Goal: Task Accomplishment & Management: Manage account settings

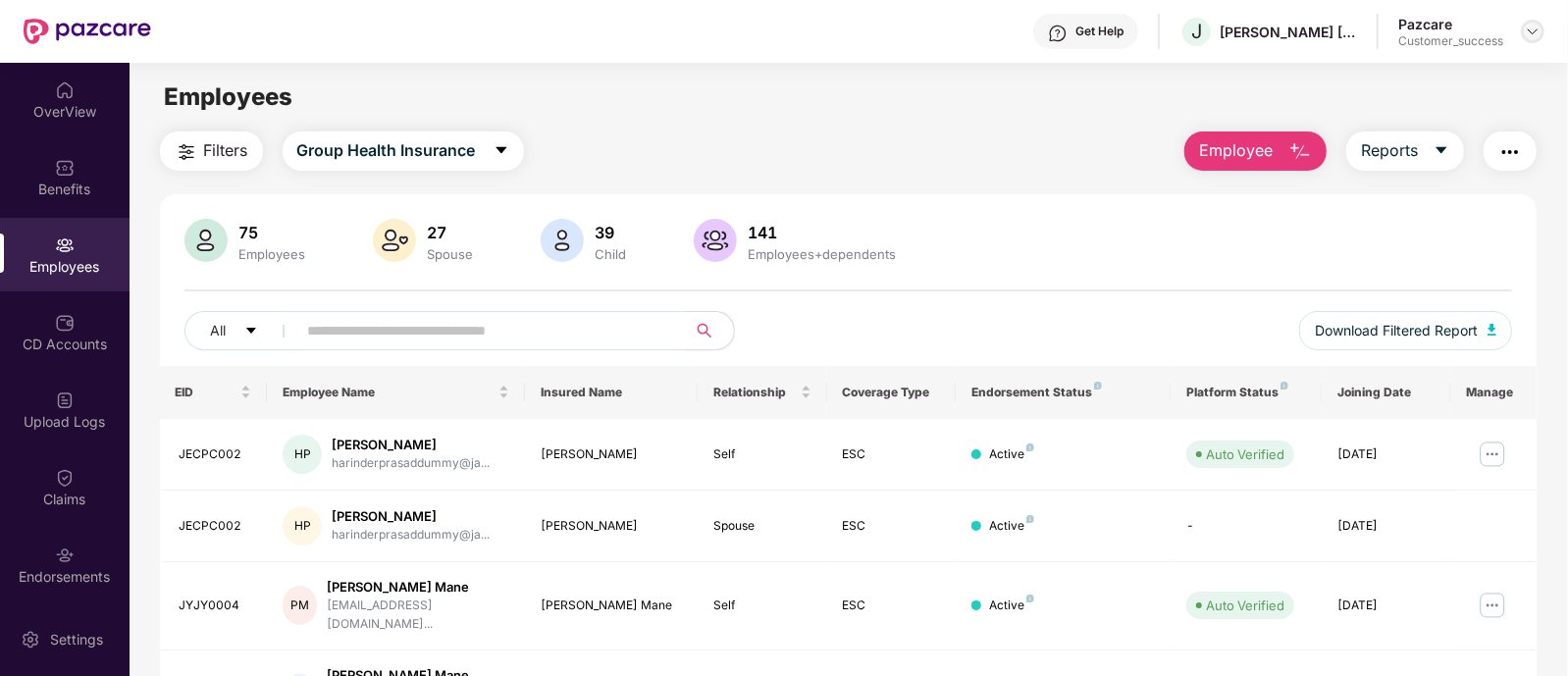
click at [1537, 35] on img at bounding box center [1533, 32] width 16 height 16
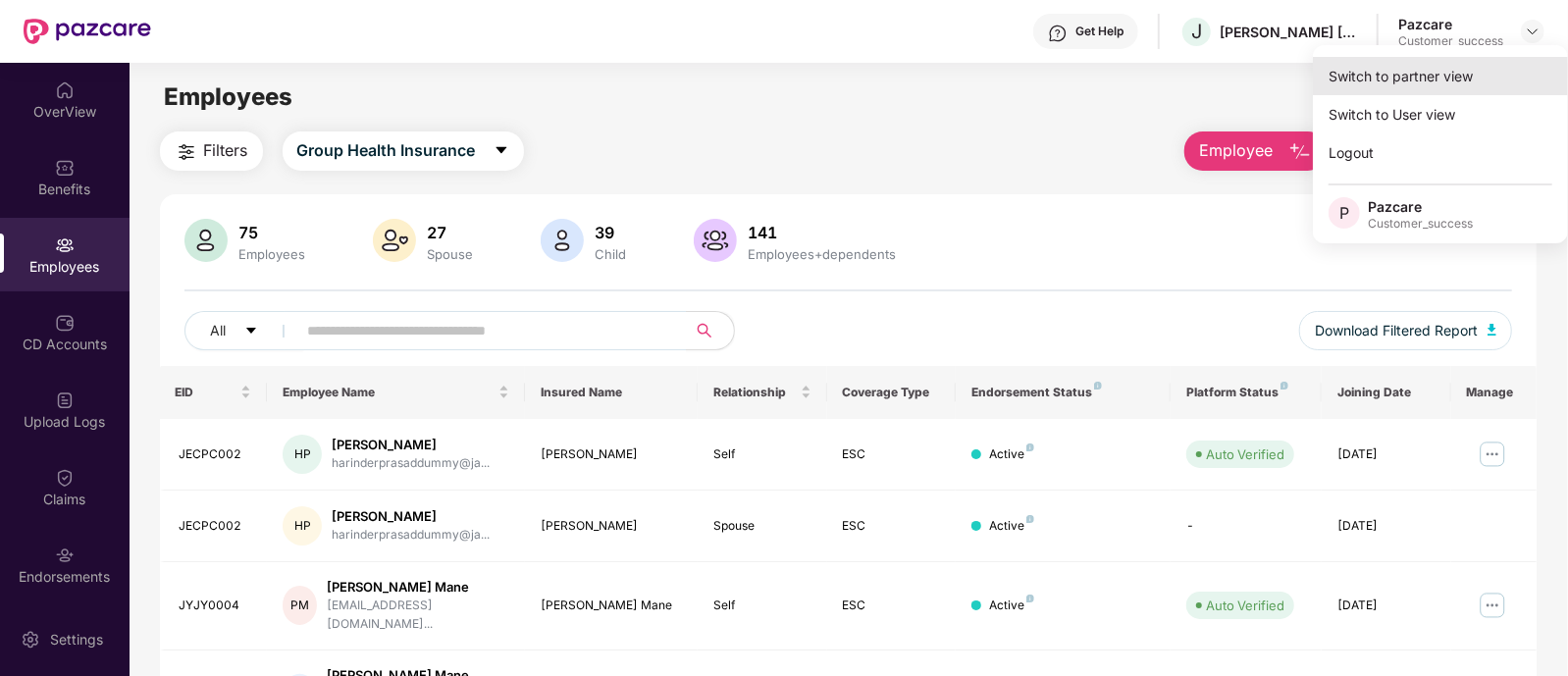
click at [1433, 89] on div "Switch to partner view" at bounding box center [1441, 76] width 255 height 38
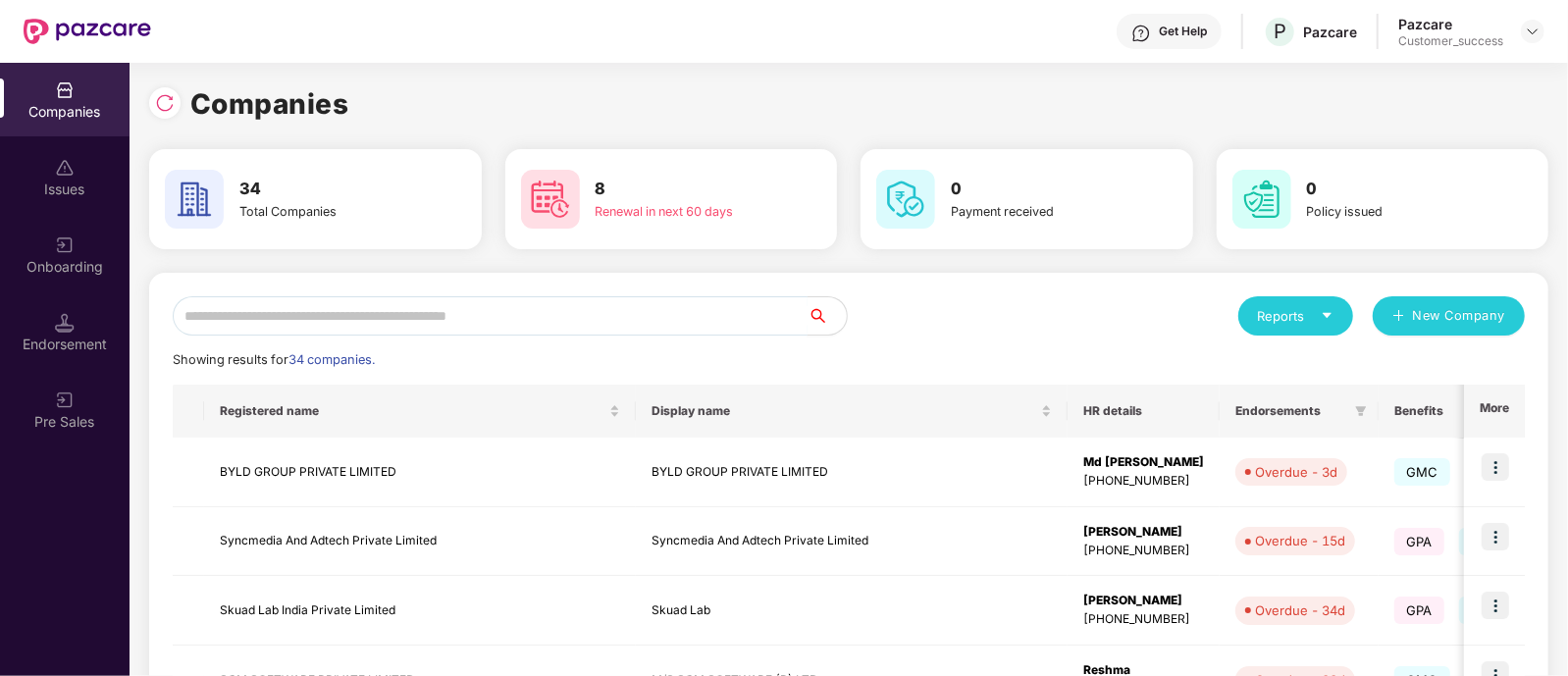
click at [537, 315] on input "text" at bounding box center [490, 316] width 635 height 39
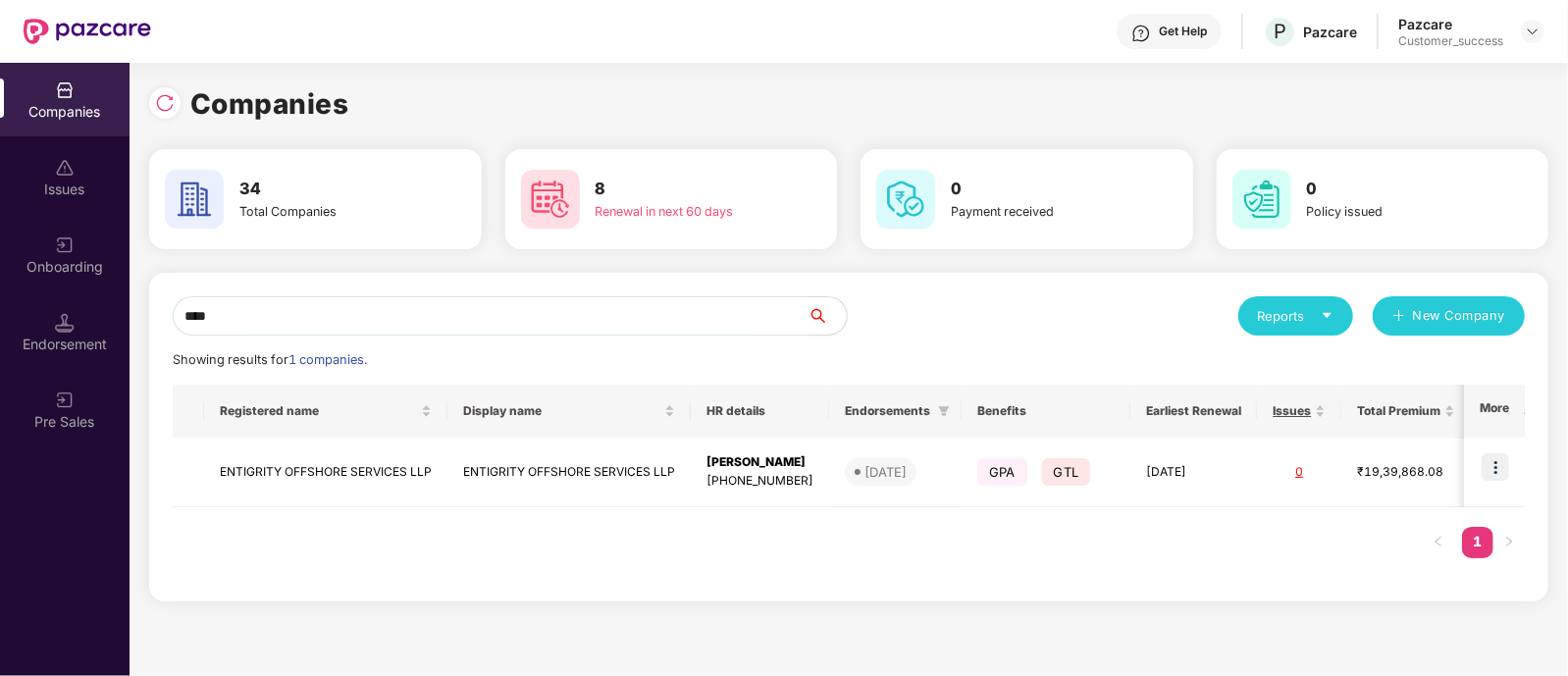
drag, startPoint x: 812, startPoint y: 490, endPoint x: 859, endPoint y: 732, distance: 246.5
drag, startPoint x: 859, startPoint y: 732, endPoint x: 543, endPoint y: 590, distance: 346.4
click at [543, 590] on div "**** Reports New Company Showing results for 1 companies. Registered name Displ…" at bounding box center [848, 436] width 1399 height 329
drag, startPoint x: 323, startPoint y: 326, endPoint x: 128, endPoint y: 316, distance: 195.3
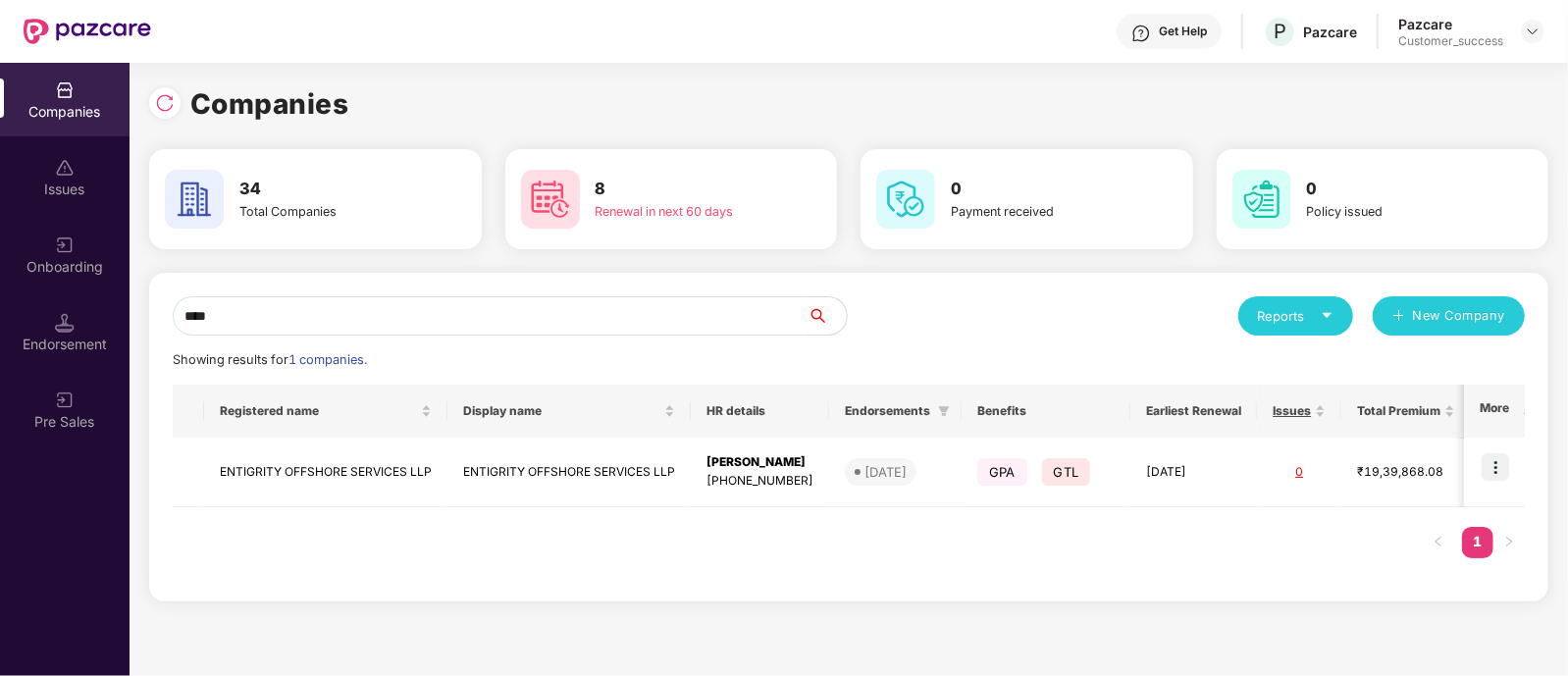
click at [118, 318] on div "Companies Issues Onboarding Endorsement Pre Sales Companies 34 Total Companies …" at bounding box center [784, 369] width 1568 height 613
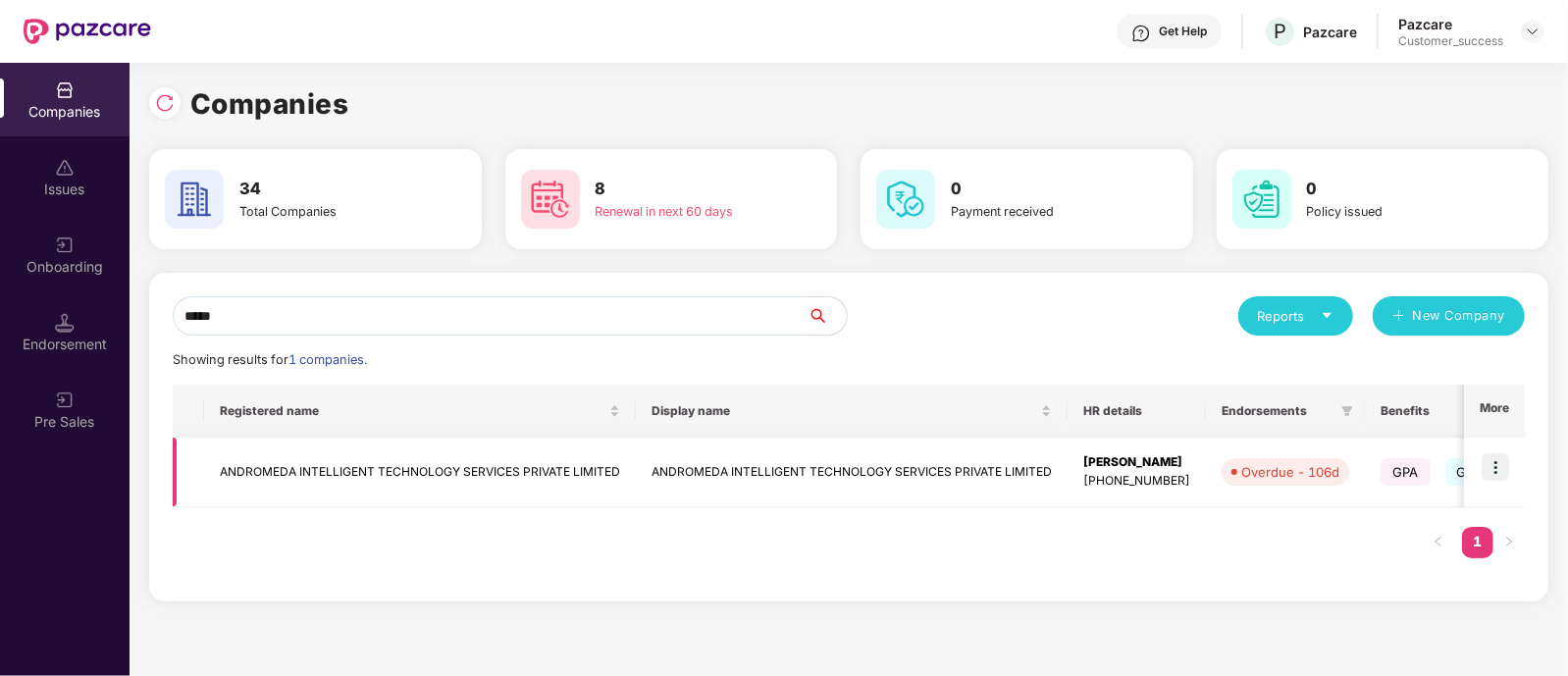
type input "*****"
click at [1501, 465] on img at bounding box center [1496, 467] width 28 height 28
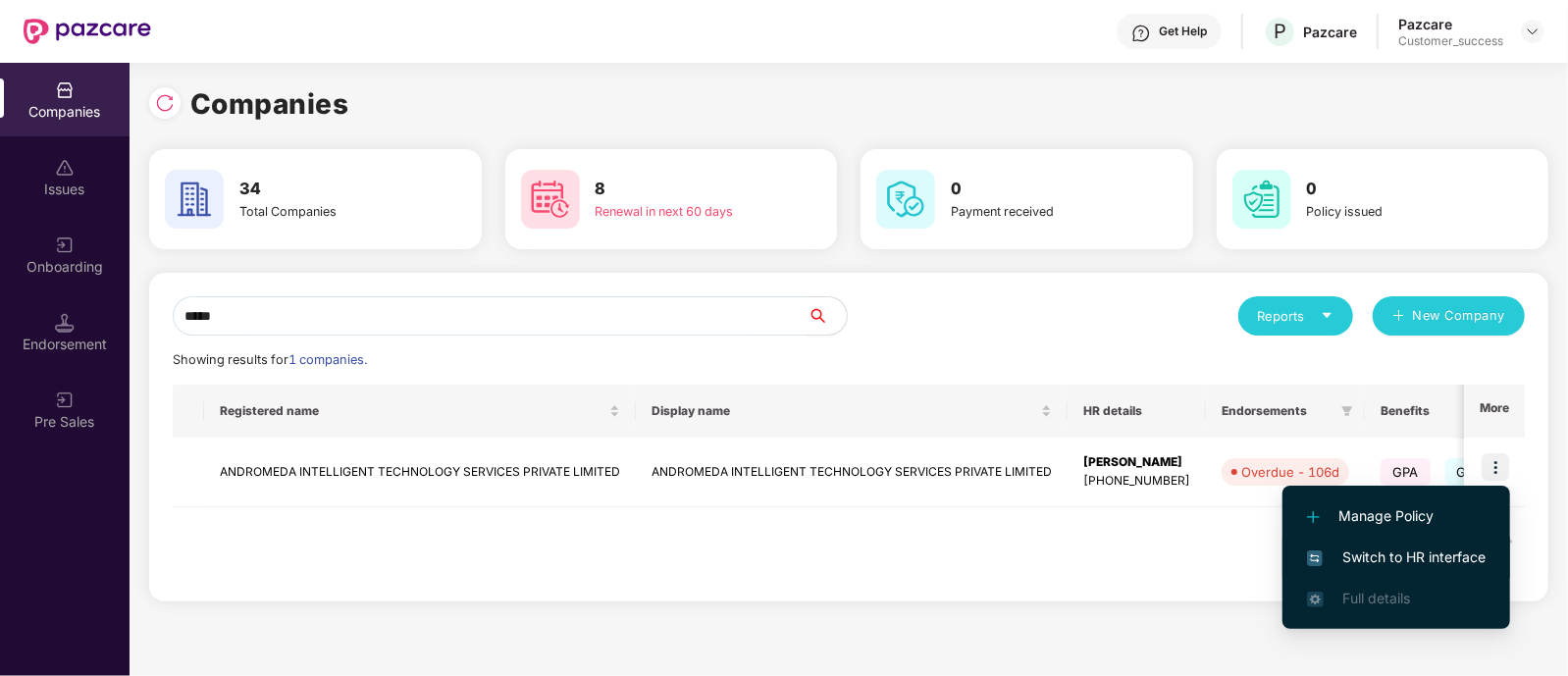
click at [1379, 552] on span "Switch to HR interface" at bounding box center [1396, 558] width 179 height 22
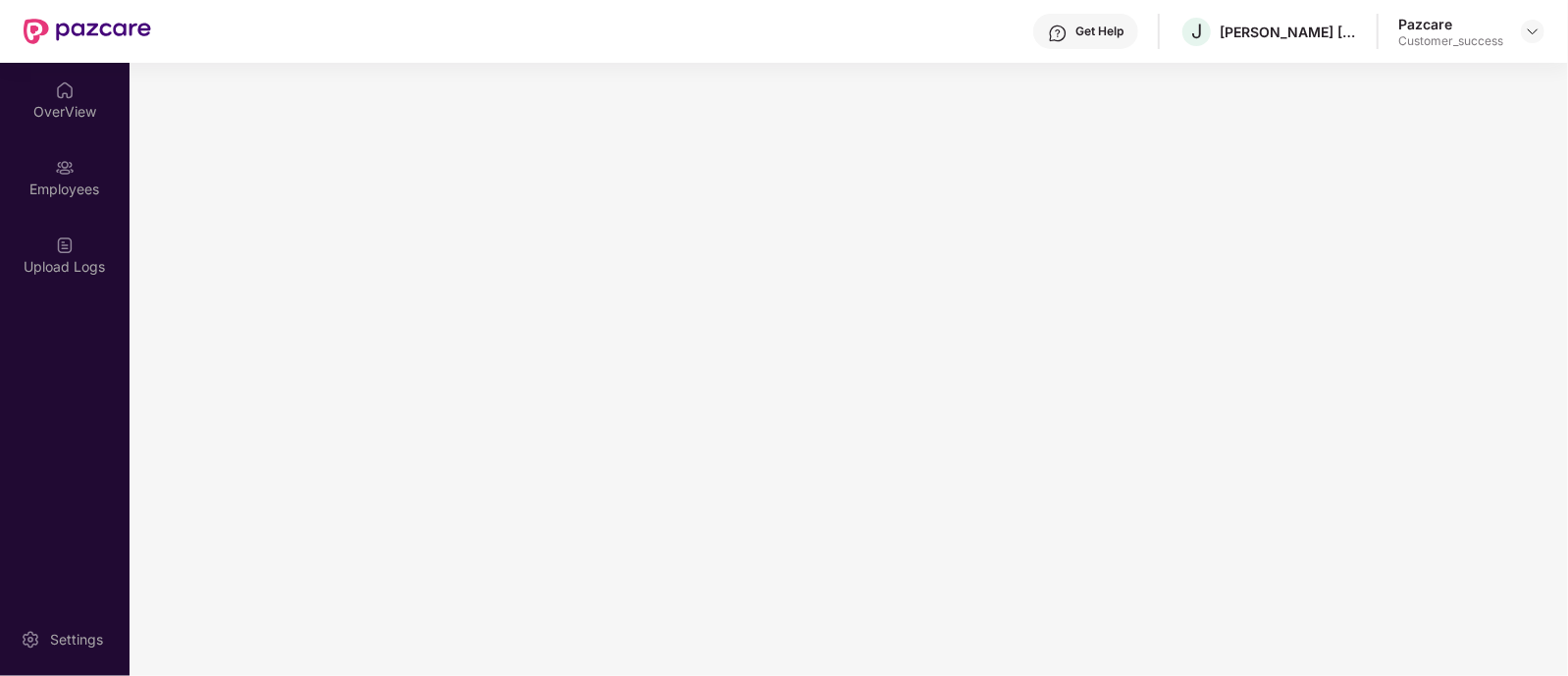
scroll to position [0, 0]
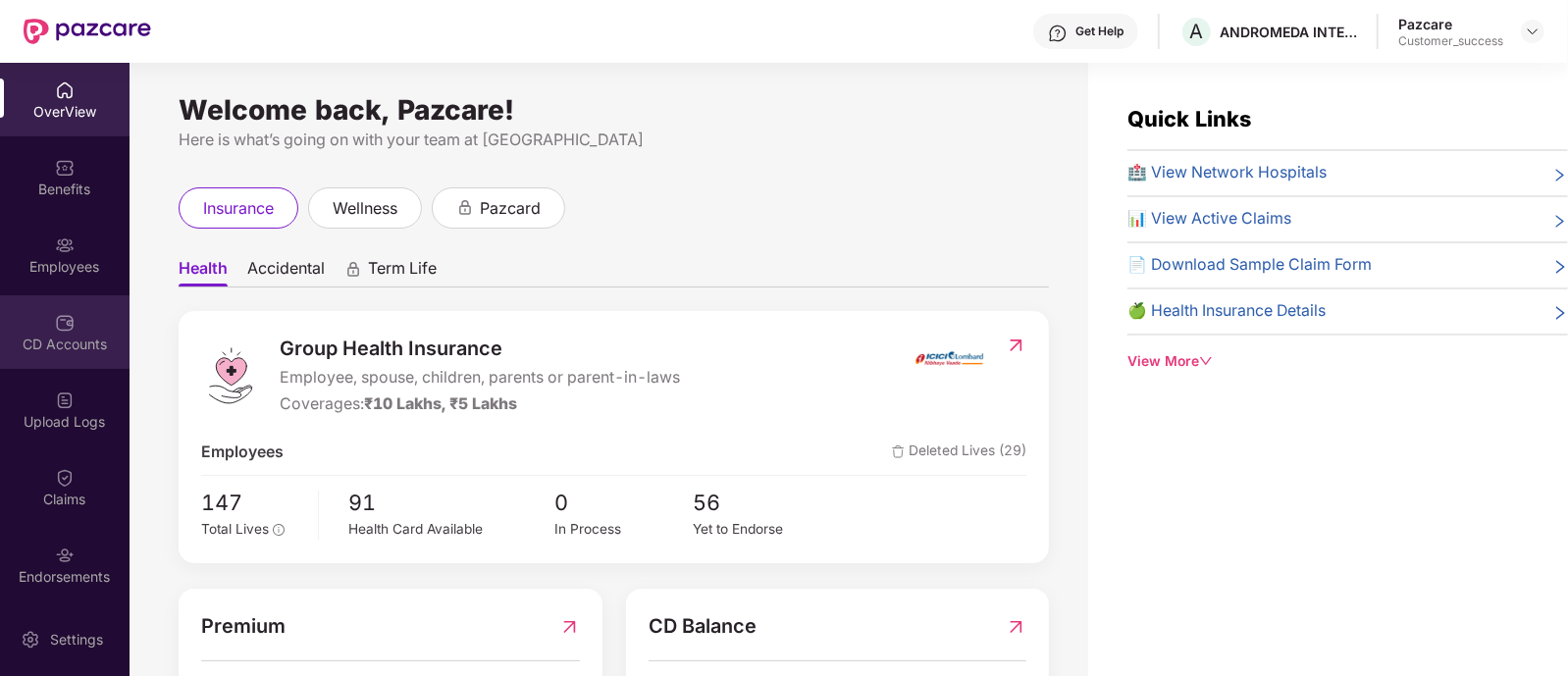
click at [59, 355] on div "CD Accounts" at bounding box center [64, 332] width 129 height 74
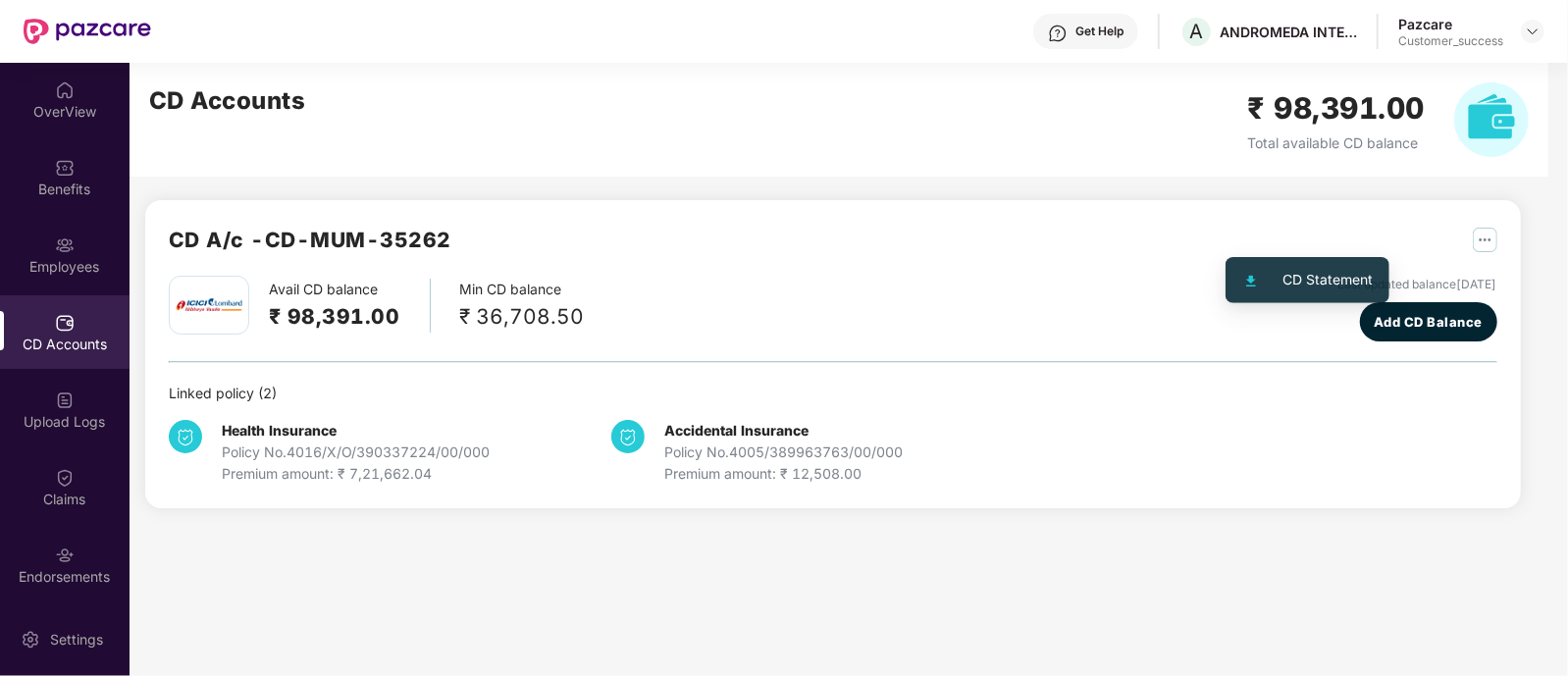
click at [1473, 229] on img "button" at bounding box center [1485, 240] width 25 height 25
click at [861, 287] on div "Avail CD balance ₹ 98,391.00 Min CD balance ₹ 36,708.50 Last updated balance 30…" at bounding box center [833, 308] width 1329 height 66
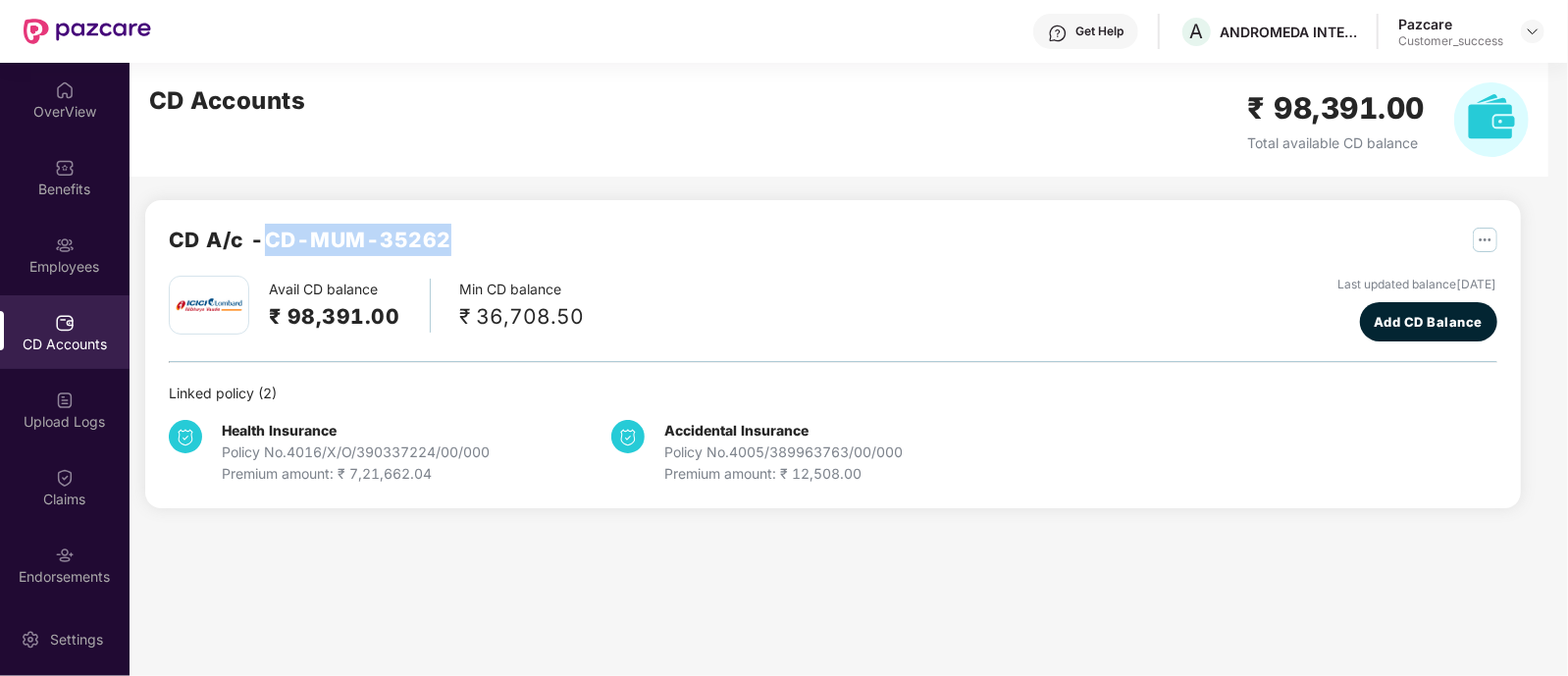
drag, startPoint x: 273, startPoint y: 228, endPoint x: 454, endPoint y: 241, distance: 181.5
click at [454, 241] on div "CD A/c - CD-MUM-35262" at bounding box center [833, 250] width 1329 height 52
copy h2 "CD-MUM-35262"
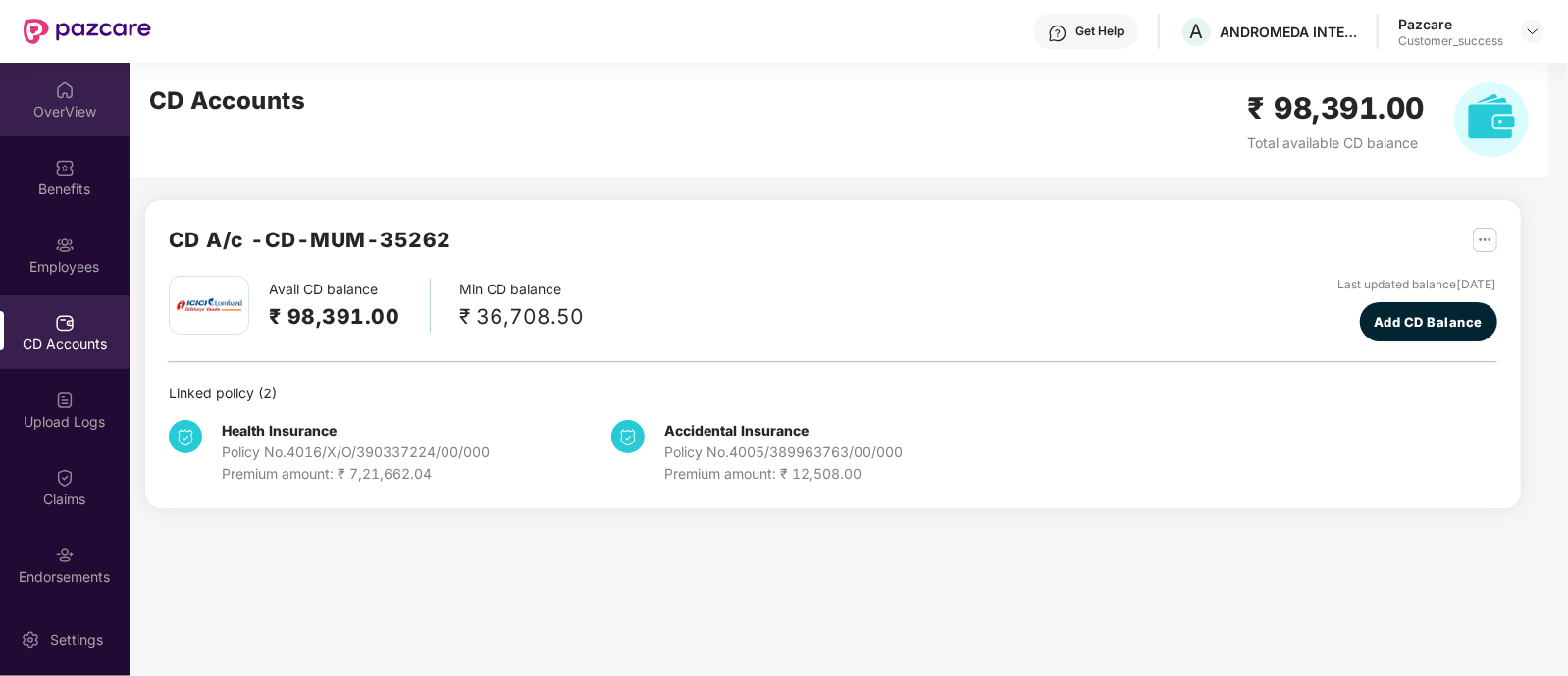
click at [92, 88] on div "OverView" at bounding box center [64, 100] width 129 height 74
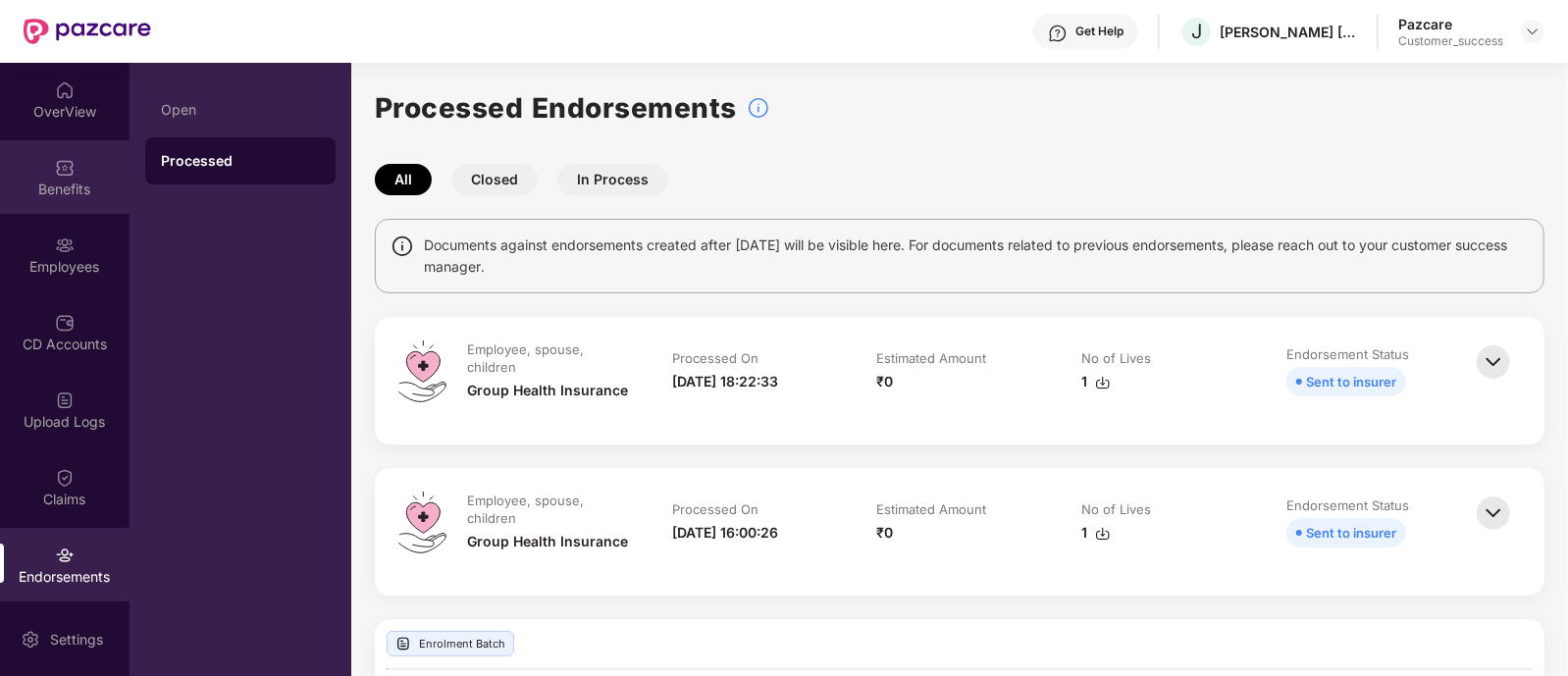
click at [63, 145] on div "Benefits" at bounding box center [64, 177] width 129 height 74
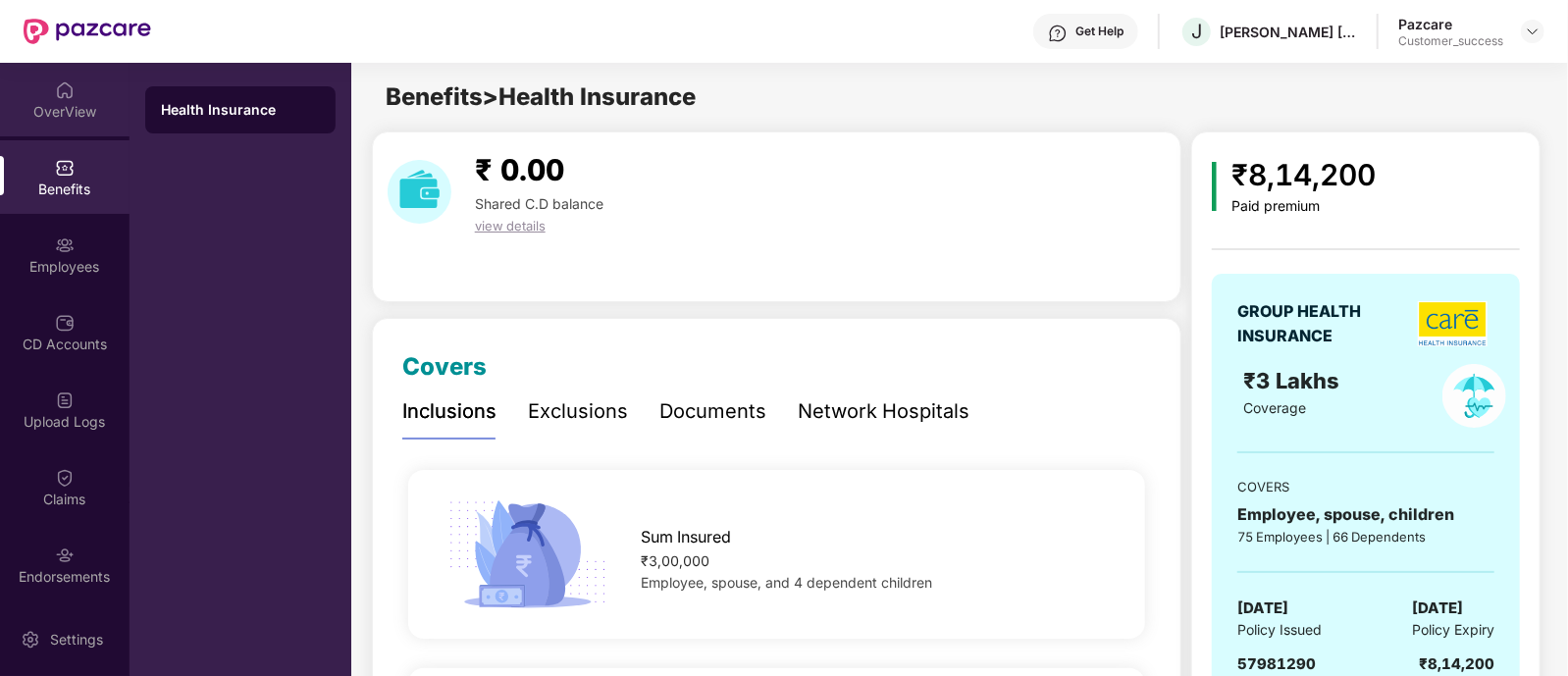
click at [65, 114] on div "OverView" at bounding box center [64, 112] width 129 height 20
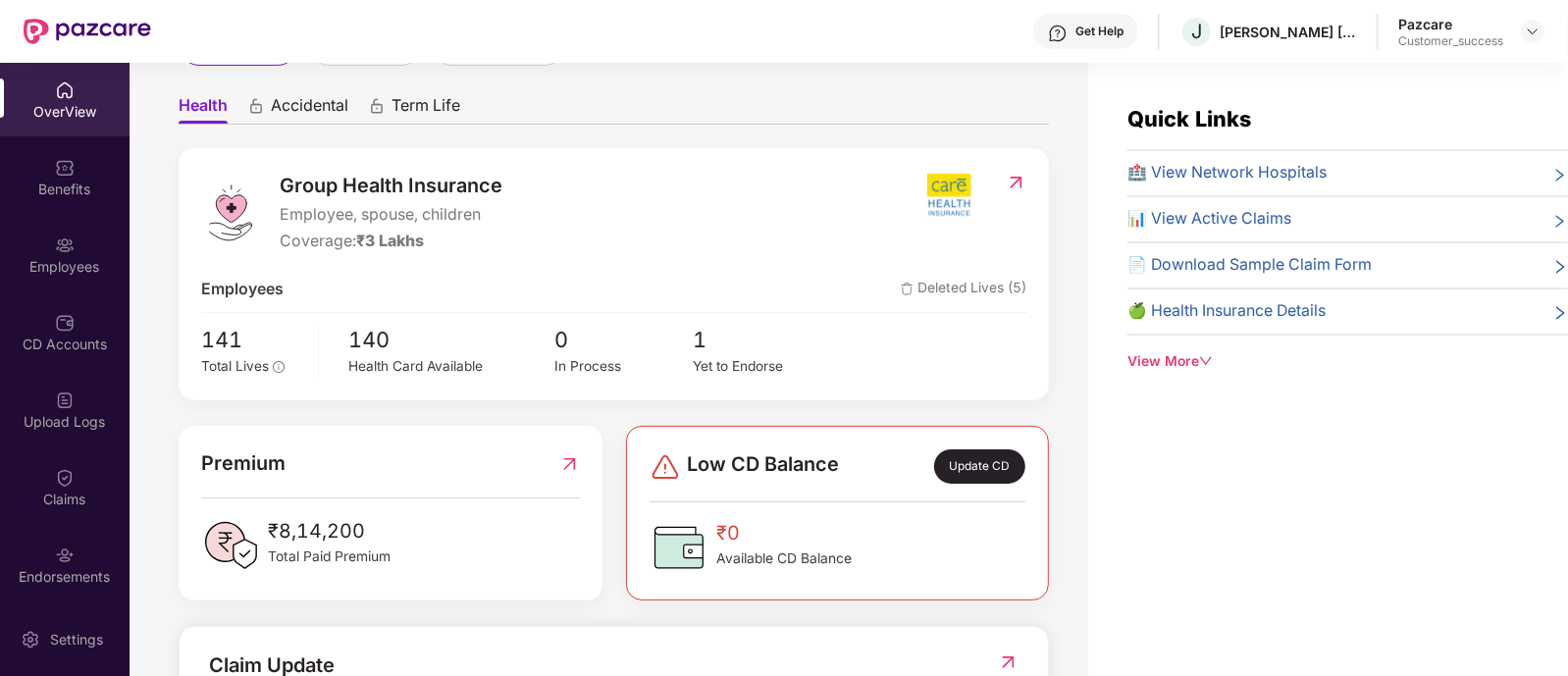
scroll to position [164, 0]
click at [46, 218] on div "Employees" at bounding box center [64, 255] width 129 height 74
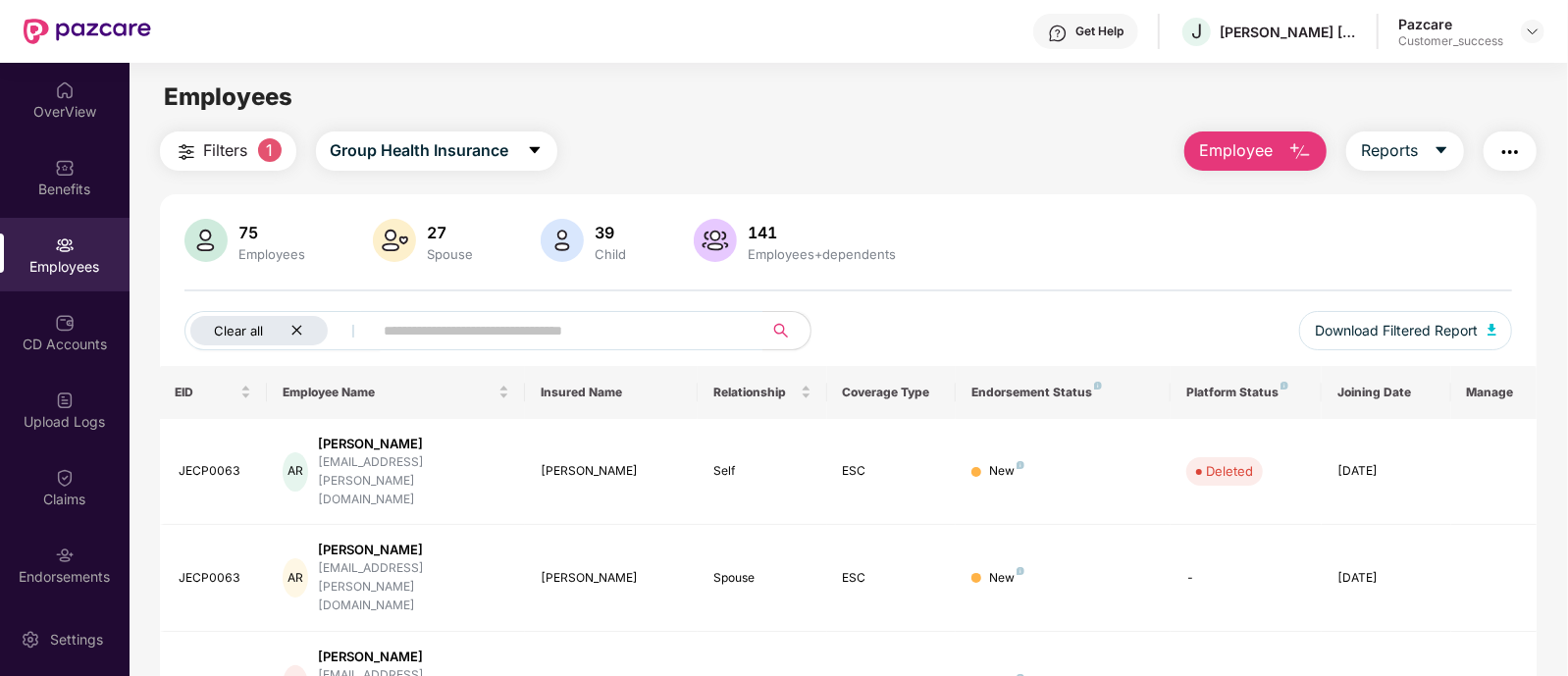
click at [298, 338] on div "Clear all" at bounding box center [259, 331] width 137 height 30
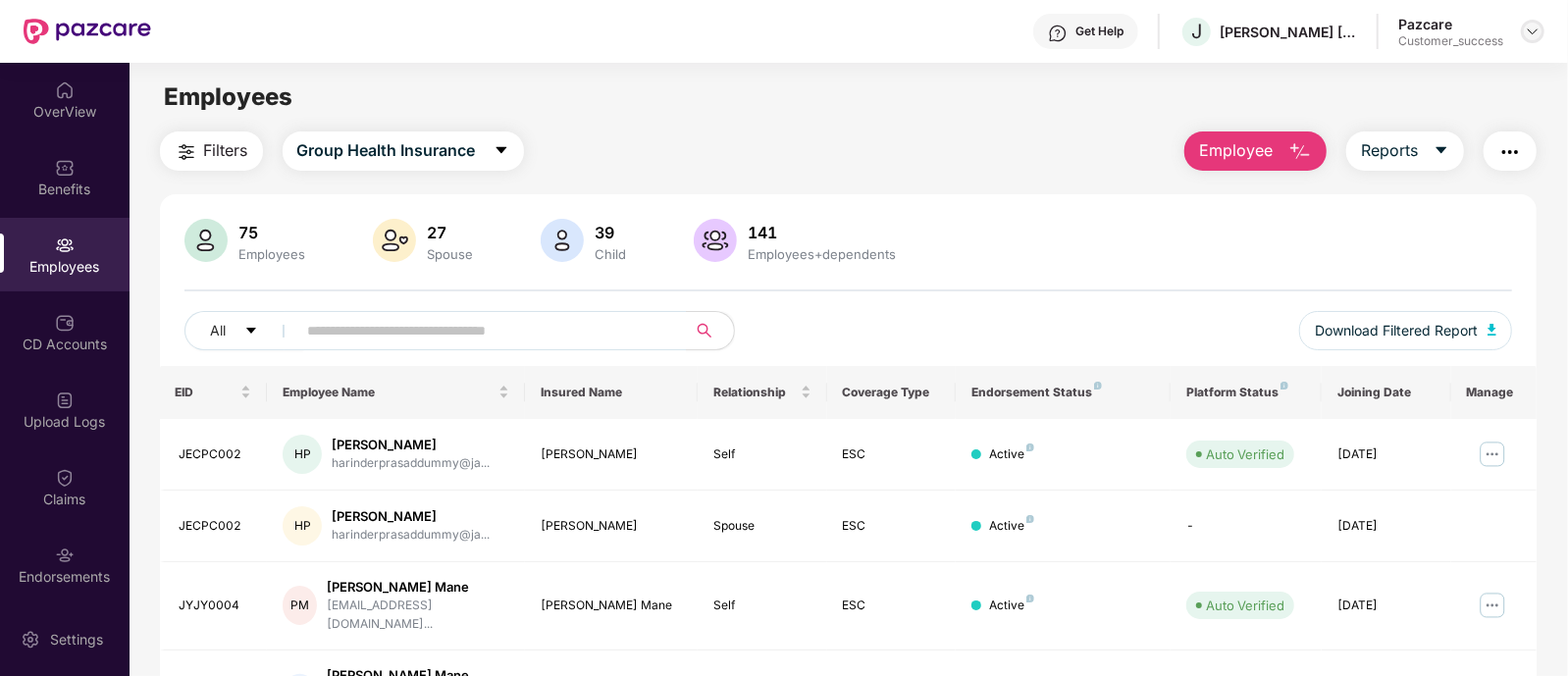
click at [1532, 28] on img at bounding box center [1533, 32] width 16 height 16
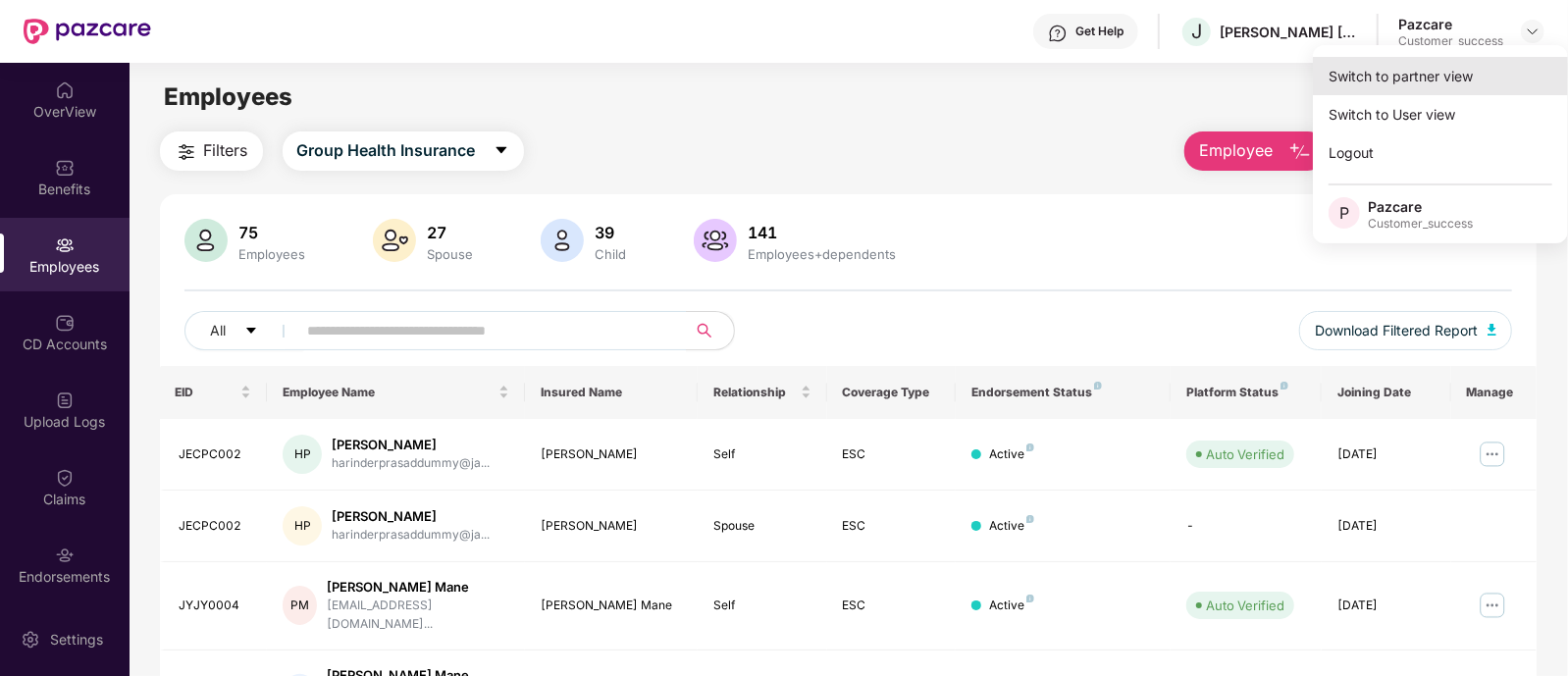
click at [1490, 63] on div "Switch to partner view" at bounding box center [1441, 76] width 255 height 38
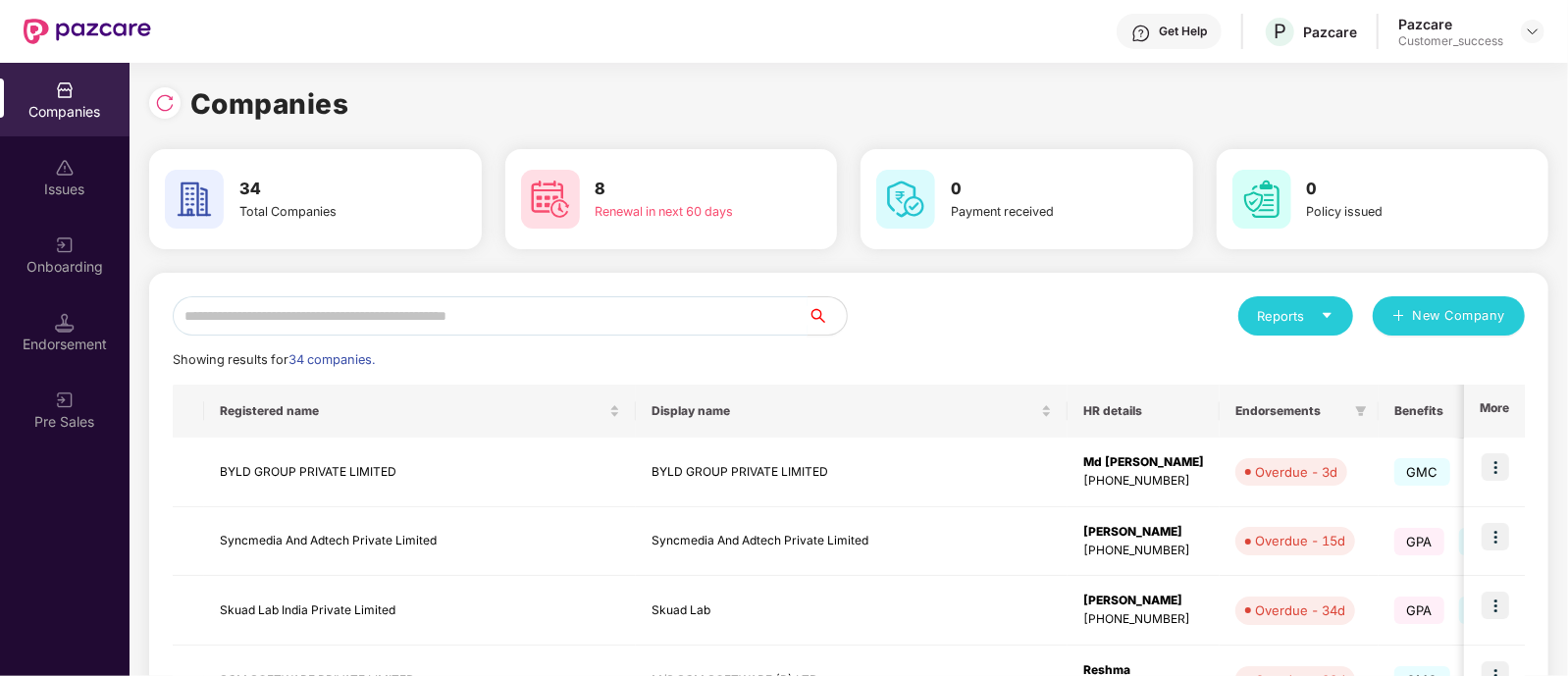
click at [758, 325] on input "text" at bounding box center [490, 316] width 635 height 39
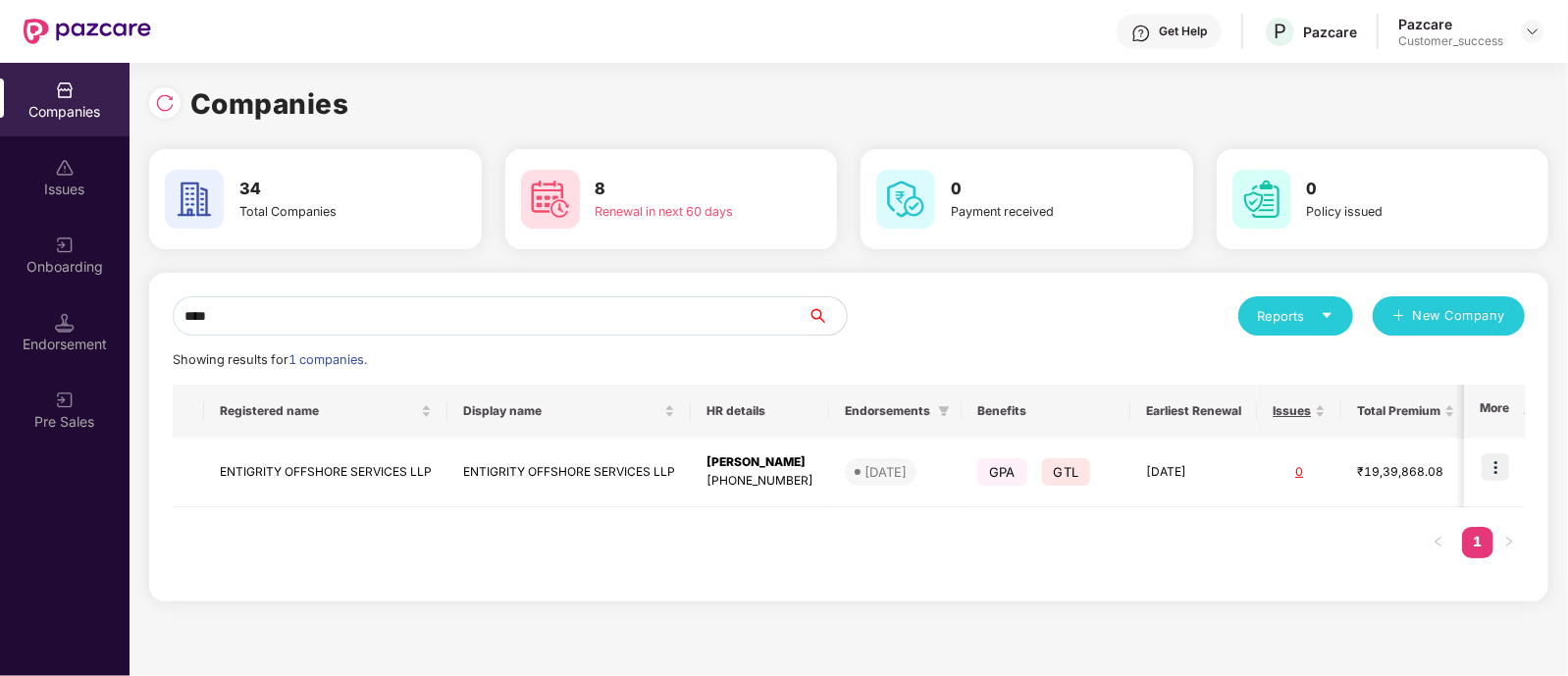
type input "****"
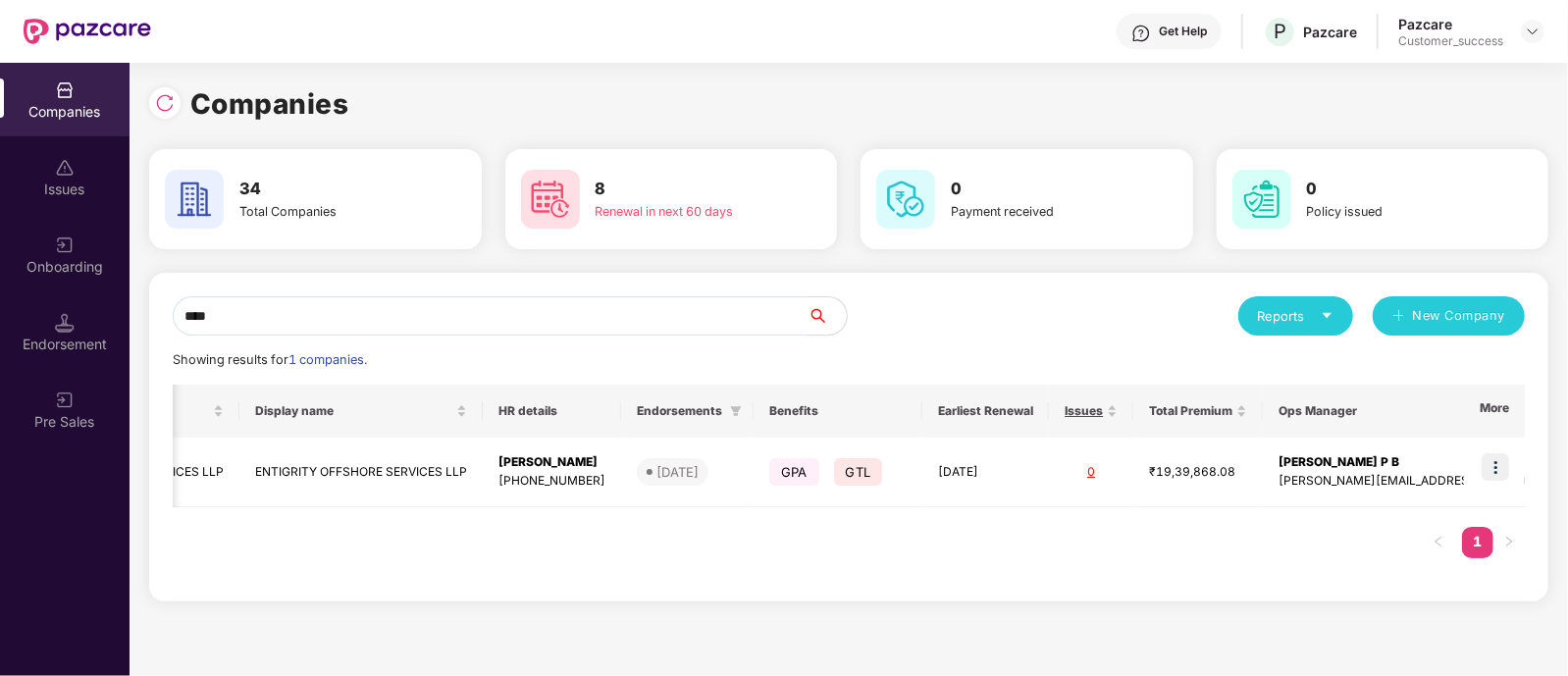
scroll to position [0, 0]
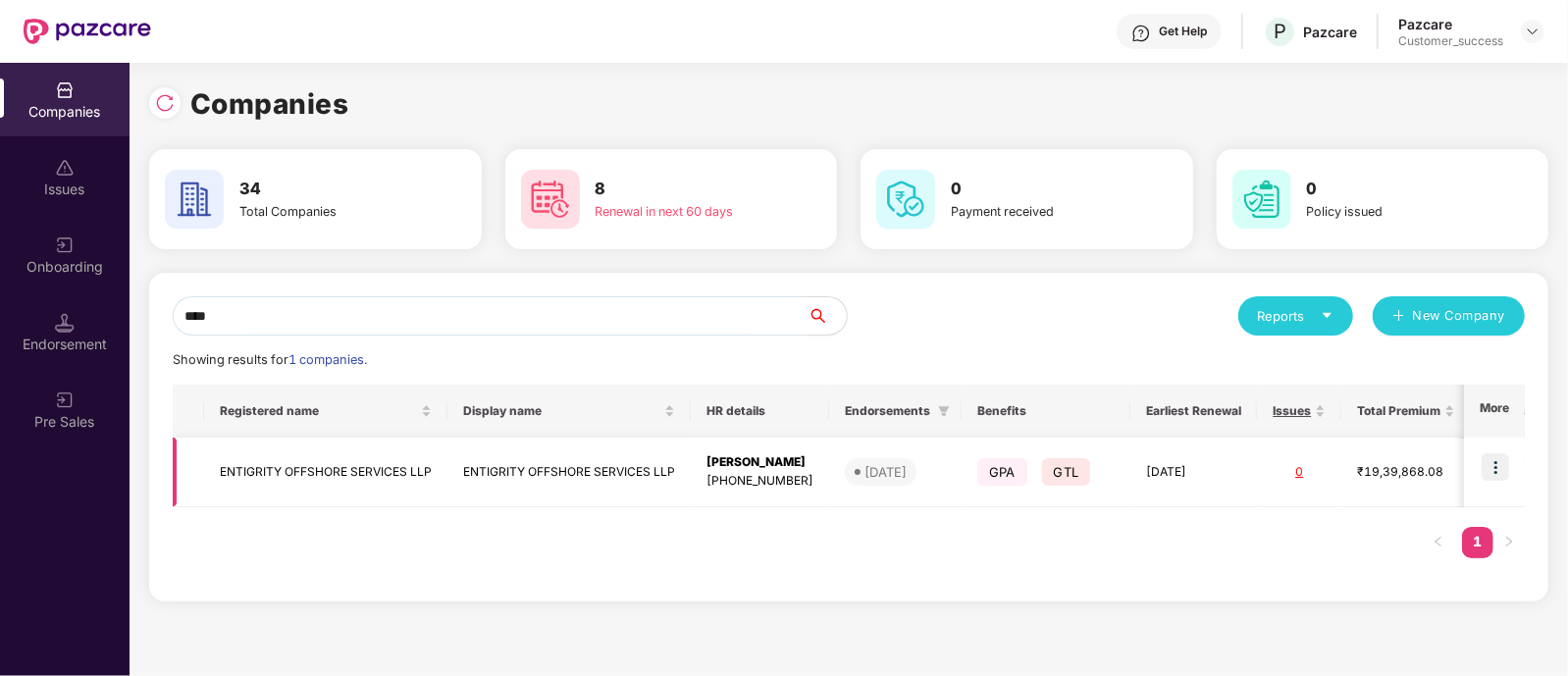
click at [1498, 464] on img at bounding box center [1496, 467] width 28 height 28
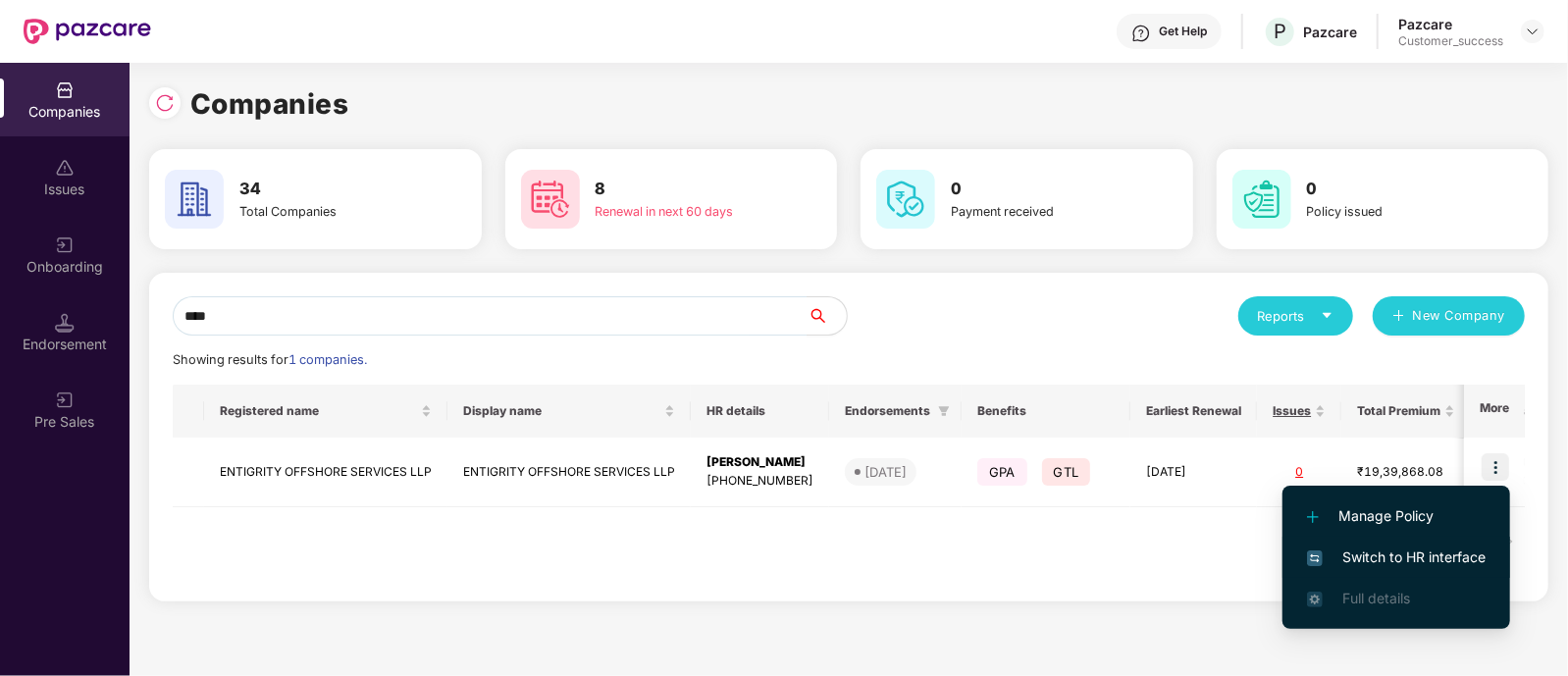
click at [1395, 554] on span "Switch to HR interface" at bounding box center [1396, 558] width 179 height 22
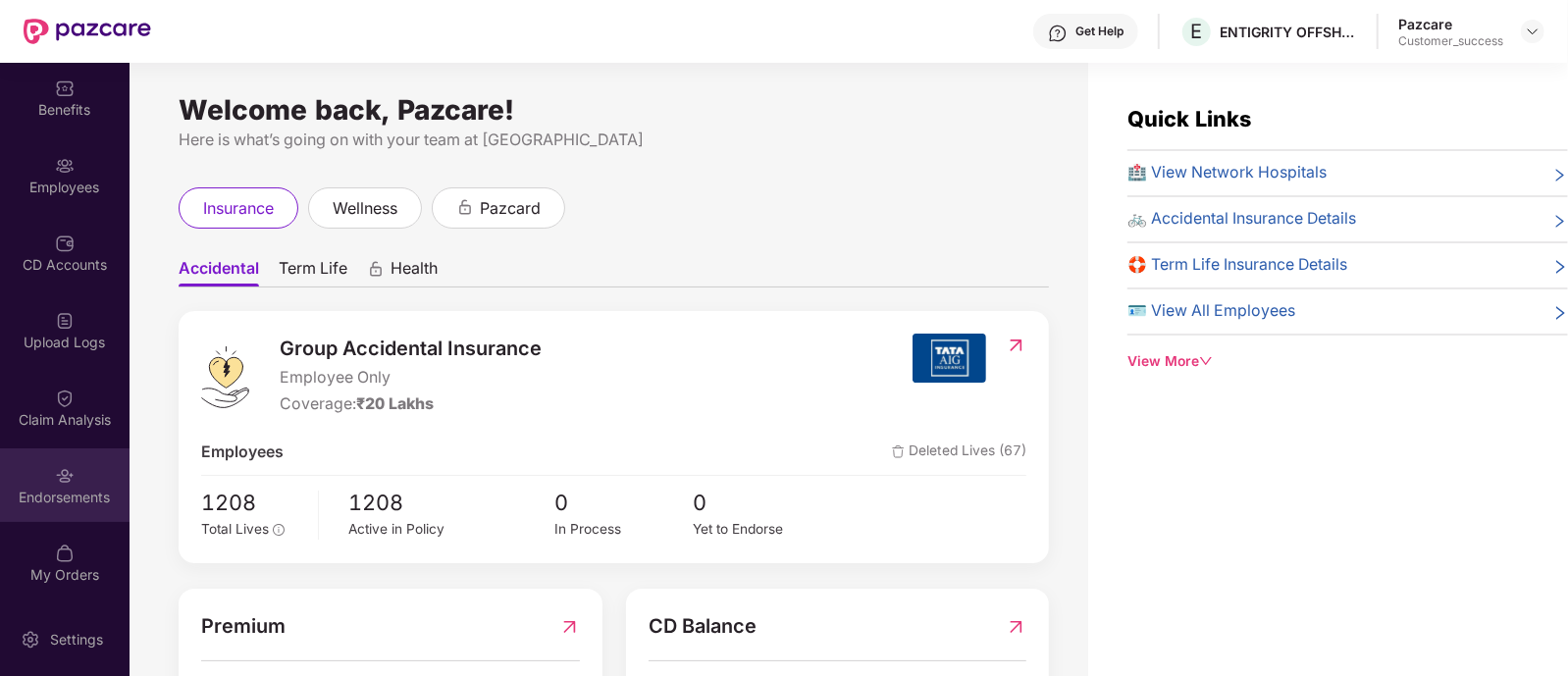
scroll to position [80, 0]
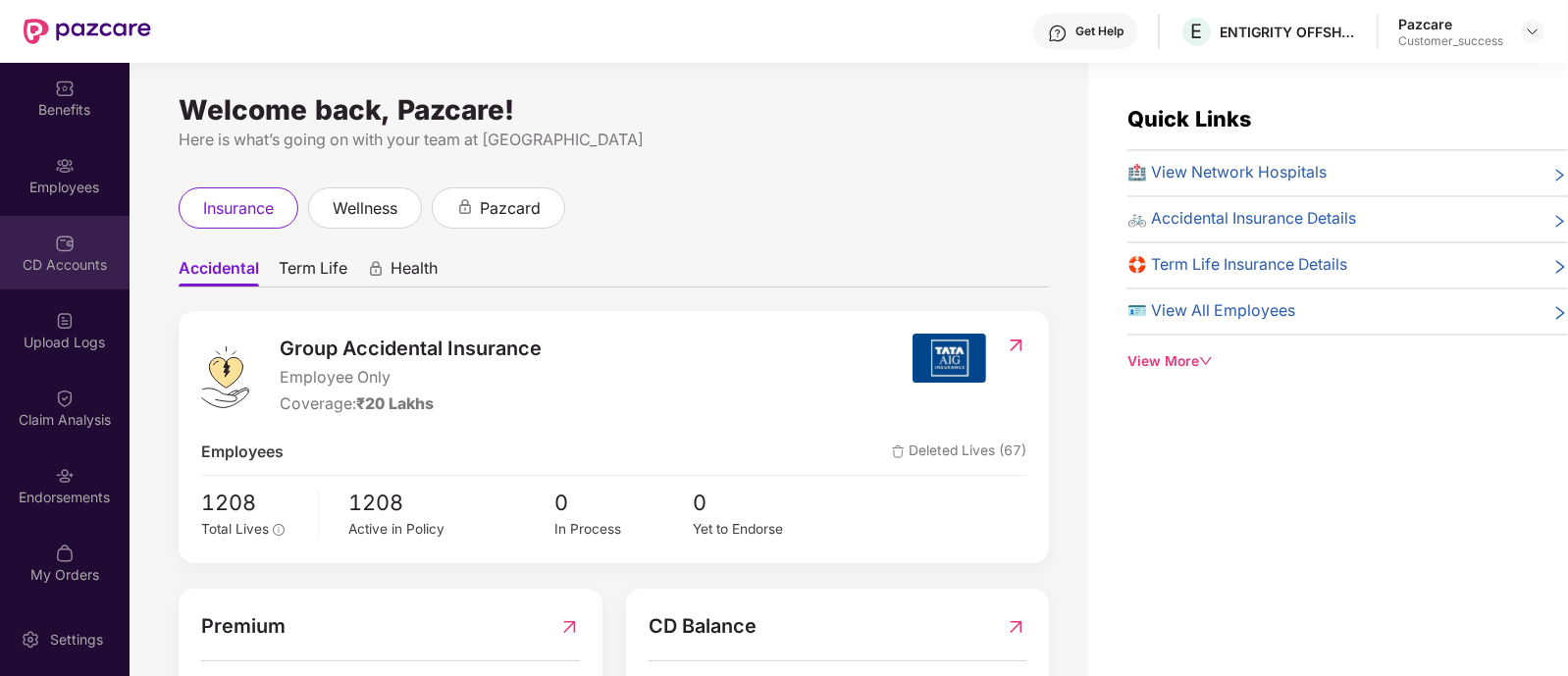
click at [64, 281] on div "CD Accounts" at bounding box center [64, 253] width 129 height 74
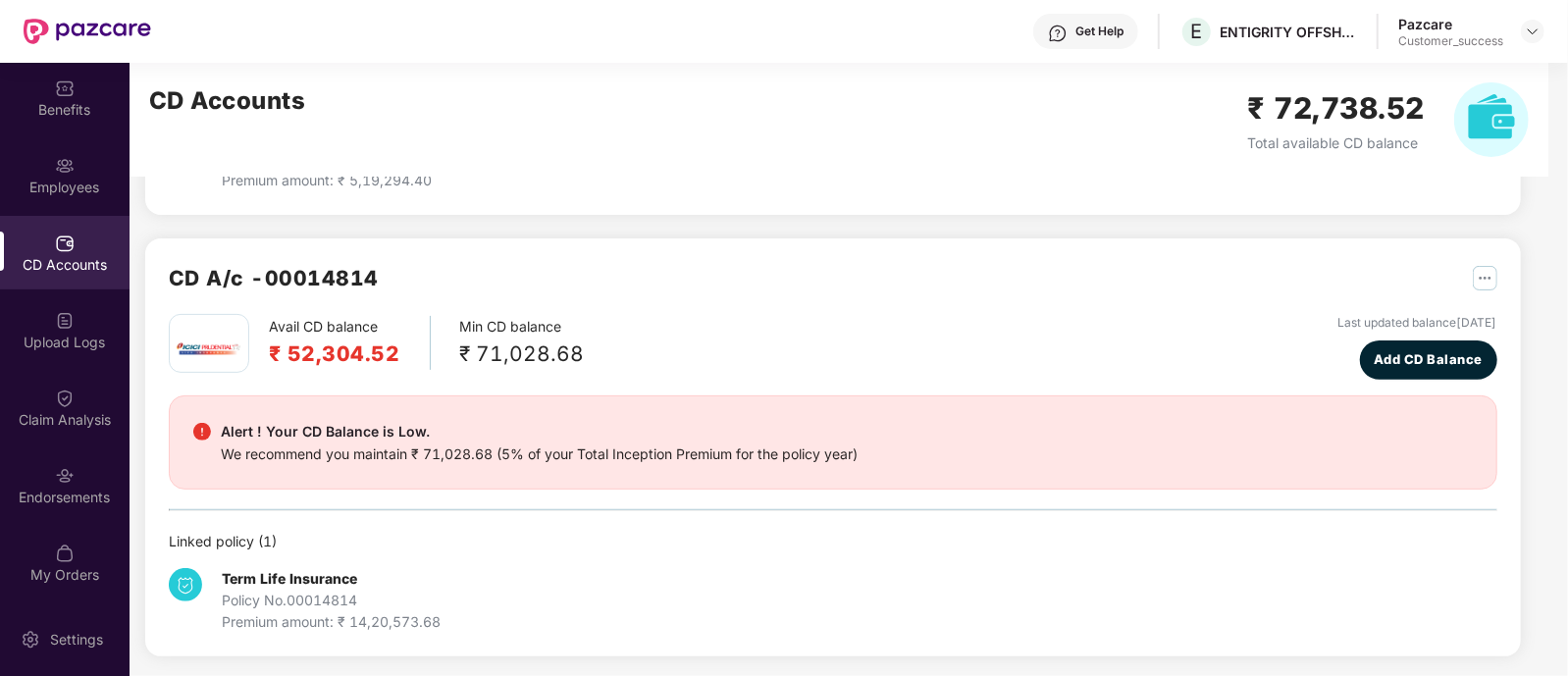
scroll to position [0, 0]
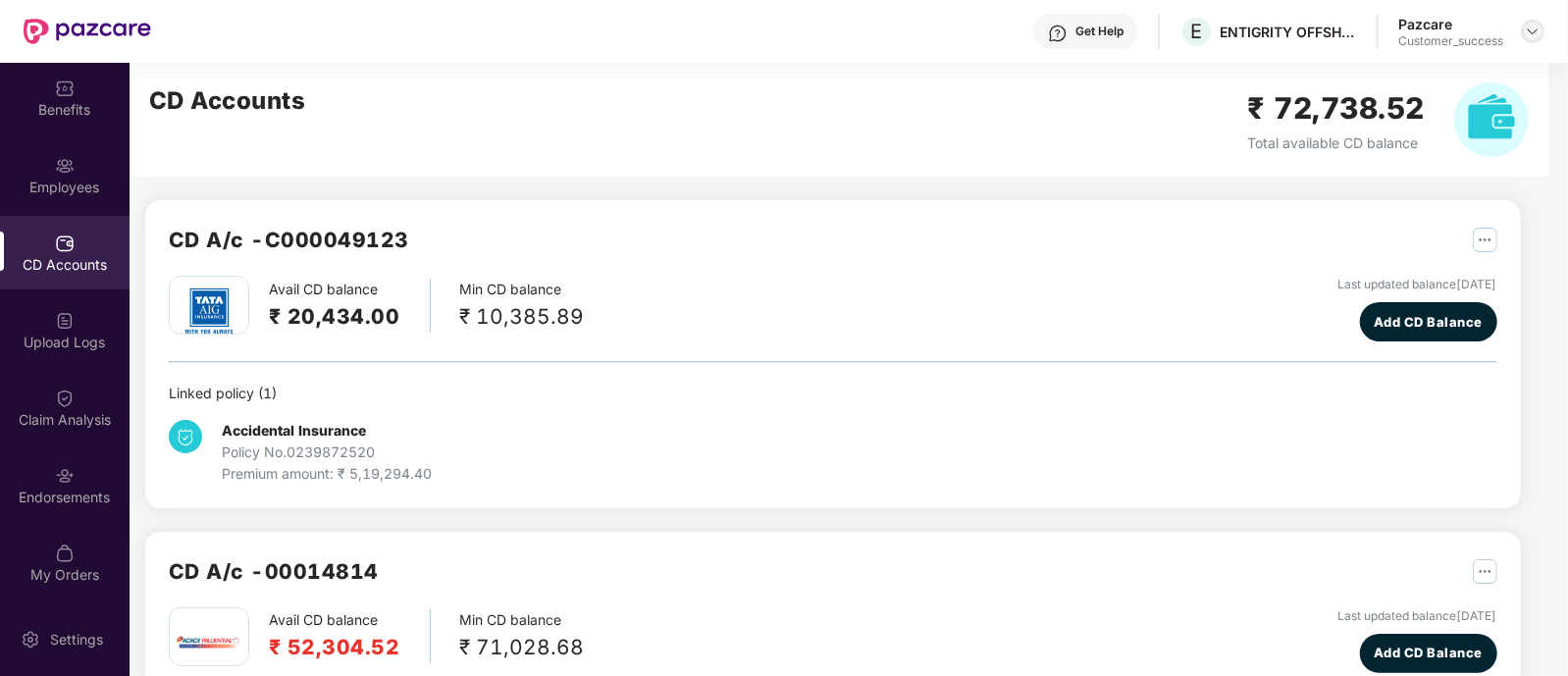
click at [1538, 26] on img at bounding box center [1533, 32] width 16 height 16
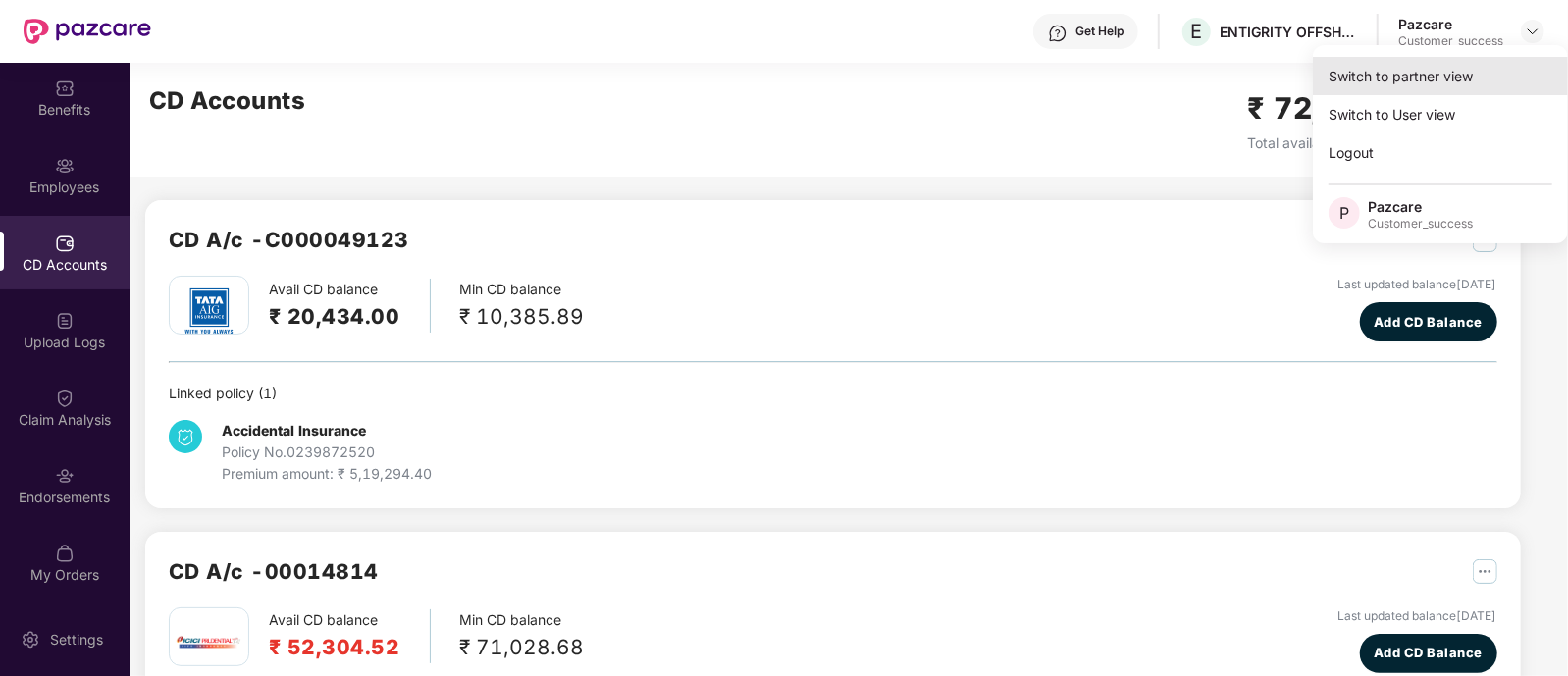
click at [1474, 85] on div "Switch to partner view" at bounding box center [1441, 76] width 255 height 38
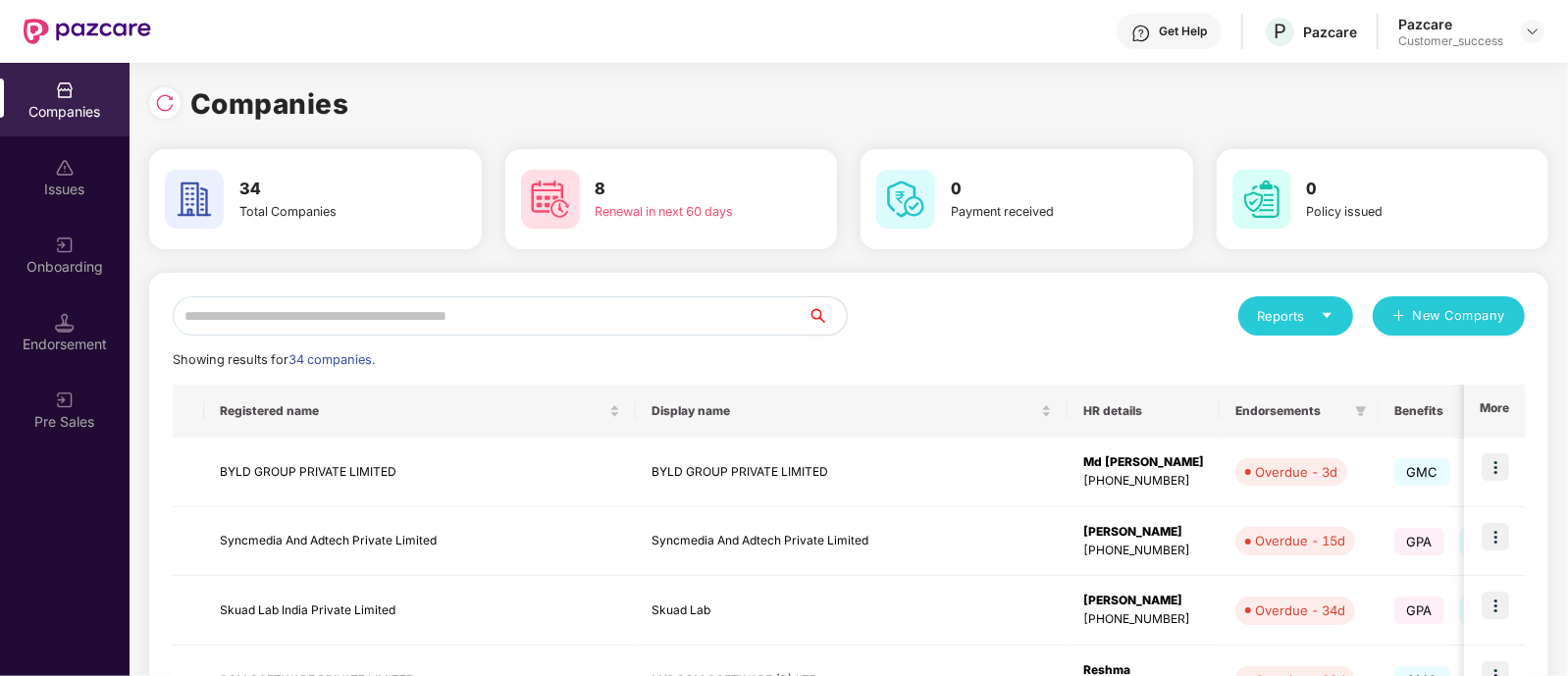
click at [645, 327] on input "text" at bounding box center [490, 316] width 635 height 39
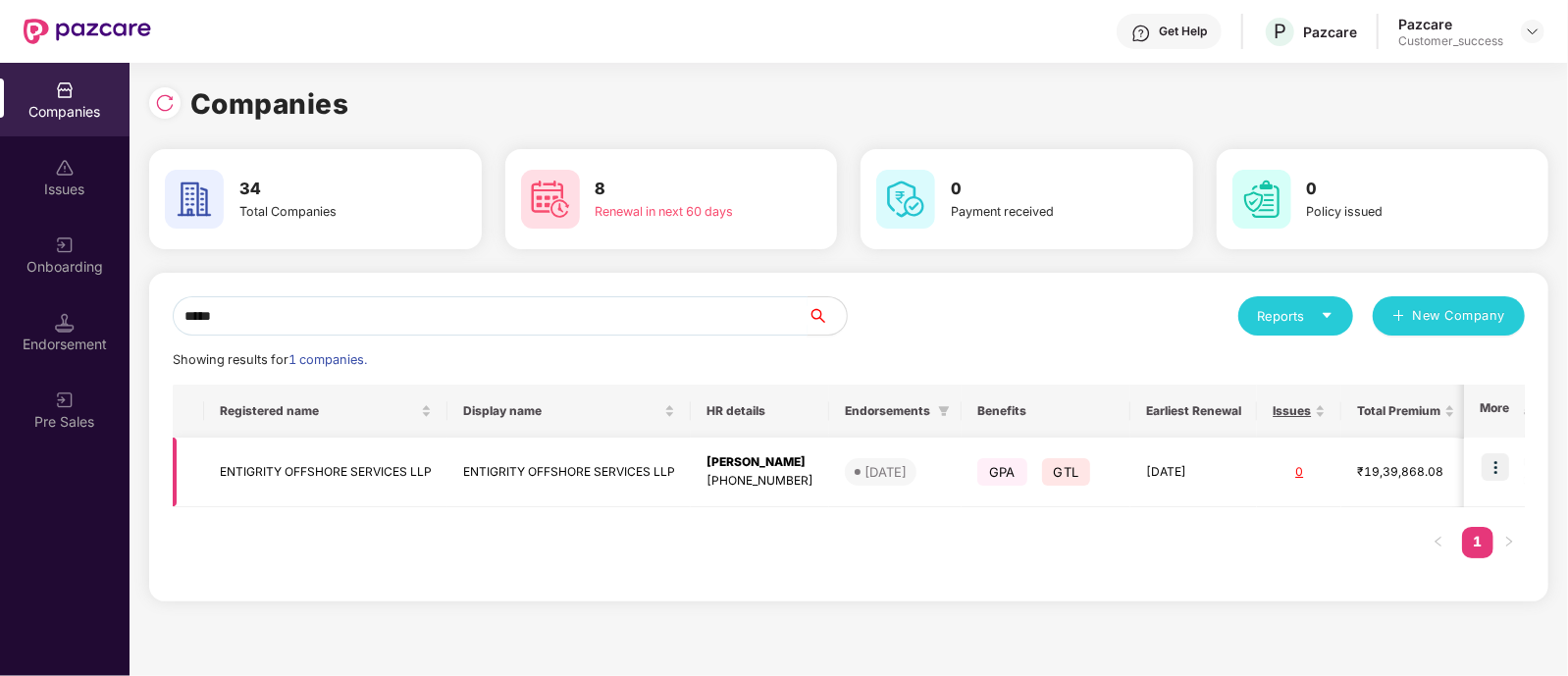
type input "*****"
click at [1505, 471] on img at bounding box center [1496, 467] width 28 height 28
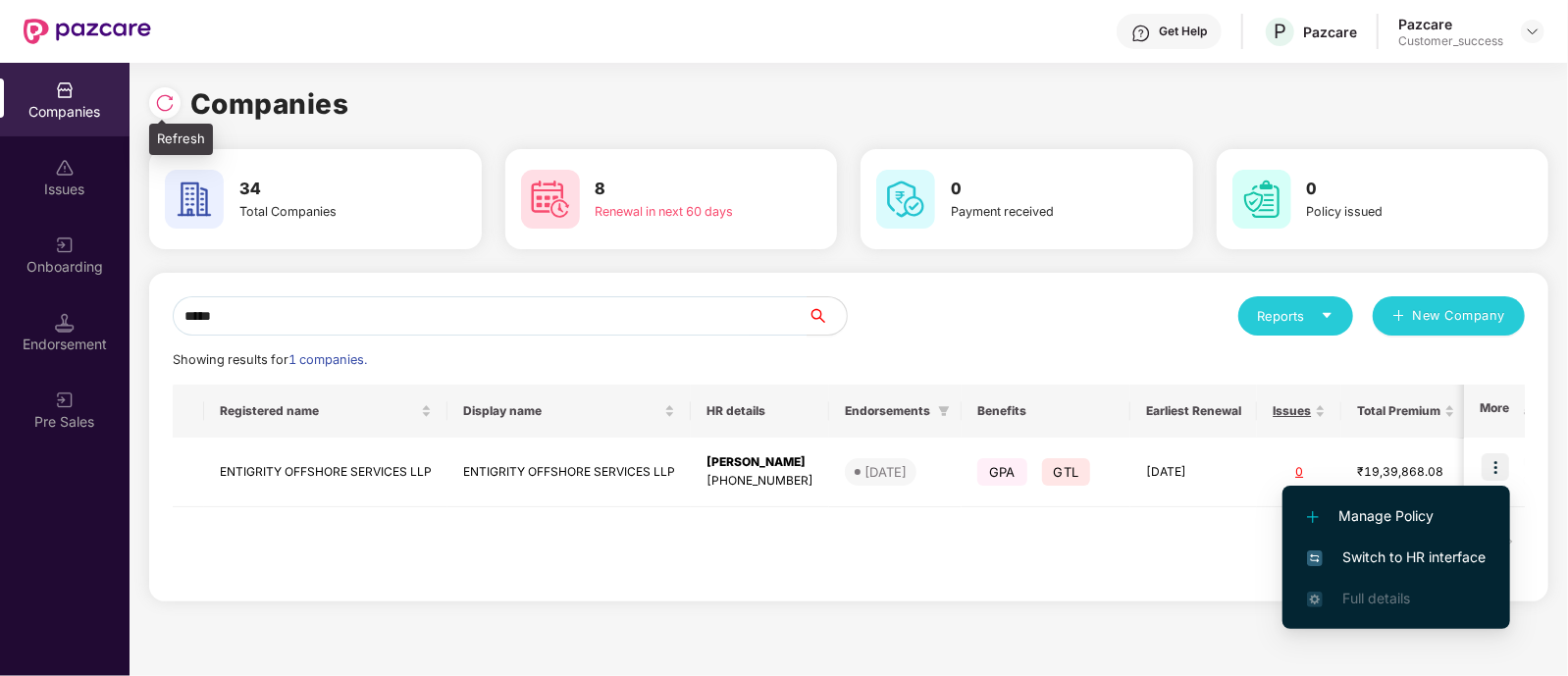
click at [169, 94] on img at bounding box center [165, 103] width 20 height 20
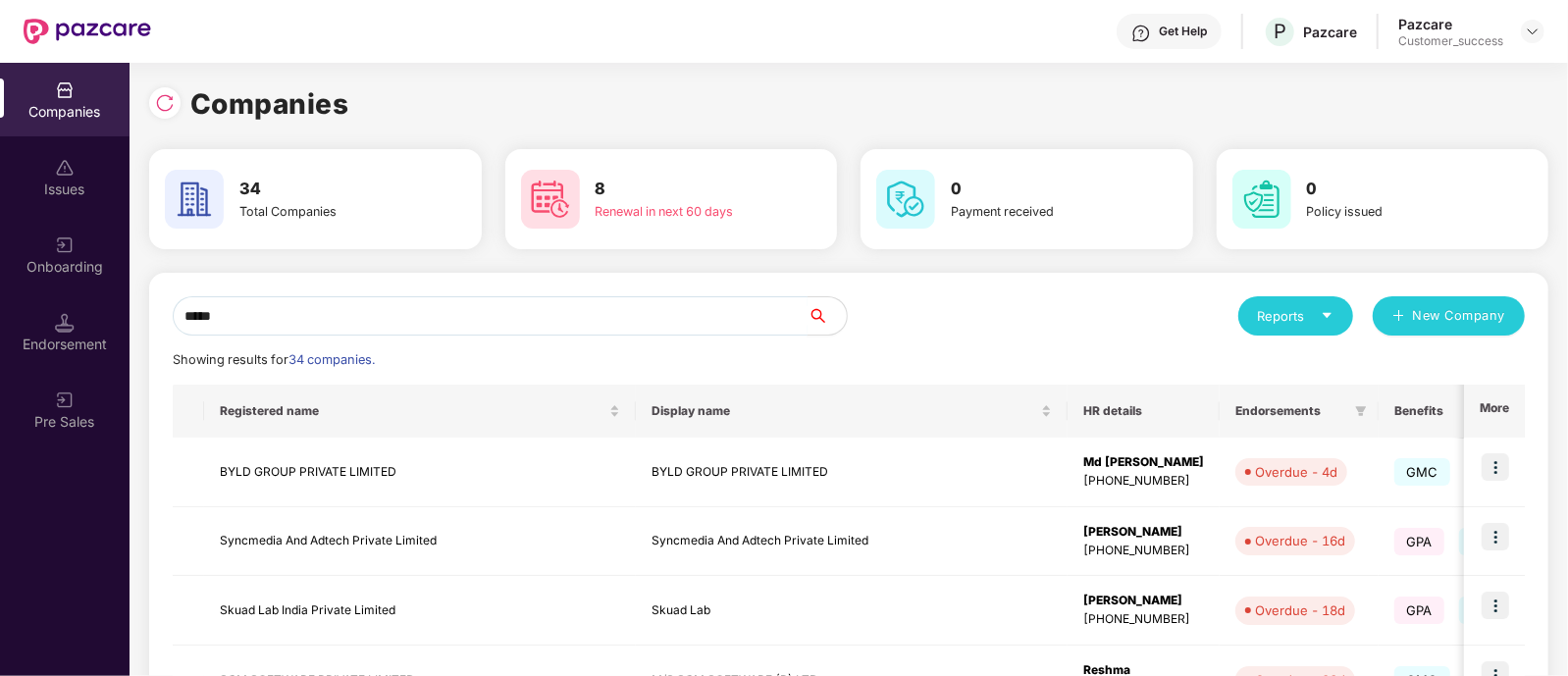
click at [353, 322] on input "*****" at bounding box center [490, 316] width 635 height 39
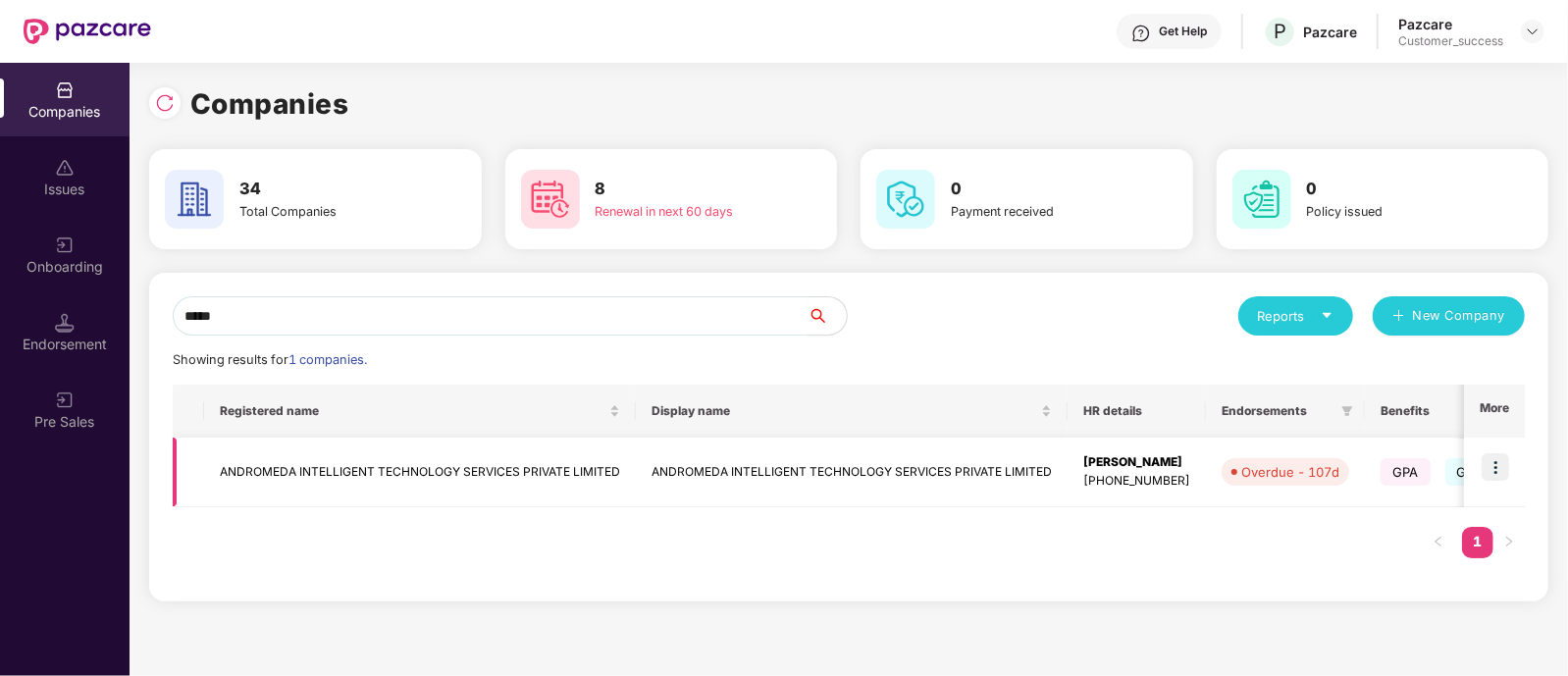
type input "*****"
click at [1498, 474] on img at bounding box center [1496, 467] width 28 height 28
click at [1500, 466] on img at bounding box center [1496, 467] width 28 height 28
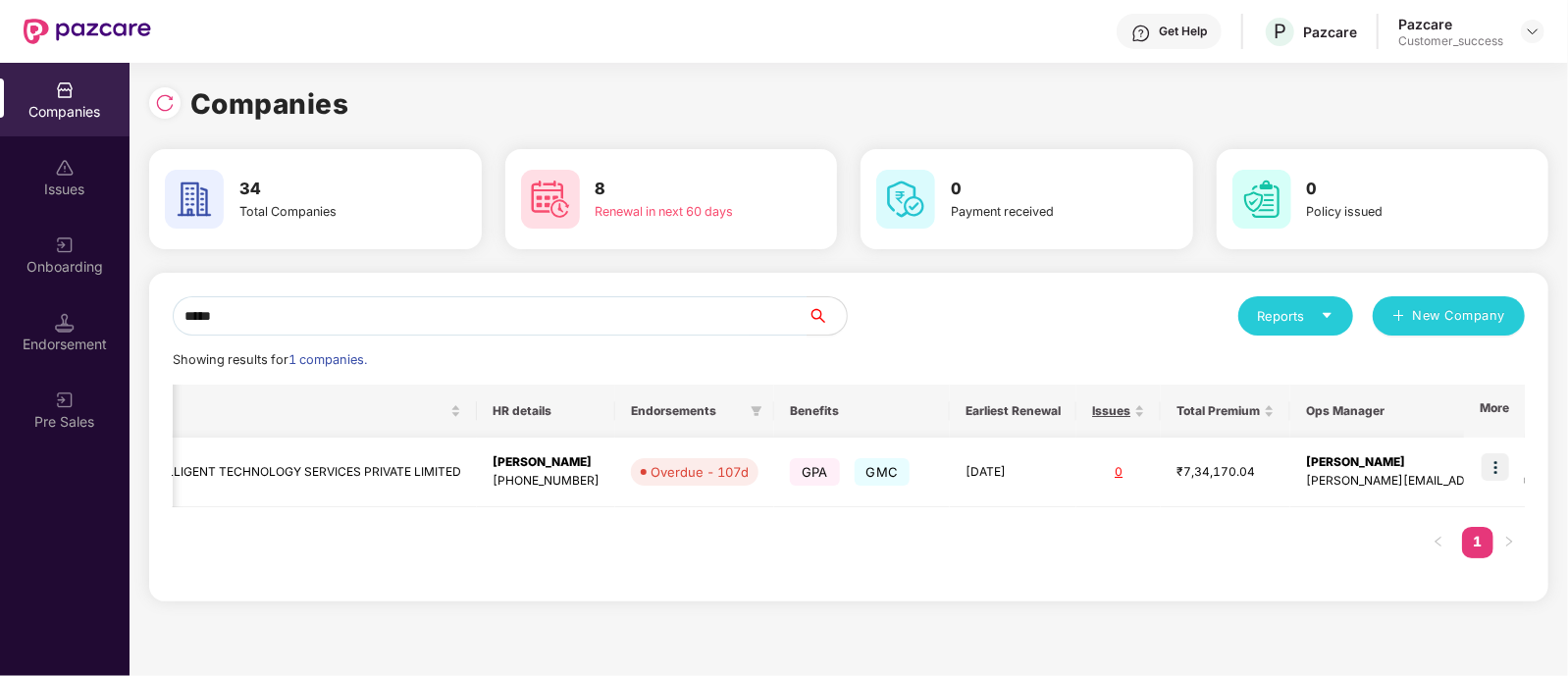
click at [1498, 466] on img at bounding box center [1496, 467] width 28 height 28
drag, startPoint x: 1498, startPoint y: 466, endPoint x: 1569, endPoint y: 387, distance: 106.2
click at [1567, 387] on html "Get Help P Pazcare Pazcare Customer_success Companies Issues Onboarding Endorse…" at bounding box center [784, 338] width 1568 height 676
click at [1117, 316] on div "Reports New Company" at bounding box center [1187, 316] width 676 height 39
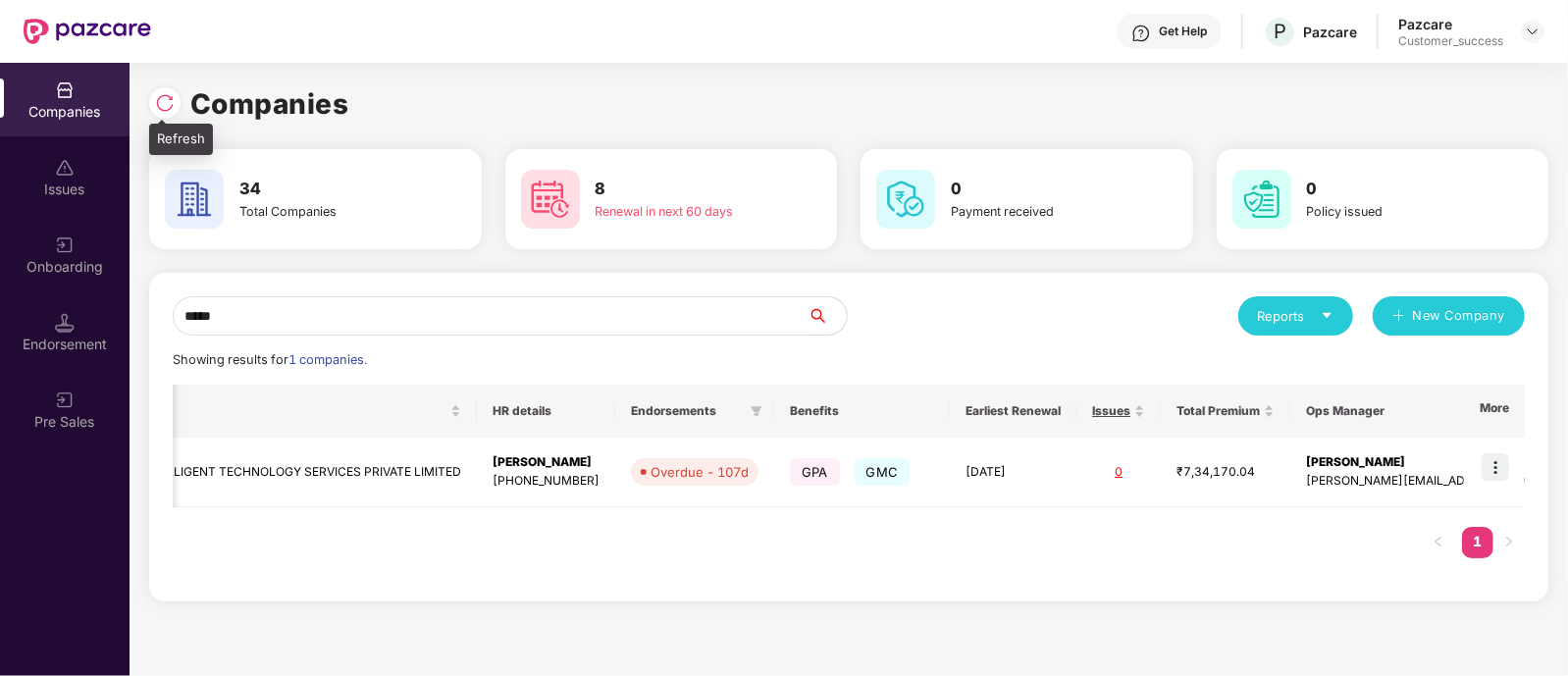
click at [167, 96] on img at bounding box center [165, 103] width 20 height 20
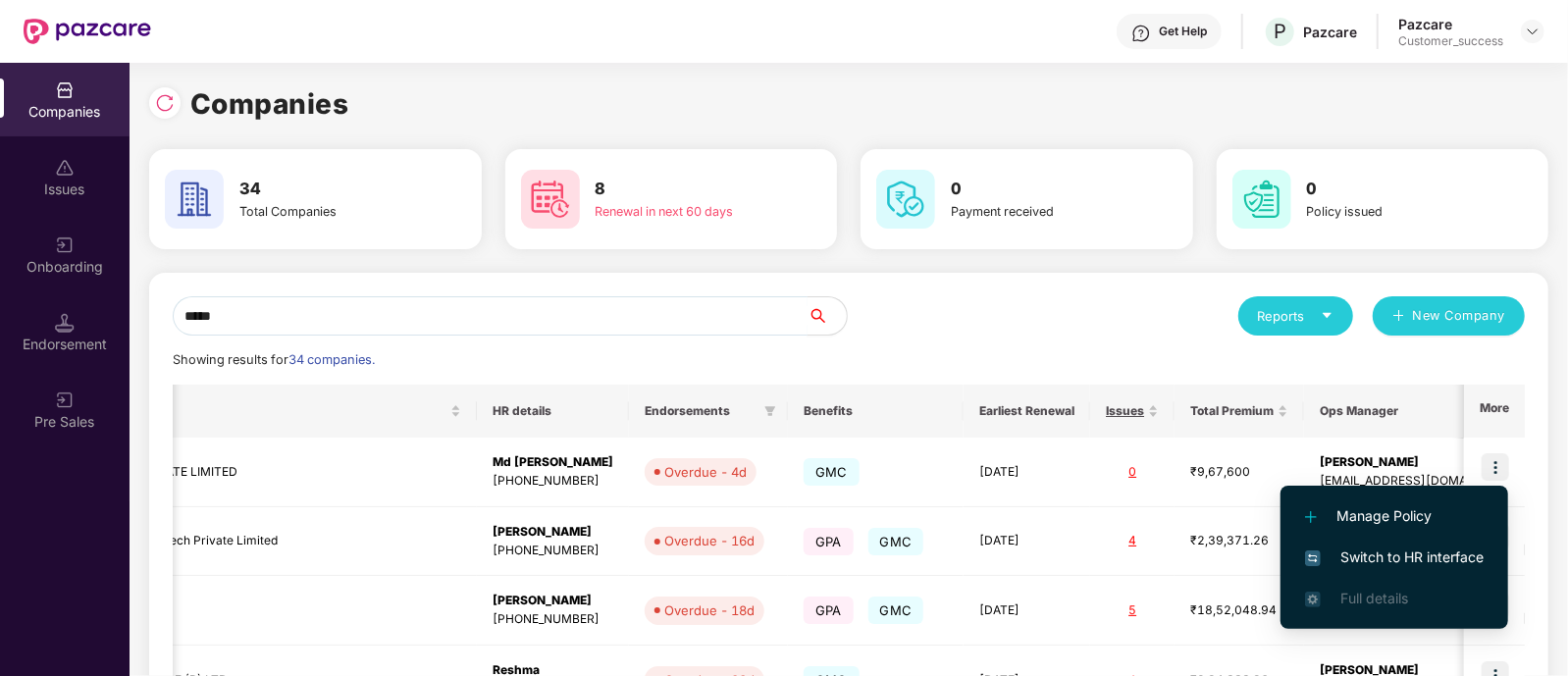
click at [618, 318] on input "*****" at bounding box center [490, 316] width 635 height 39
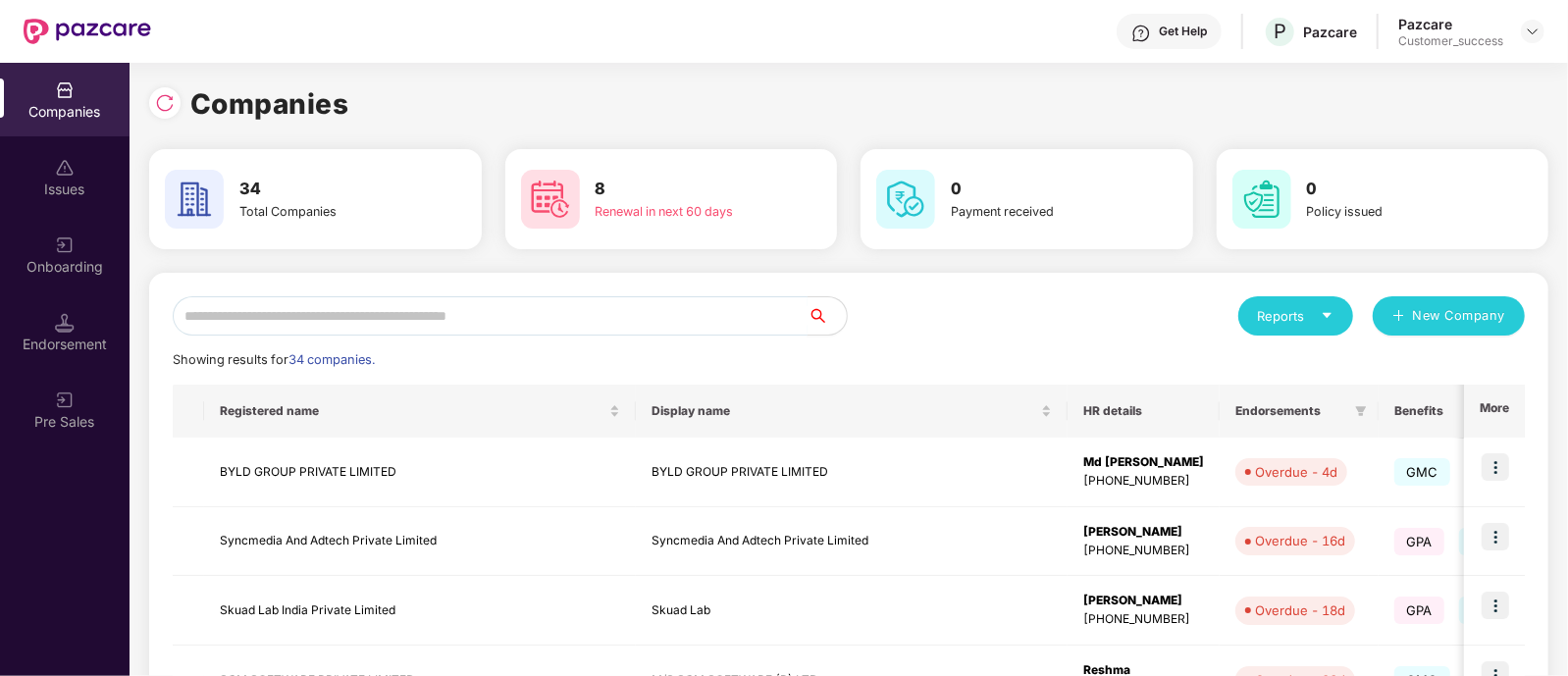
click at [436, 311] on input "text" at bounding box center [490, 316] width 635 height 39
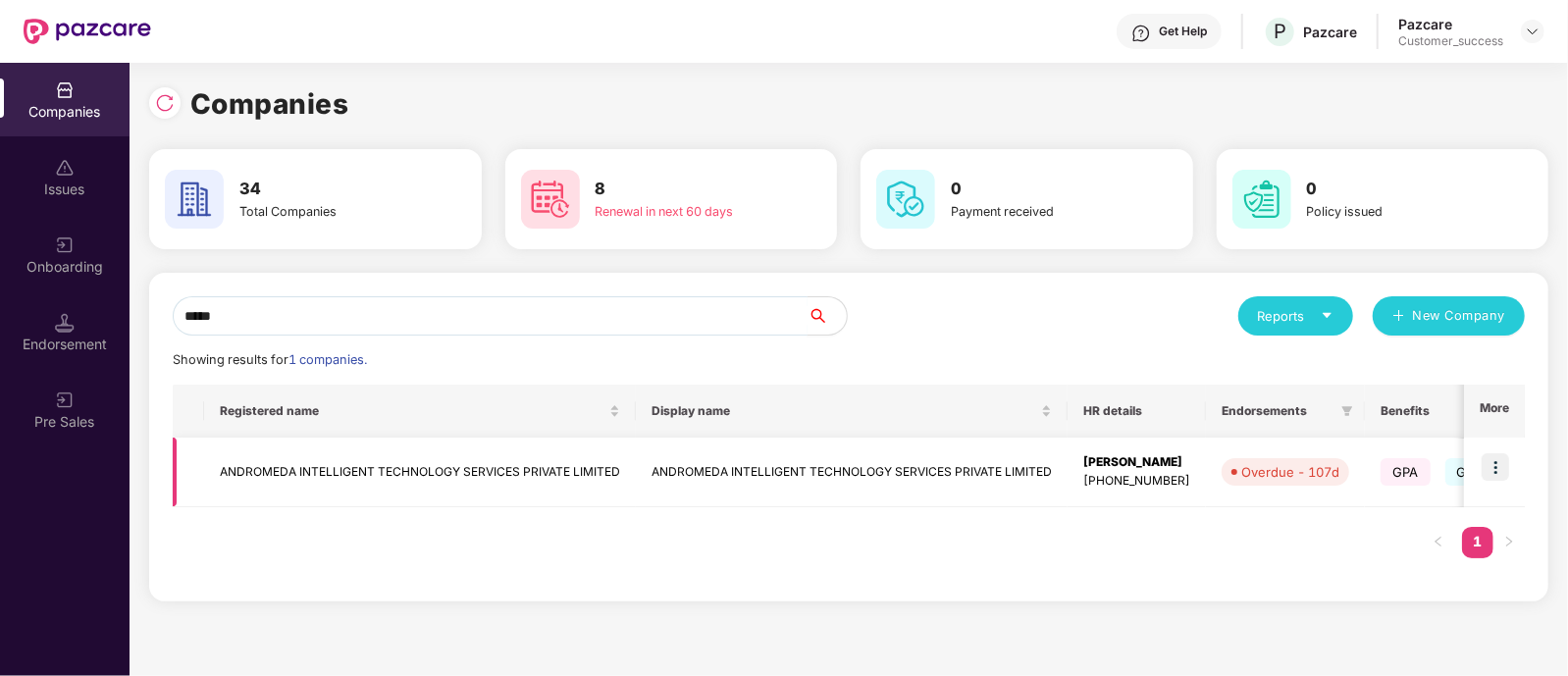
type input "*****"
click at [1482, 471] on td at bounding box center [1495, 472] width 61 height 70
click at [1499, 469] on img at bounding box center [1496, 467] width 28 height 28
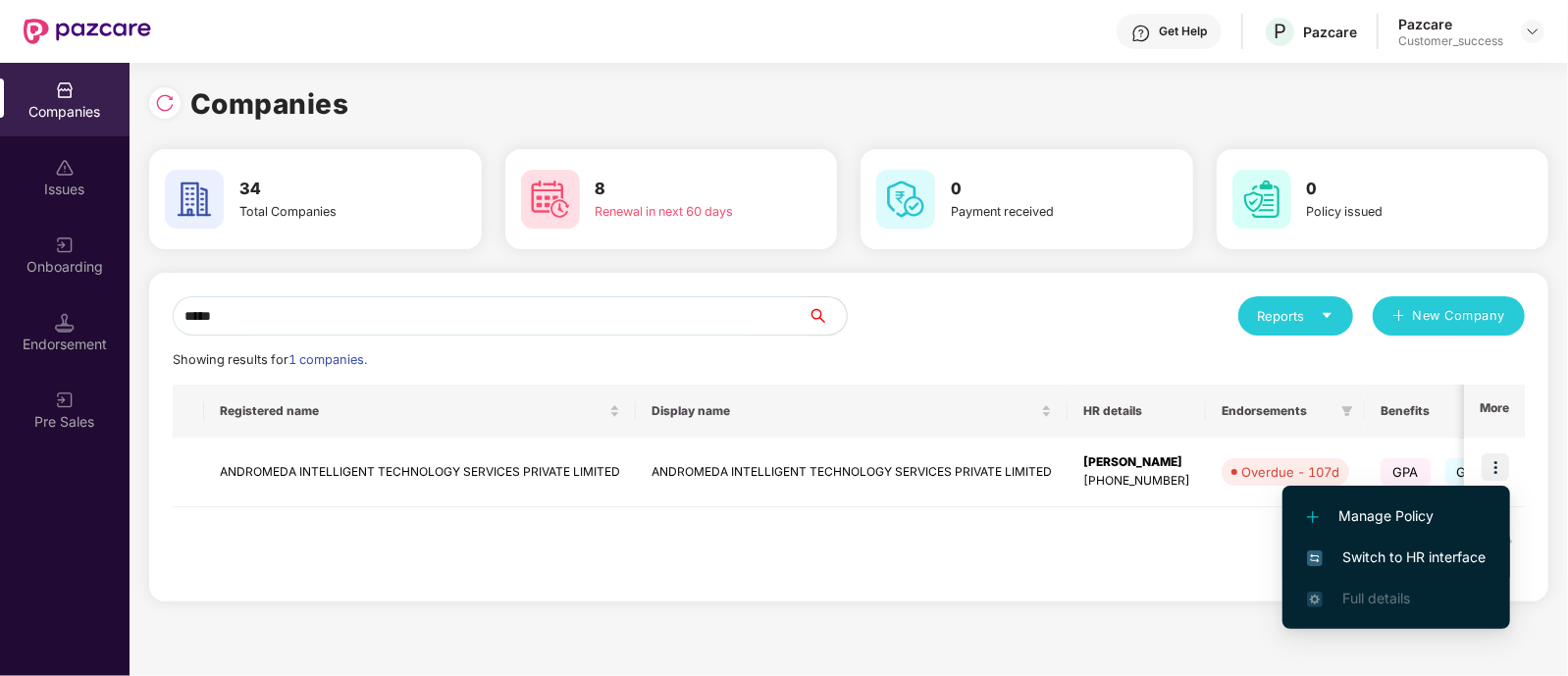
click at [1393, 556] on span "Switch to HR interface" at bounding box center [1396, 558] width 179 height 22
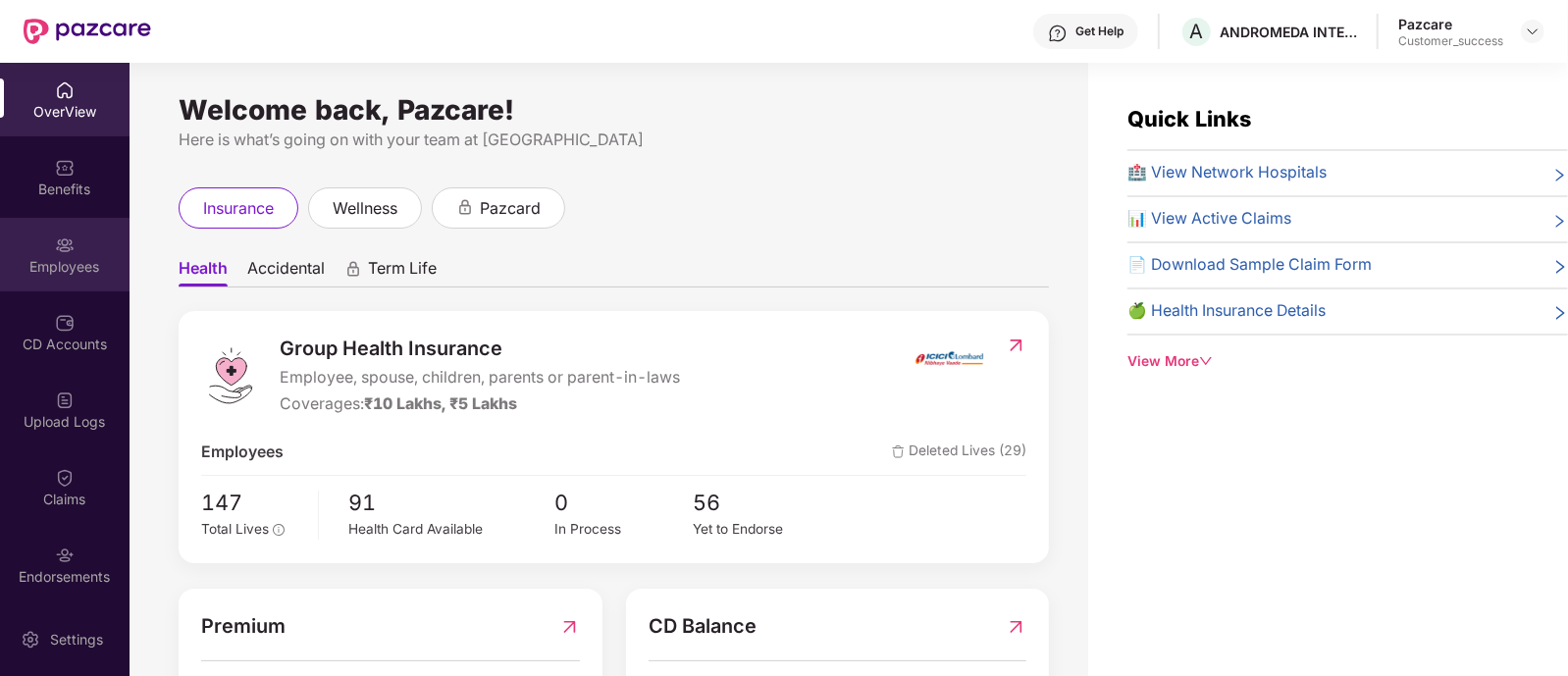
click at [77, 244] on div "Employees" at bounding box center [64, 255] width 129 height 74
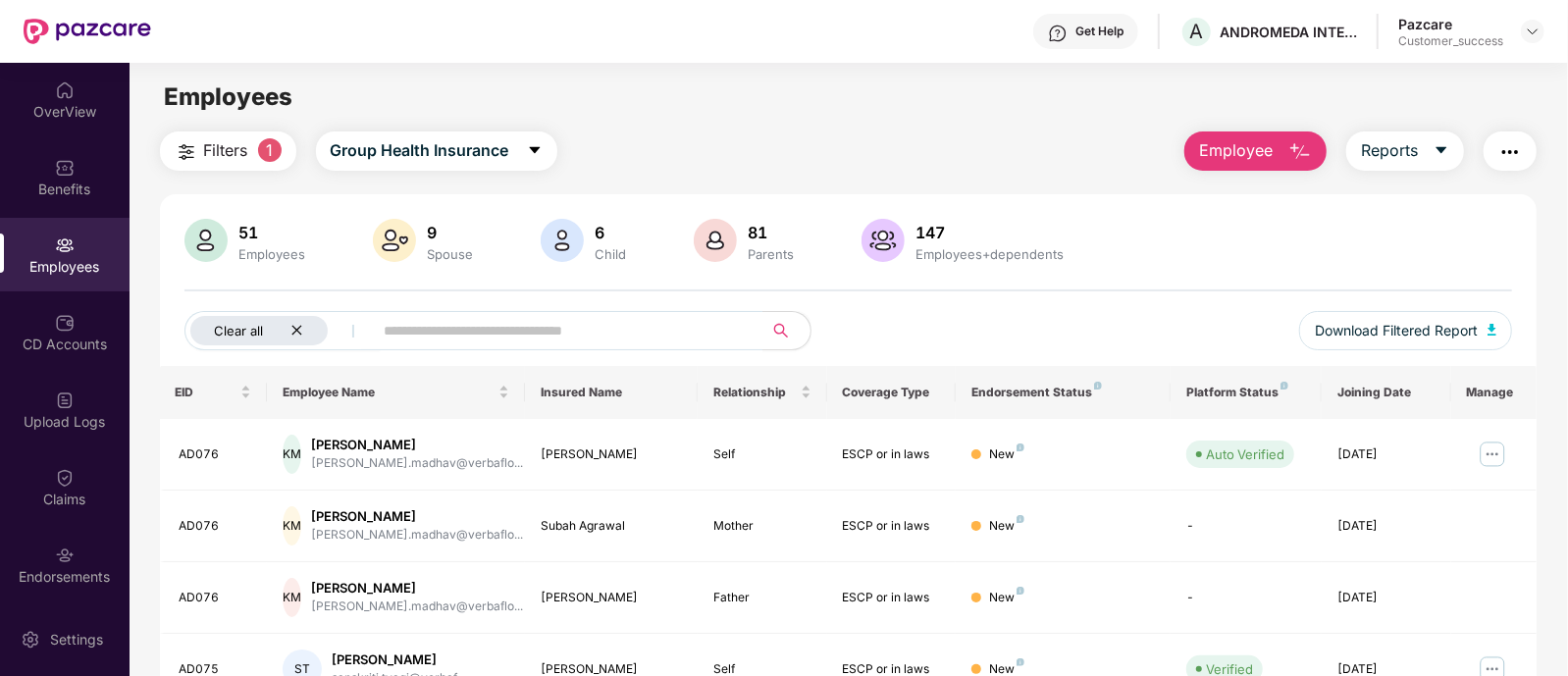
click at [300, 328] on icon "close" at bounding box center [296, 330] width 13 height 13
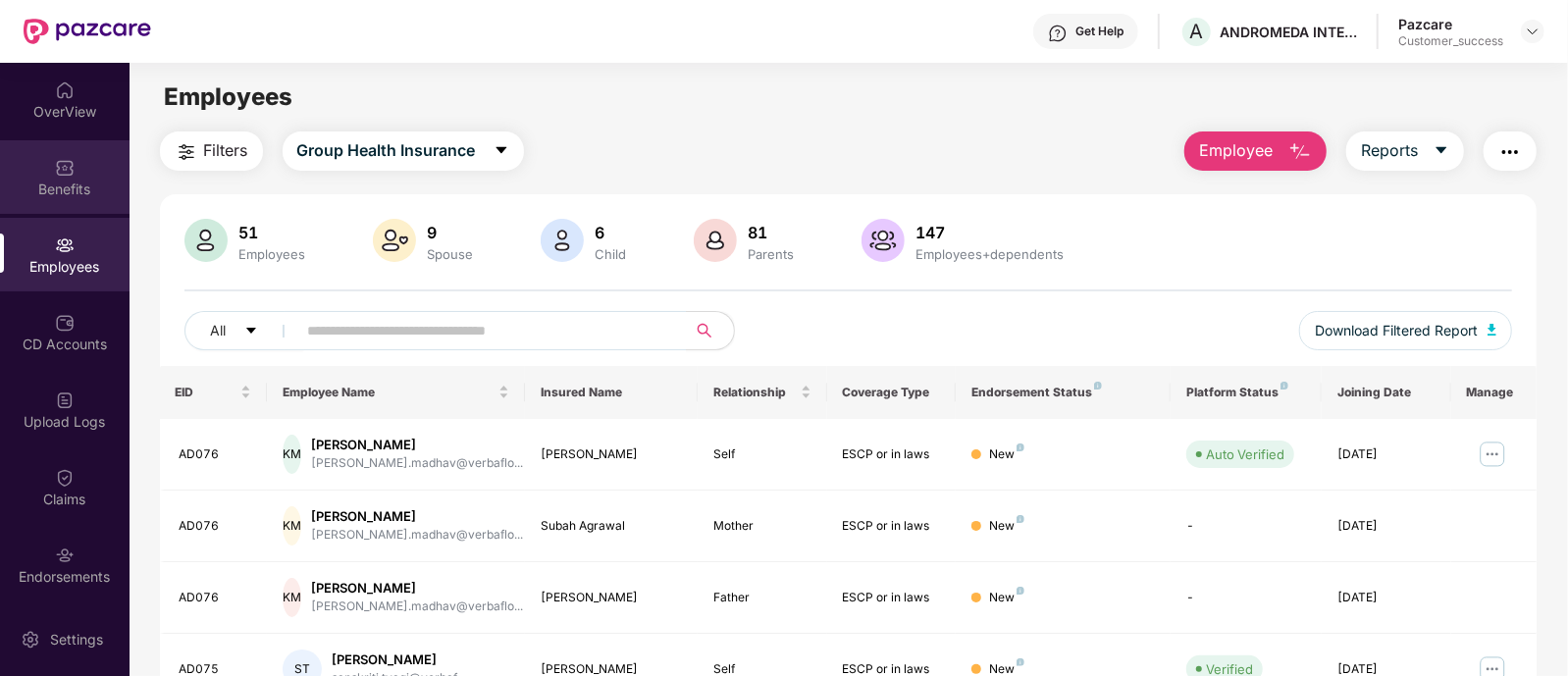
click at [64, 174] on img at bounding box center [65, 168] width 20 height 20
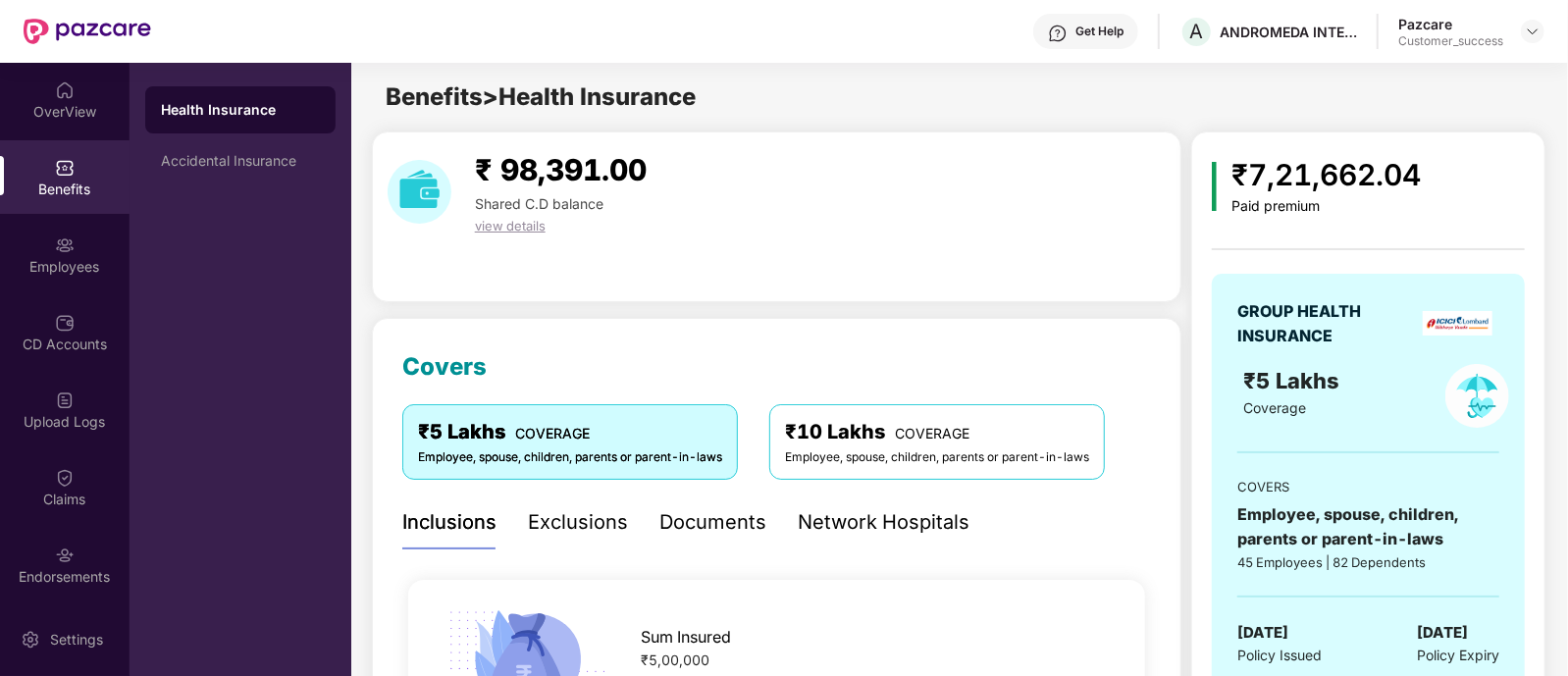
scroll to position [183, 0]
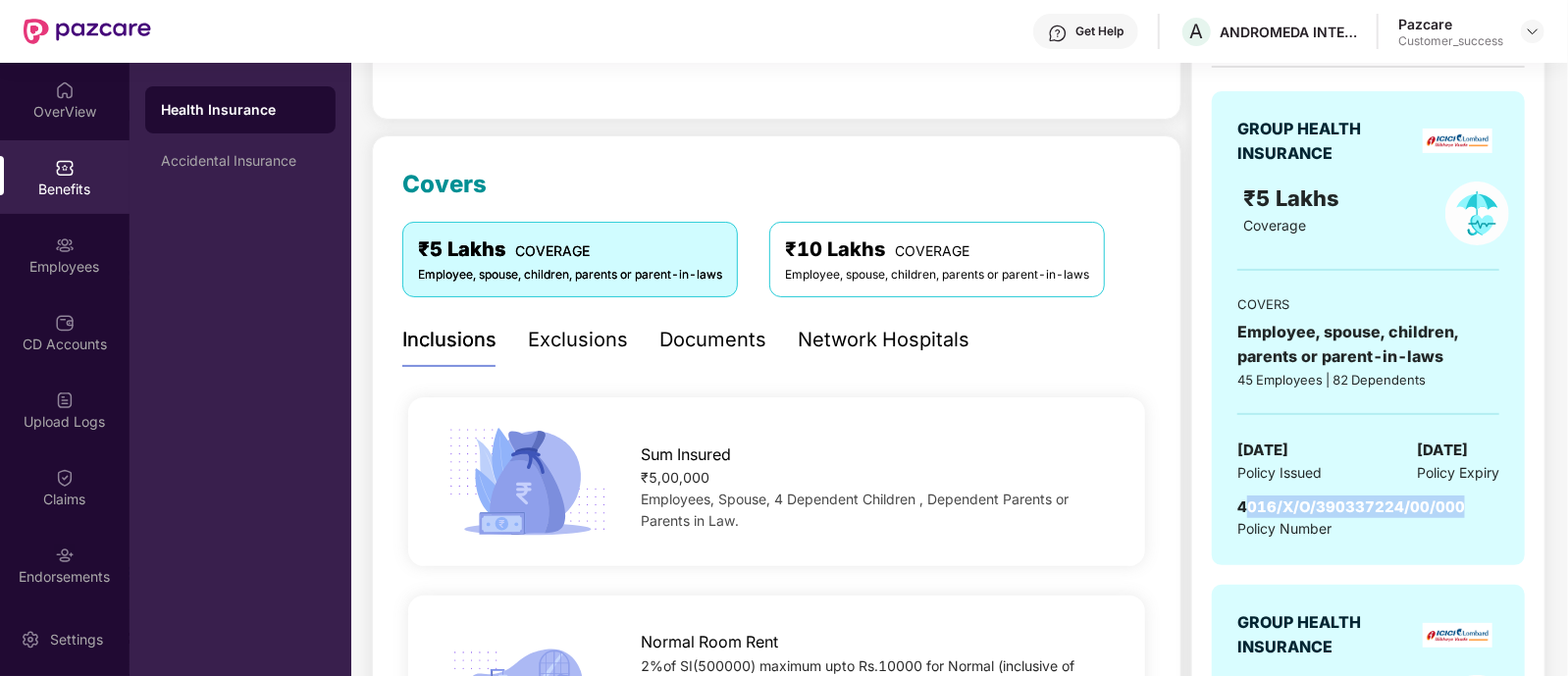
drag, startPoint x: 1243, startPoint y: 503, endPoint x: 1463, endPoint y: 494, distance: 220.2
click at [1463, 495] on div "4016/X/O/390337224/00/000 Policy Number" at bounding box center [1368, 518] width 262 height 45
copy span "016/X/O/390337224/00/000"
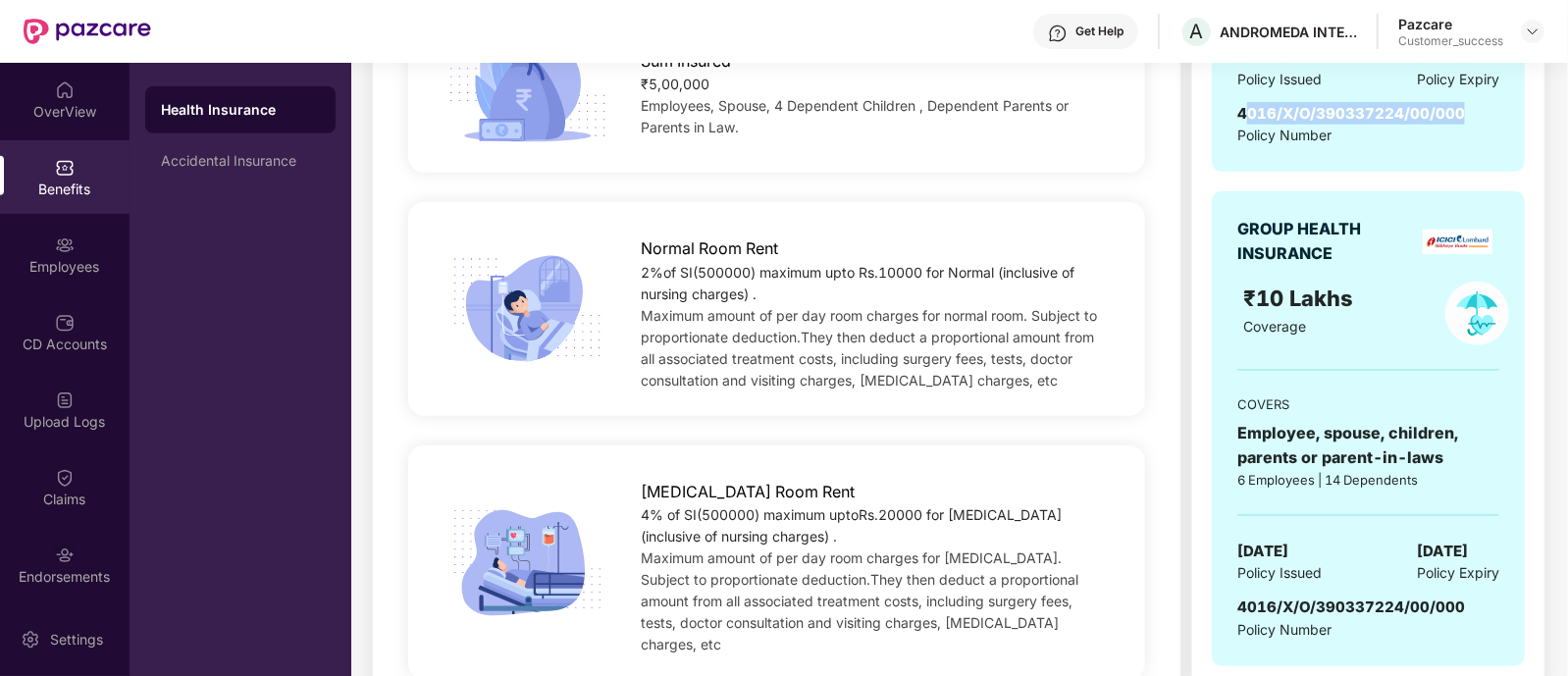
scroll to position [0, 0]
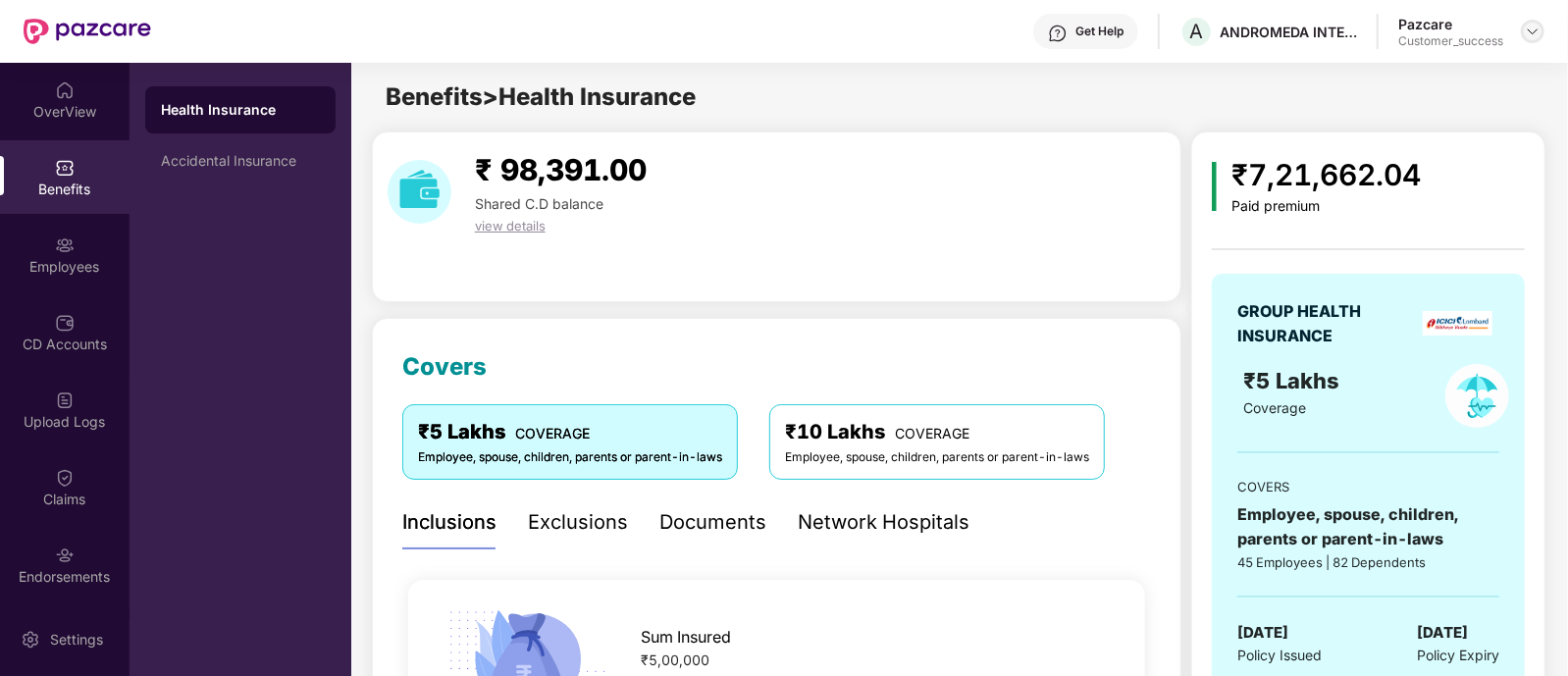
click at [1530, 27] on img at bounding box center [1533, 32] width 16 height 16
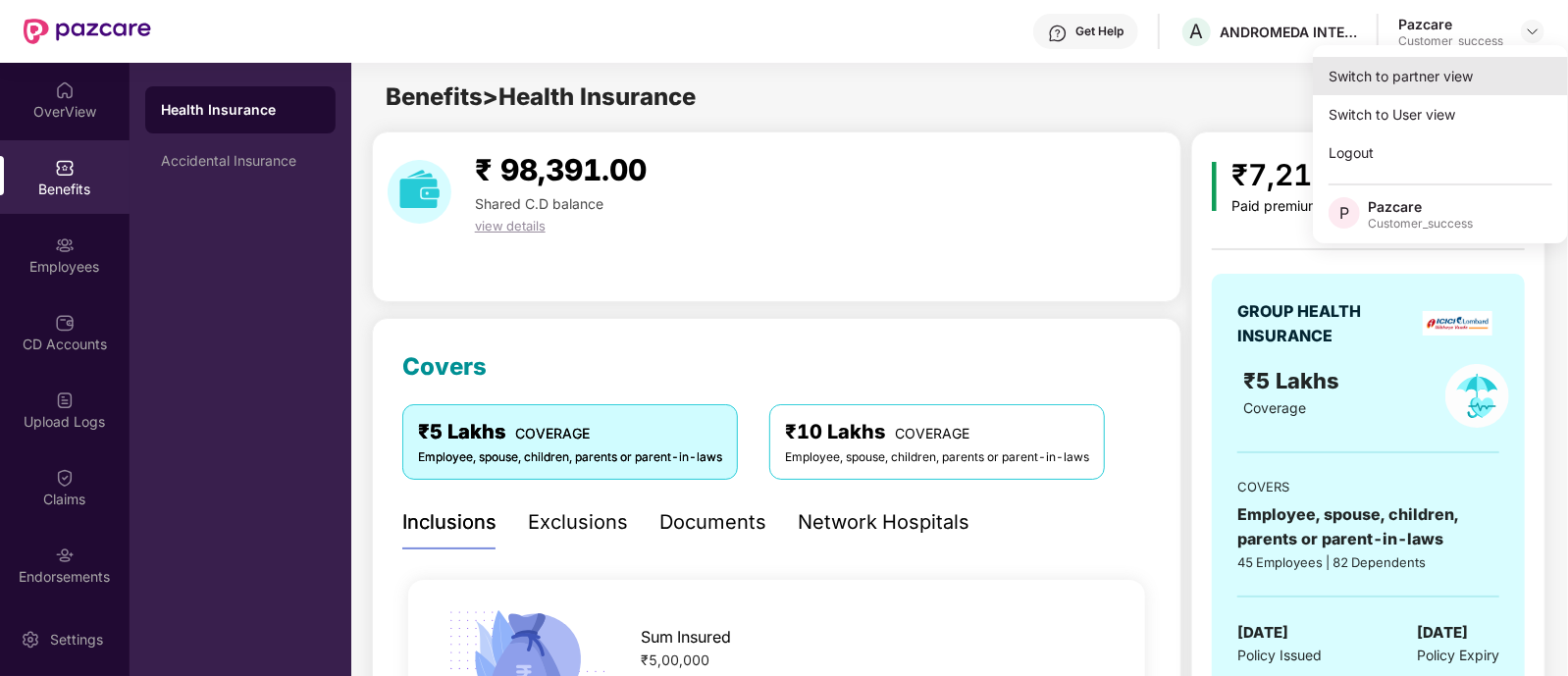
click at [1432, 80] on div "Switch to partner view" at bounding box center [1441, 76] width 255 height 38
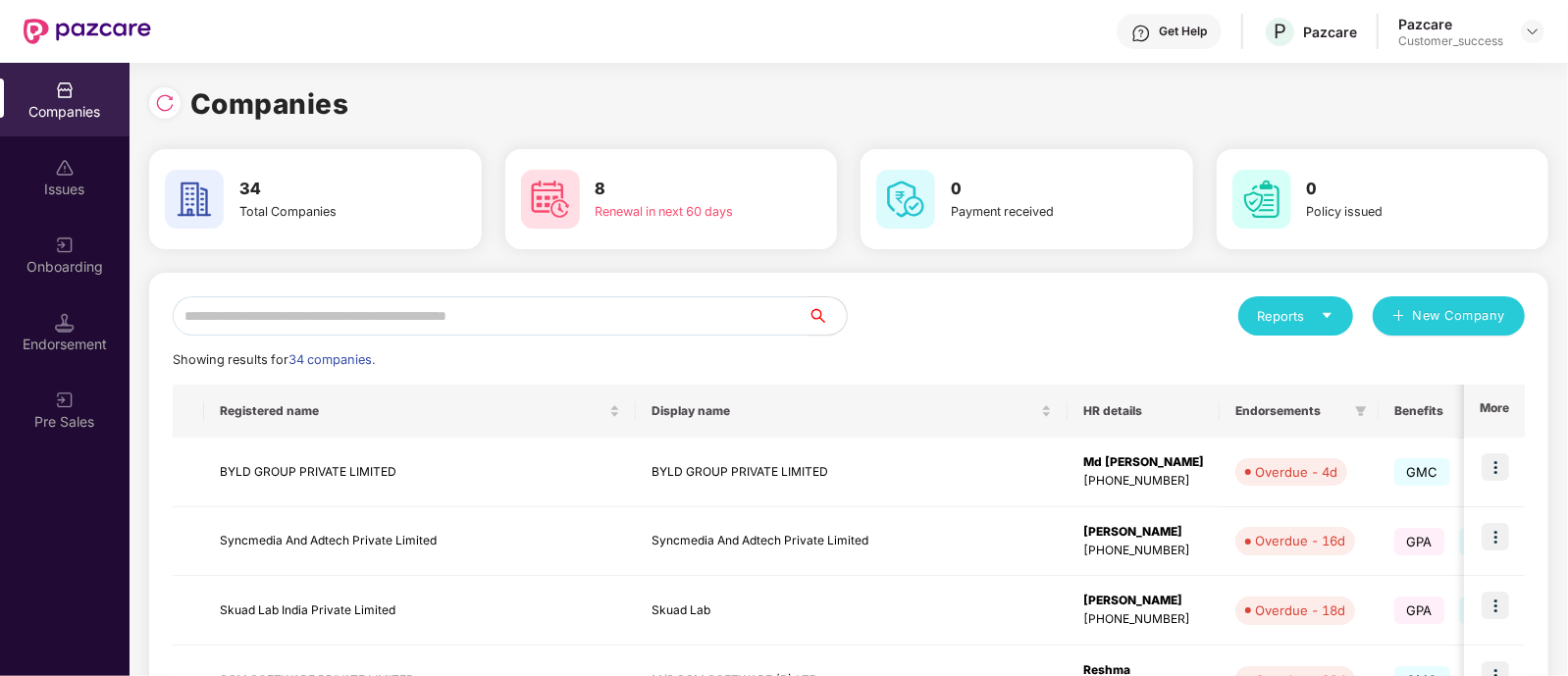
click at [657, 321] on input "text" at bounding box center [490, 316] width 635 height 39
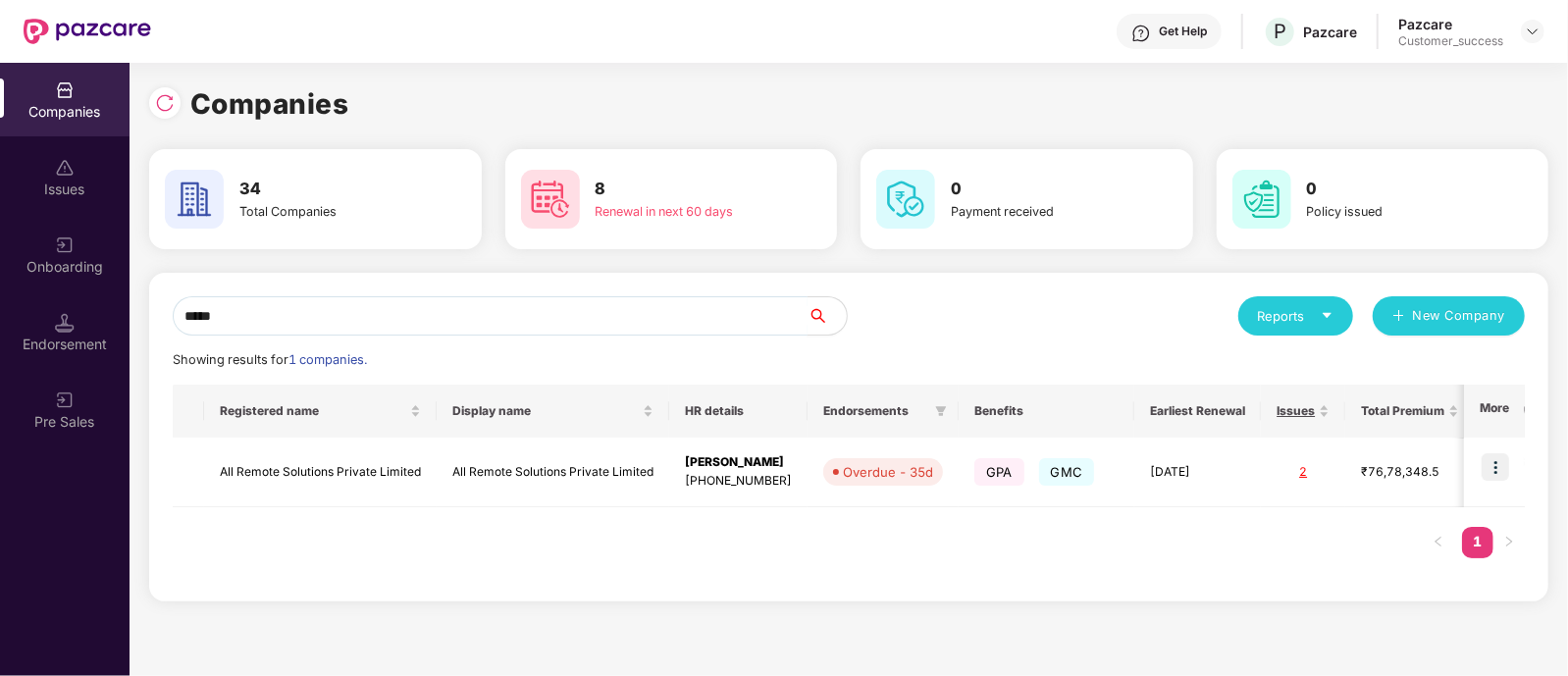
type input "******"
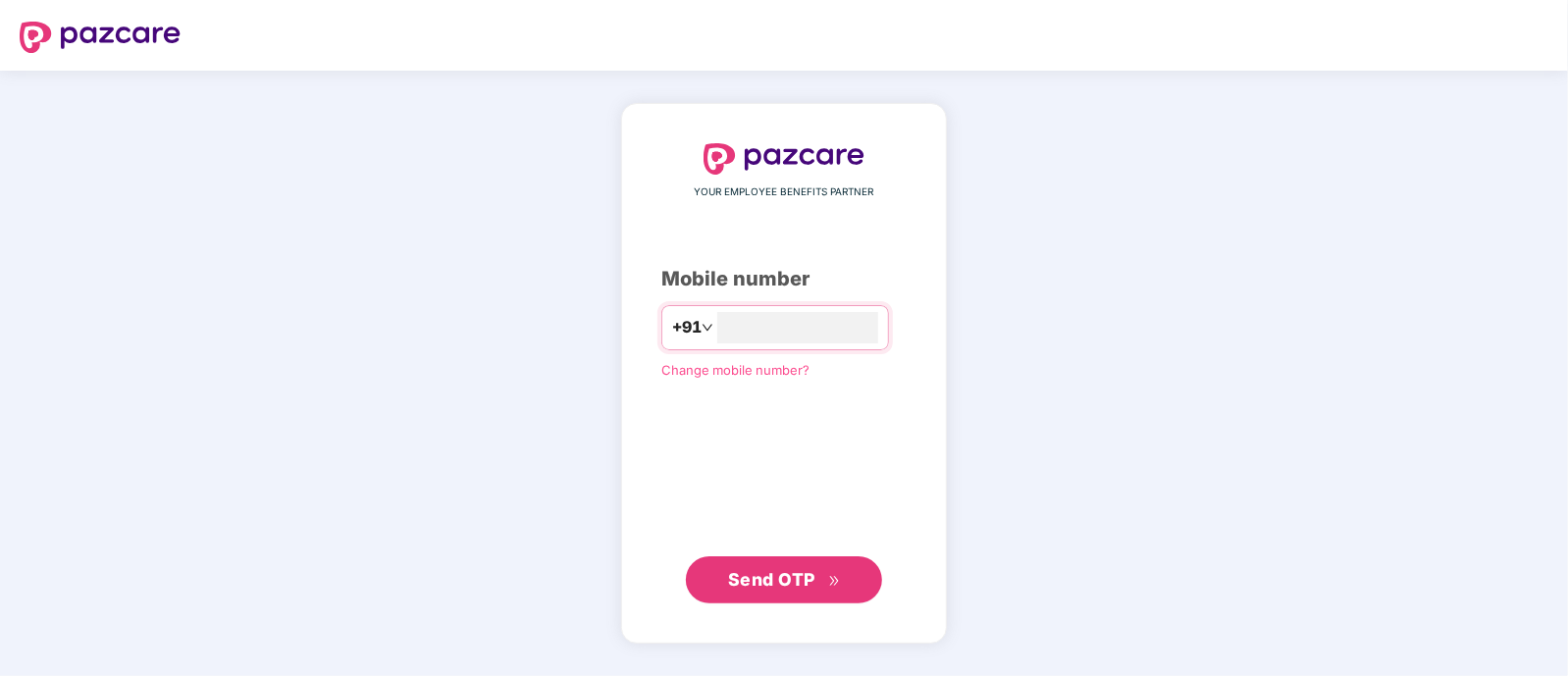
type input "**********"
click at [790, 571] on span "Send OTP" at bounding box center [771, 577] width 87 height 21
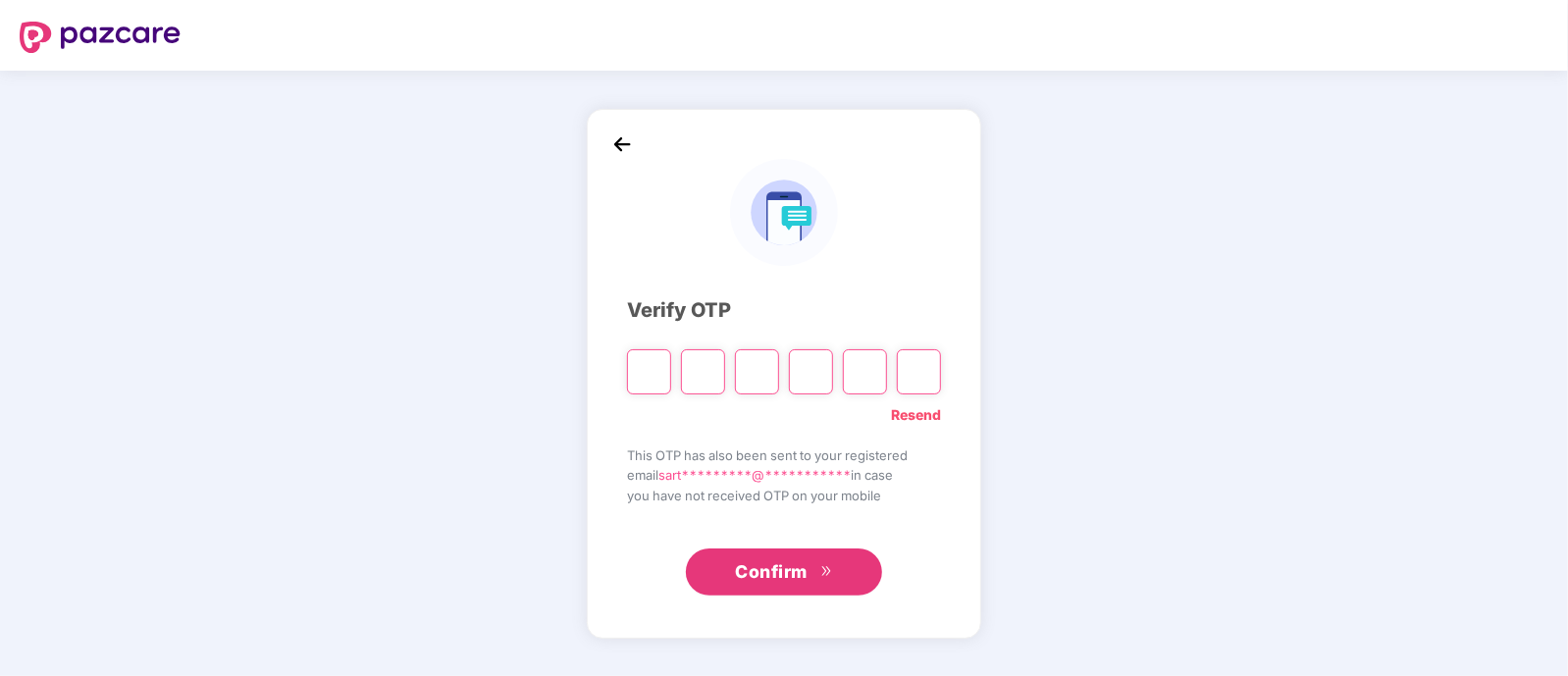
type input "*"
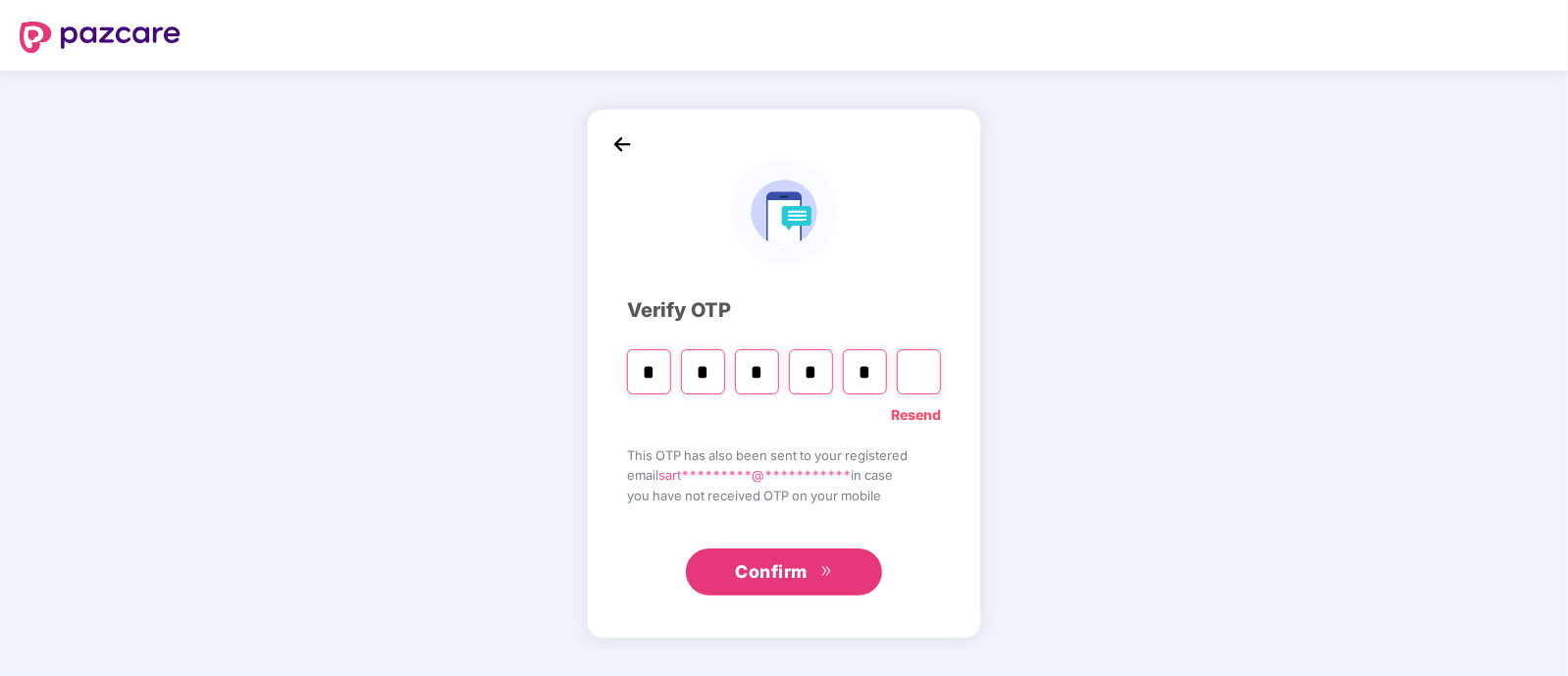
type input "*"
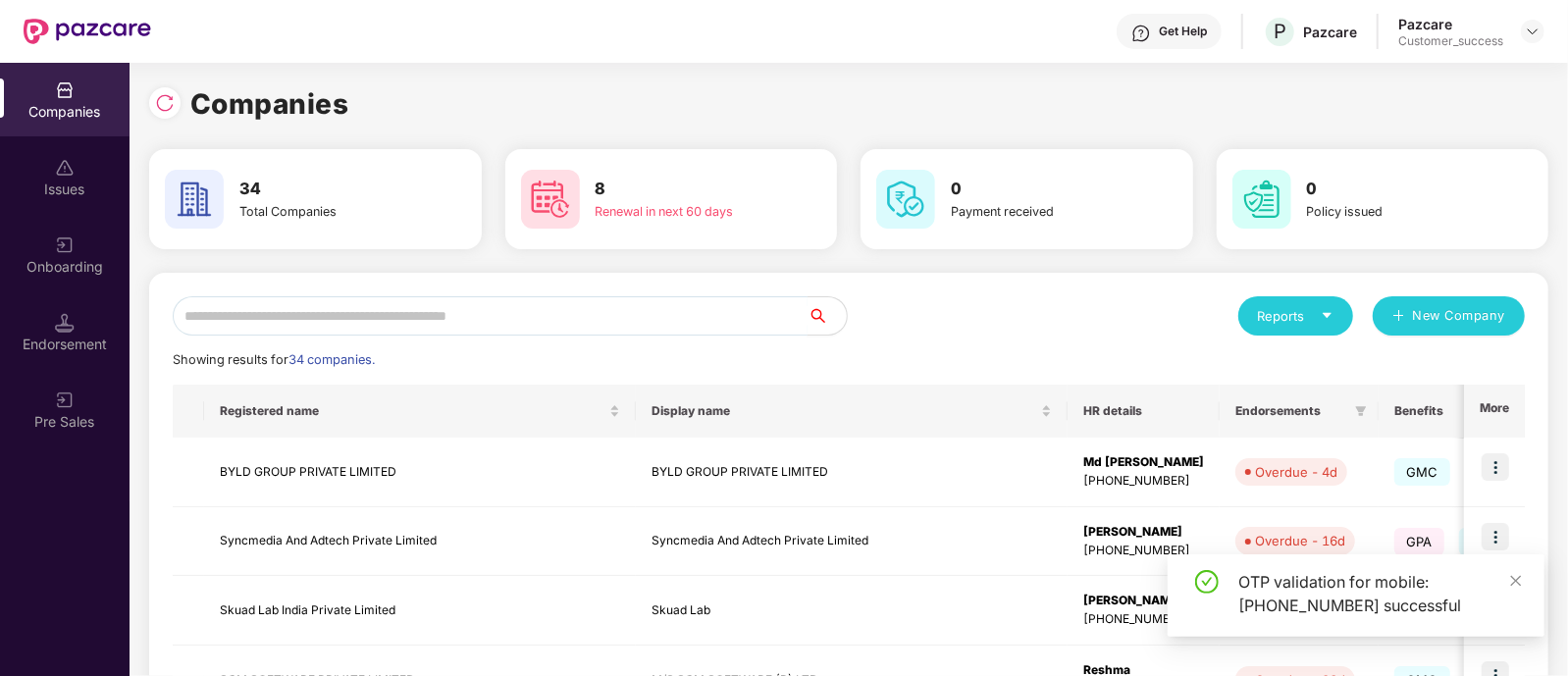
click at [581, 307] on input "text" at bounding box center [490, 316] width 635 height 39
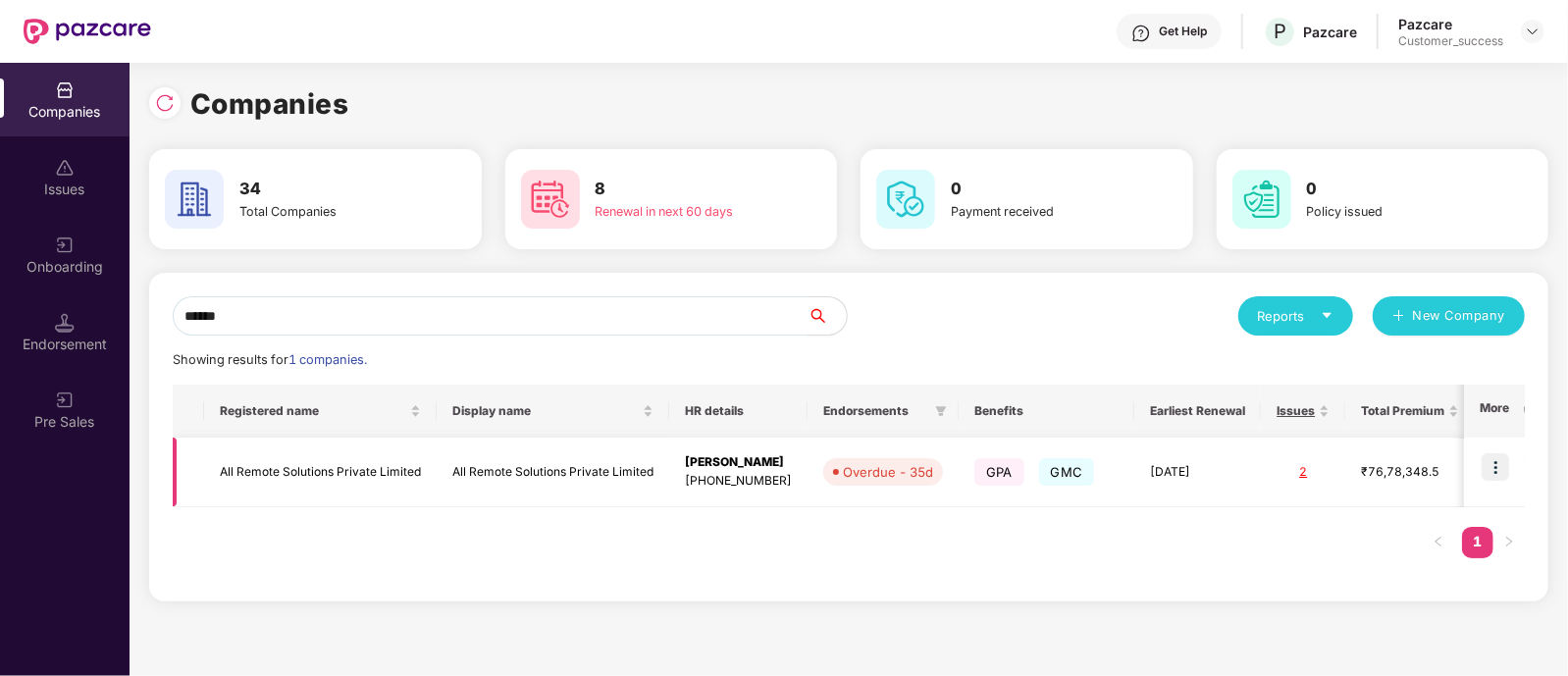
type input "******"
click at [1498, 458] on img at bounding box center [1496, 467] width 28 height 28
click at [1083, 640] on div "Companies 34 Total Companies 8 Renewal in next 60 days 0 Payment received 0 Pol…" at bounding box center [848, 369] width 1439 height 613
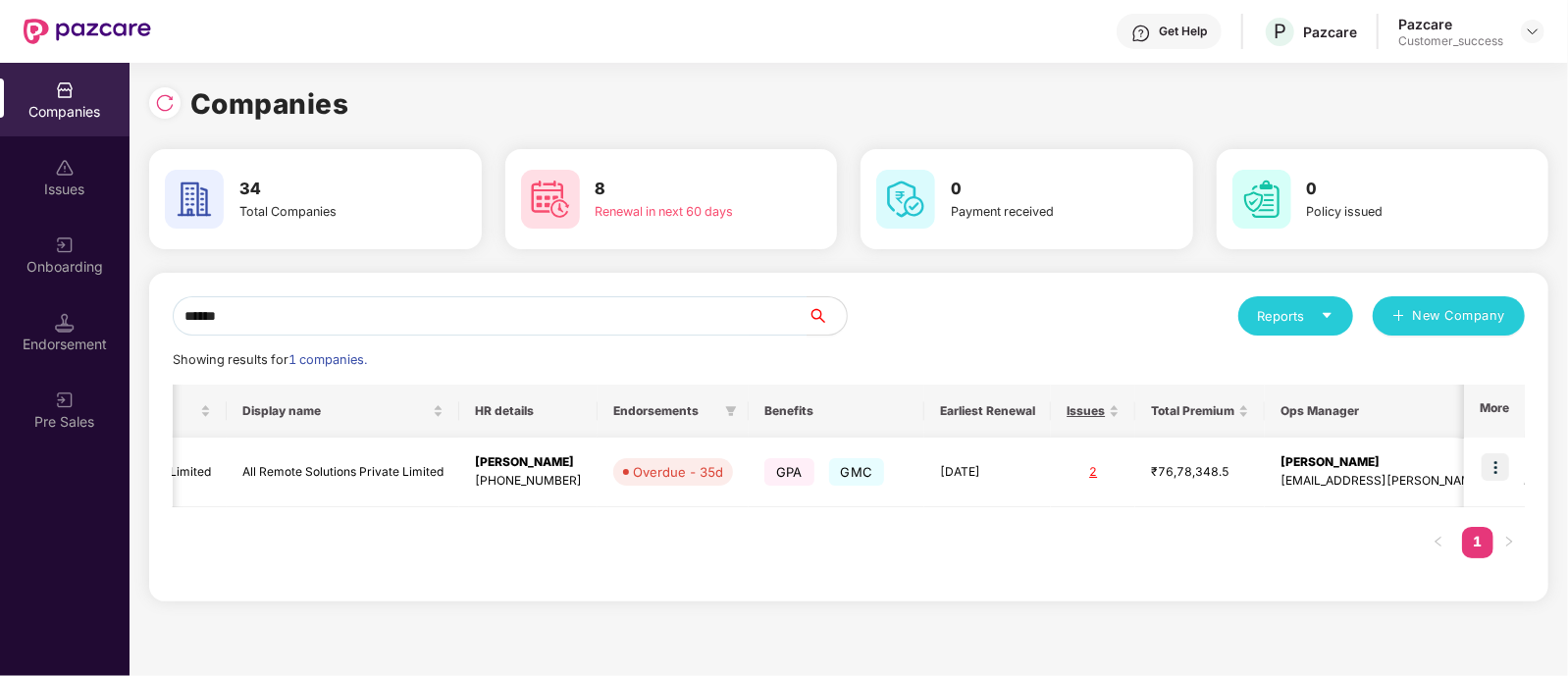
click at [1497, 464] on img at bounding box center [1496, 467] width 28 height 28
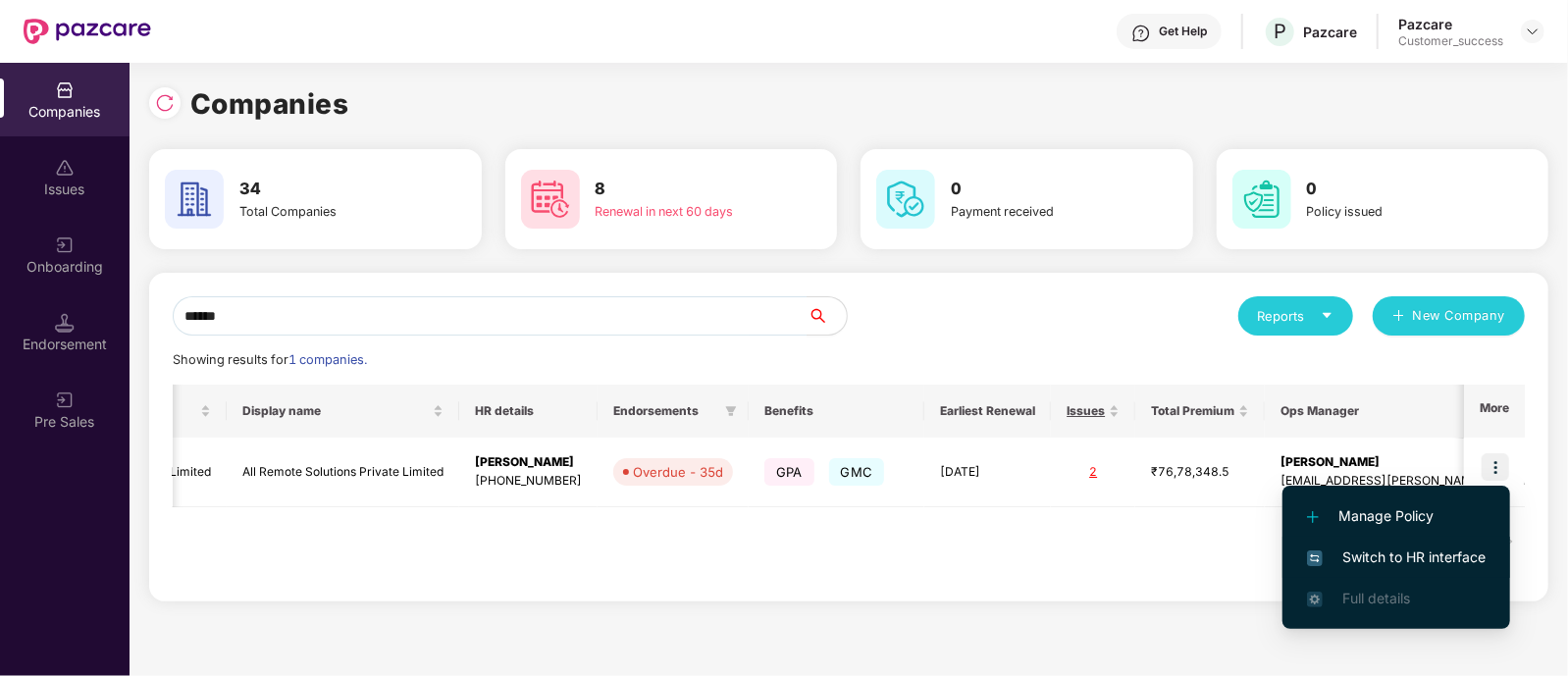
click at [1377, 556] on span "Switch to HR interface" at bounding box center [1396, 558] width 179 height 22
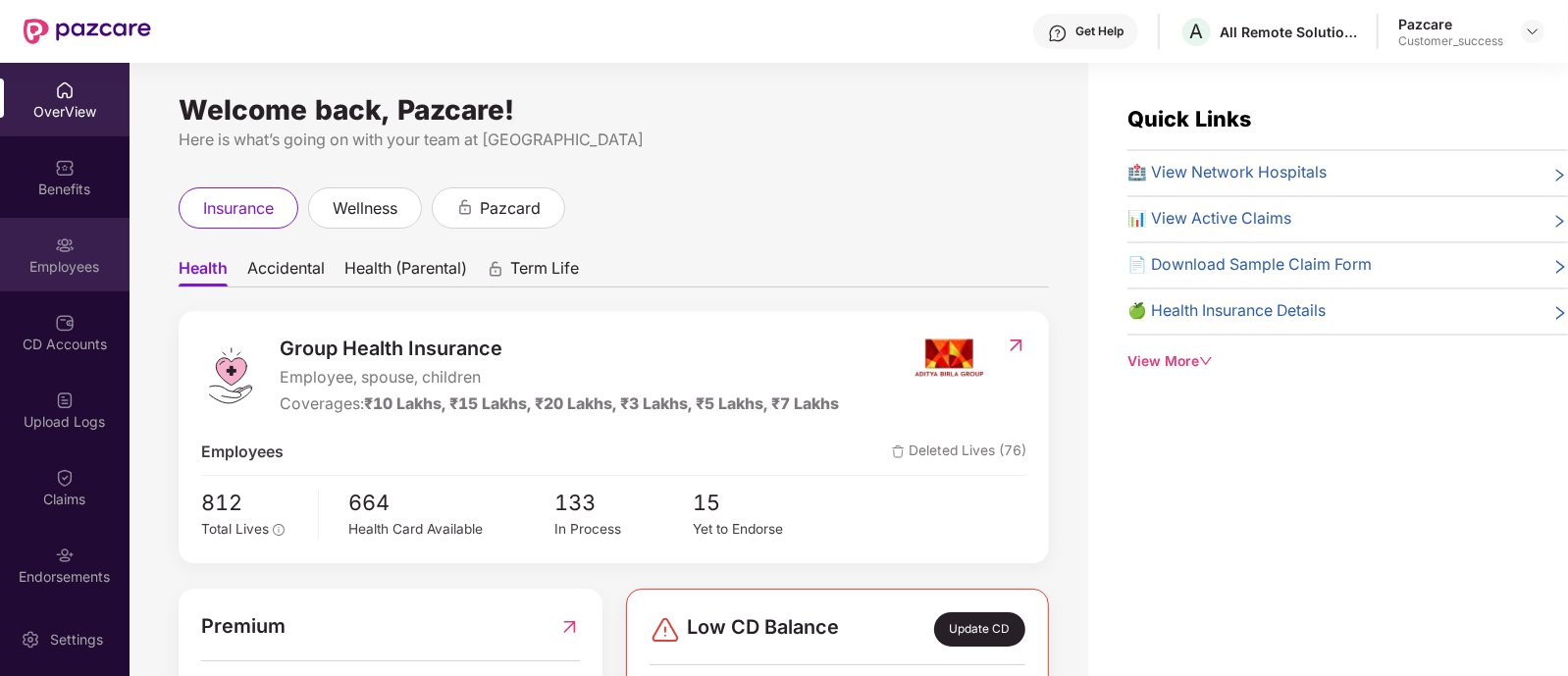
click at [79, 246] on div "Employees" at bounding box center [64, 255] width 129 height 74
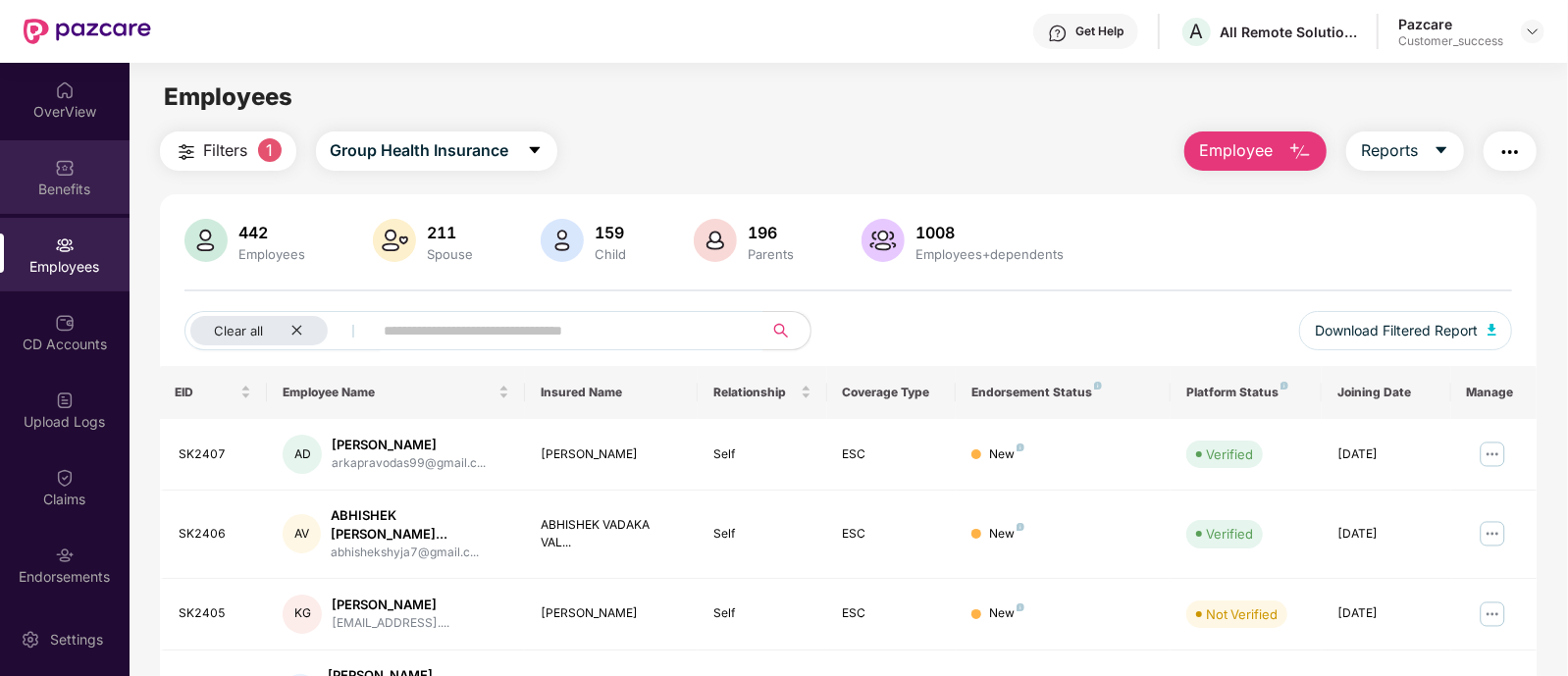
click at [99, 194] on div "Benefits" at bounding box center [64, 189] width 129 height 20
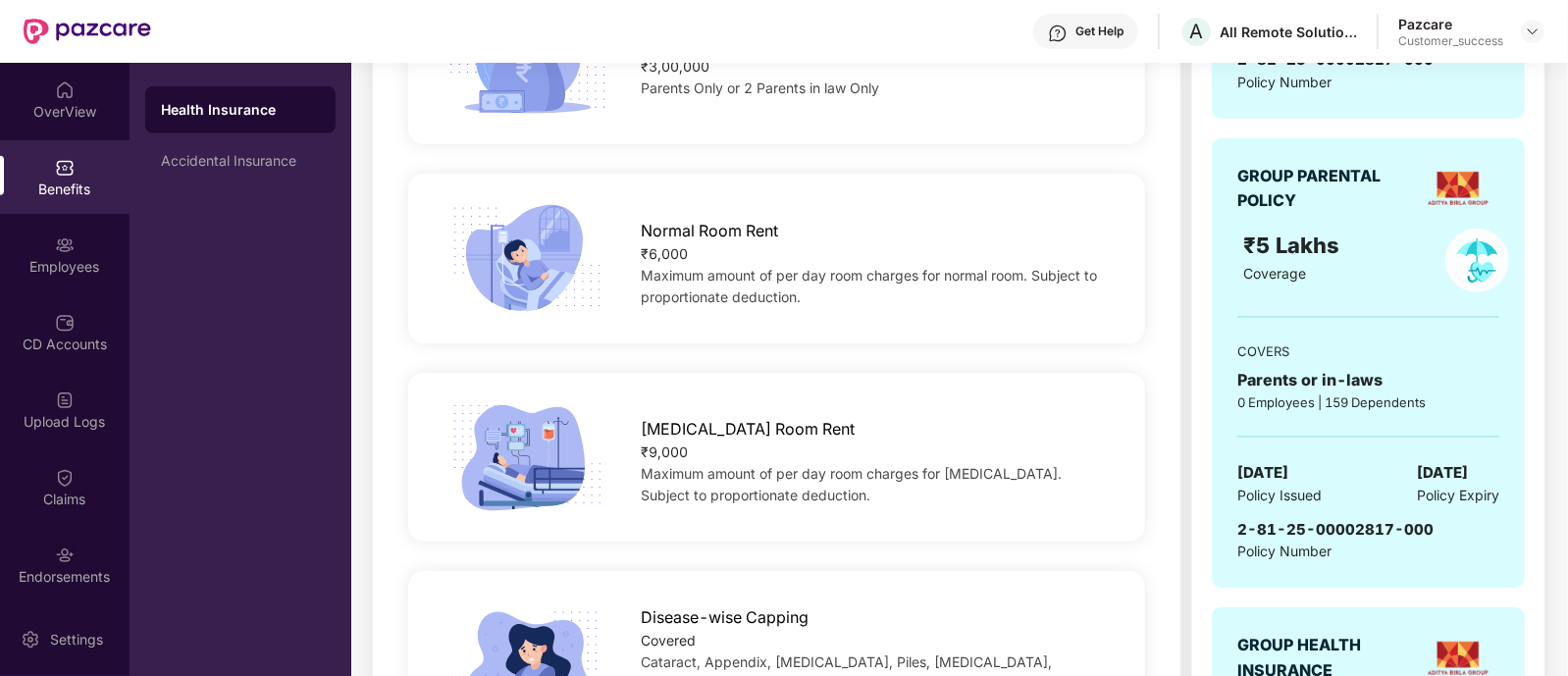
scroll to position [607, 0]
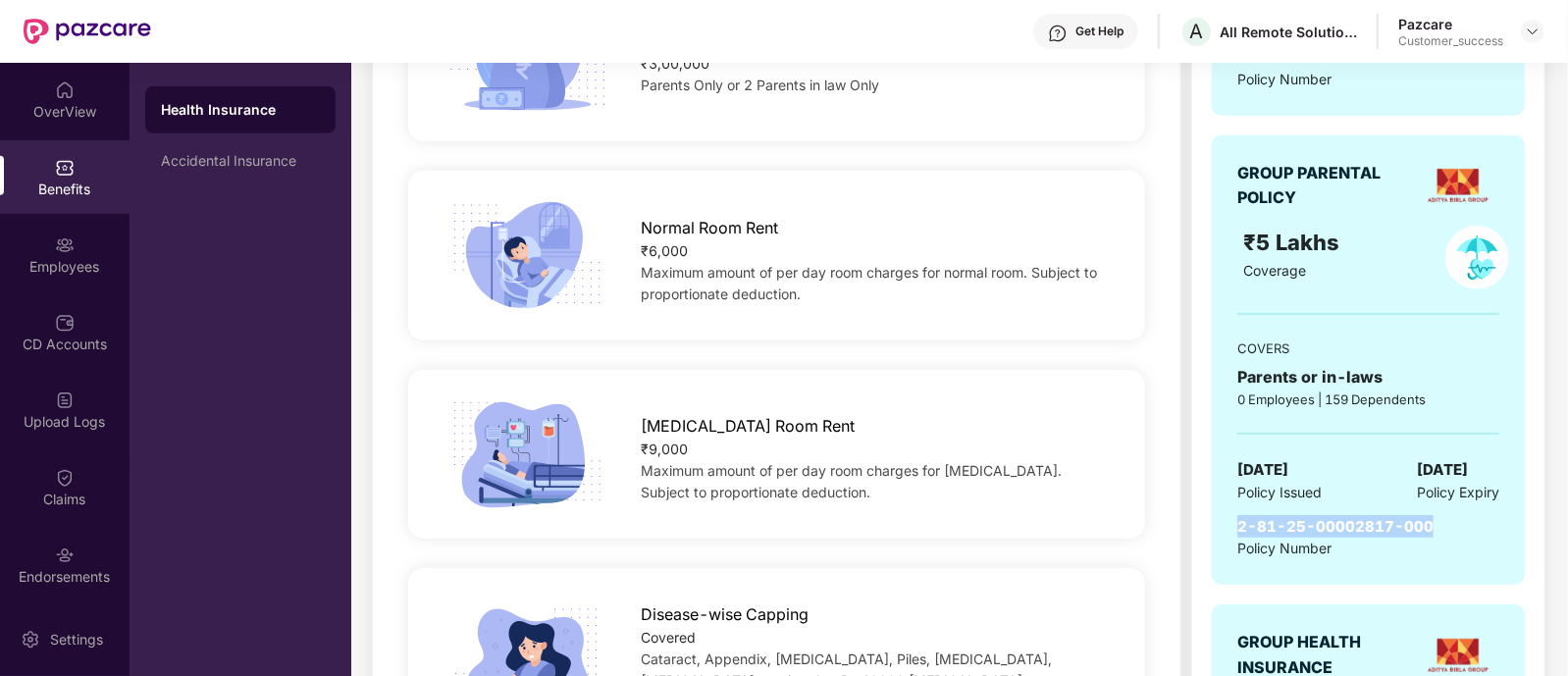
drag, startPoint x: 1240, startPoint y: 518, endPoint x: 1429, endPoint y: 517, distance: 189.0
click at [1429, 517] on div "2-81-25-00002817-000 Policy Number" at bounding box center [1368, 538] width 262 height 45
copy span "2-81-25-00002817-000"
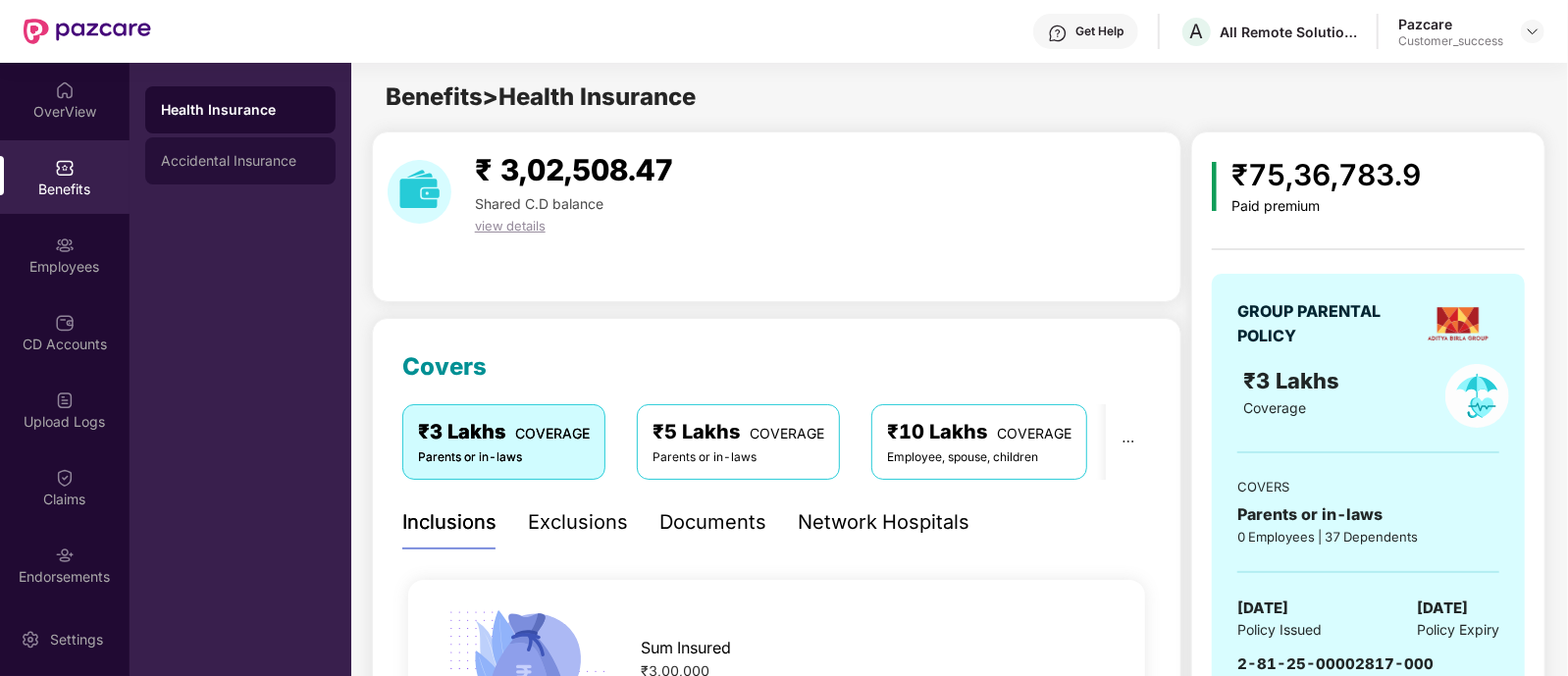
click at [289, 174] on div "Accidental Insurance" at bounding box center [240, 161] width 191 height 47
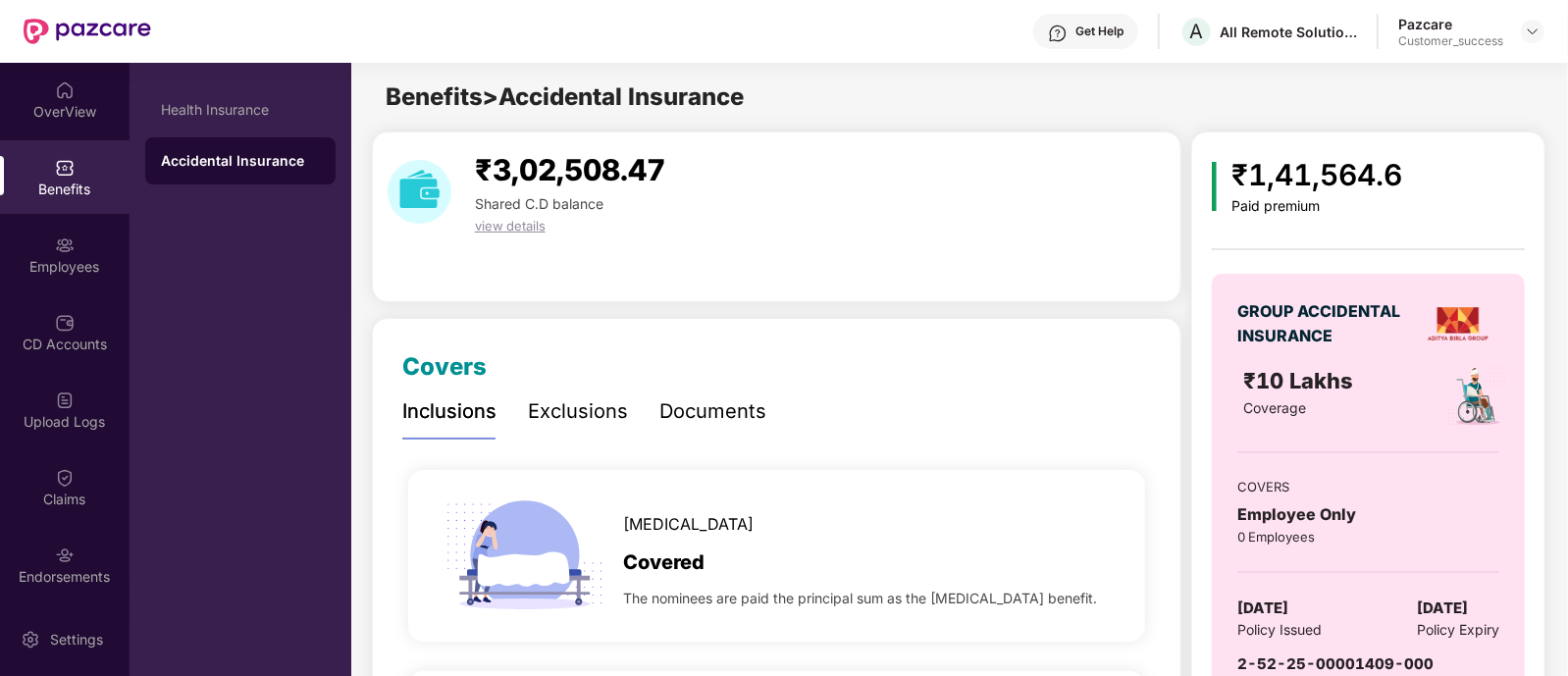
scroll to position [262, 0]
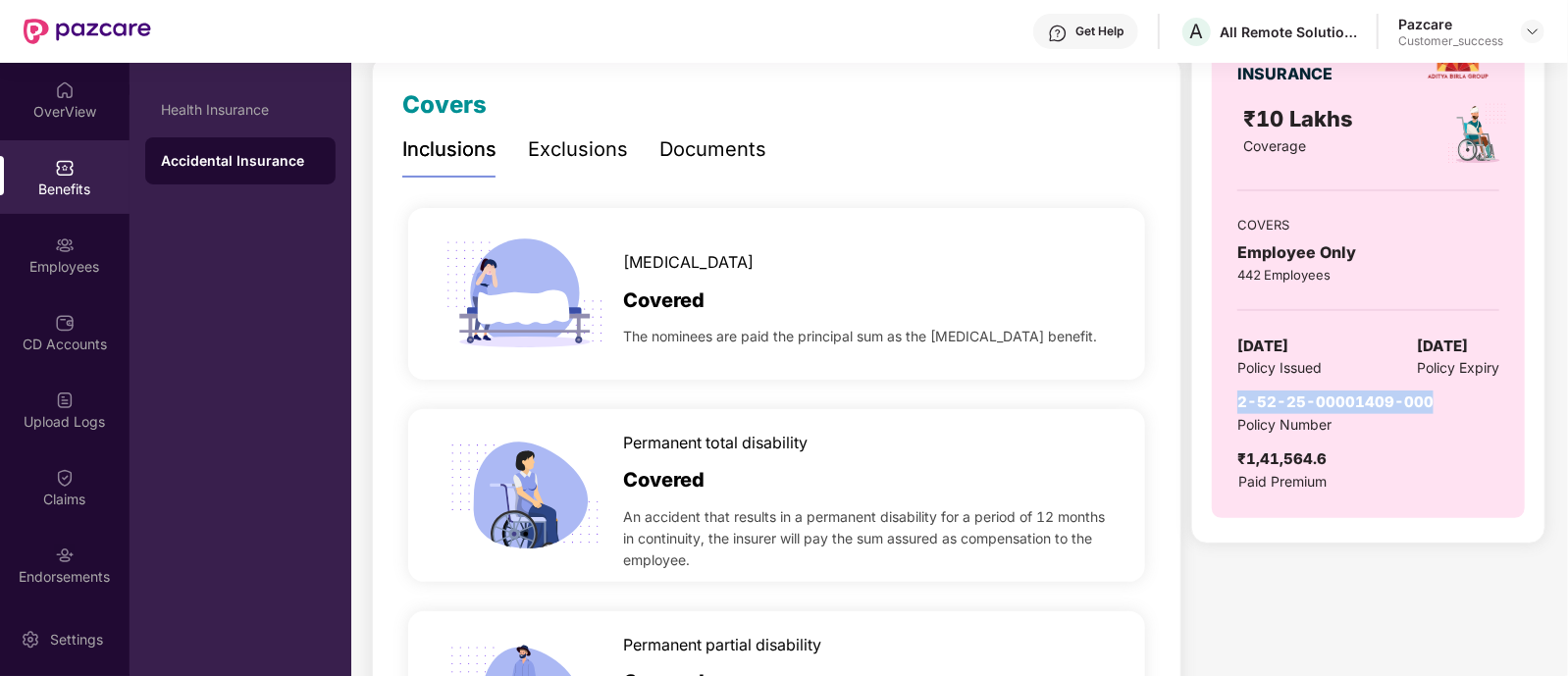
drag, startPoint x: 1237, startPoint y: 399, endPoint x: 1428, endPoint y: 404, distance: 191.1
click at [1428, 404] on div "2-52-25-00001409-000 Policy Number ₹1,41,564.6 Paid Premium" at bounding box center [1368, 441] width 262 height 101
copy span "2-52-25-00001409-000"
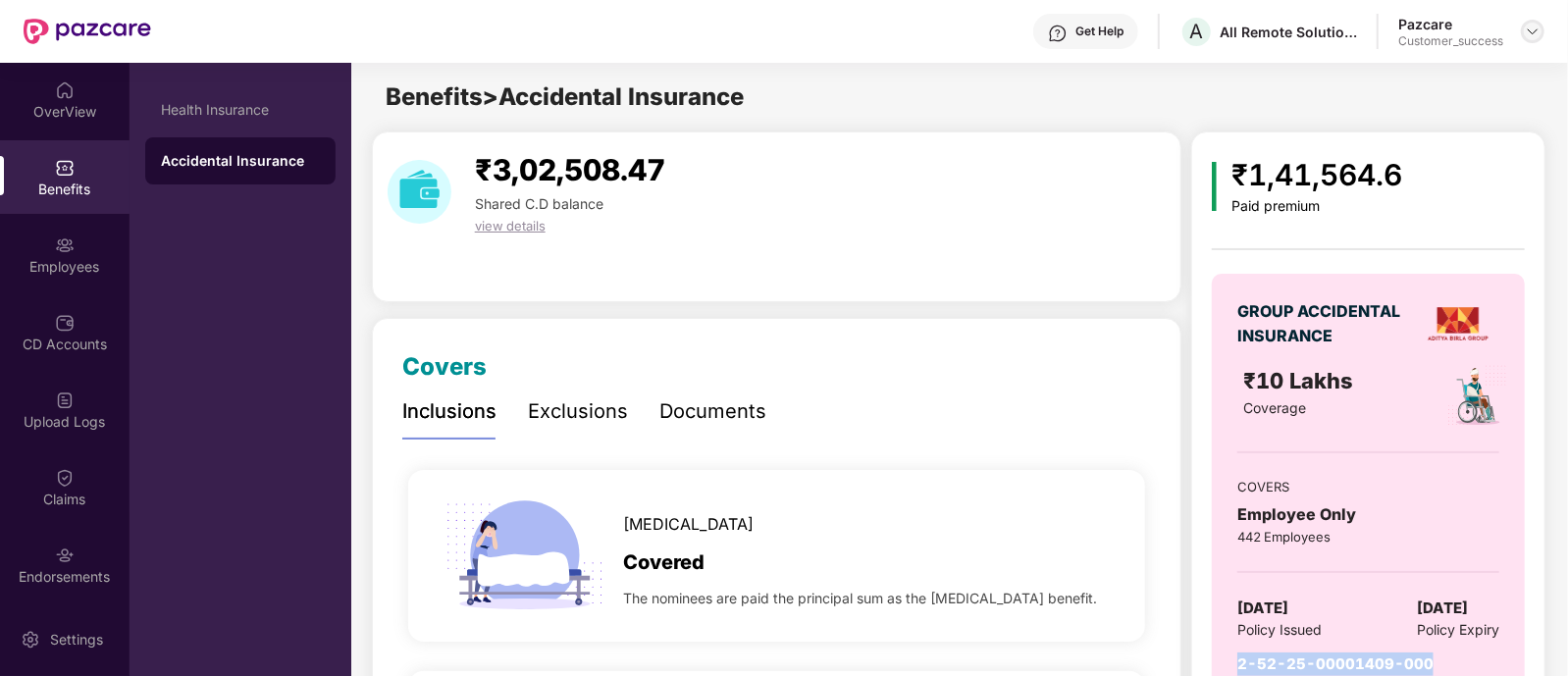
click at [1529, 28] on img at bounding box center [1533, 32] width 16 height 16
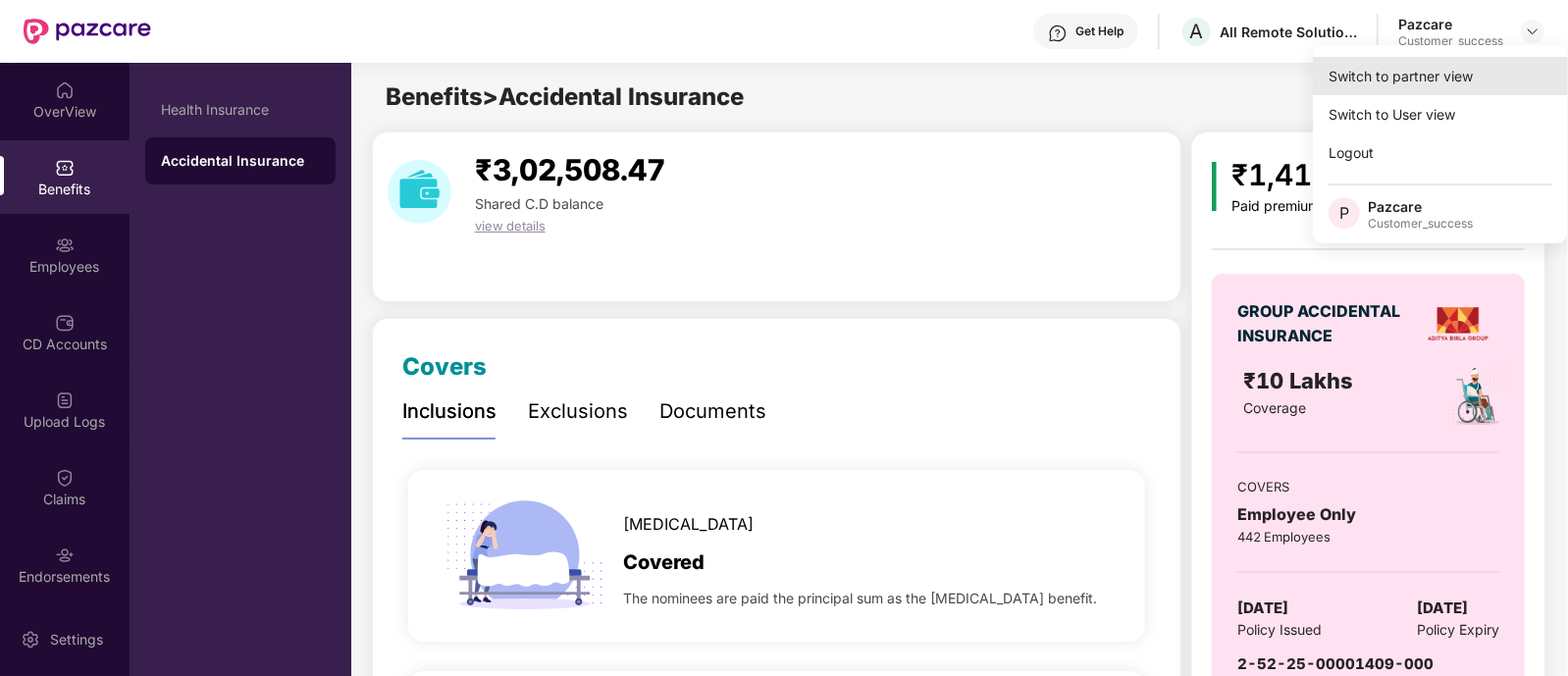
click at [1381, 85] on div "Switch to partner view" at bounding box center [1441, 76] width 255 height 38
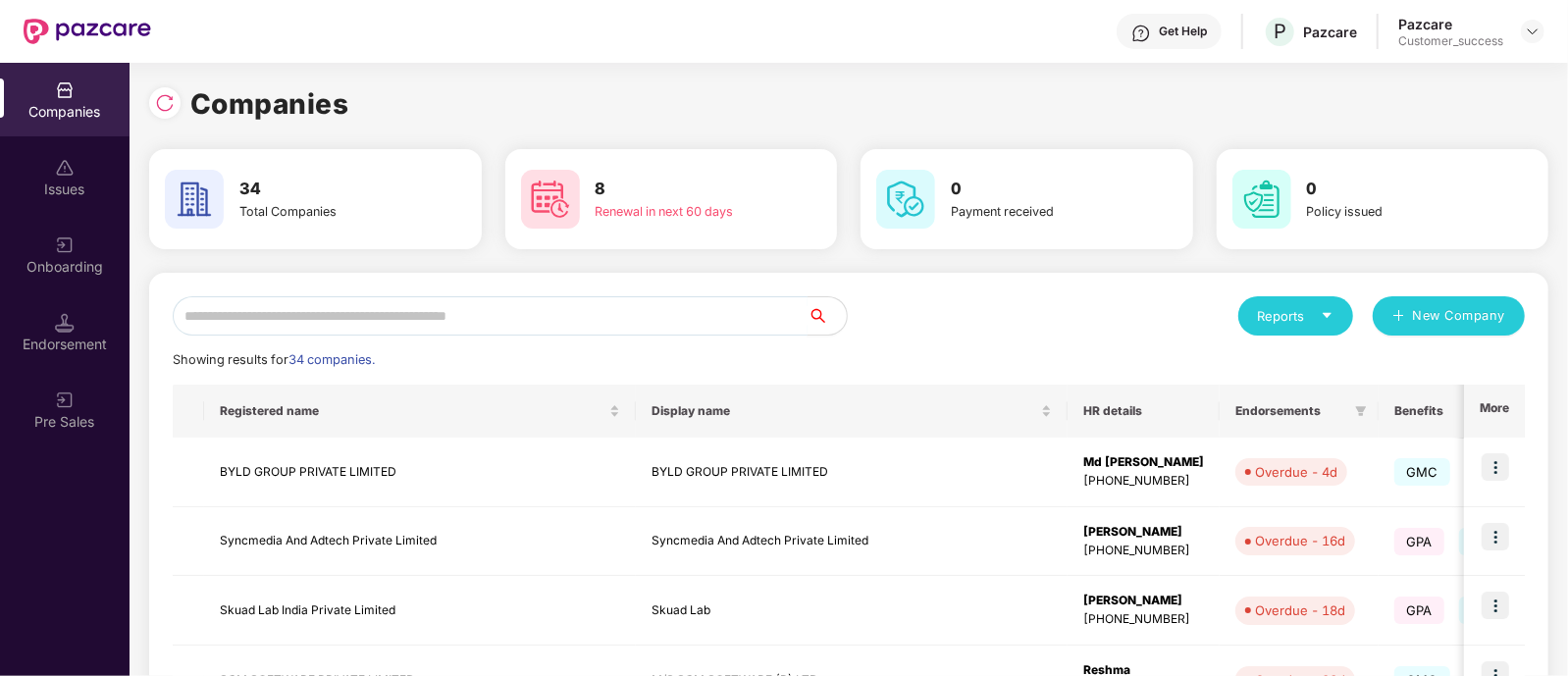
click at [581, 311] on input "text" at bounding box center [490, 316] width 635 height 39
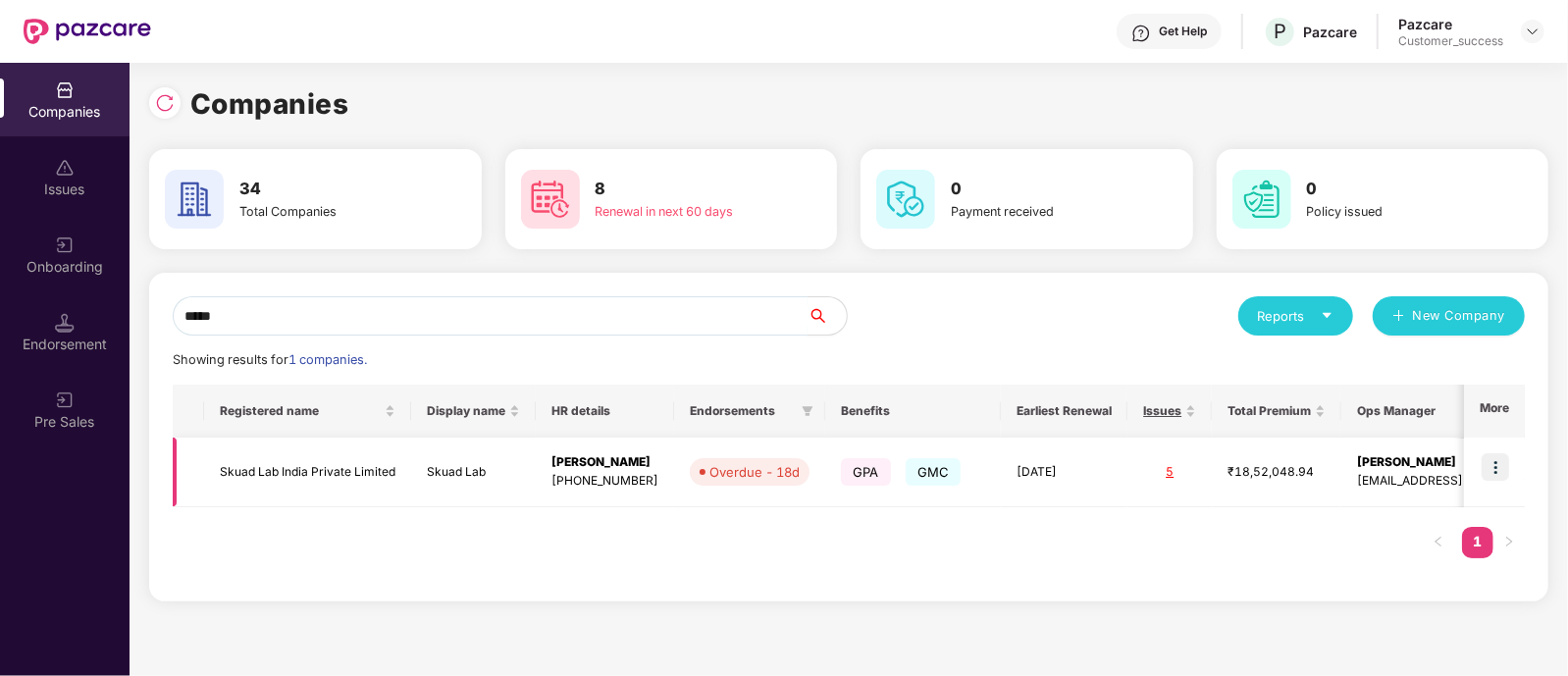
type input "*****"
click at [1492, 462] on img at bounding box center [1496, 467] width 28 height 28
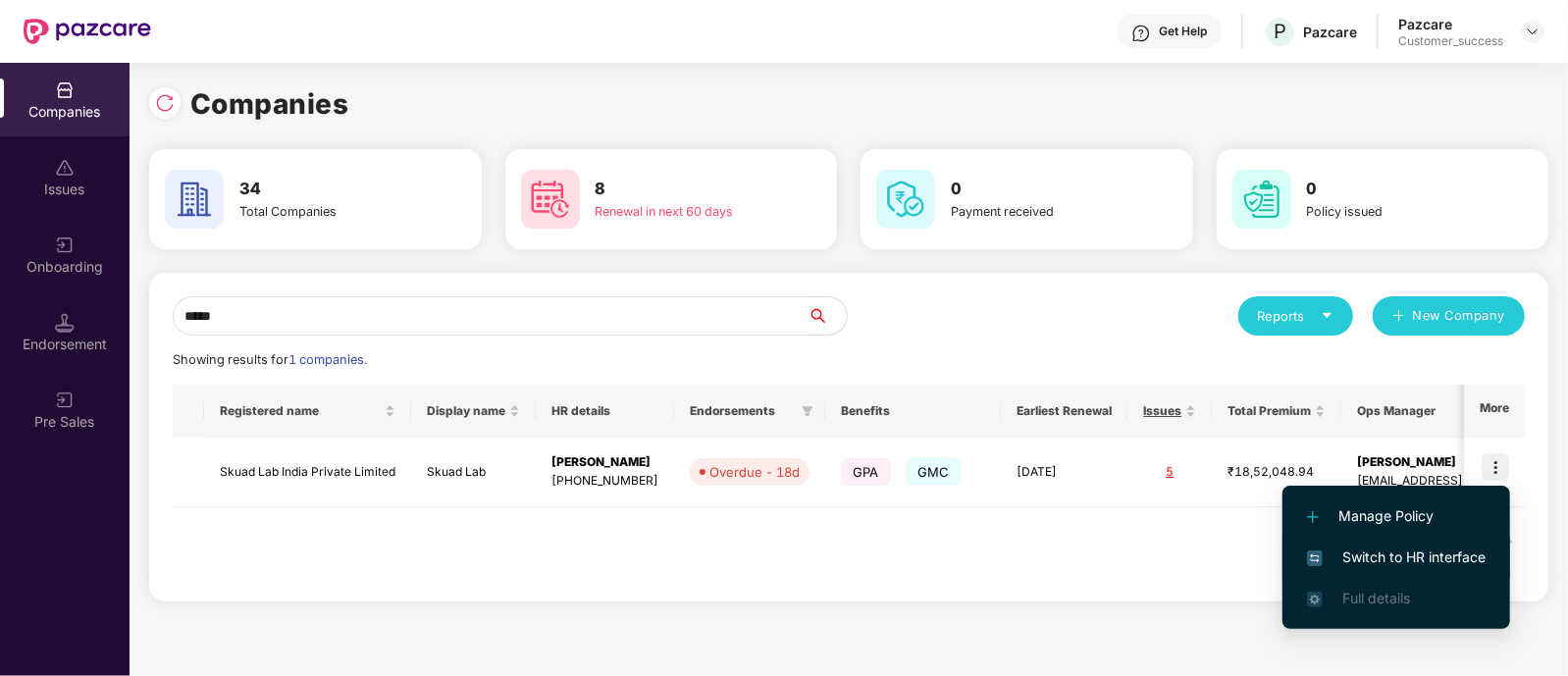
click at [1355, 559] on span "Switch to HR interface" at bounding box center [1396, 558] width 179 height 22
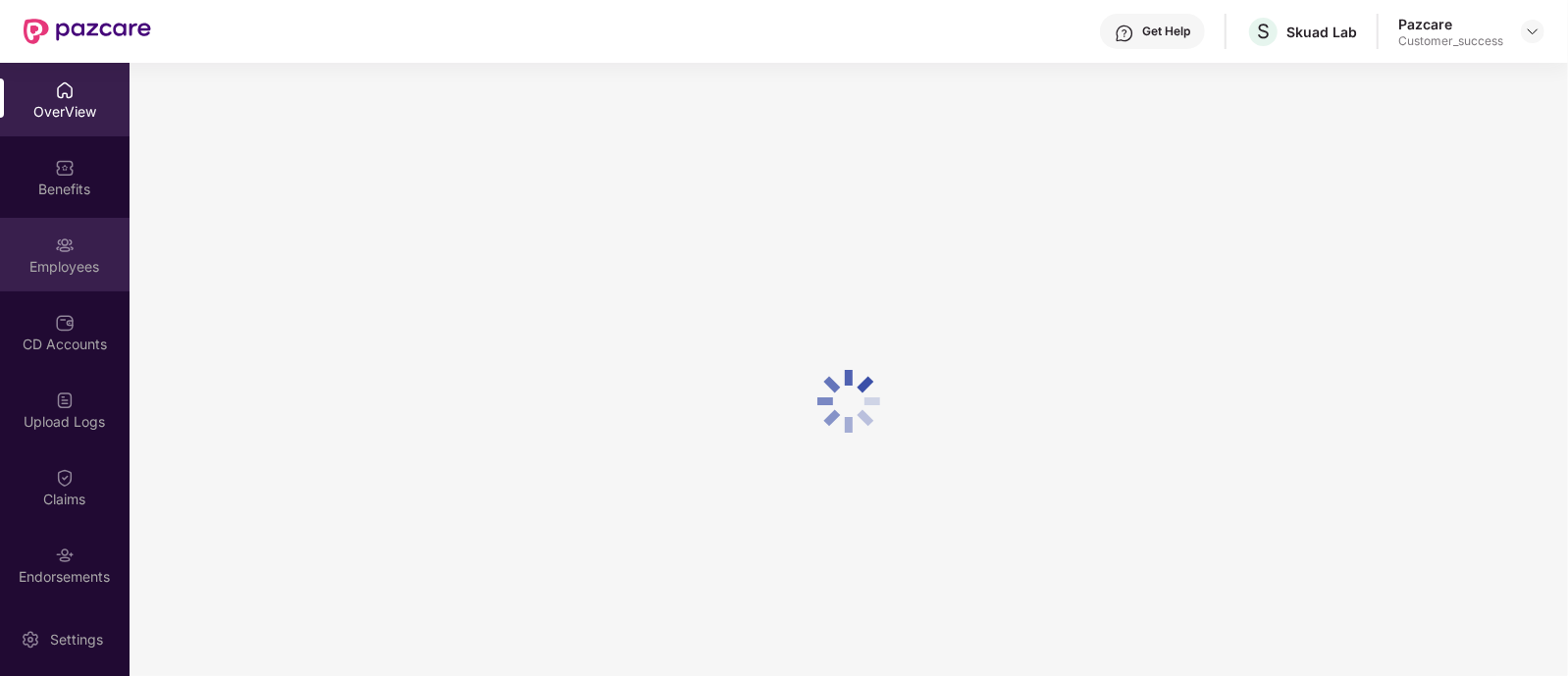
click at [74, 281] on div "Employees" at bounding box center [64, 255] width 129 height 74
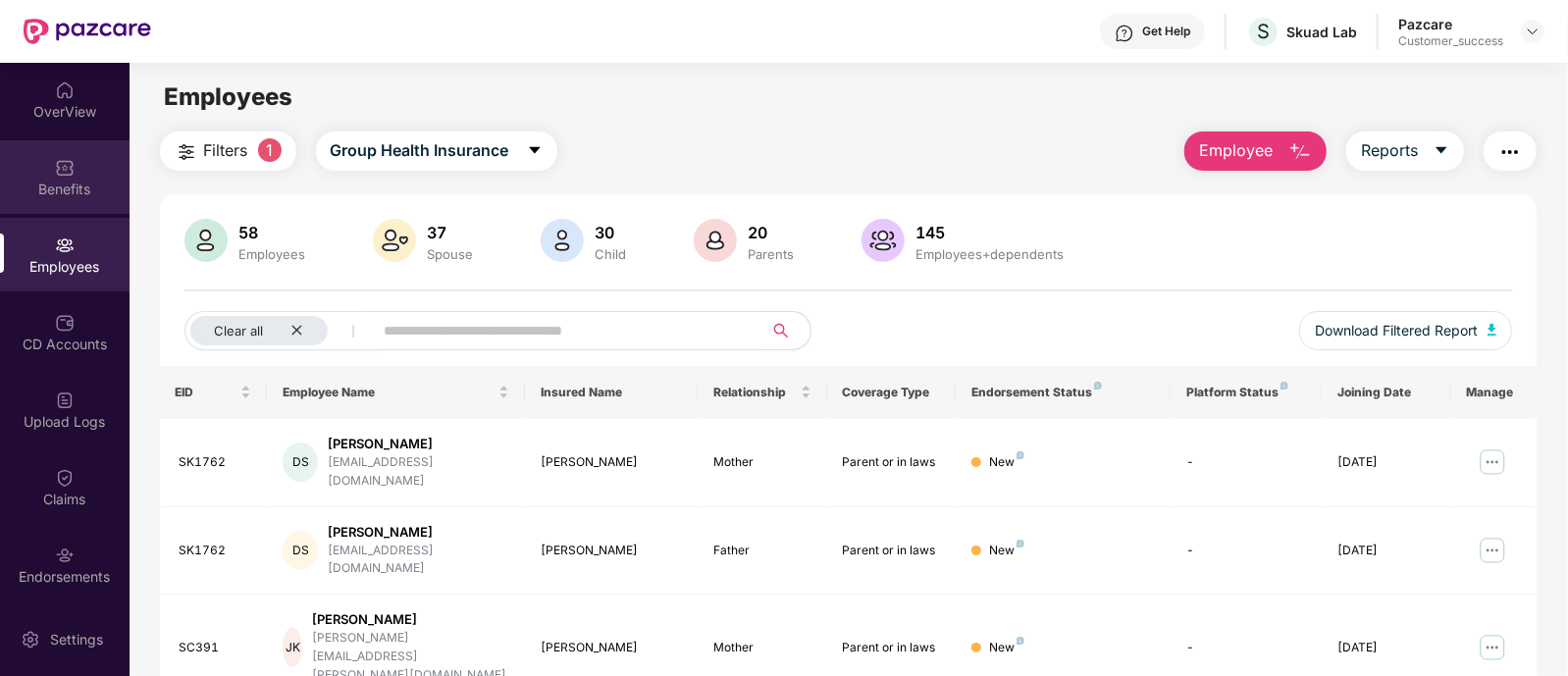
click at [74, 144] on div "Benefits" at bounding box center [64, 177] width 129 height 74
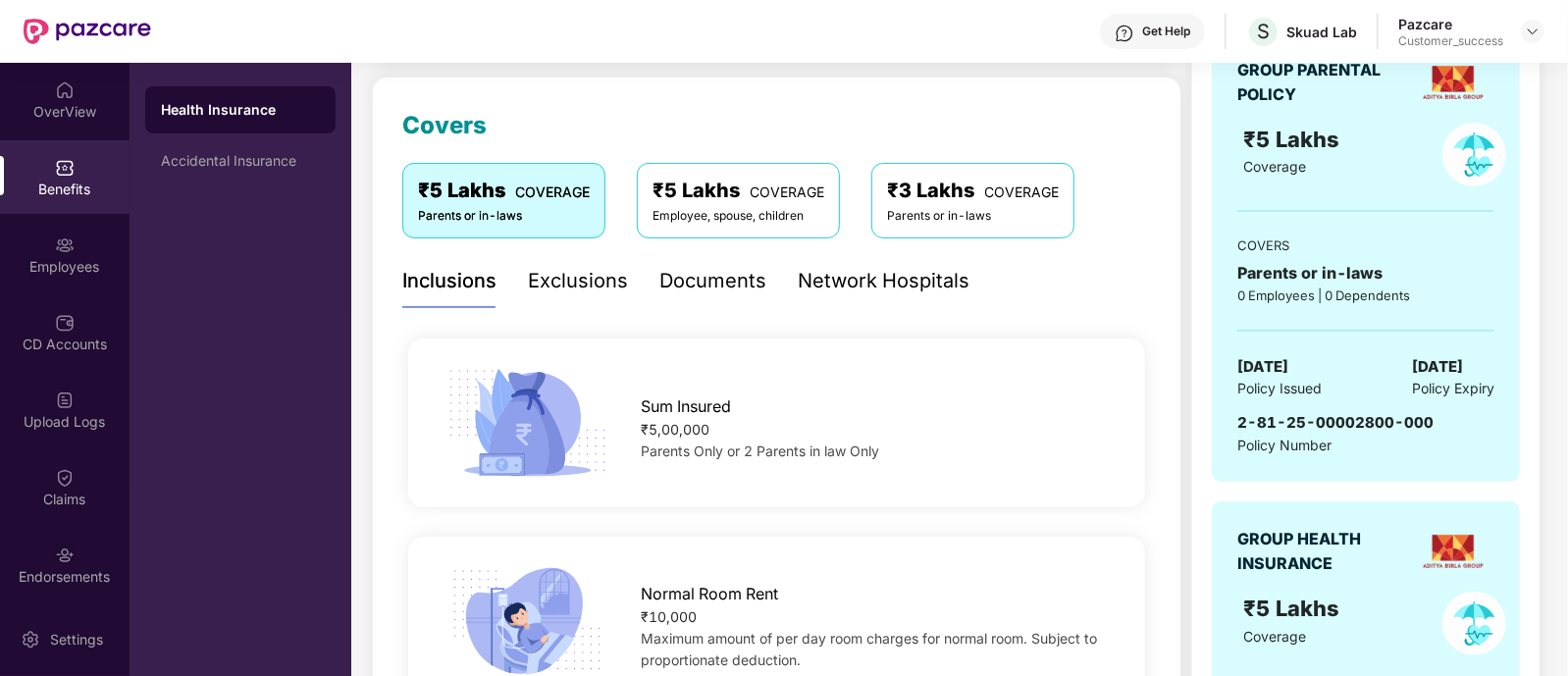
scroll to position [242, 0]
drag, startPoint x: 1241, startPoint y: 418, endPoint x: 1435, endPoint y: 424, distance: 194.1
click at [1435, 424] on div "2-81-25-00002800-000 Policy Number" at bounding box center [1366, 432] width 257 height 45
copy span "2-81-25-00002800-000"
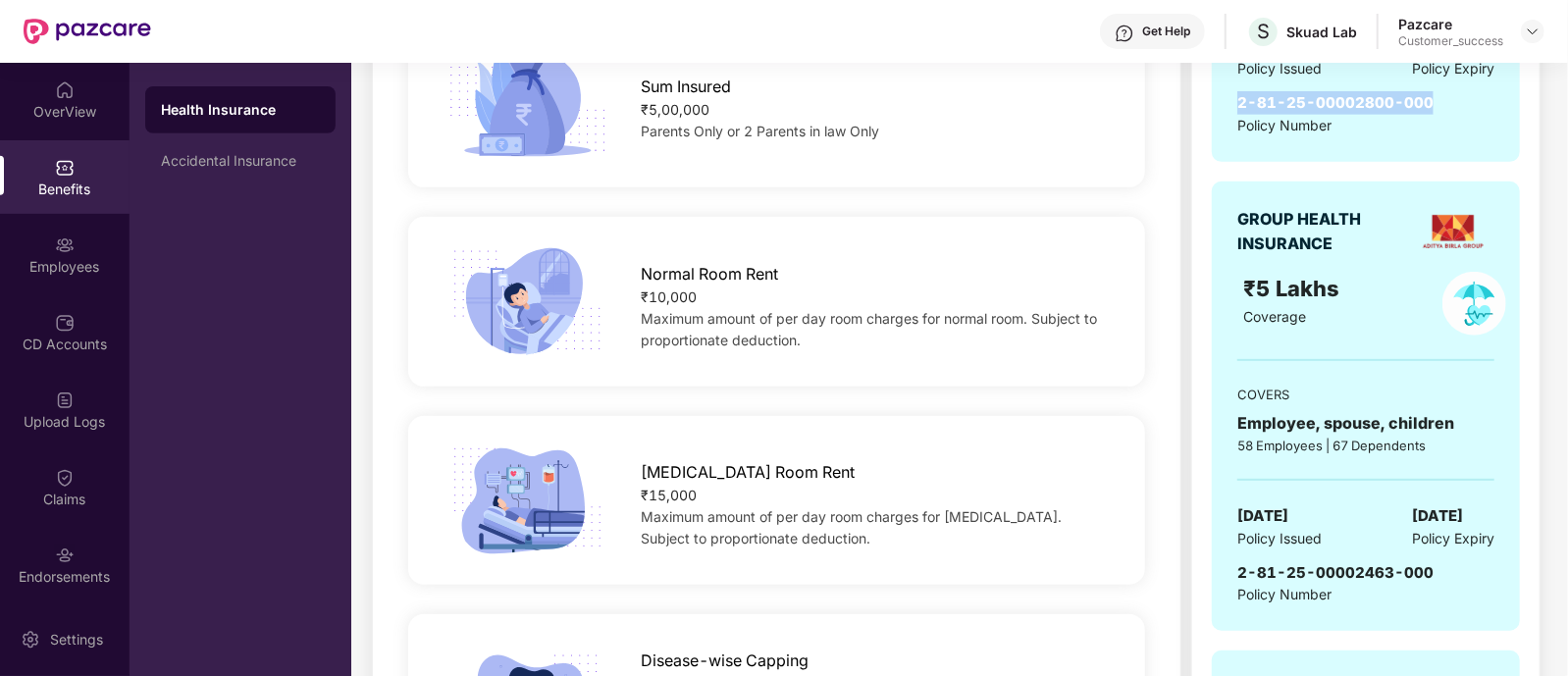
scroll to position [563, 0]
click at [1381, 512] on div "13 July 2025 Policy Issued 12 July 2026 Policy Expiry" at bounding box center [1366, 525] width 257 height 45
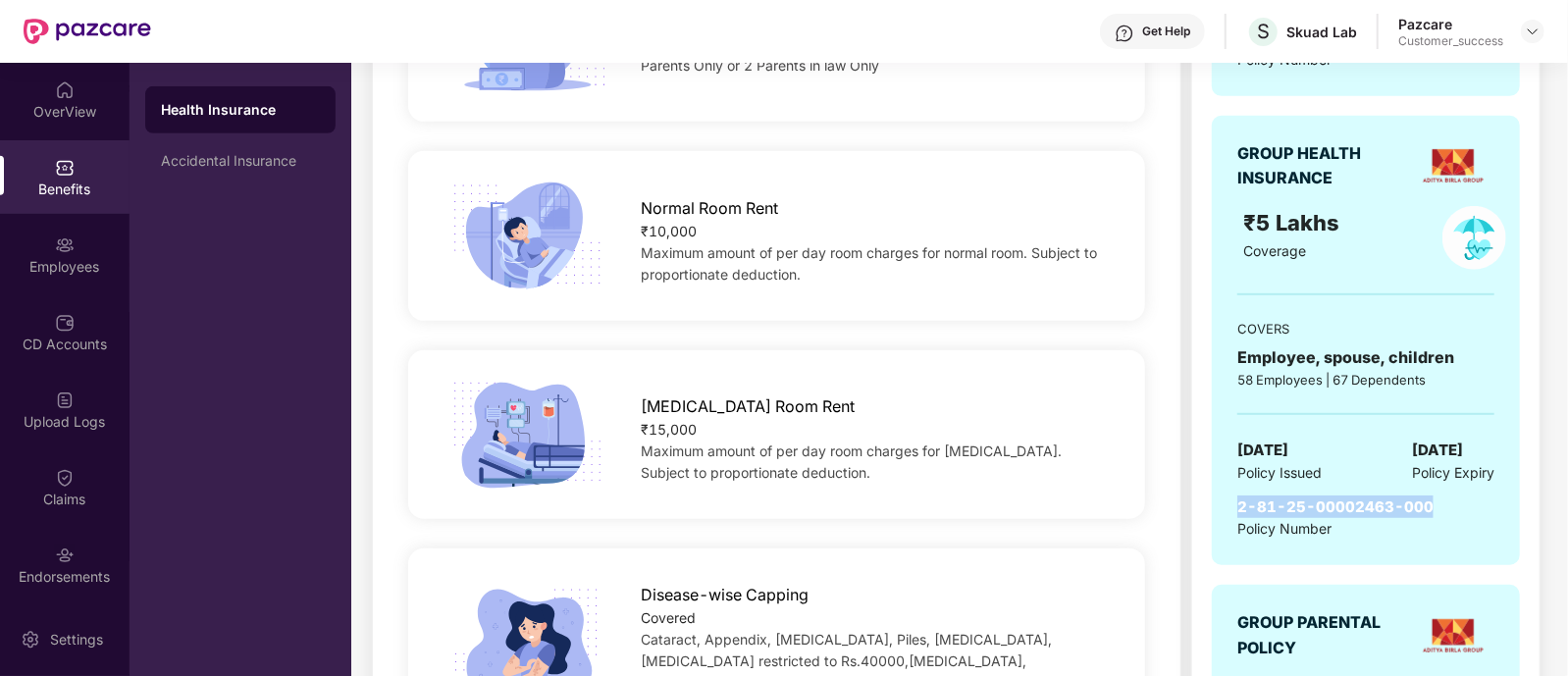
drag, startPoint x: 1240, startPoint y: 507, endPoint x: 1428, endPoint y: 506, distance: 188.0
click at [1428, 506] on div "2-81-25-00002463-000 Policy Number" at bounding box center [1366, 518] width 257 height 45
copy span "2-81-25-00002463-000"
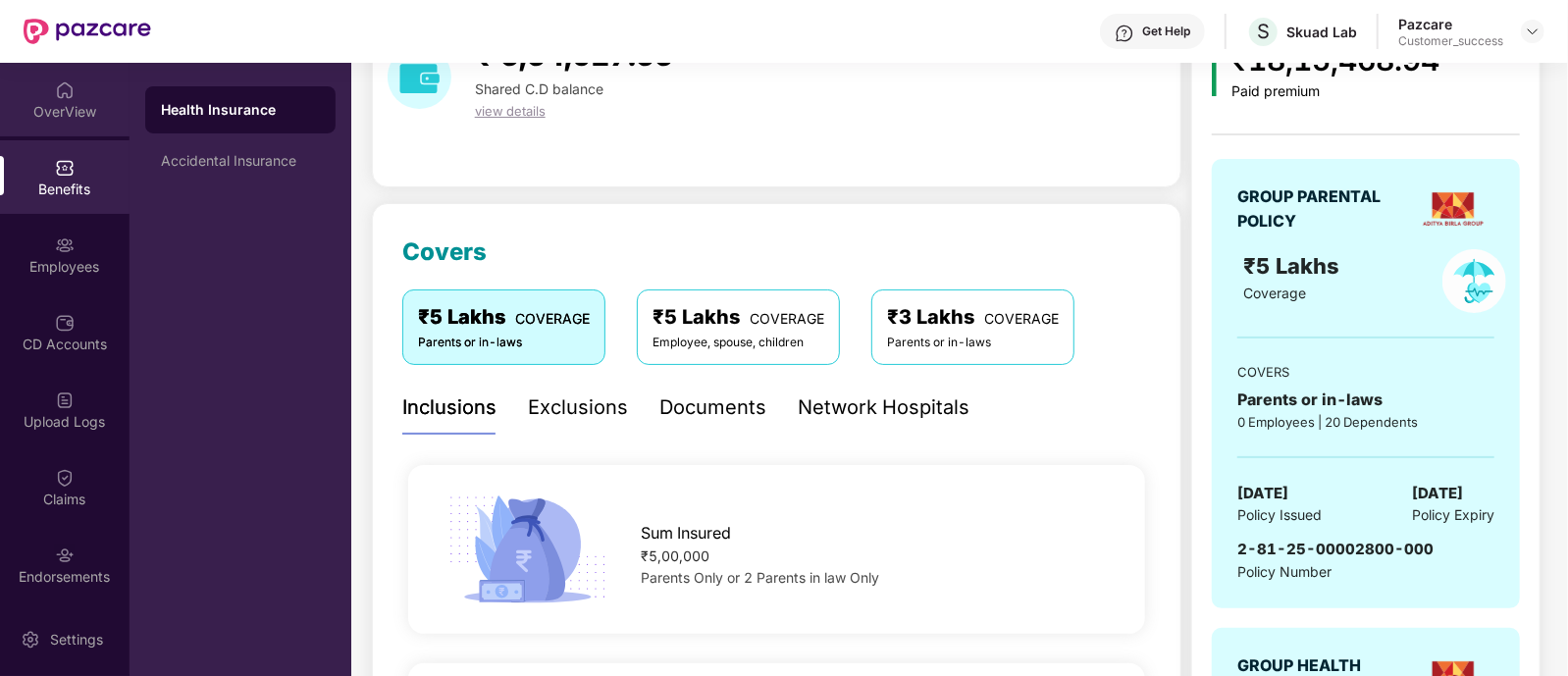
scroll to position [80, 0]
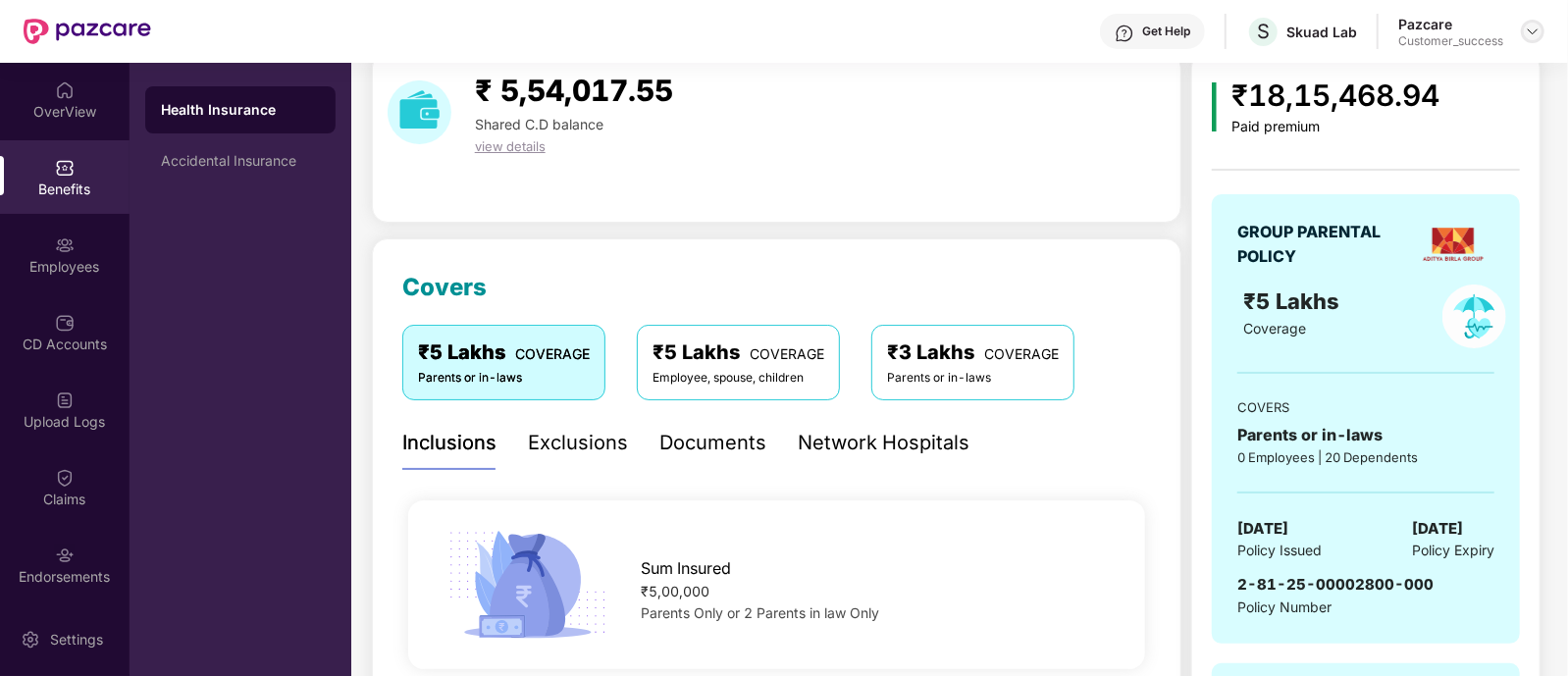
click at [1529, 42] on div at bounding box center [1533, 32] width 24 height 24
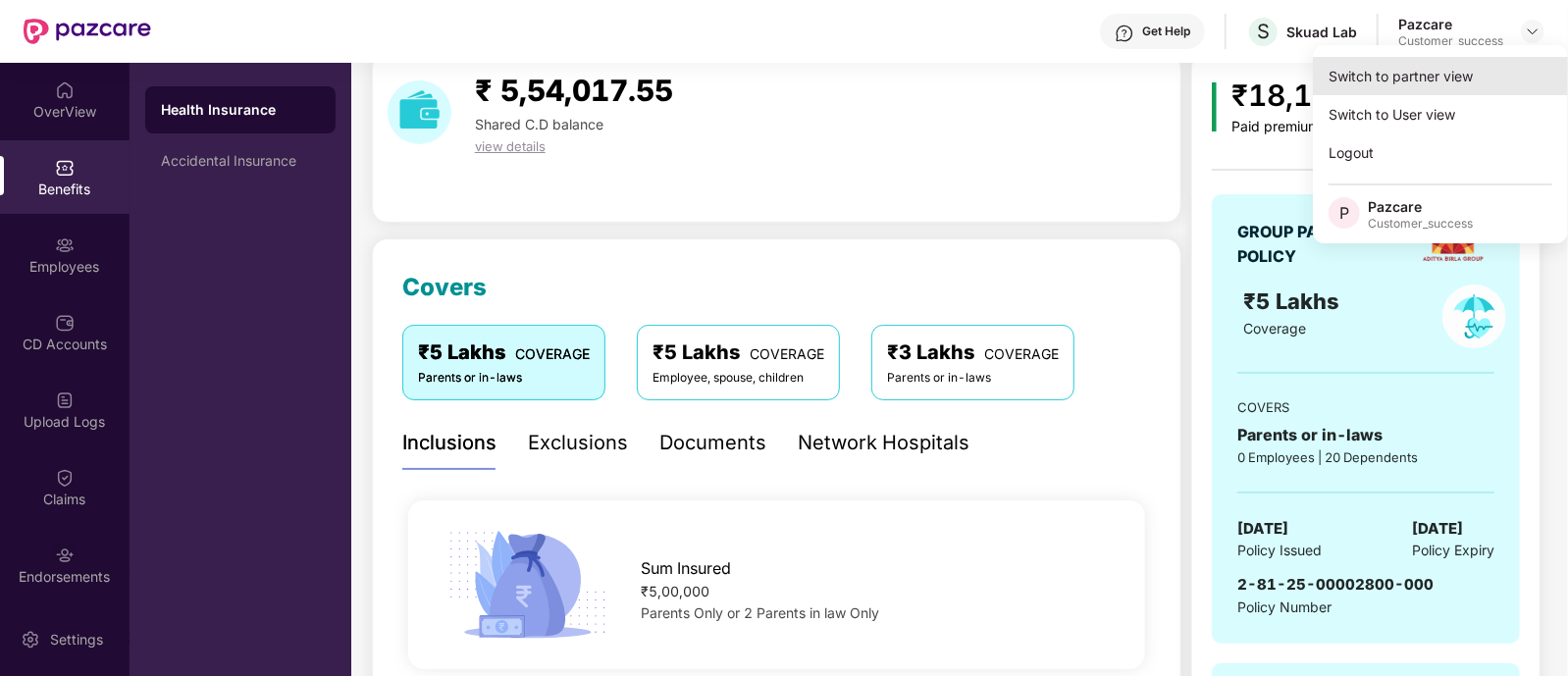
click at [1485, 62] on div "Switch to partner view" at bounding box center [1441, 76] width 255 height 38
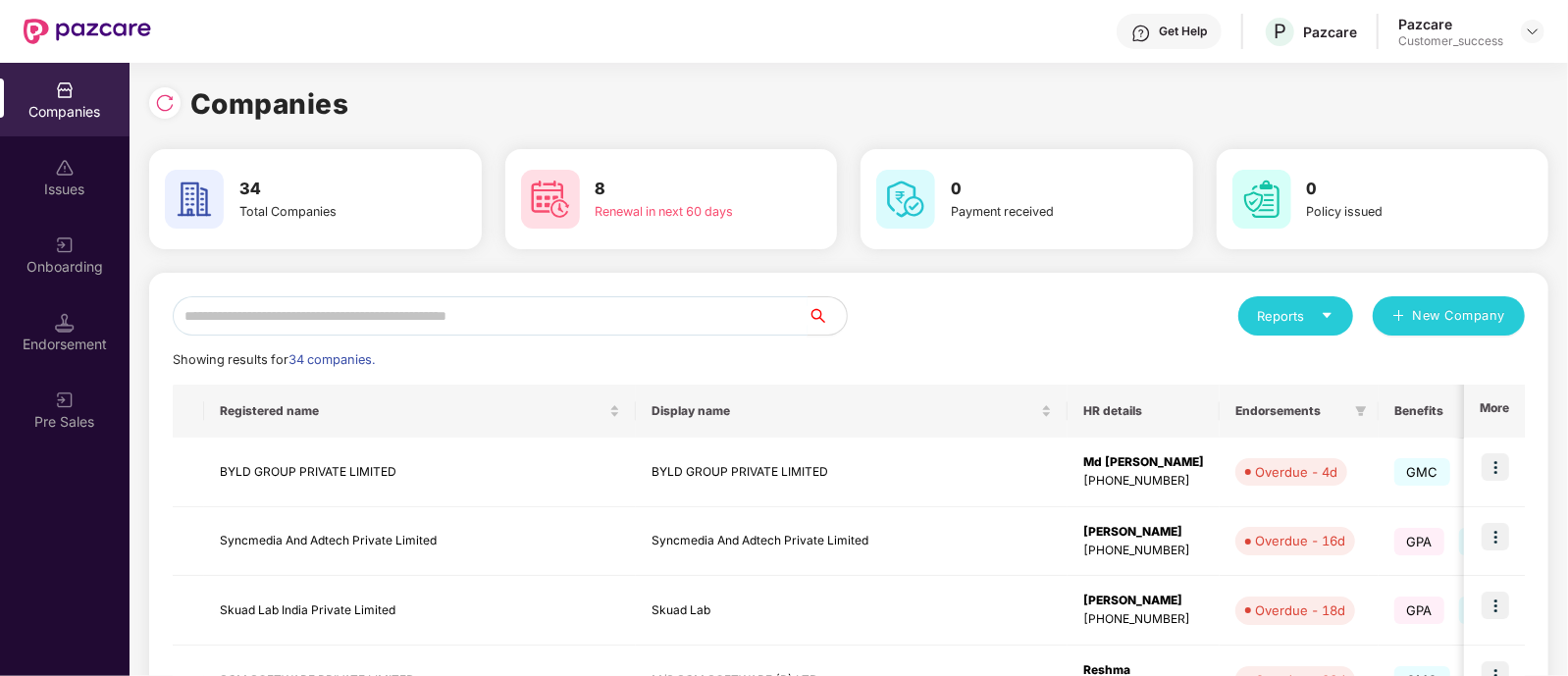
click at [462, 313] on input "text" at bounding box center [490, 316] width 635 height 39
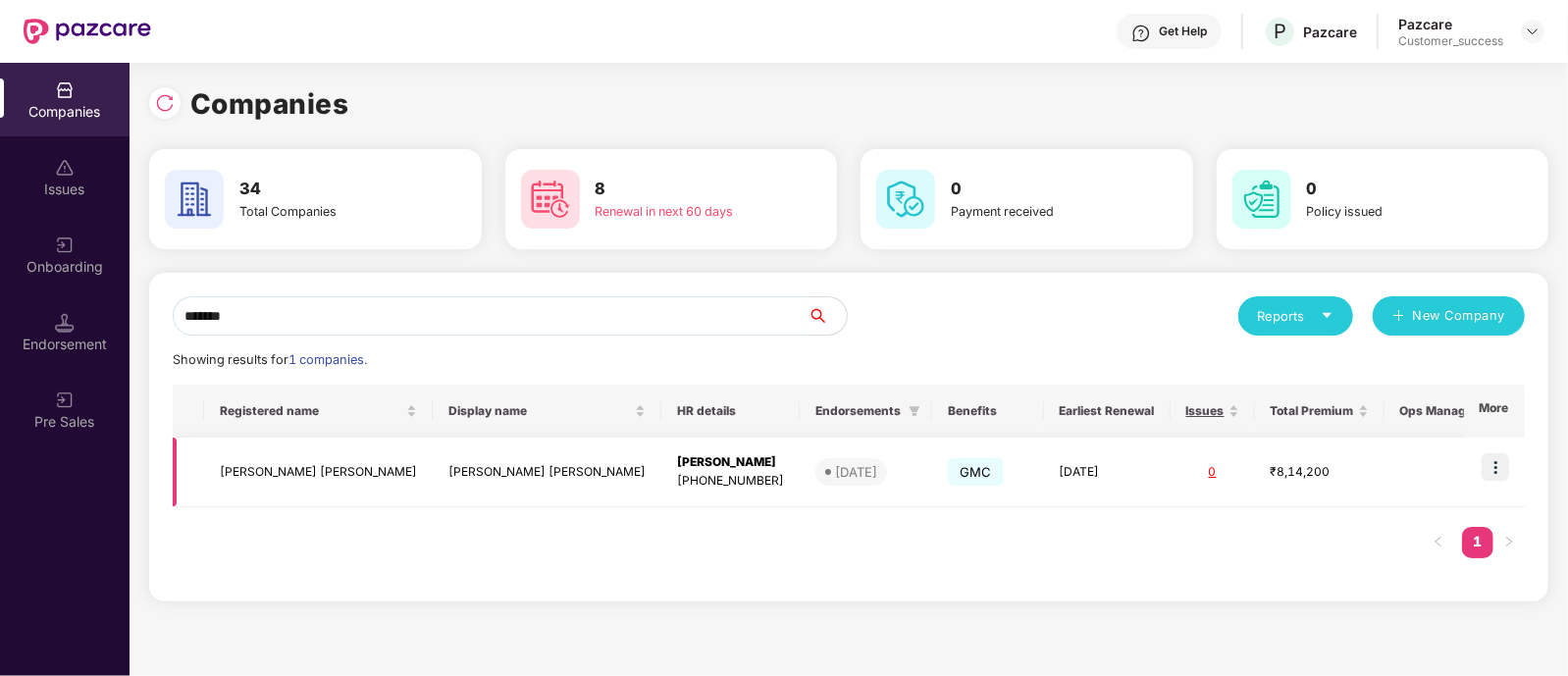
type input "*******"
click at [1506, 460] on img at bounding box center [1496, 467] width 28 height 28
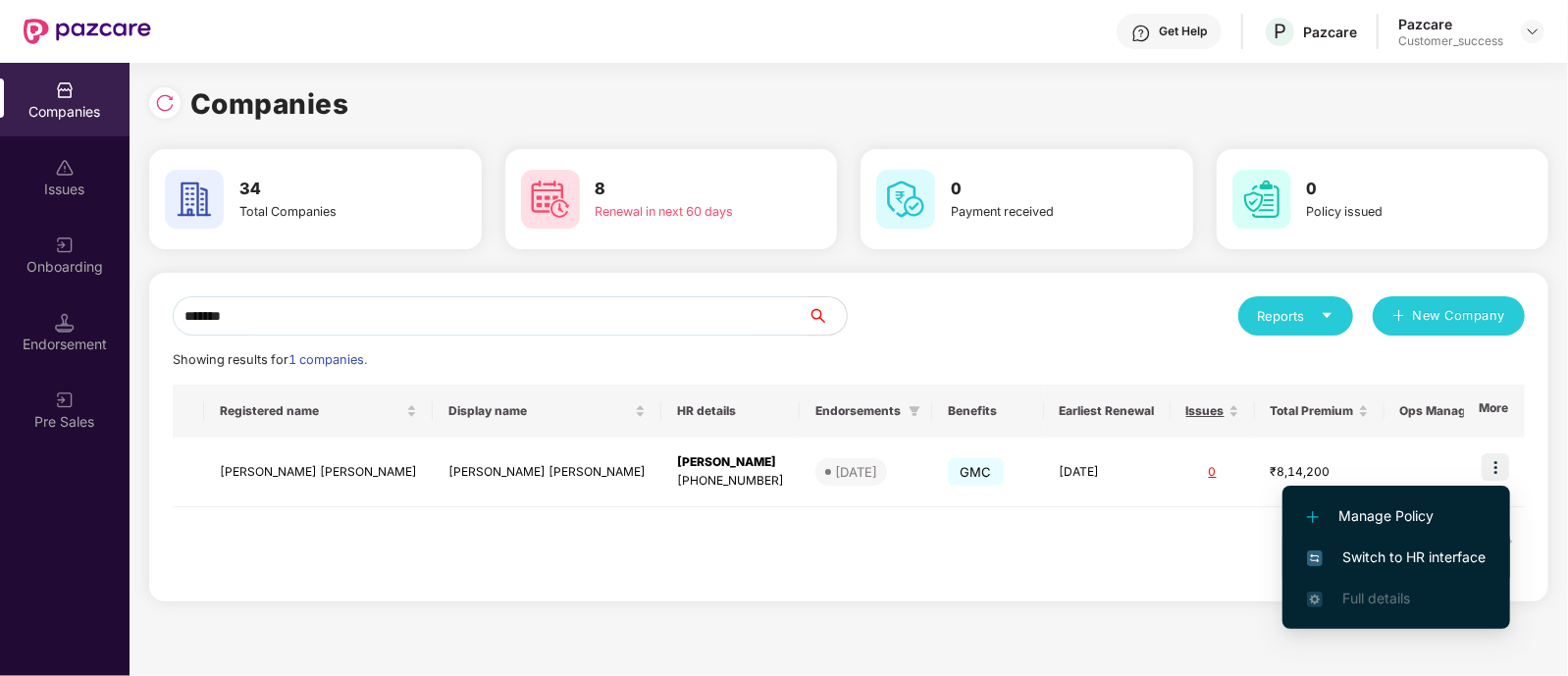
click at [1382, 549] on span "Switch to HR interface" at bounding box center [1396, 558] width 179 height 22
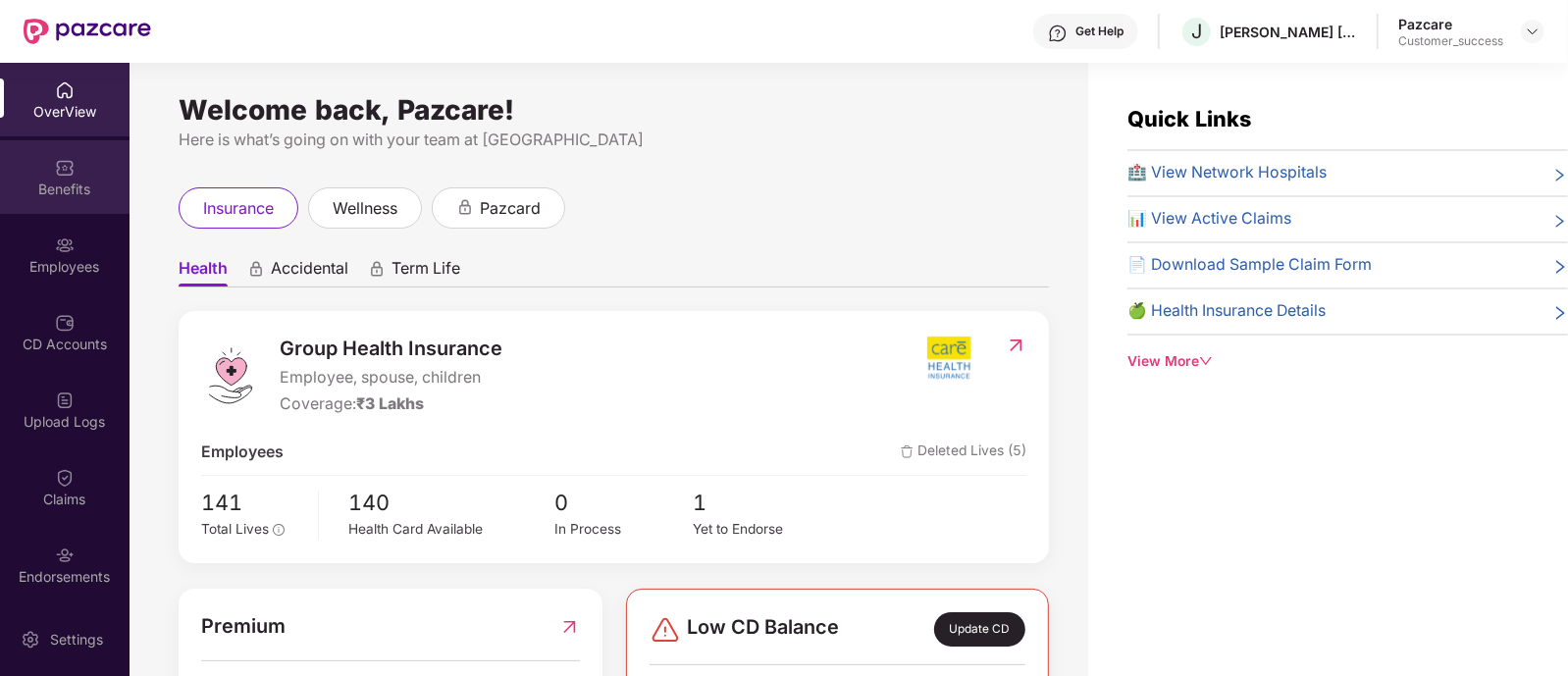
click at [71, 186] on div "Benefits" at bounding box center [64, 189] width 129 height 20
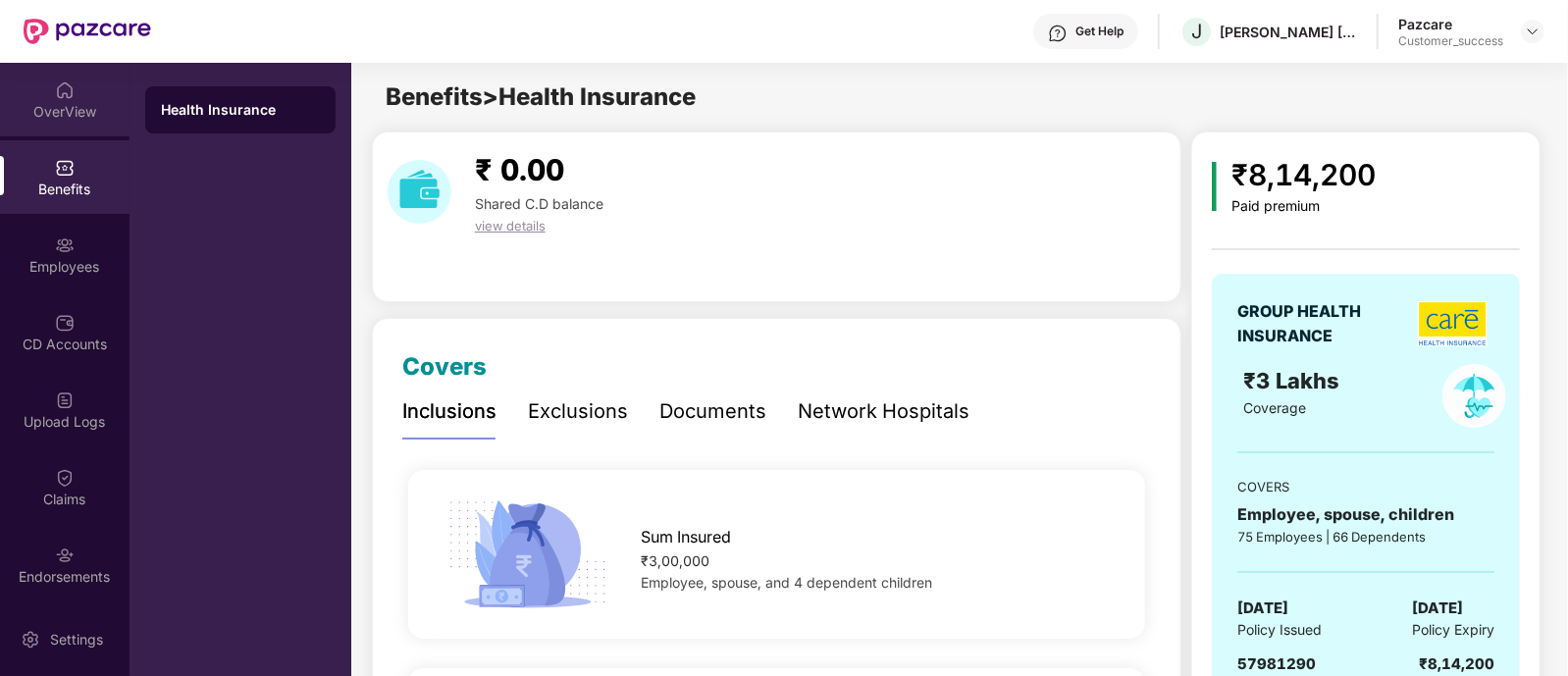
click at [66, 88] on img at bounding box center [65, 90] width 20 height 20
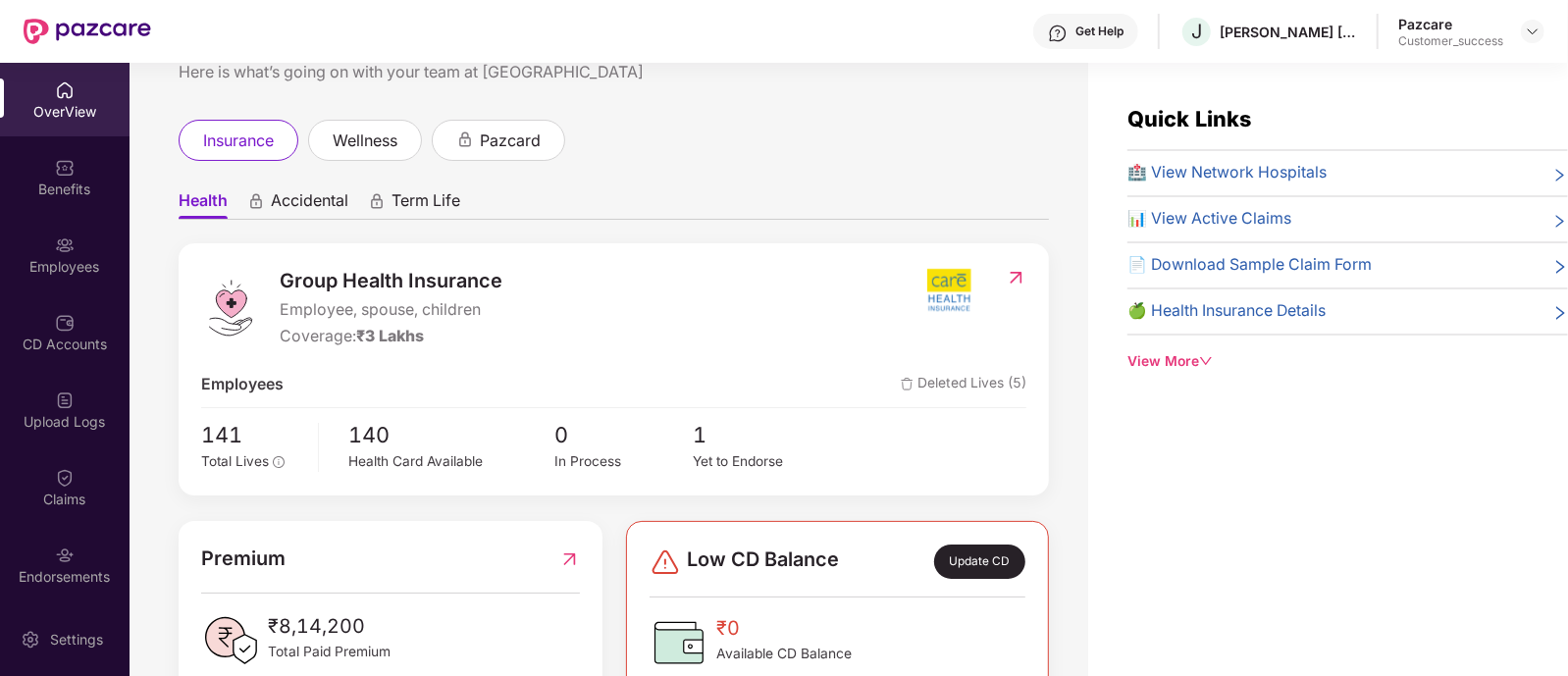
scroll to position [0, 0]
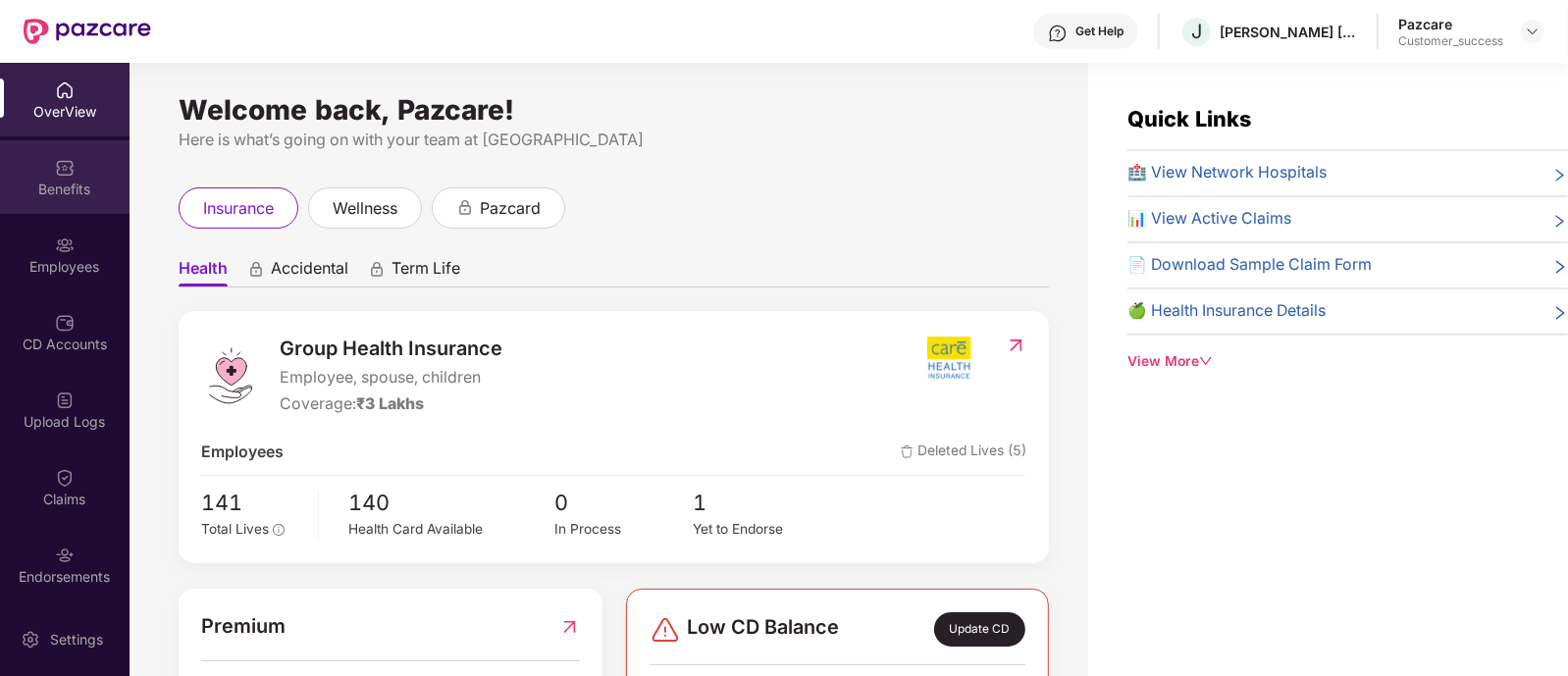
click at [103, 184] on div "Benefits" at bounding box center [64, 189] width 129 height 20
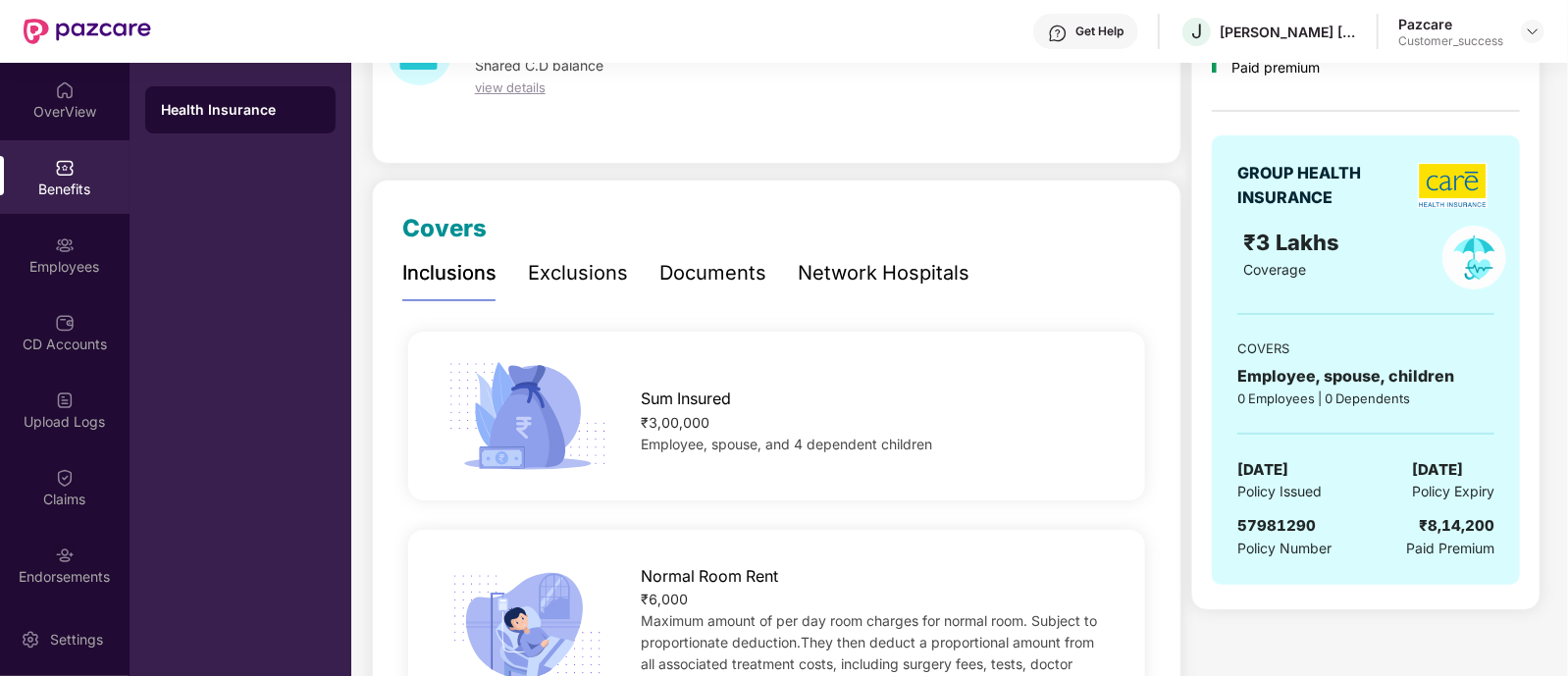
scroll to position [178, 0]
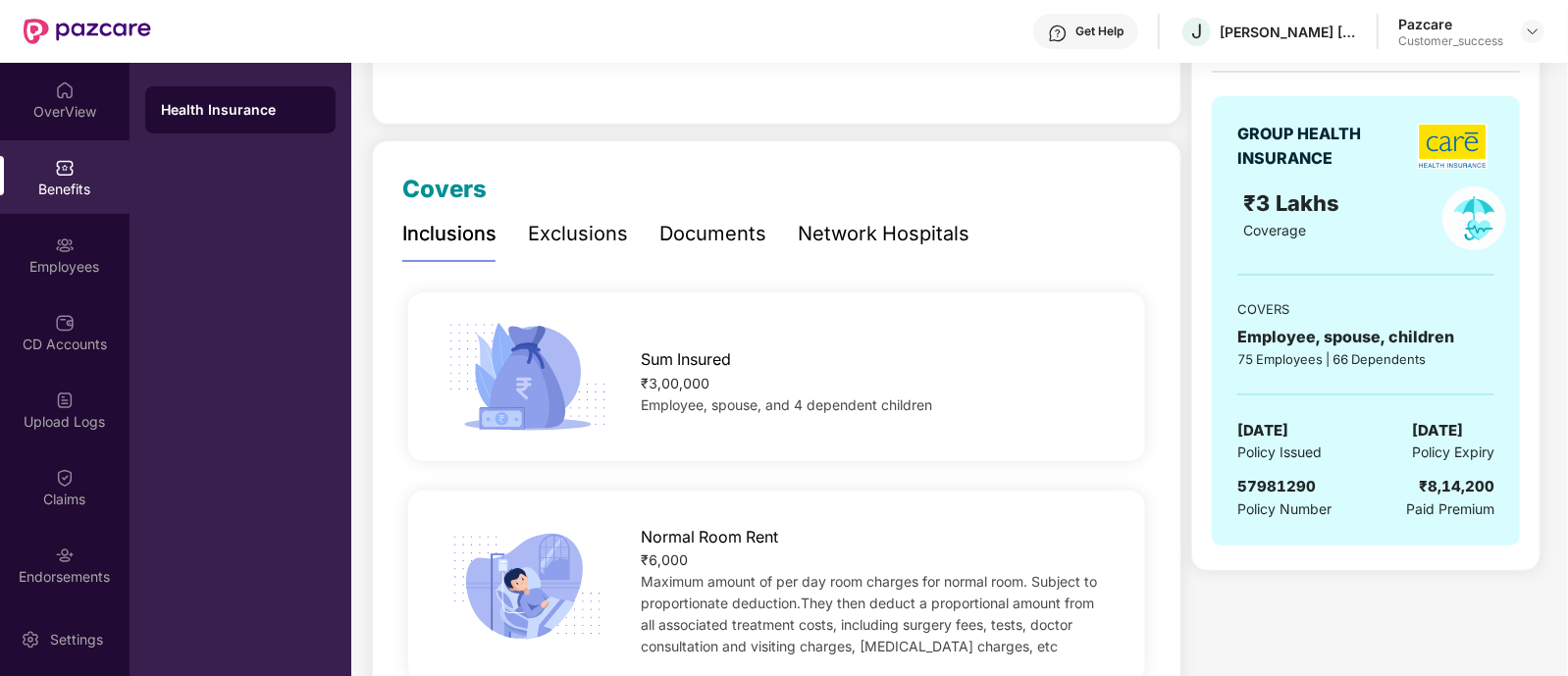
click at [1289, 488] on span "57981290" at bounding box center [1277, 486] width 79 height 19
copy span "57981290"
click at [1525, 33] on div at bounding box center [1533, 32] width 24 height 24
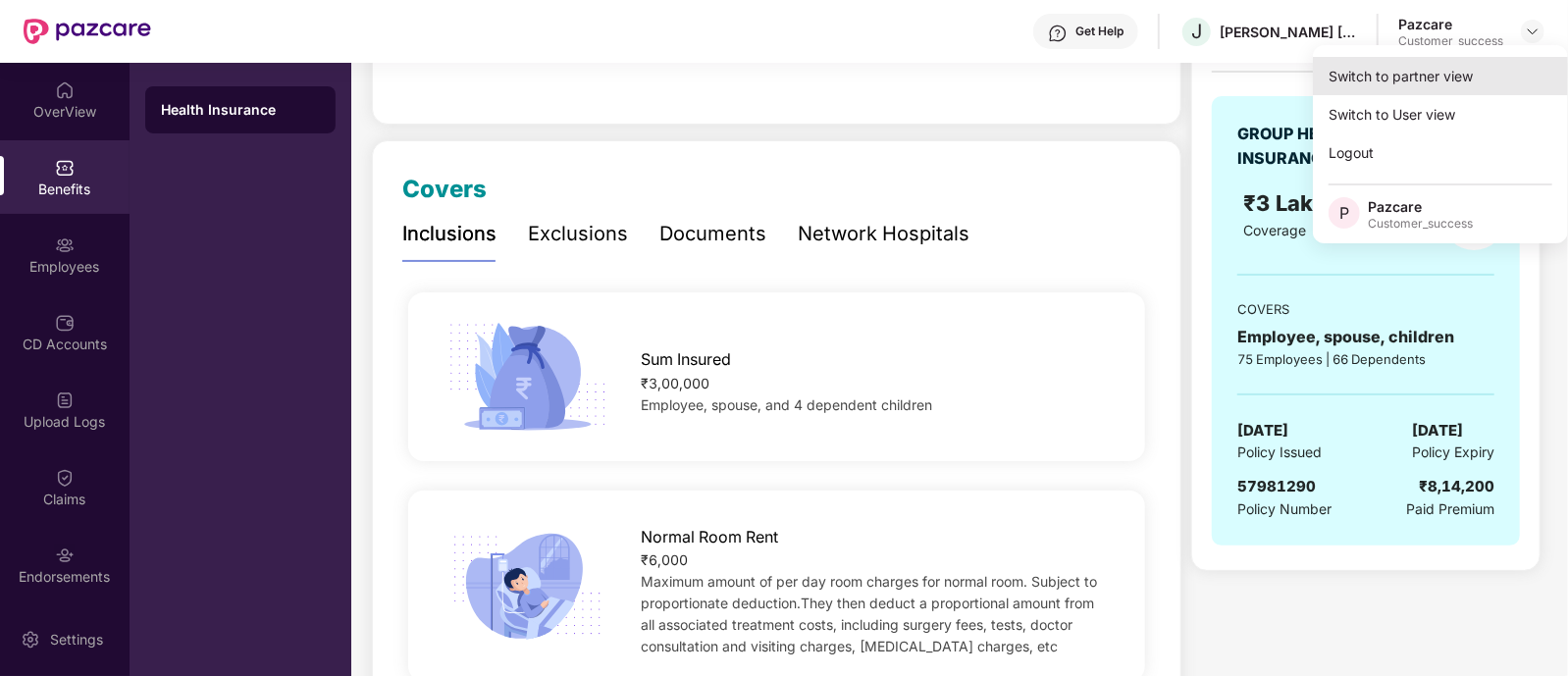
click at [1454, 66] on div "Switch to partner view" at bounding box center [1441, 76] width 255 height 38
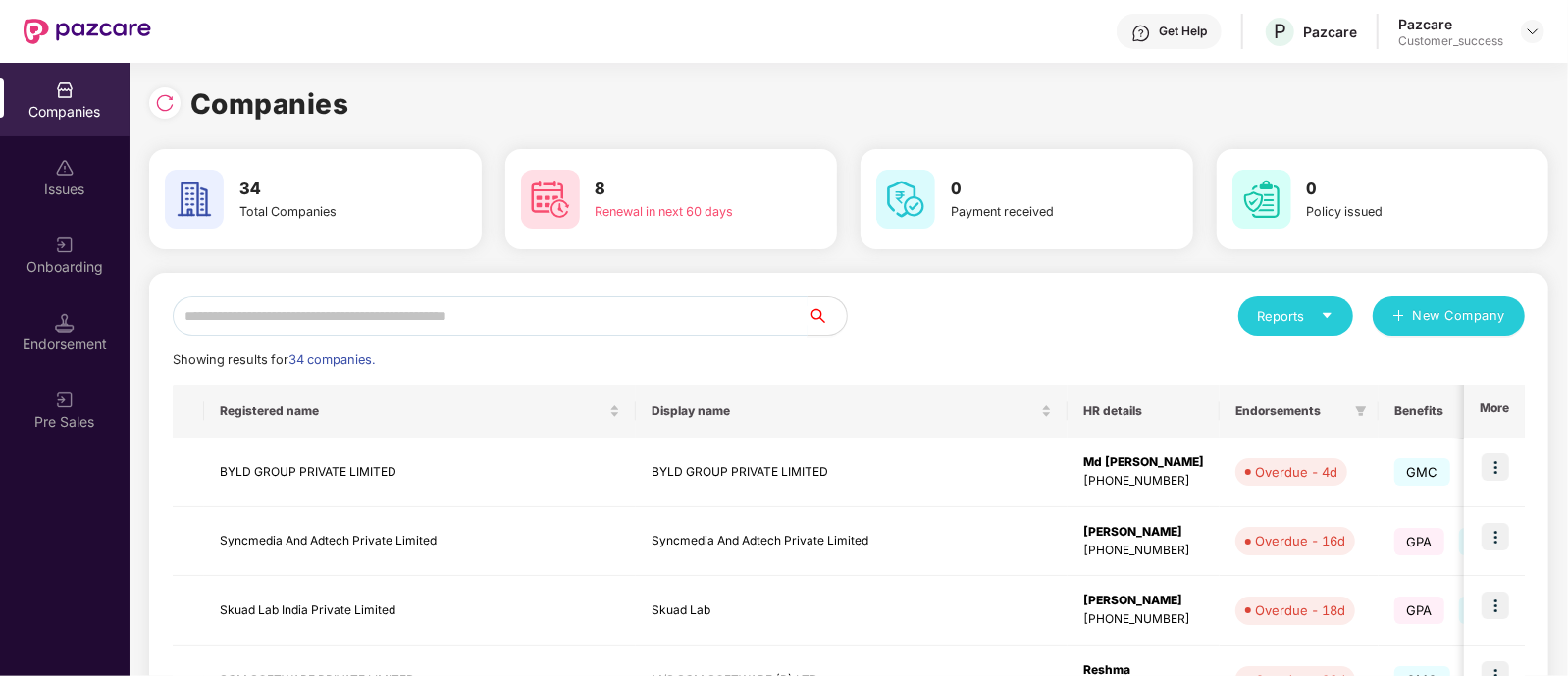
click at [488, 308] on input "text" at bounding box center [490, 316] width 635 height 39
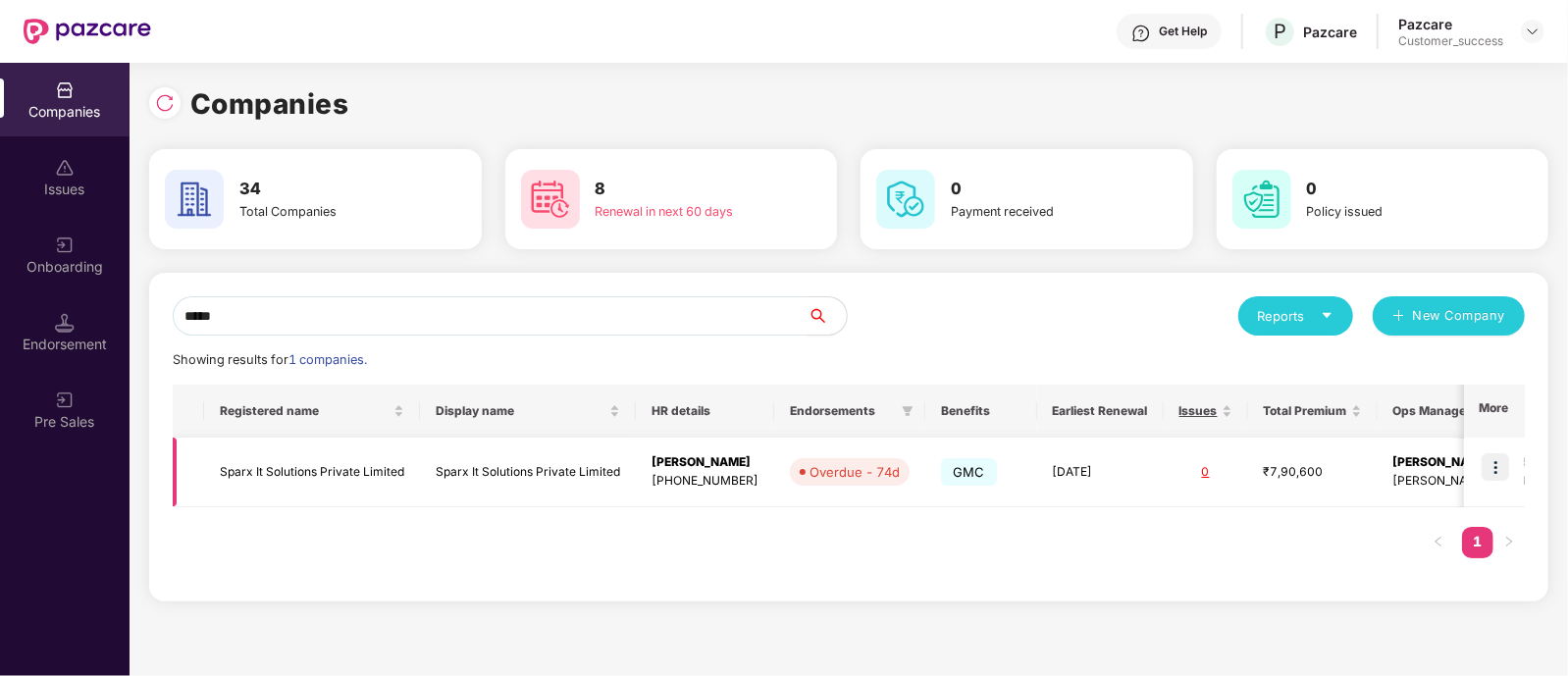
type input "*****"
click at [1496, 473] on img at bounding box center [1496, 467] width 28 height 28
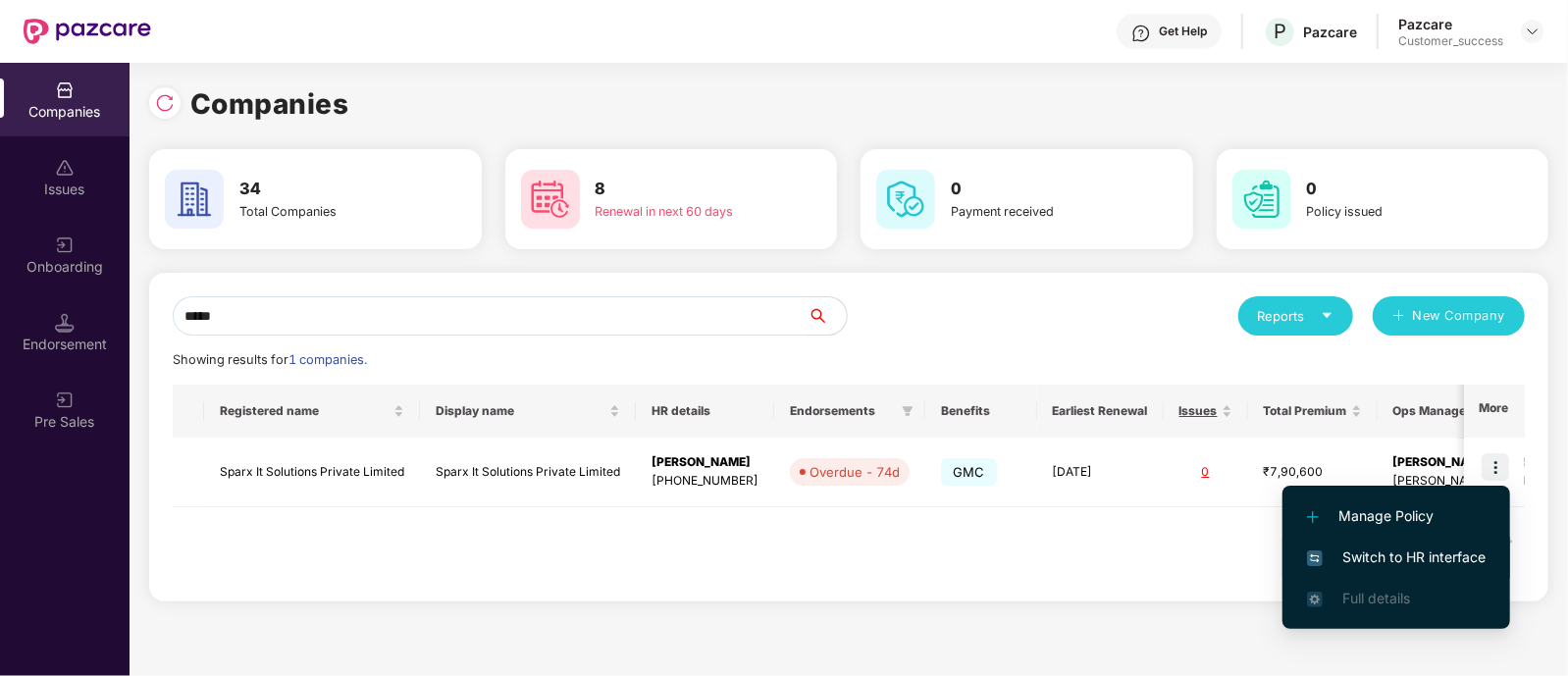
click at [1375, 552] on span "Switch to HR interface" at bounding box center [1396, 558] width 179 height 22
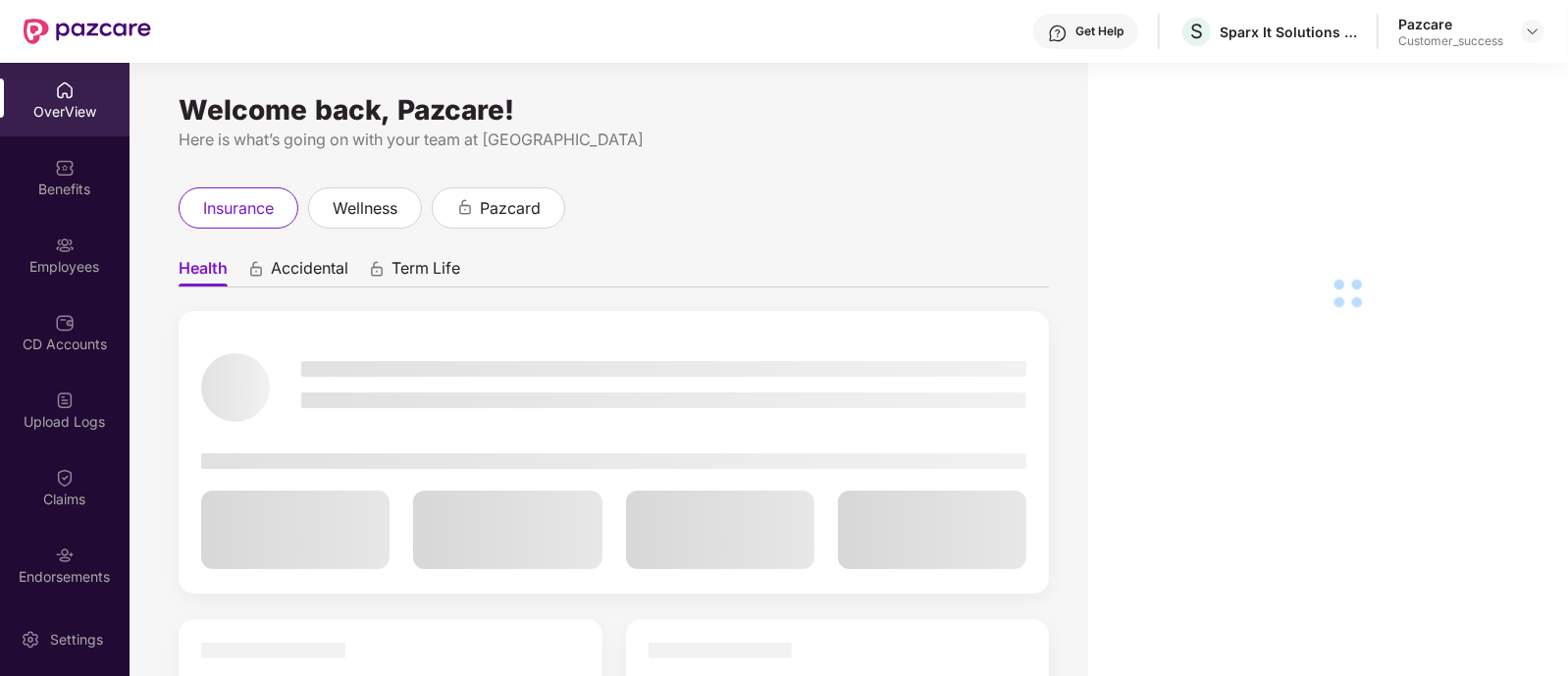
click at [902, 320] on div at bounding box center [614, 452] width 871 height 282
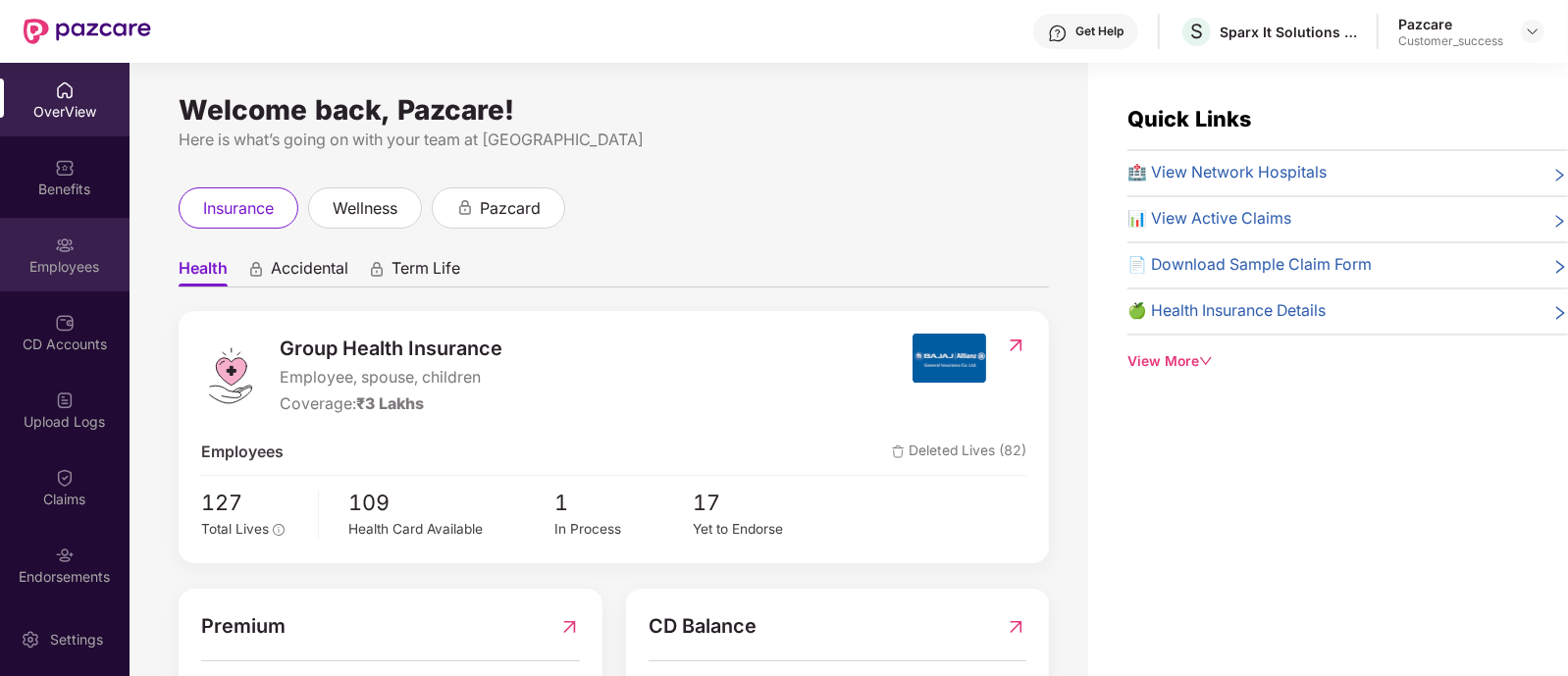
click at [56, 228] on div "Employees" at bounding box center [64, 255] width 129 height 74
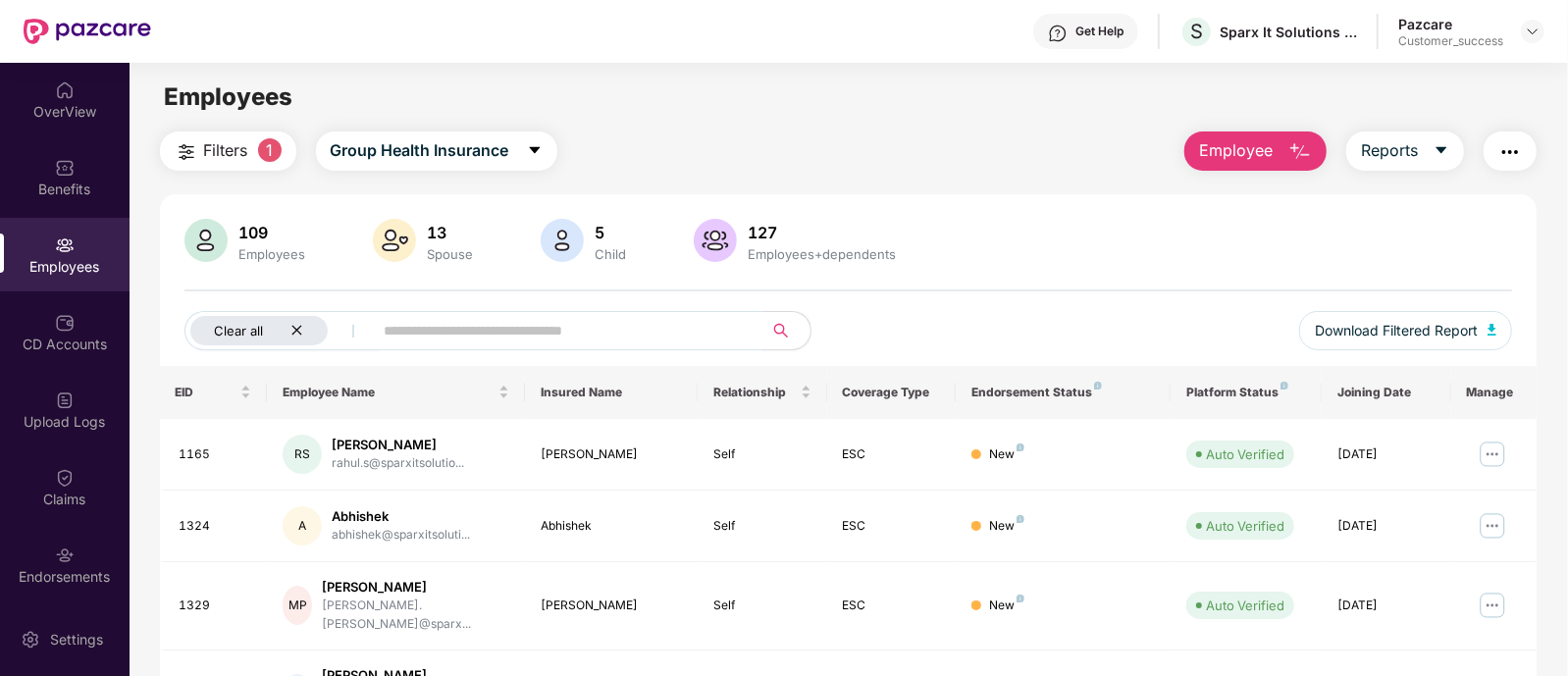
click at [302, 336] on icon "close" at bounding box center [296, 330] width 13 height 13
click at [1521, 38] on div "Pazcare Customer_success" at bounding box center [1471, 32] width 146 height 35
click at [1526, 35] on img at bounding box center [1533, 32] width 16 height 16
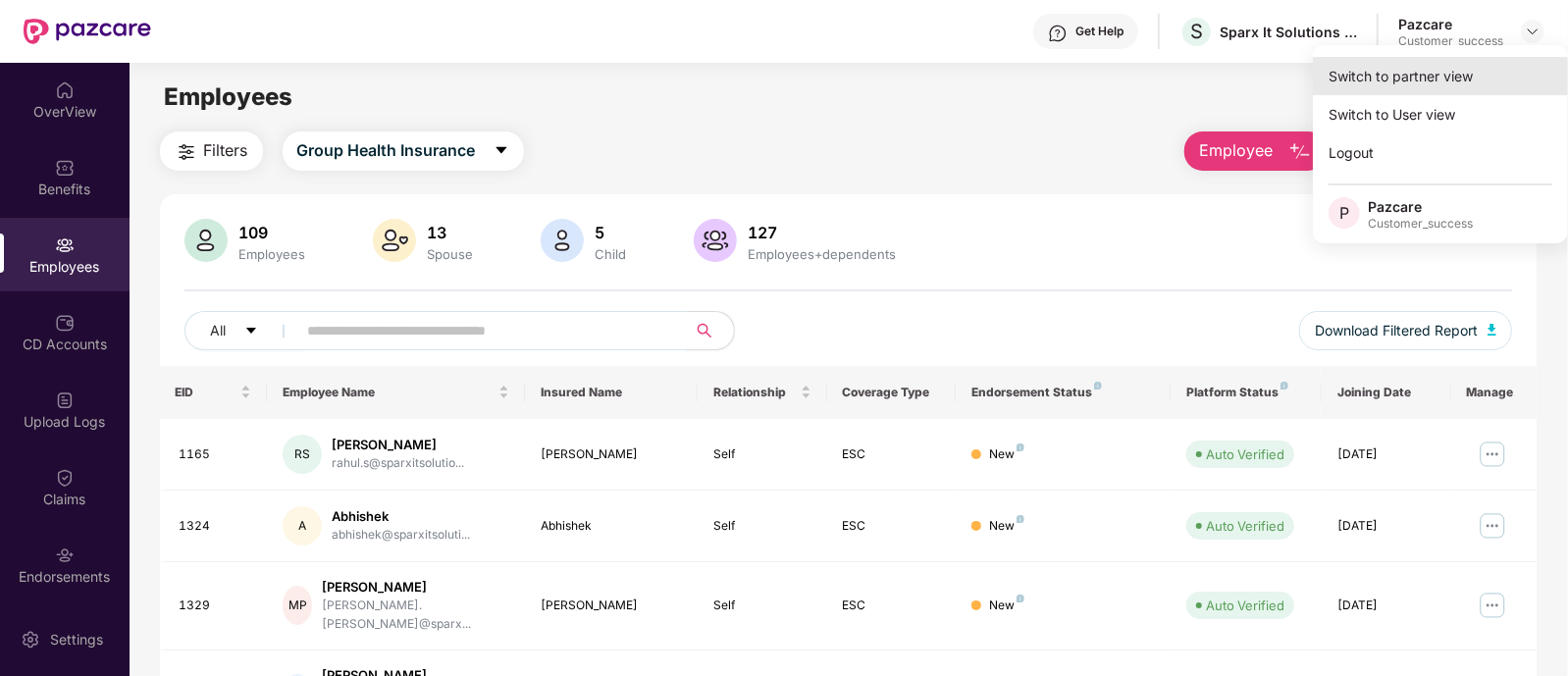
click at [1434, 86] on div "Switch to partner view" at bounding box center [1441, 76] width 255 height 38
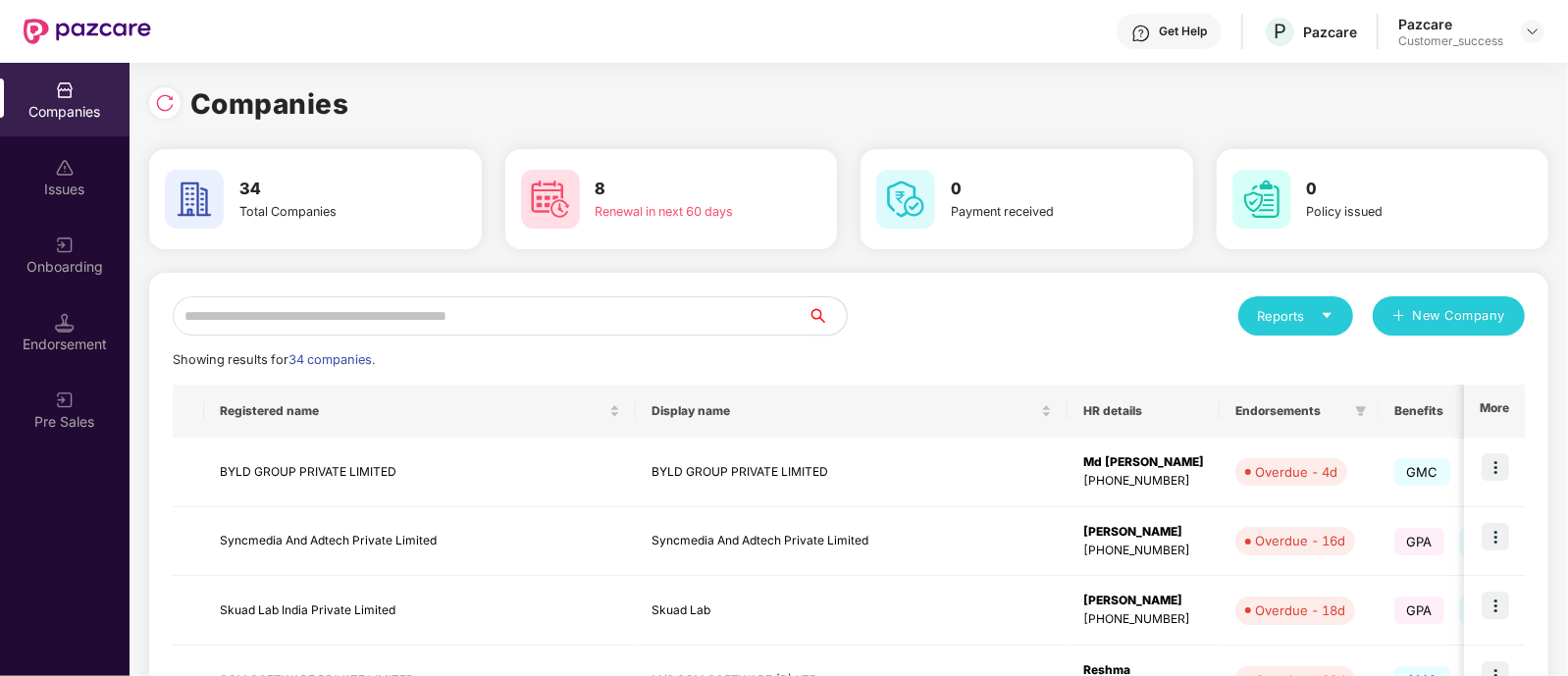
click at [712, 321] on input "text" at bounding box center [490, 316] width 635 height 39
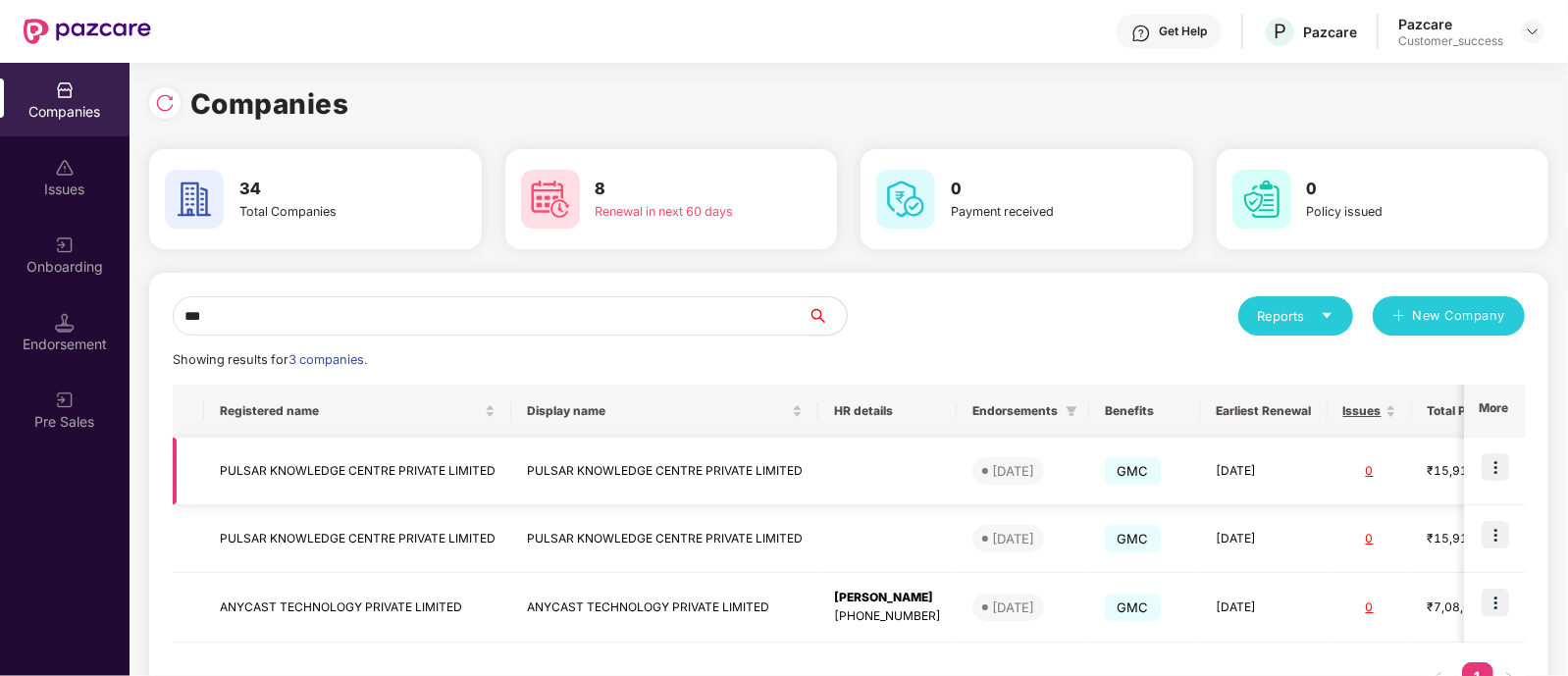
type input "***"
click at [1502, 462] on img at bounding box center [1496, 467] width 28 height 28
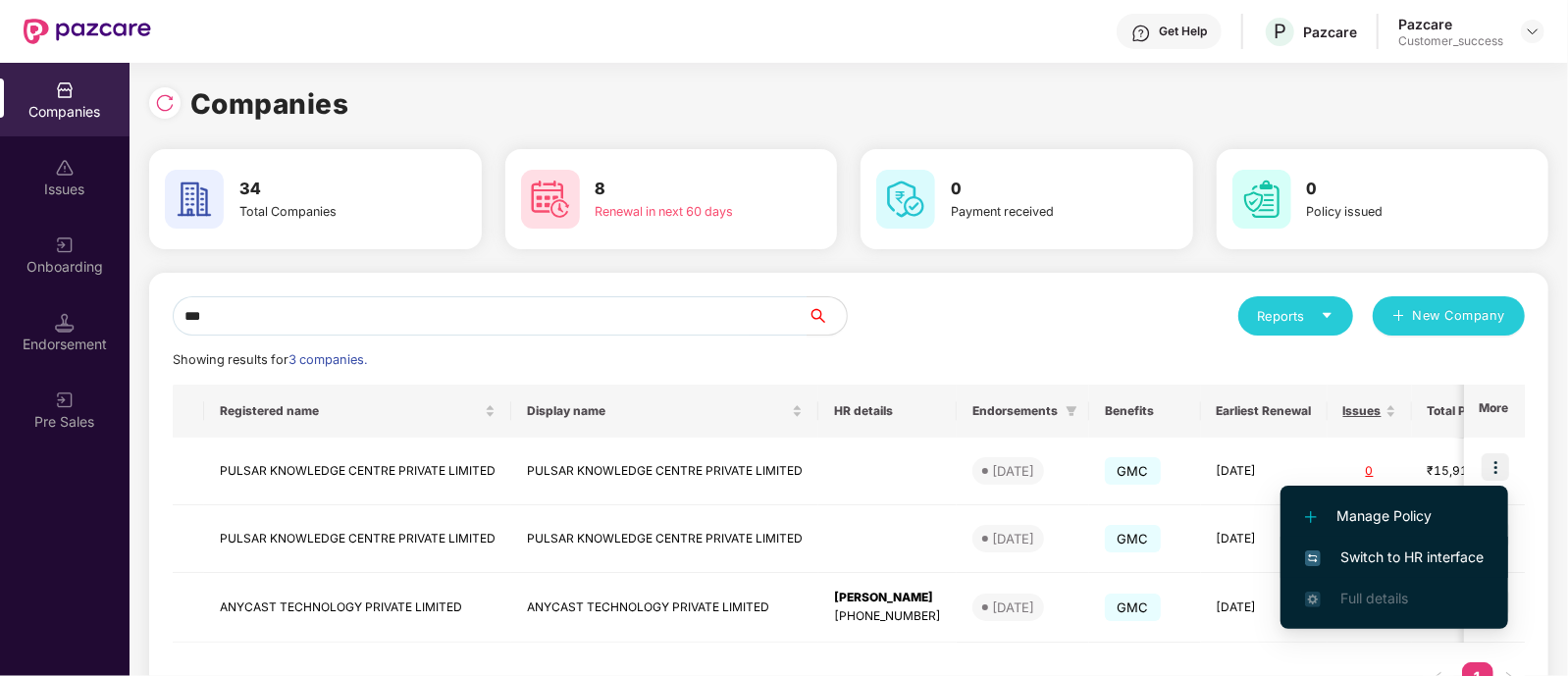
click at [1383, 551] on span "Switch to HR interface" at bounding box center [1394, 558] width 179 height 22
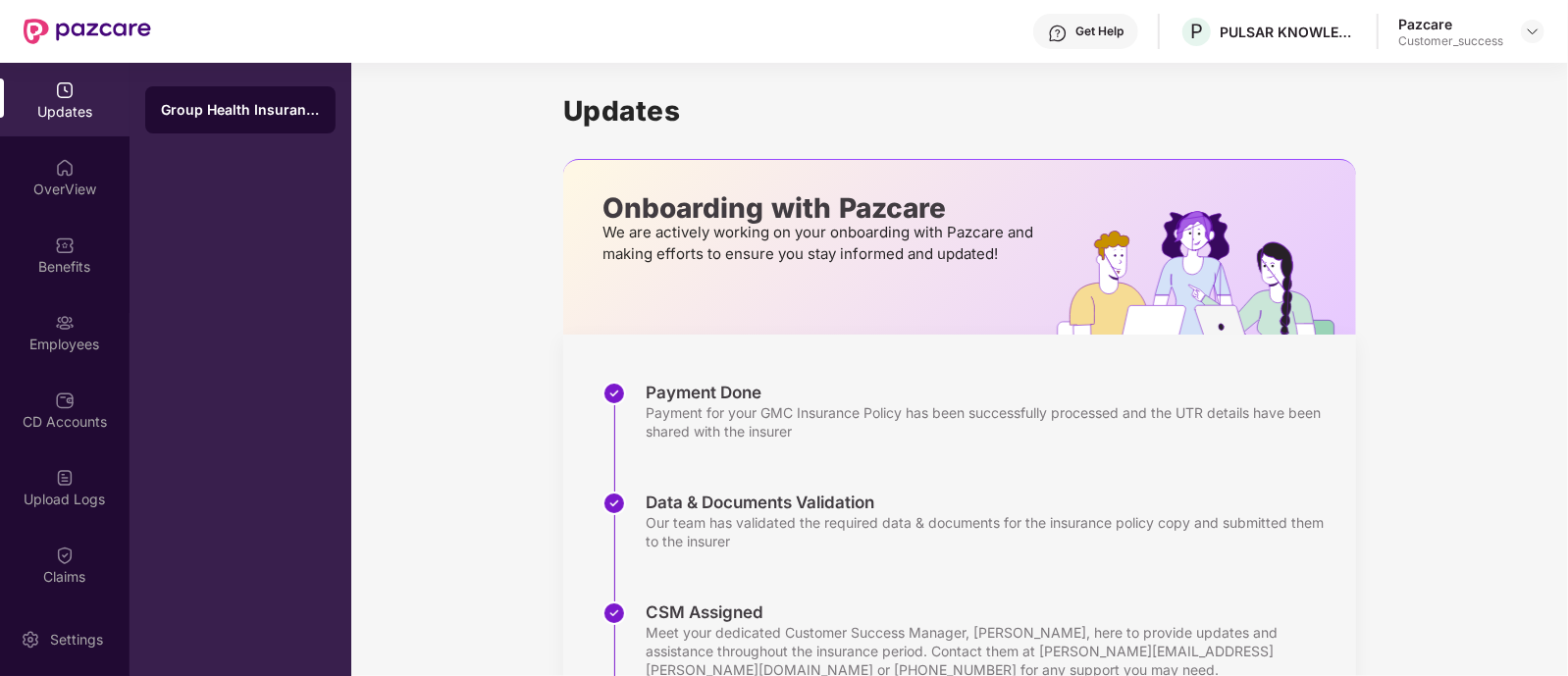
click at [670, 301] on div "Onboarding with Pazcare We are actively working on your onboarding with Pazcare…" at bounding box center [821, 247] width 515 height 175
click at [69, 325] on img at bounding box center [65, 323] width 20 height 20
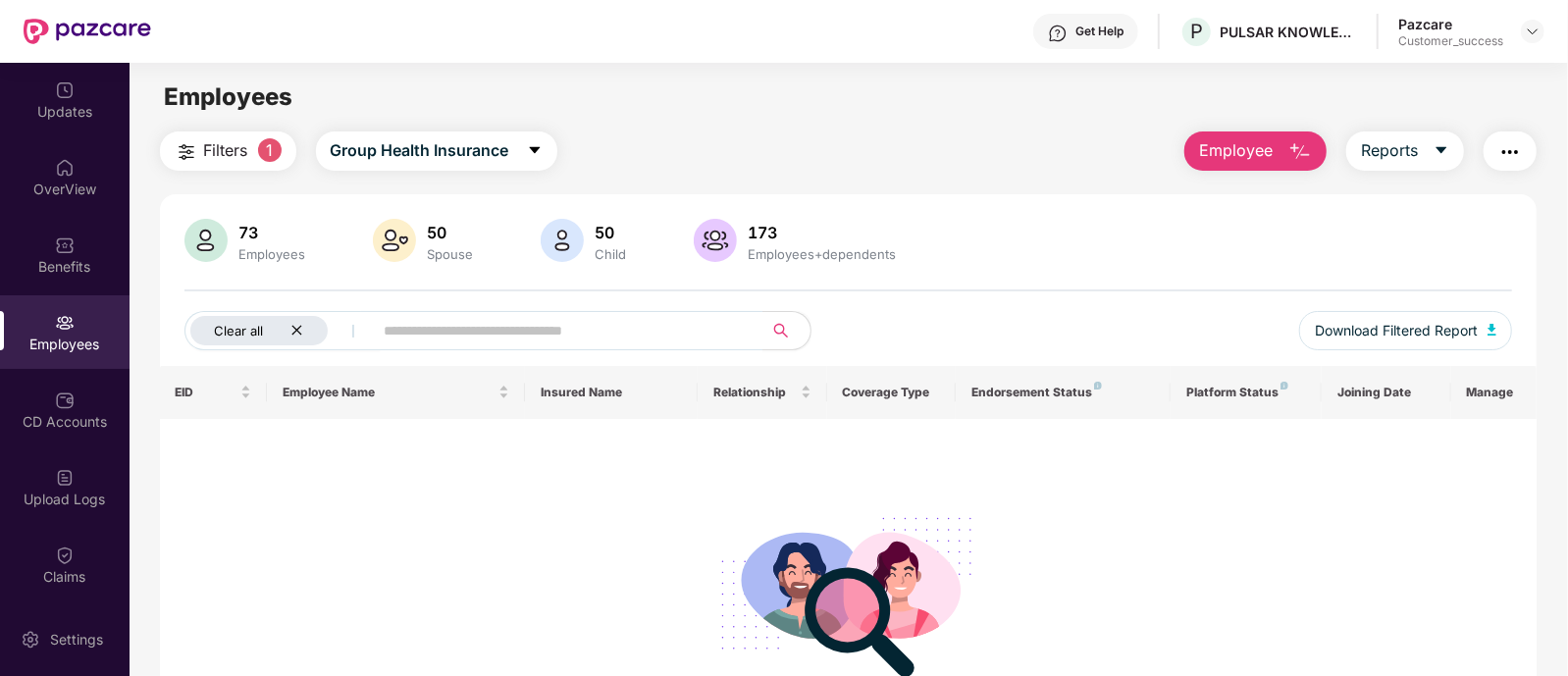
click at [294, 330] on icon "close" at bounding box center [296, 330] width 13 height 13
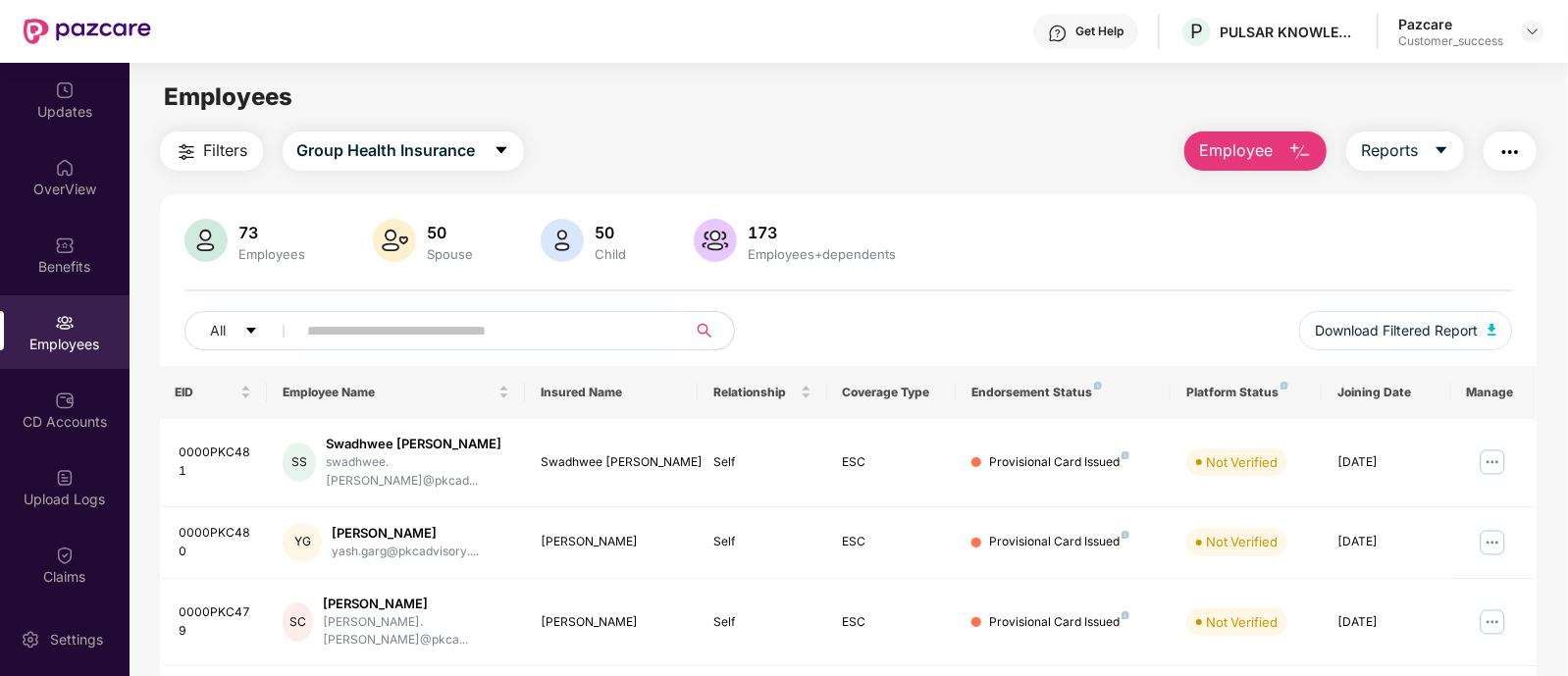
click at [1503, 159] on img "button" at bounding box center [1511, 152] width 24 height 24
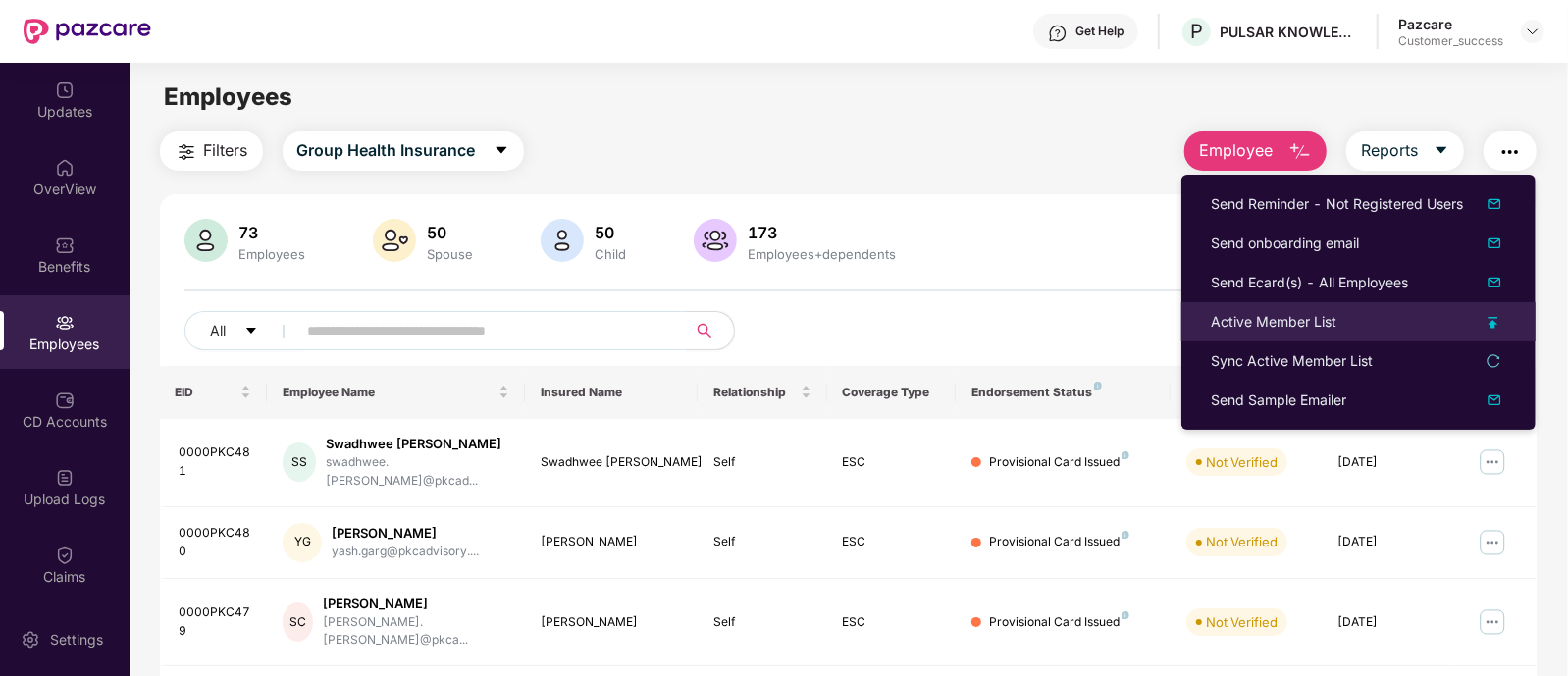
click at [1243, 319] on div "Active Member List" at bounding box center [1273, 322] width 125 height 22
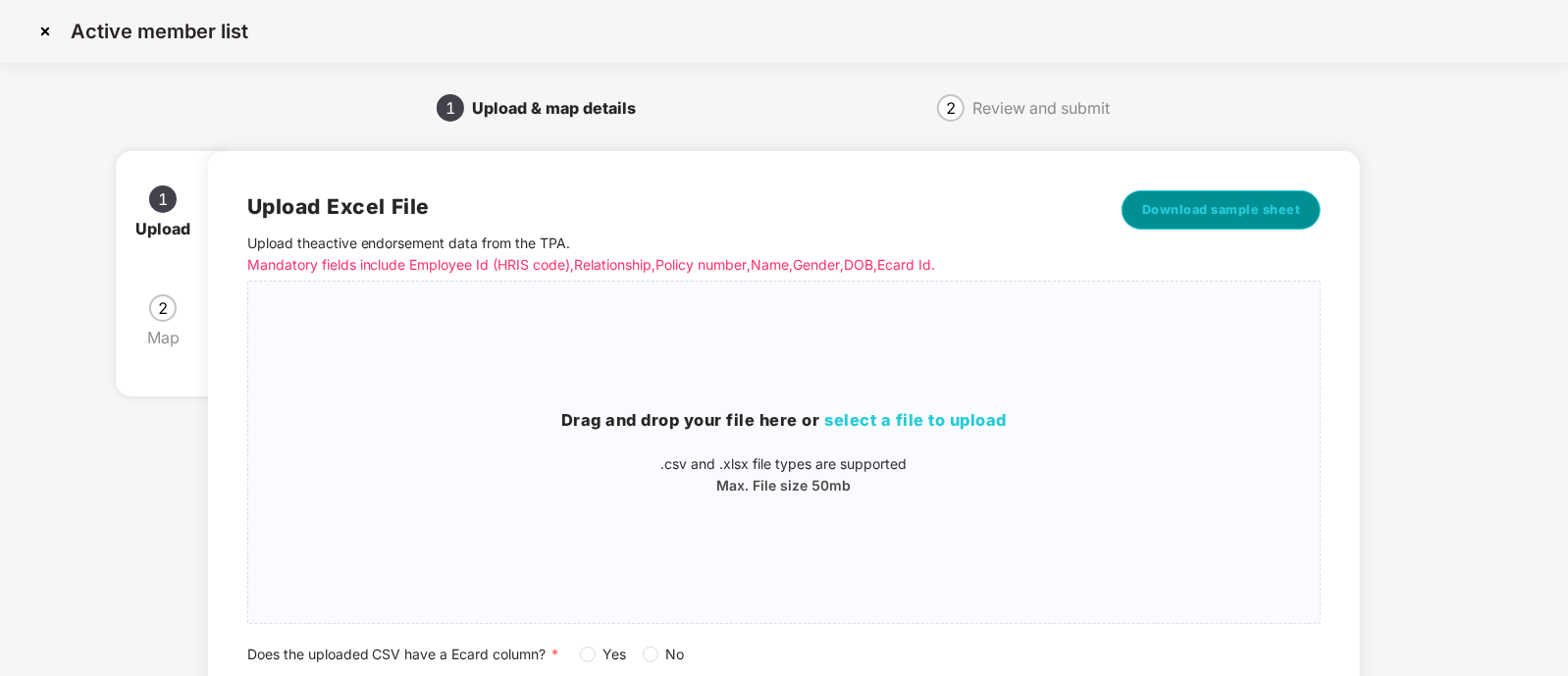
click at [1215, 220] on button "Download sample sheet" at bounding box center [1221, 210] width 200 height 39
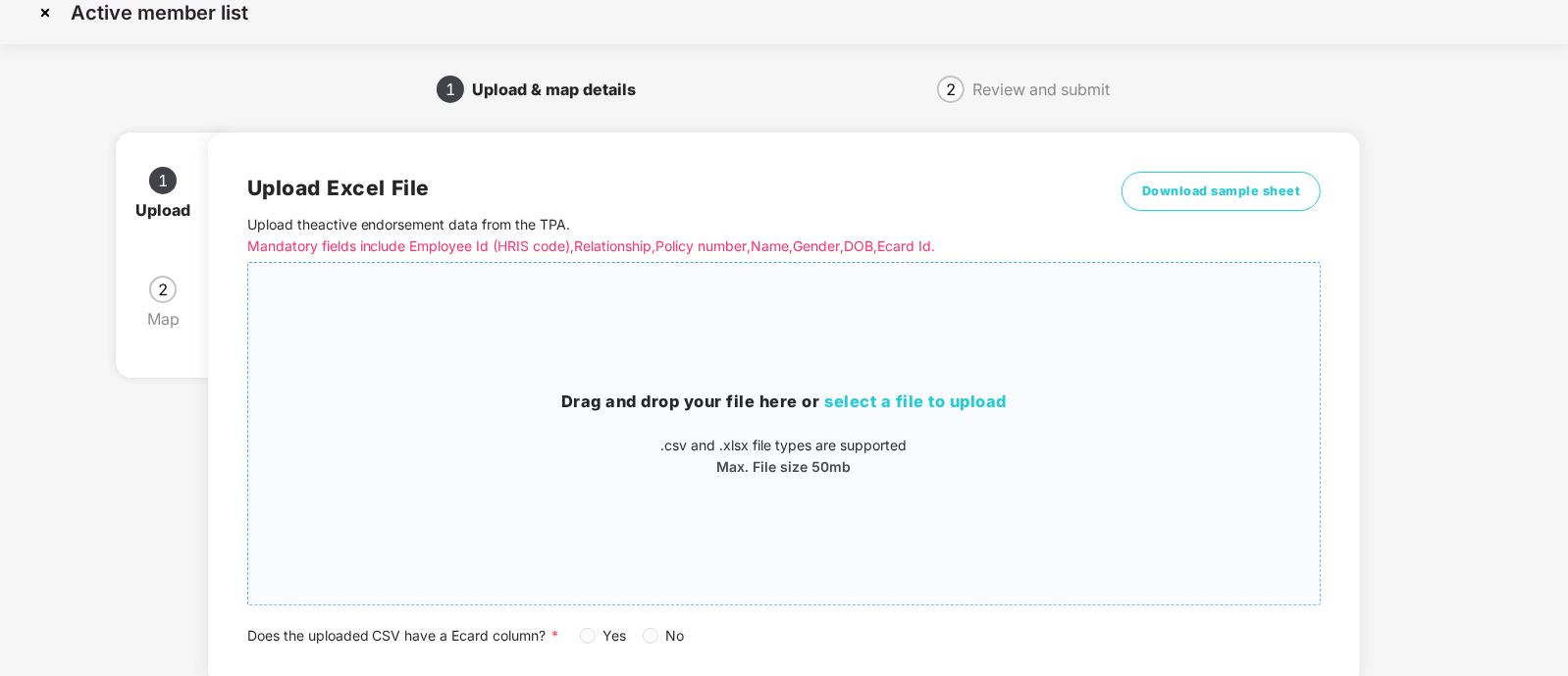
scroll to position [0, 0]
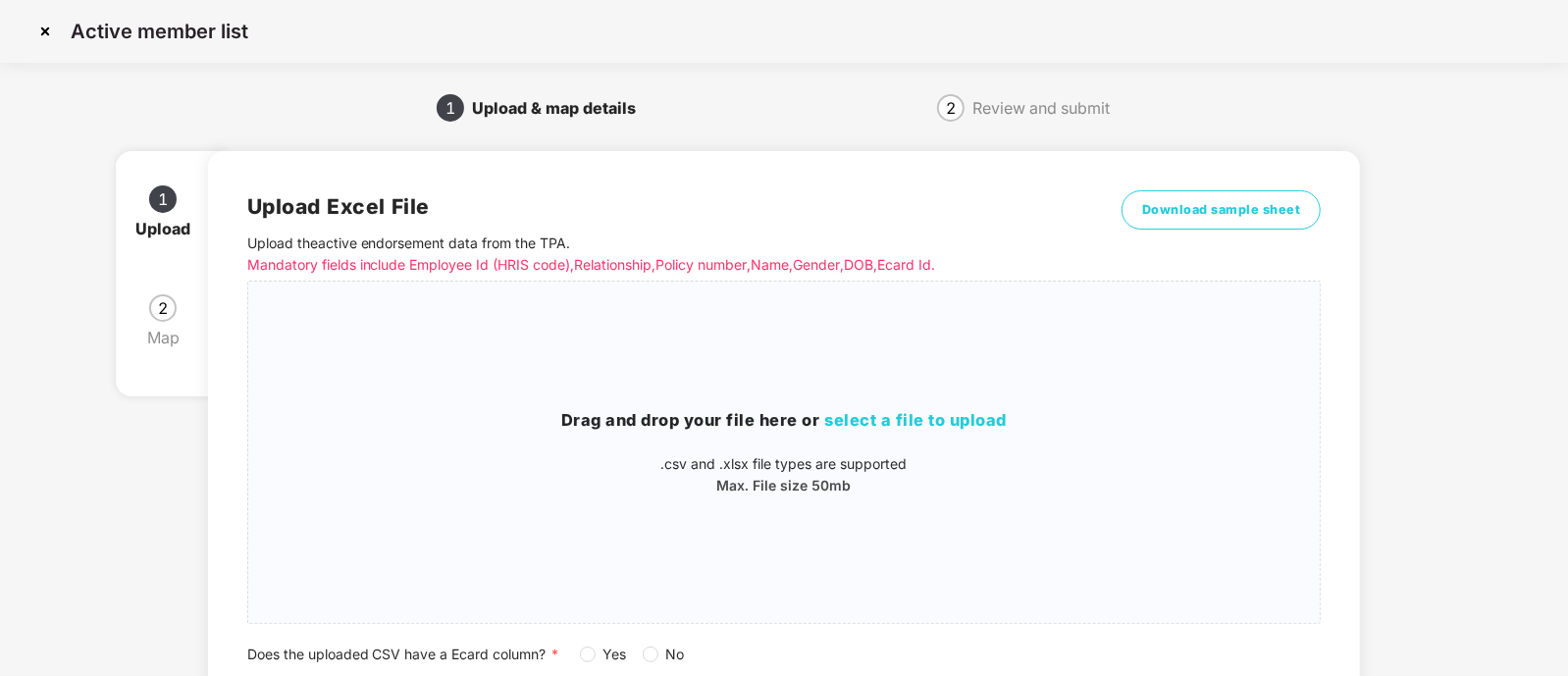
click at [54, 35] on img at bounding box center [45, 32] width 32 height 32
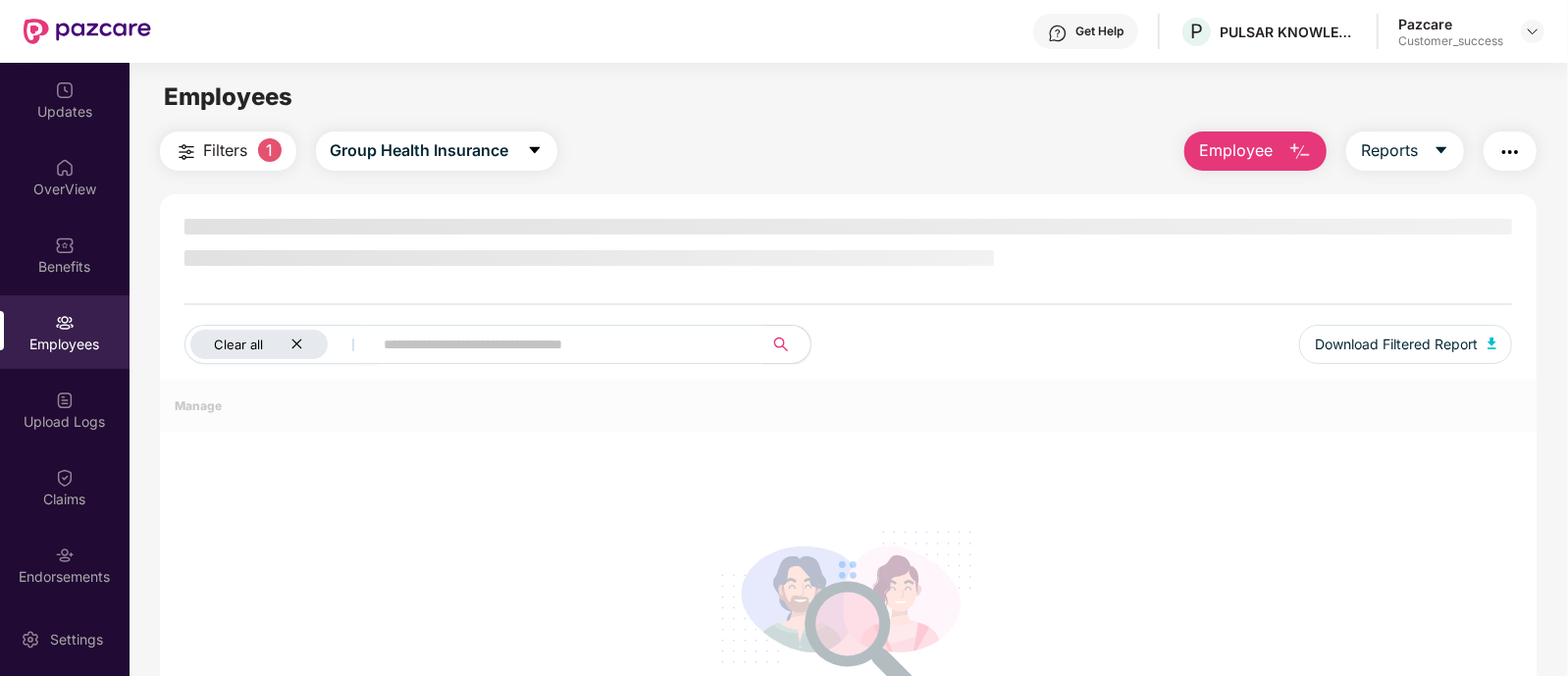
click at [303, 339] on div "Clear all" at bounding box center [259, 344] width 137 height 30
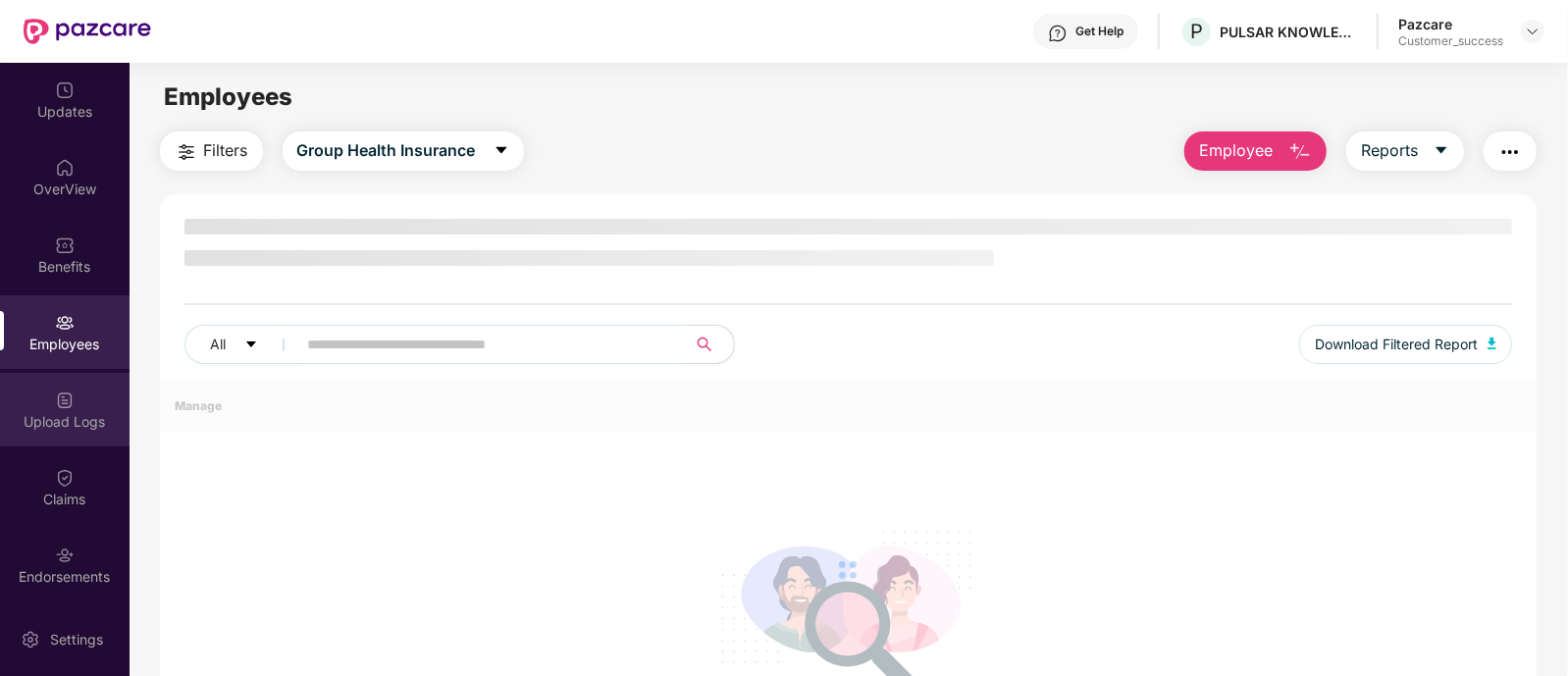
click at [71, 437] on div "Upload Logs" at bounding box center [64, 410] width 129 height 74
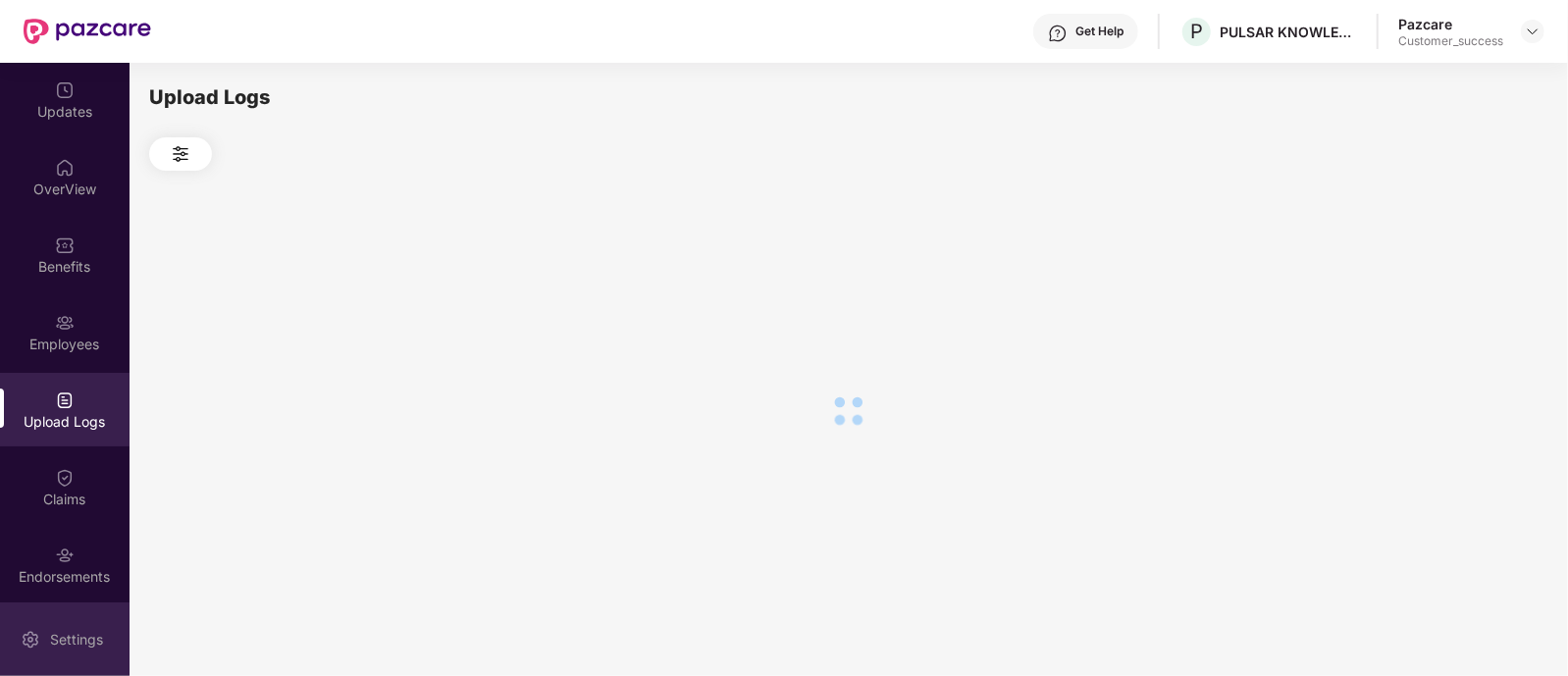
click at [65, 630] on div "Settings" at bounding box center [77, 639] width 65 height 20
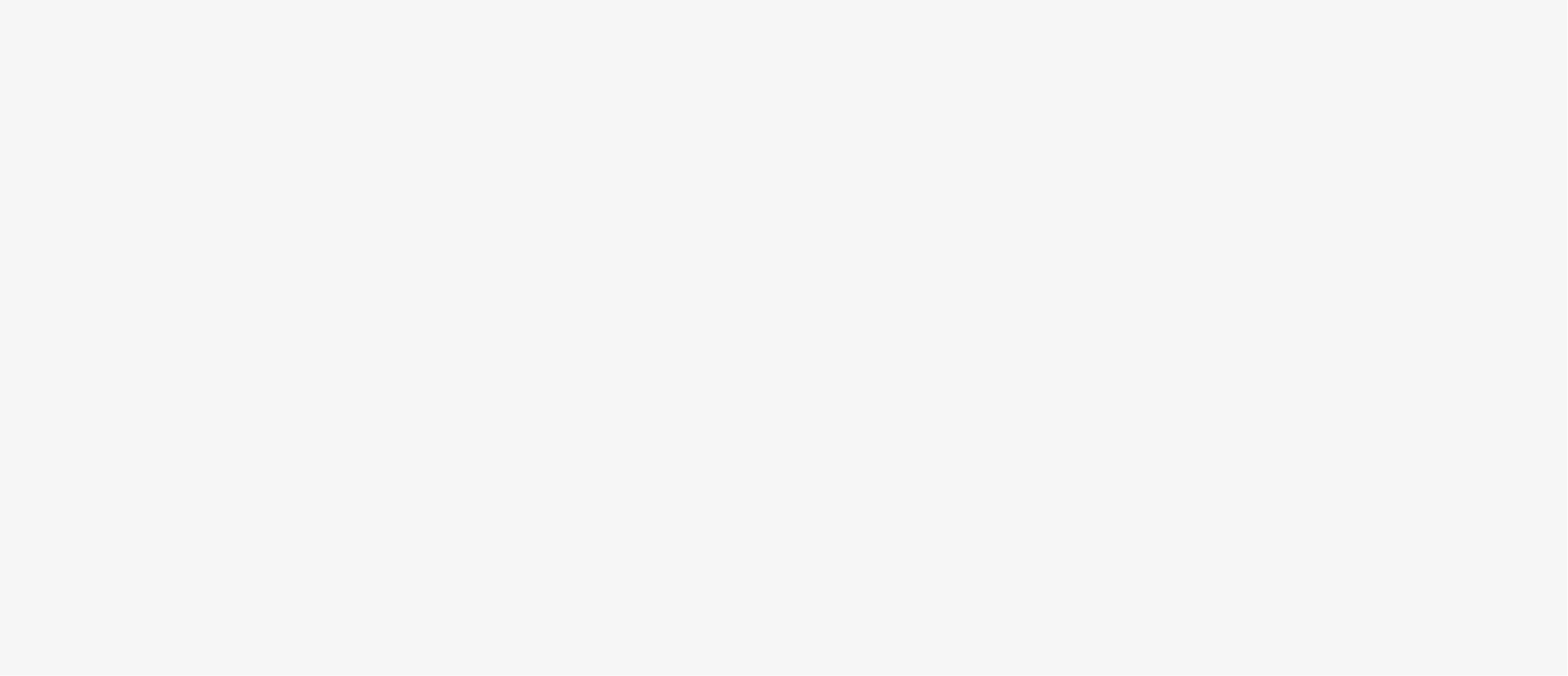
click at [871, 287] on body at bounding box center [784, 338] width 1568 height 676
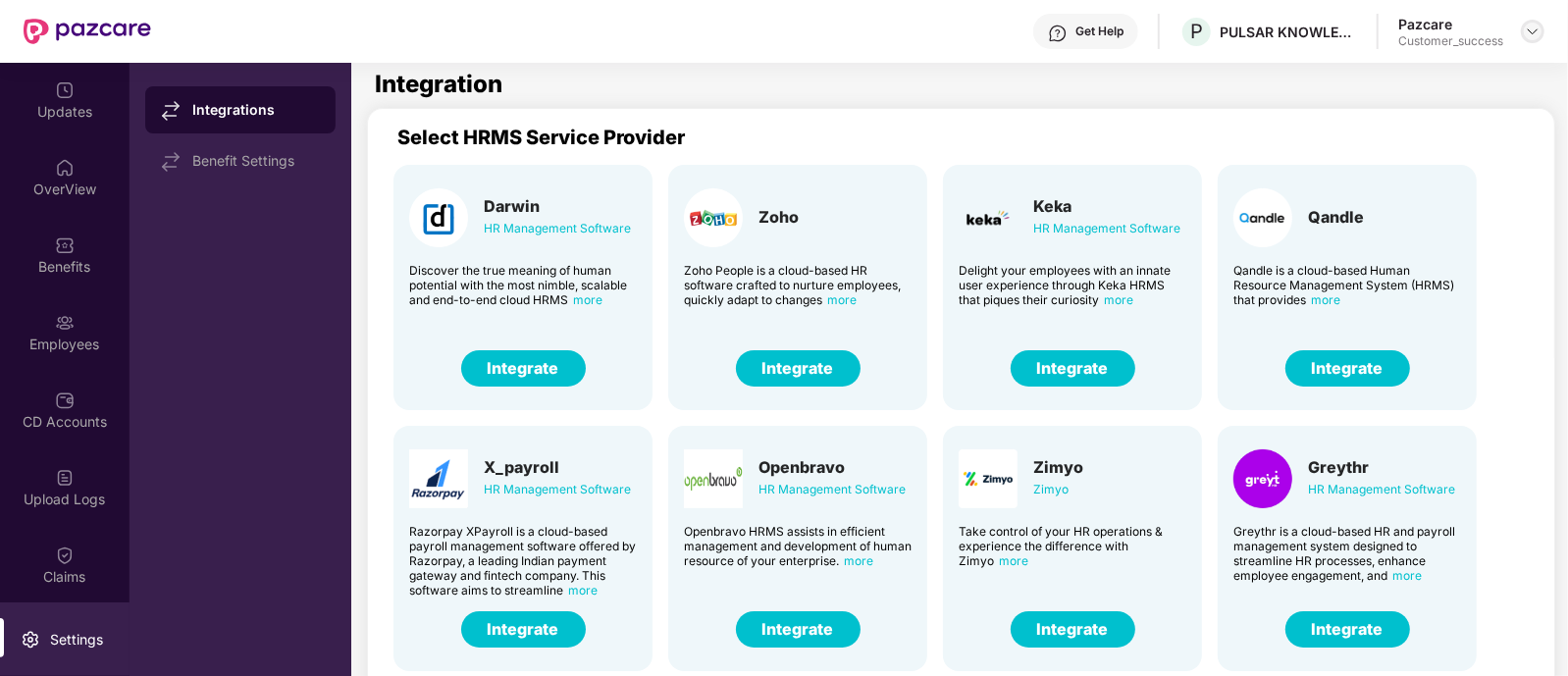
click at [1529, 37] on img at bounding box center [1533, 32] width 16 height 16
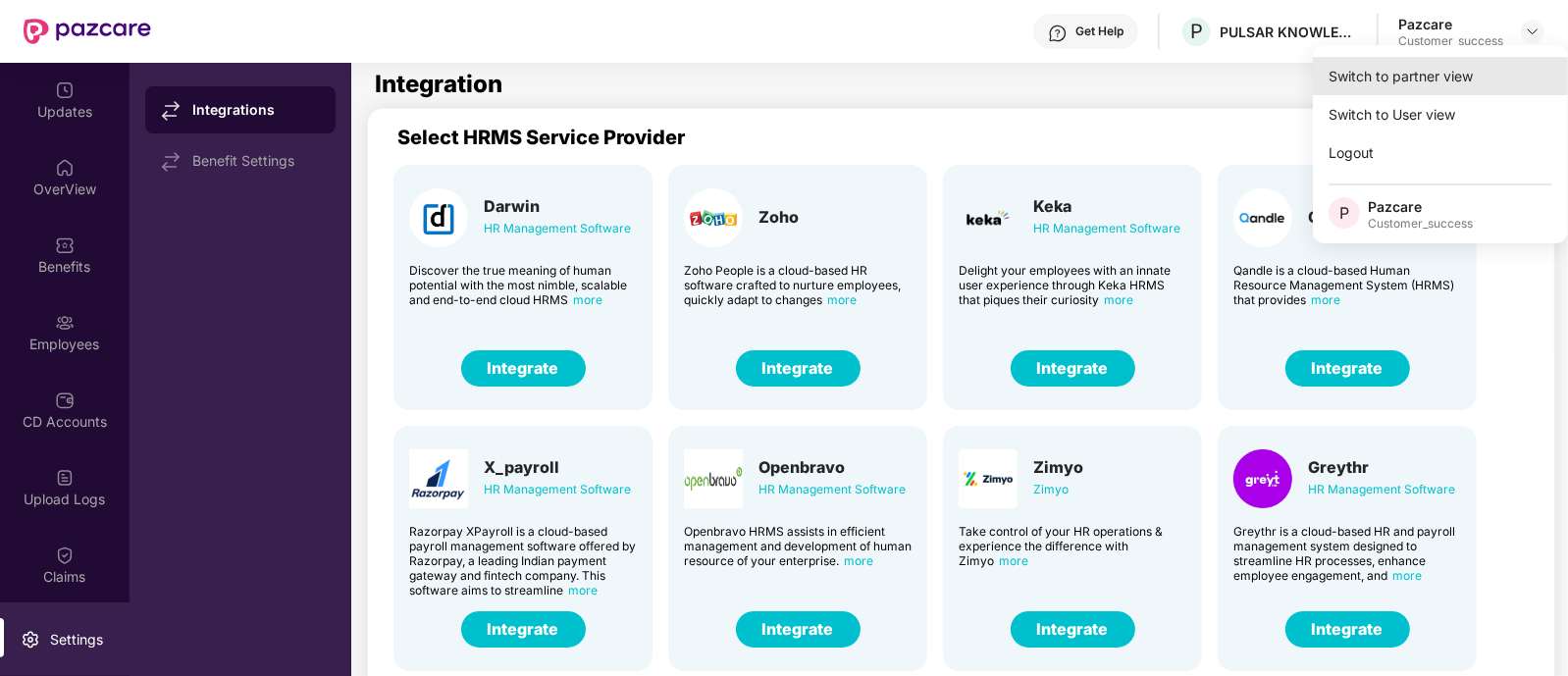
click at [1360, 85] on div "Switch to partner view" at bounding box center [1441, 76] width 255 height 38
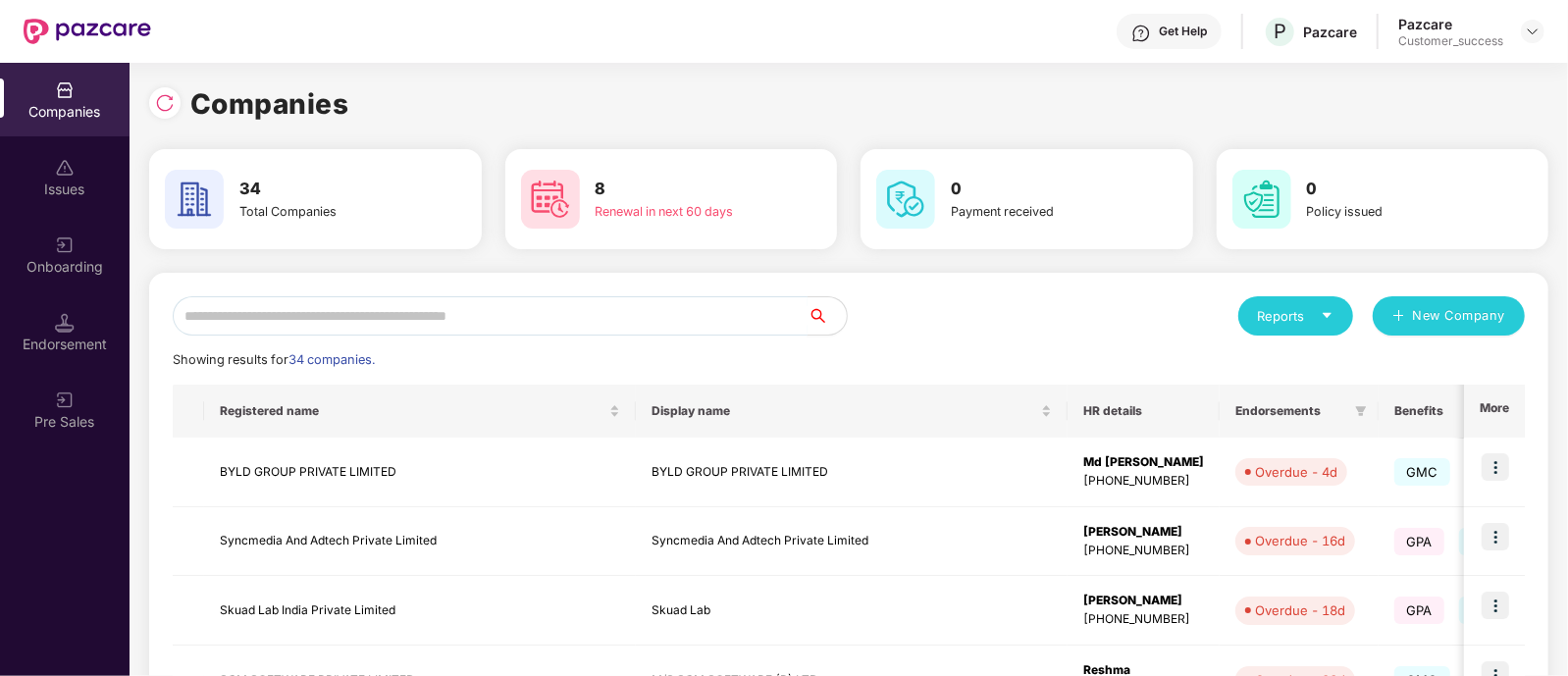
click at [501, 312] on input "text" at bounding box center [490, 316] width 635 height 39
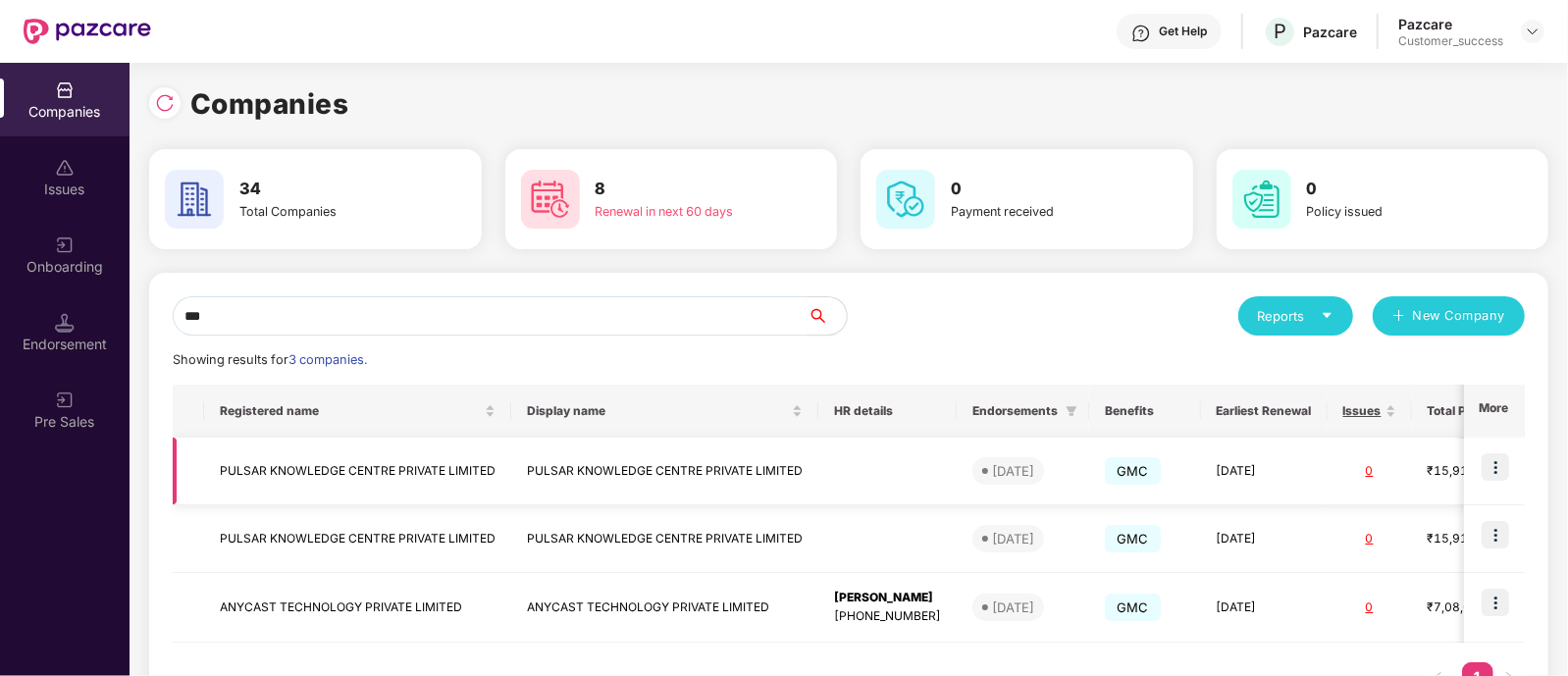
type input "***"
click at [1497, 458] on img at bounding box center [1496, 467] width 28 height 28
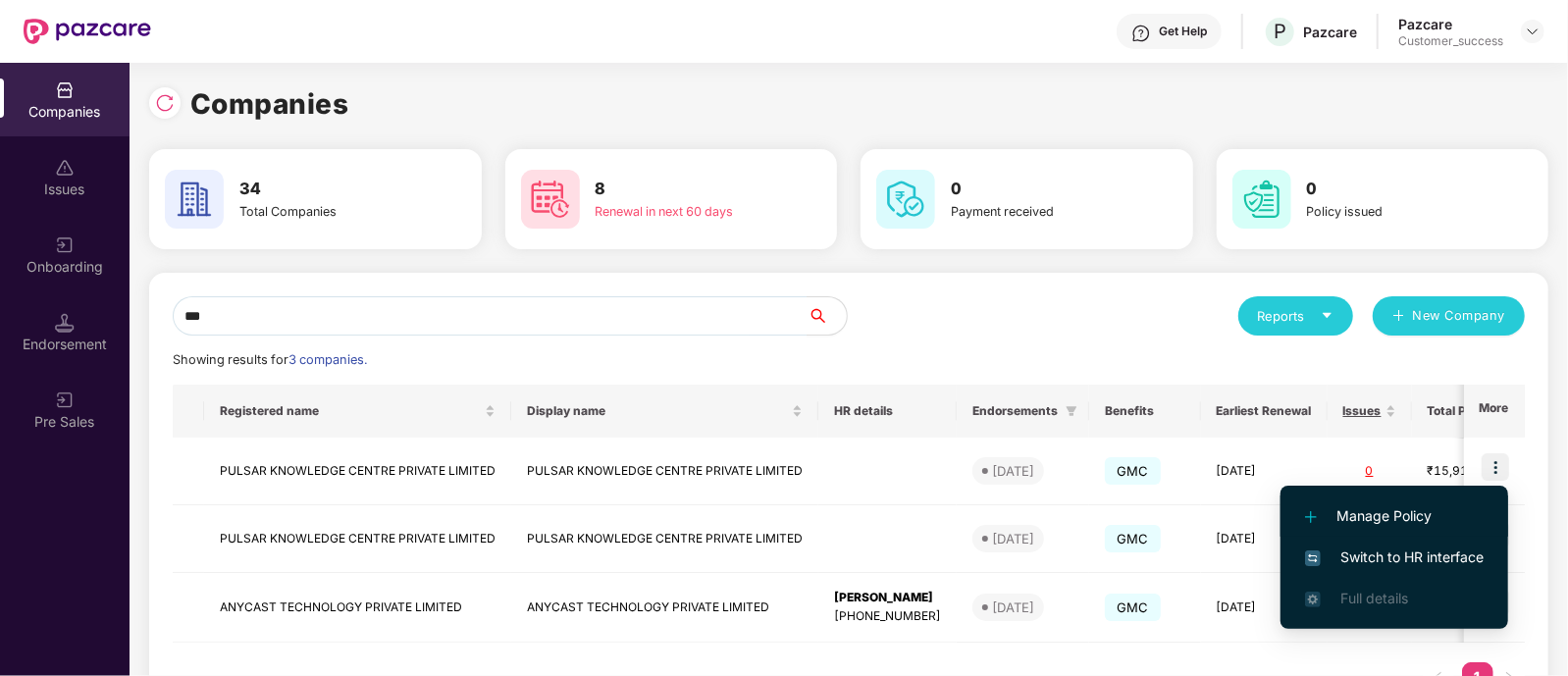
click at [1401, 525] on span "Manage Policy" at bounding box center [1394, 516] width 179 height 22
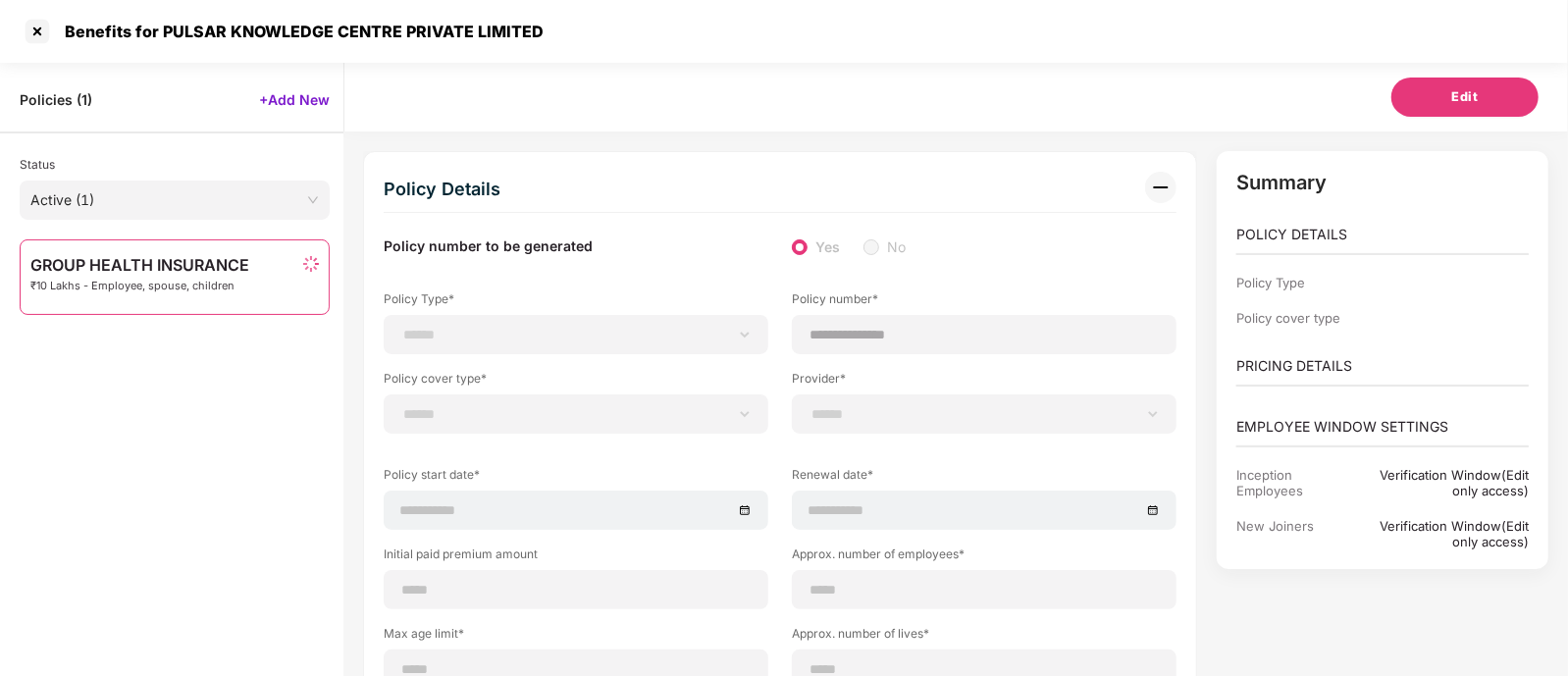
scroll to position [51, 0]
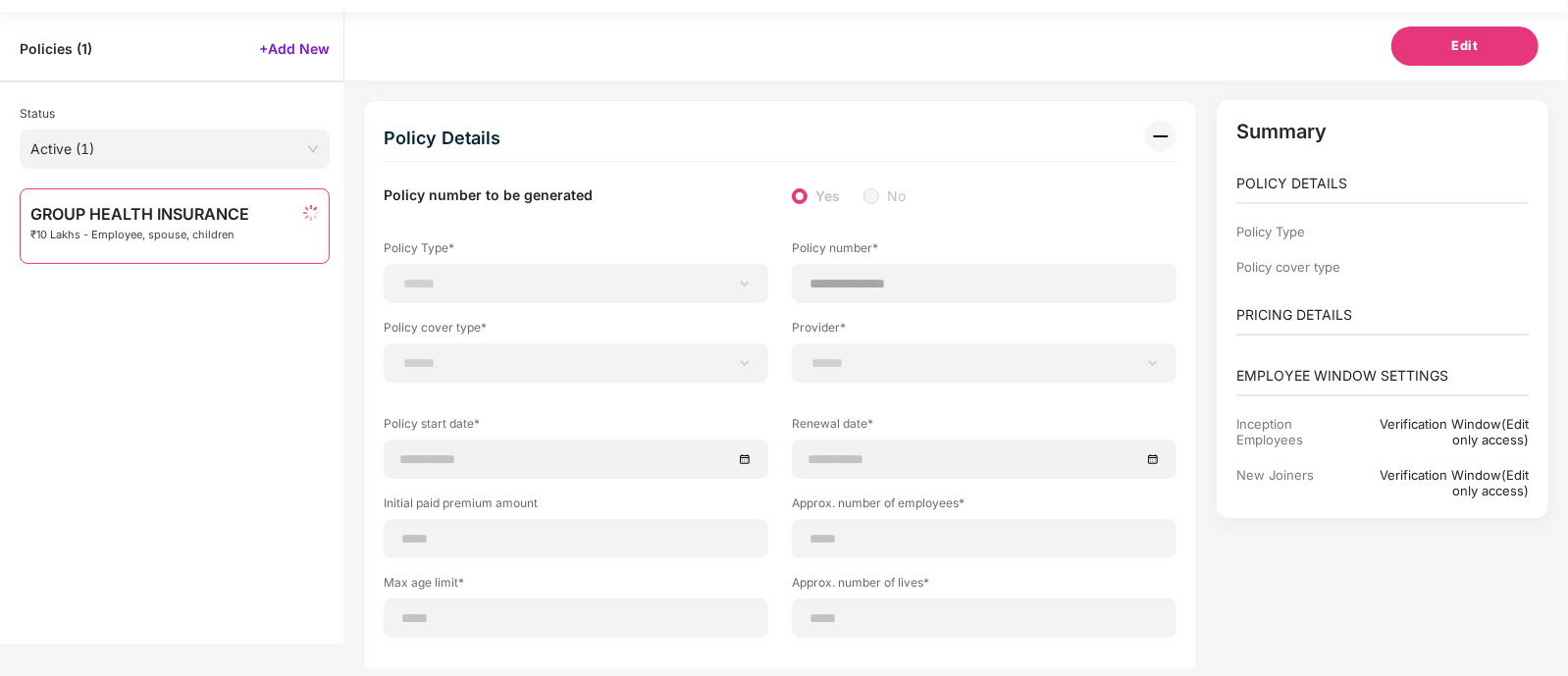
type input "**********"
type input "**"
type input "***"
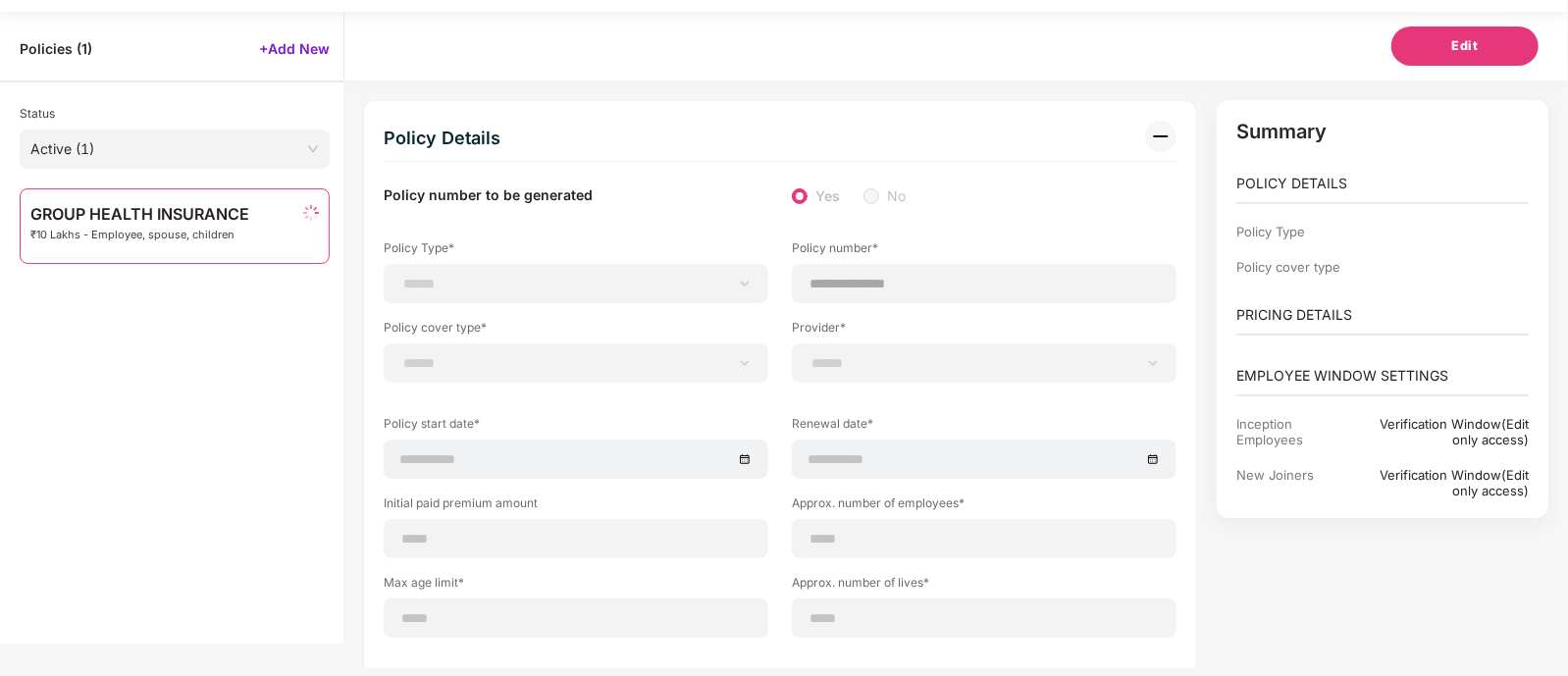
type input "*"
type input "**"
type input "*******"
type input "**********"
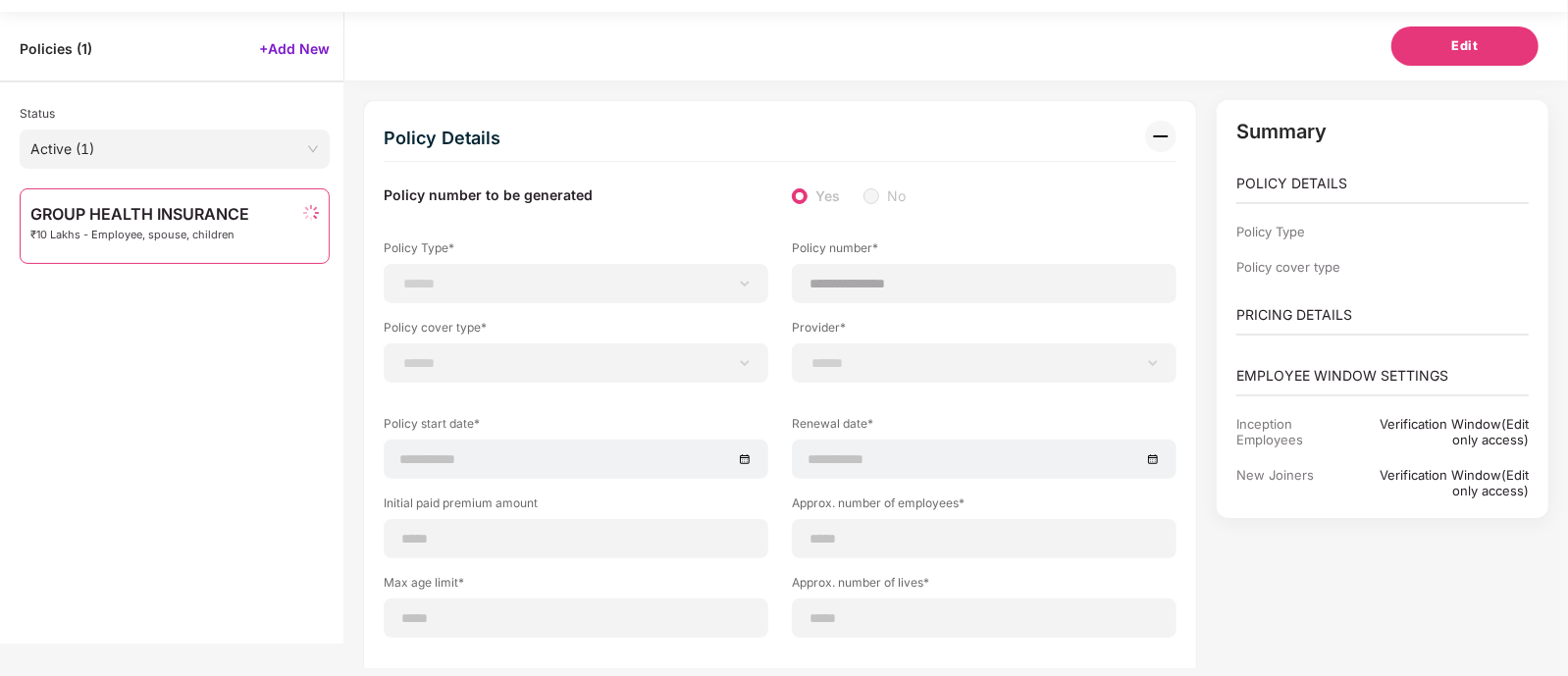
type input "**********"
type input "*****"
select select "**********"
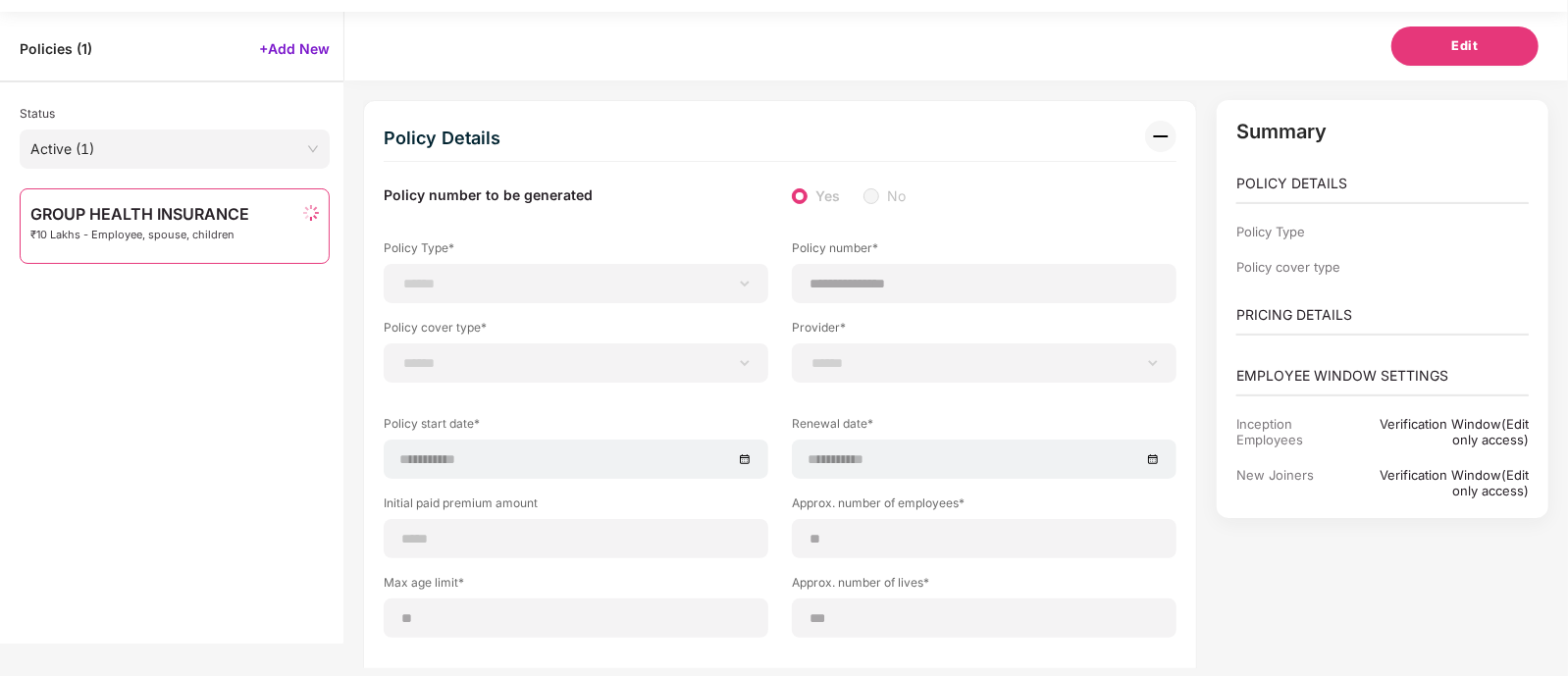
select select "*"
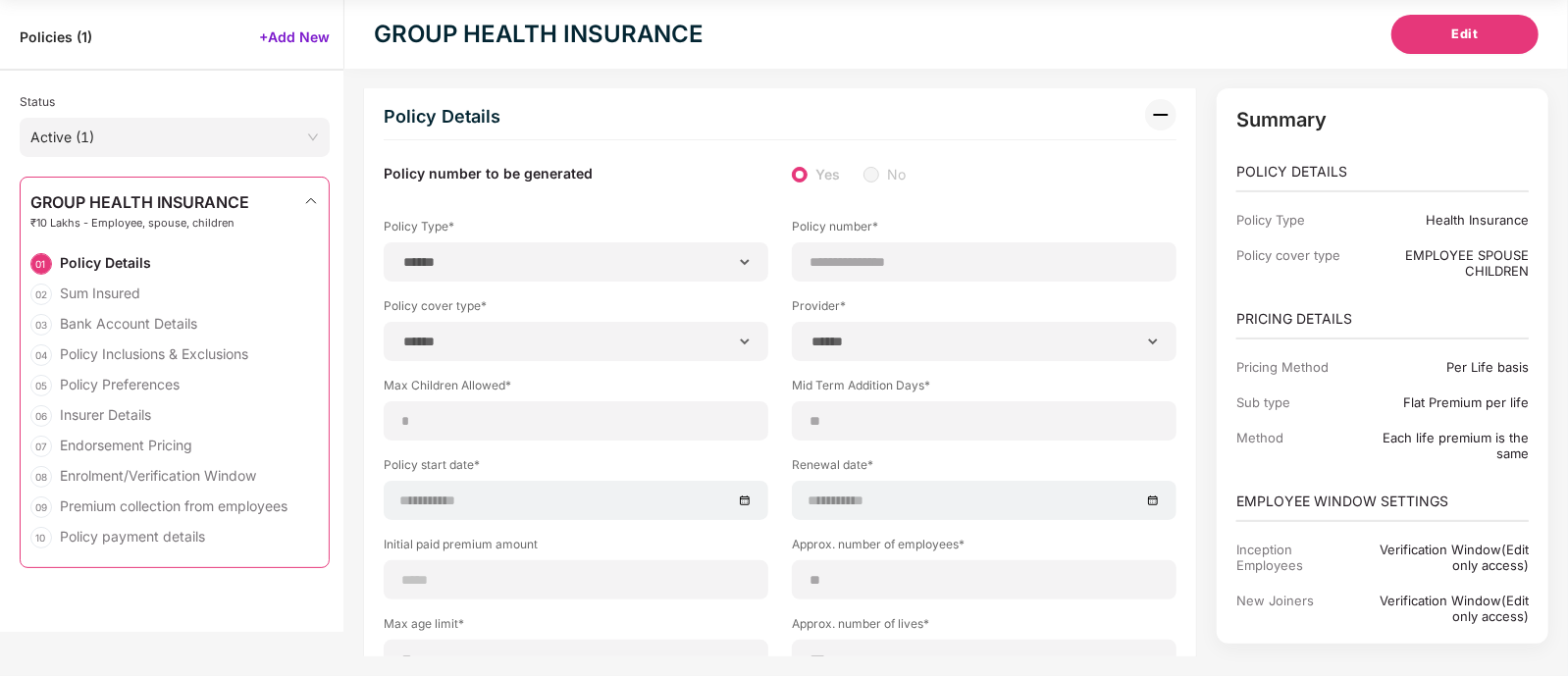
scroll to position [0, 0]
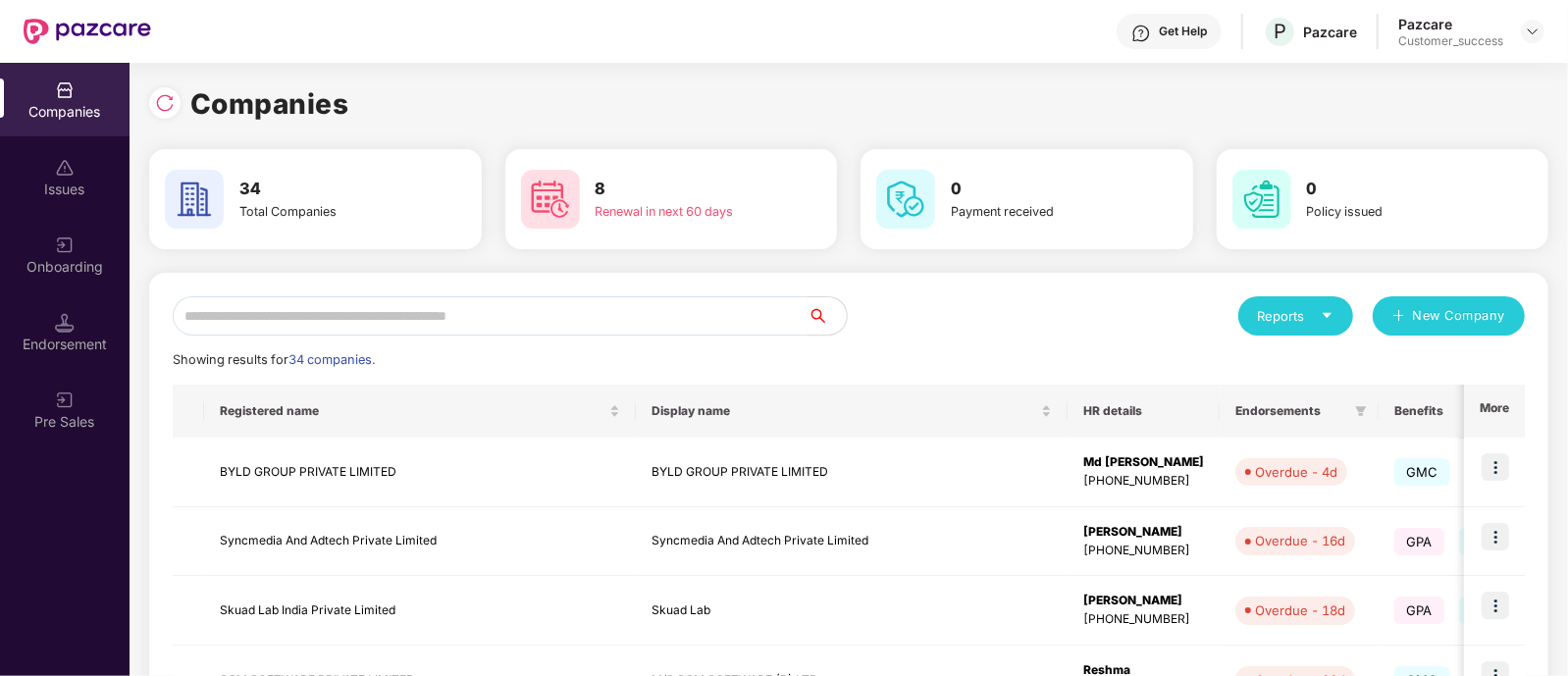
click at [717, 323] on input "text" at bounding box center [490, 316] width 635 height 39
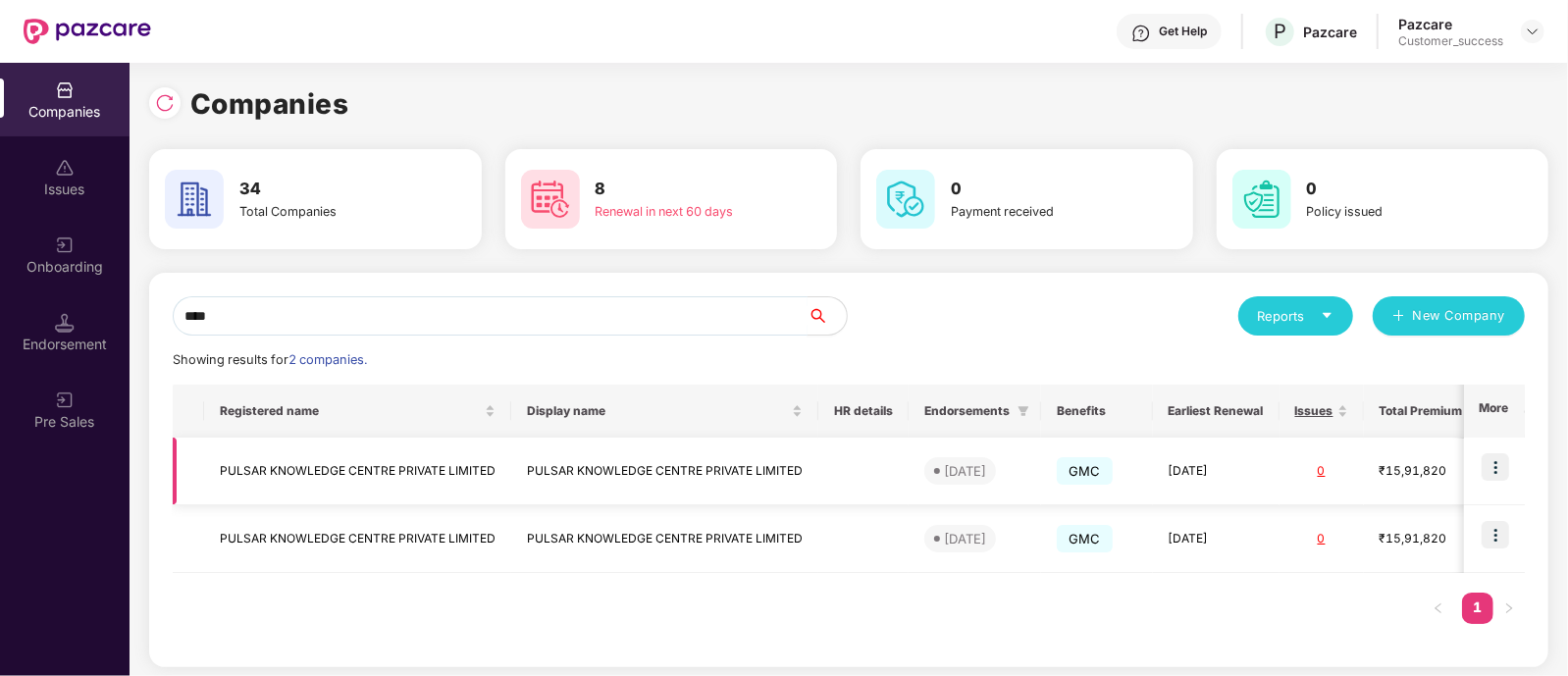
type input "****"
click at [1494, 466] on img at bounding box center [1496, 467] width 28 height 28
click at [499, 480] on td "PULSAR KNOWLEDGE CENTRE PRIVATE LIMITED" at bounding box center [357, 471] width 307 height 68
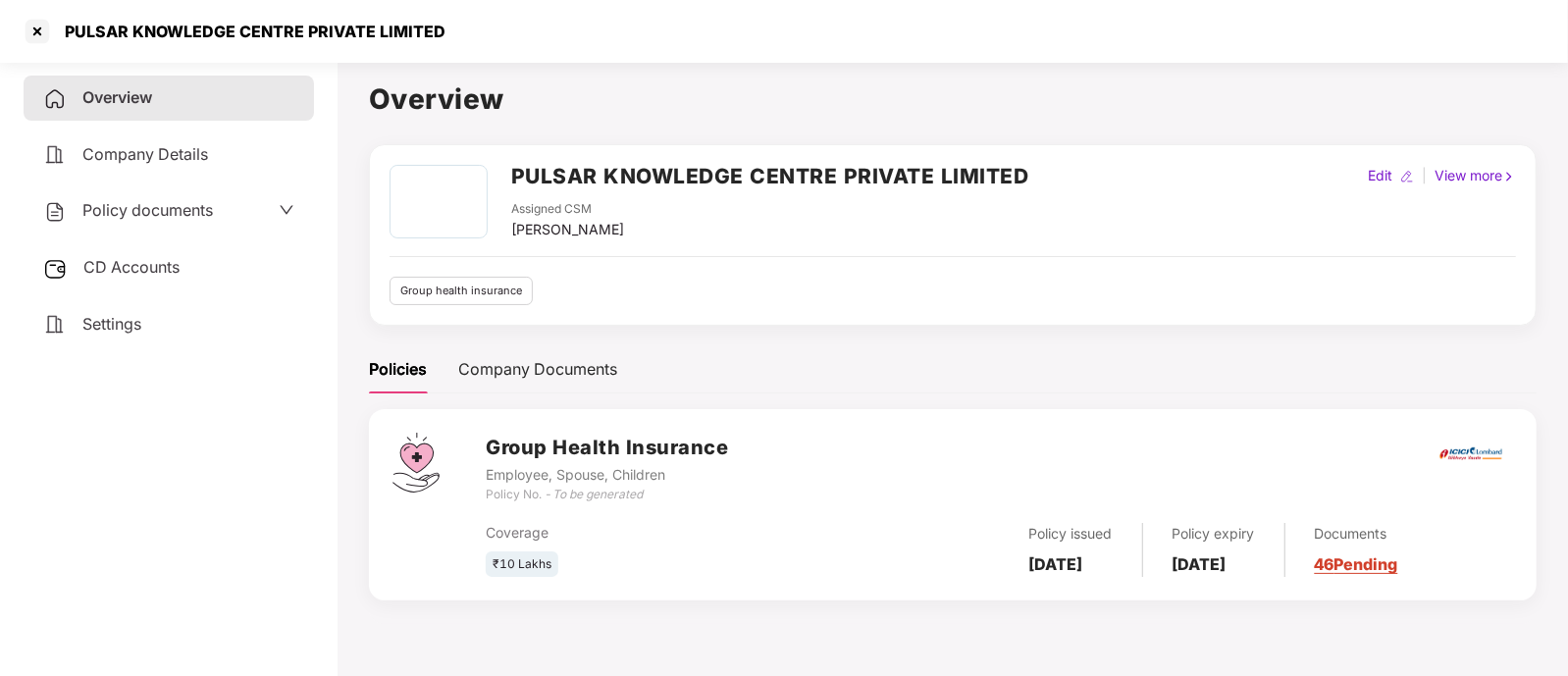
click at [192, 213] on span "Policy documents" at bounding box center [147, 210] width 130 height 20
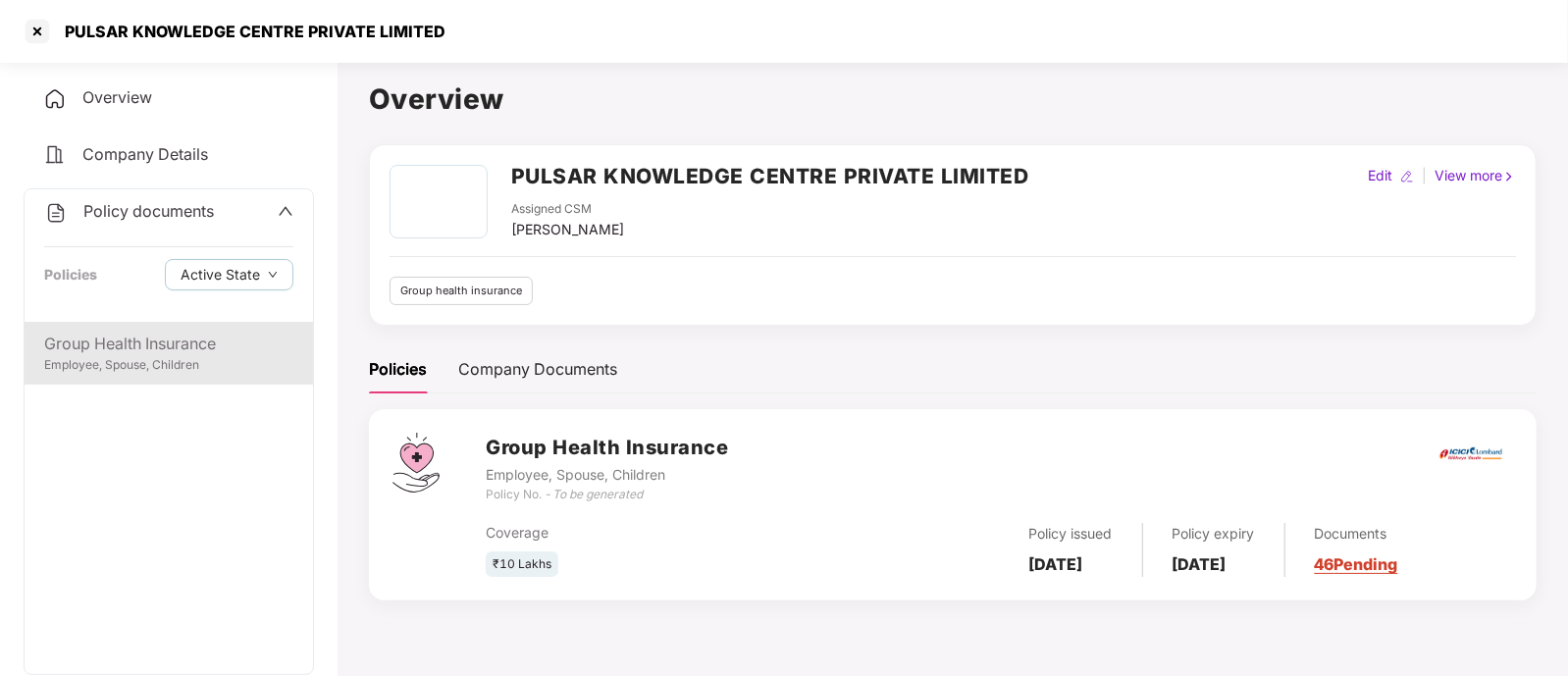
click at [192, 340] on div "Group Health Insurance" at bounding box center [169, 343] width 249 height 25
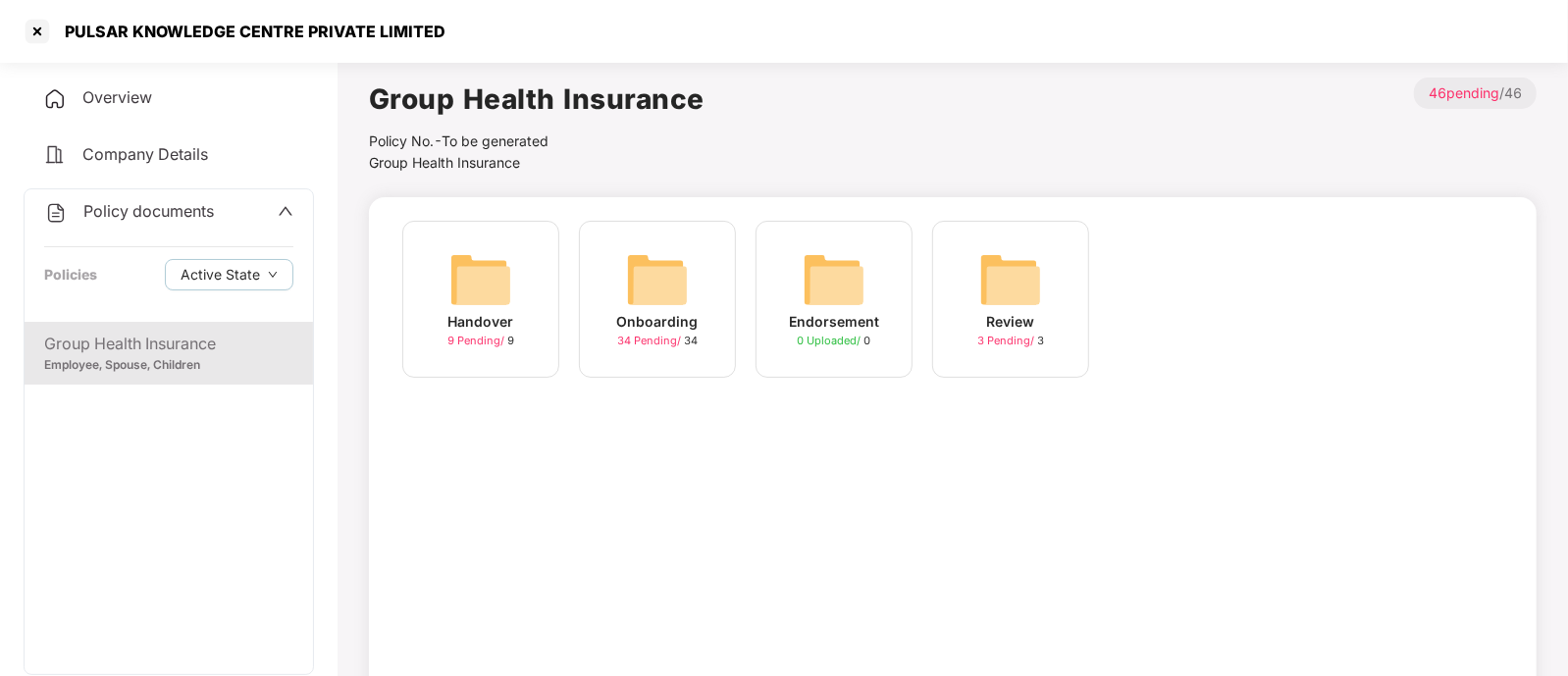
click at [677, 324] on div "Onboarding" at bounding box center [658, 322] width 81 height 22
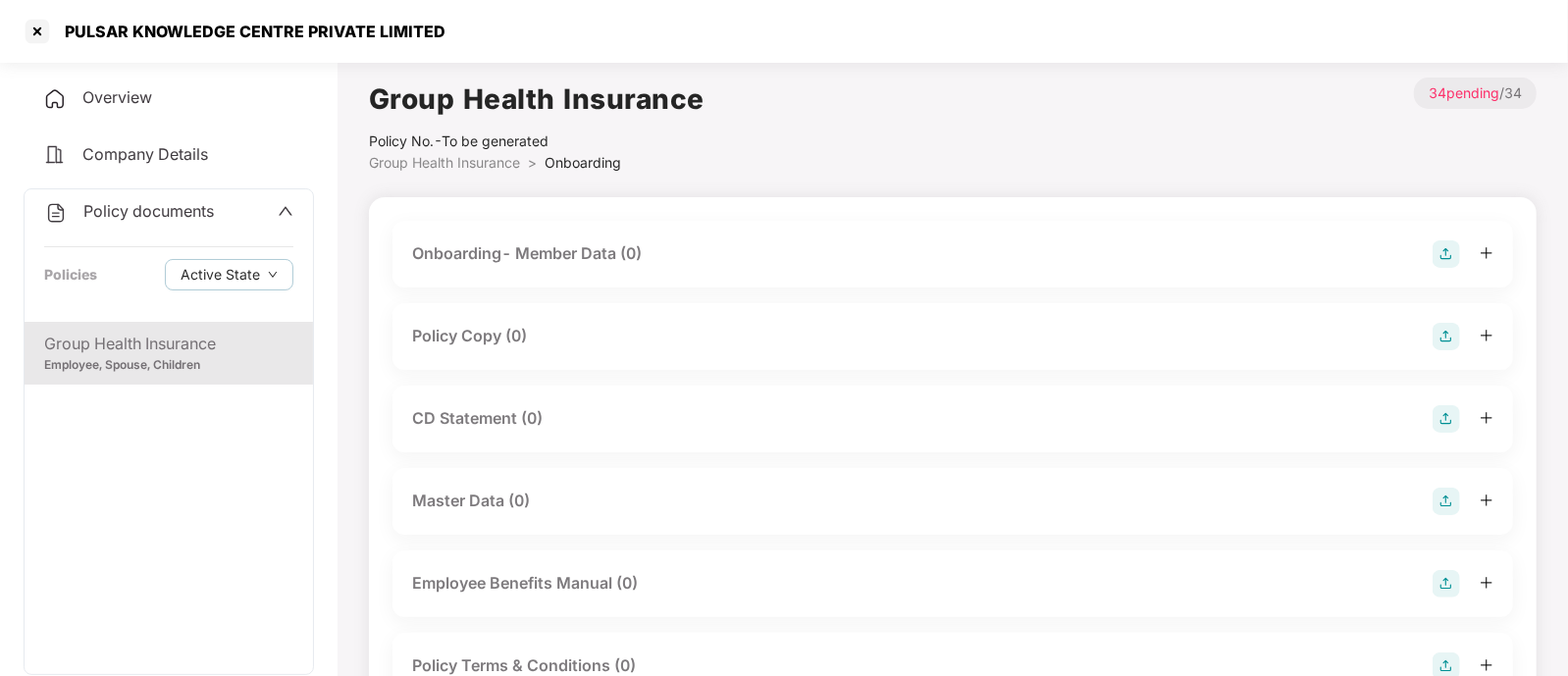
click at [663, 257] on div "Onboarding- Member Data (0)" at bounding box center [952, 255] width 1081 height 28
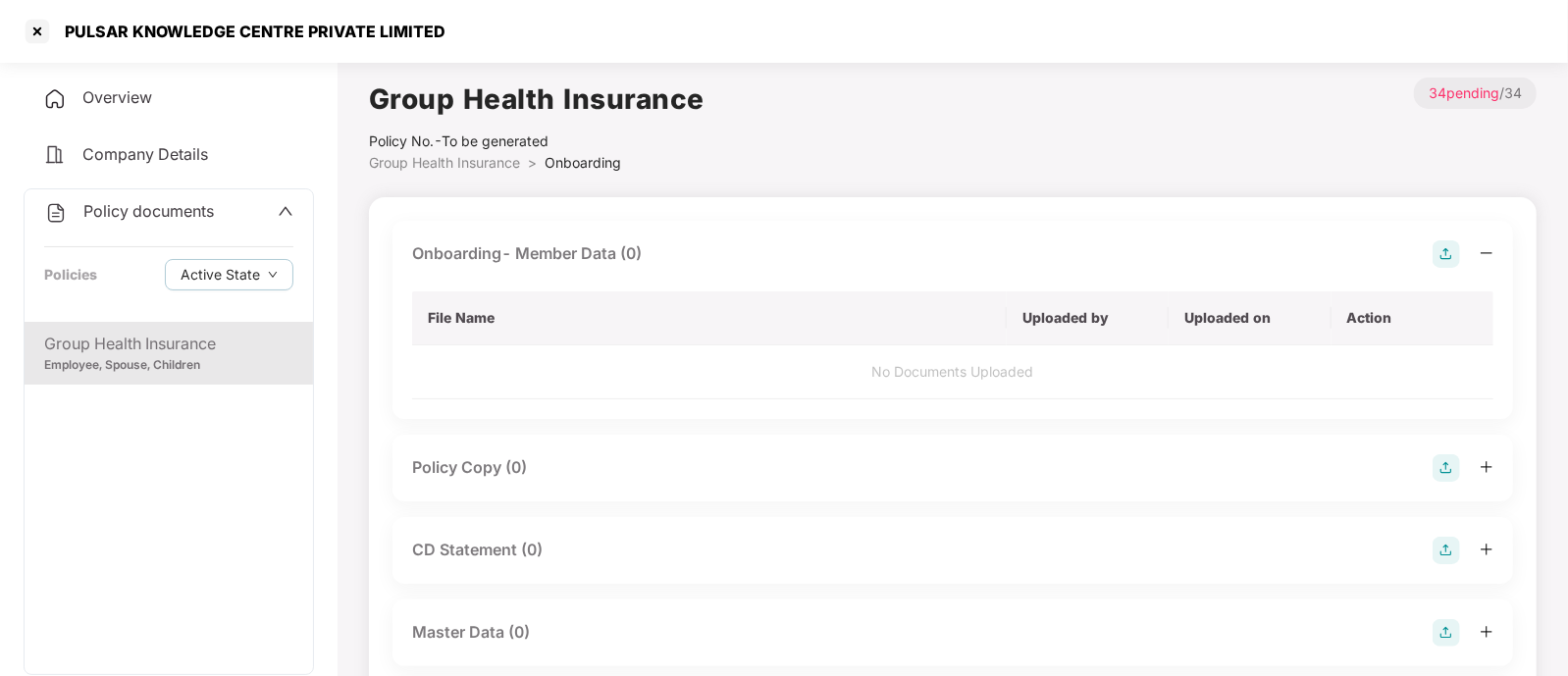
click at [1440, 249] on img at bounding box center [1447, 255] width 28 height 28
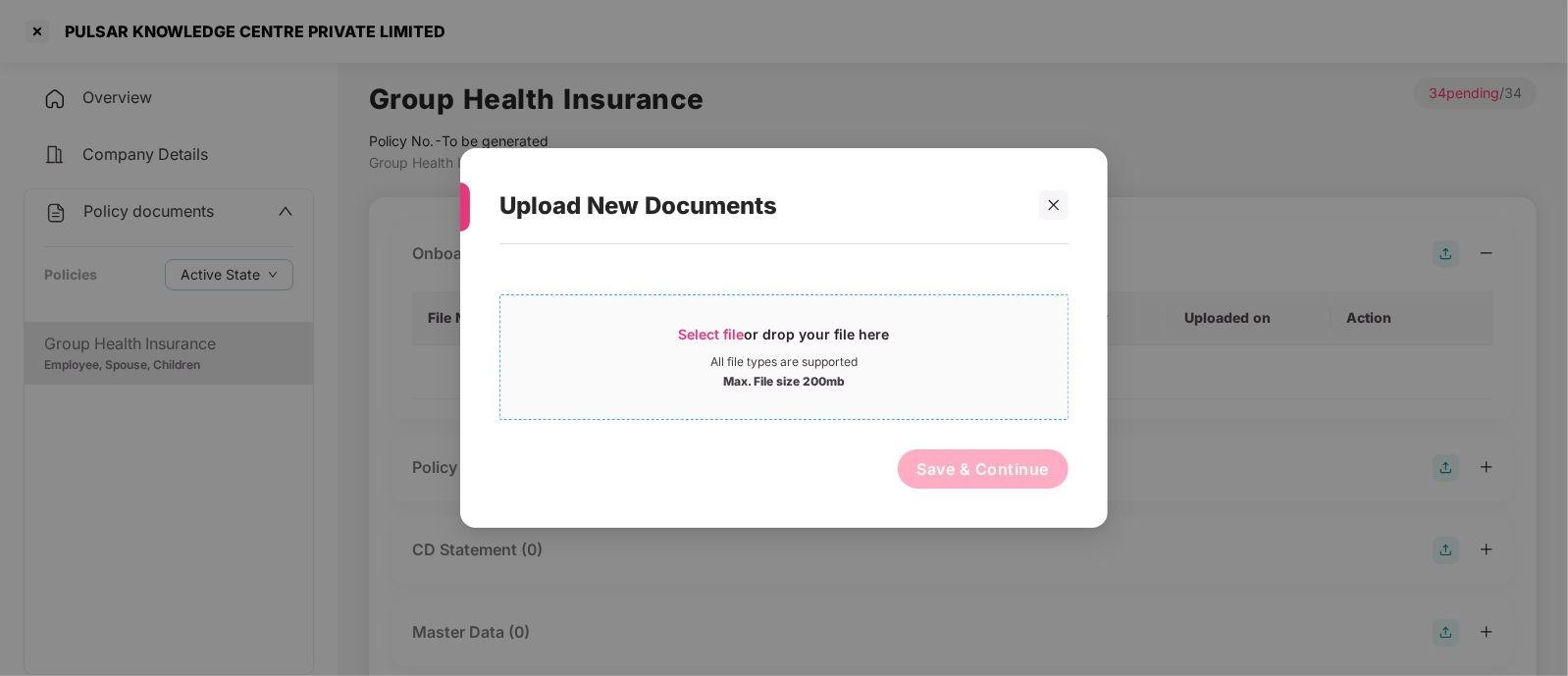
click at [814, 377] on div "Max. File size 200mb" at bounding box center [783, 380] width 121 height 20
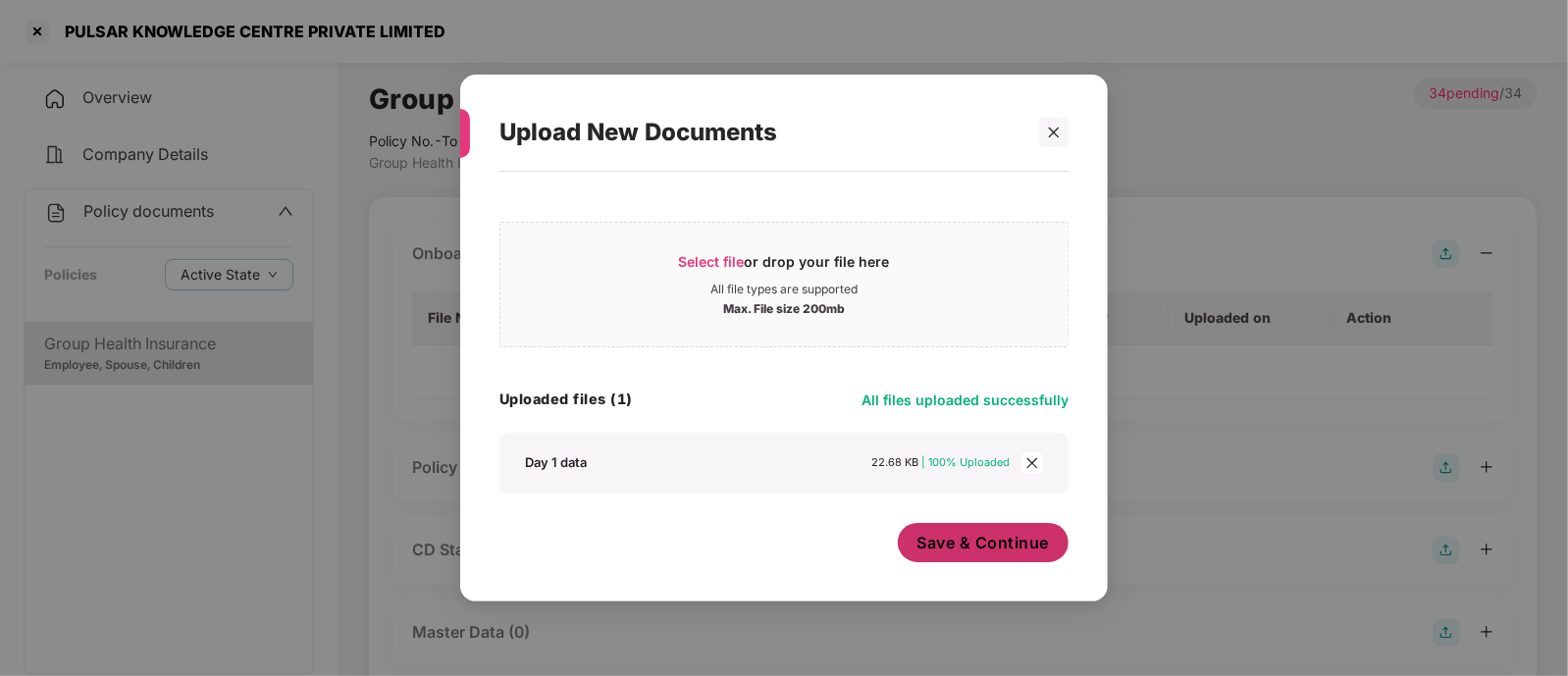
click at [964, 537] on span "Save & Continue" at bounding box center [983, 543] width 132 height 22
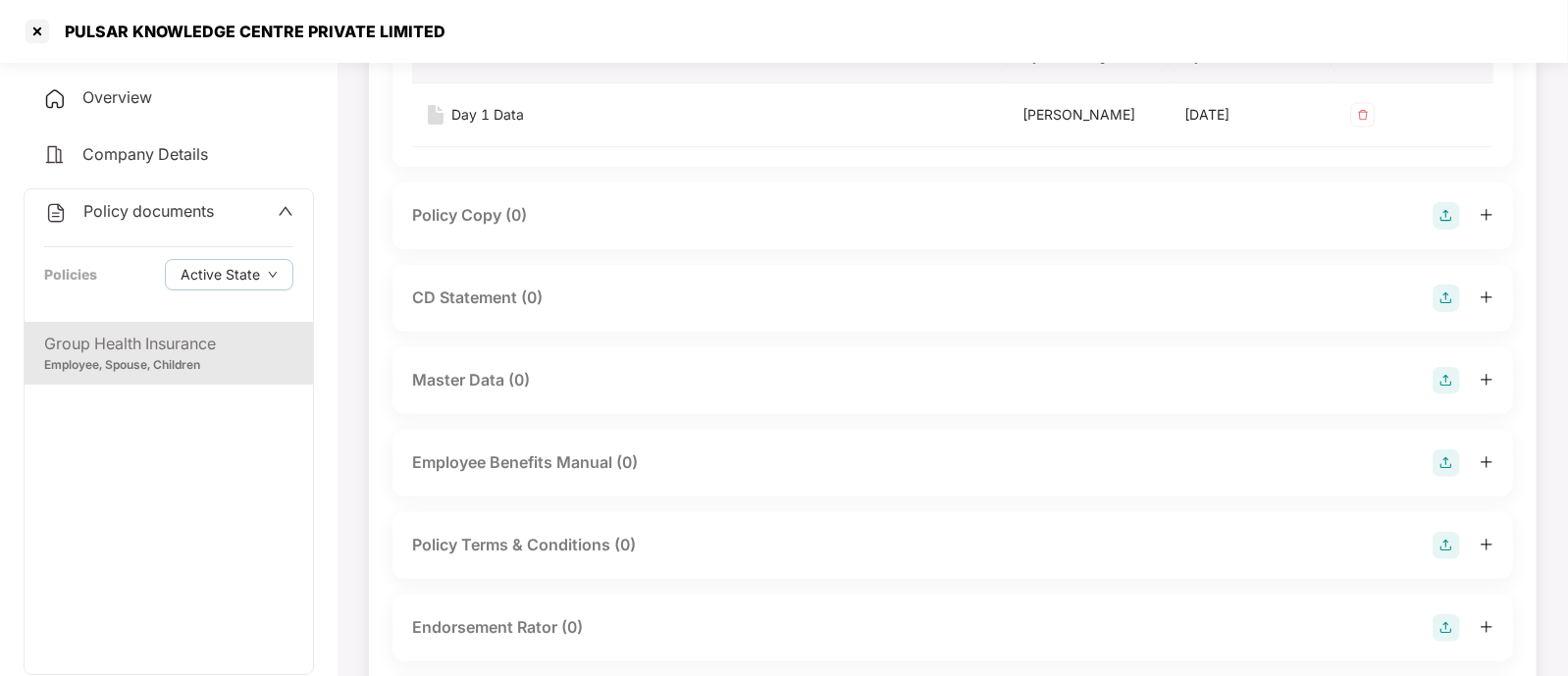
scroll to position [263, 0]
click at [750, 383] on div "Master Data (0)" at bounding box center [952, 379] width 1081 height 28
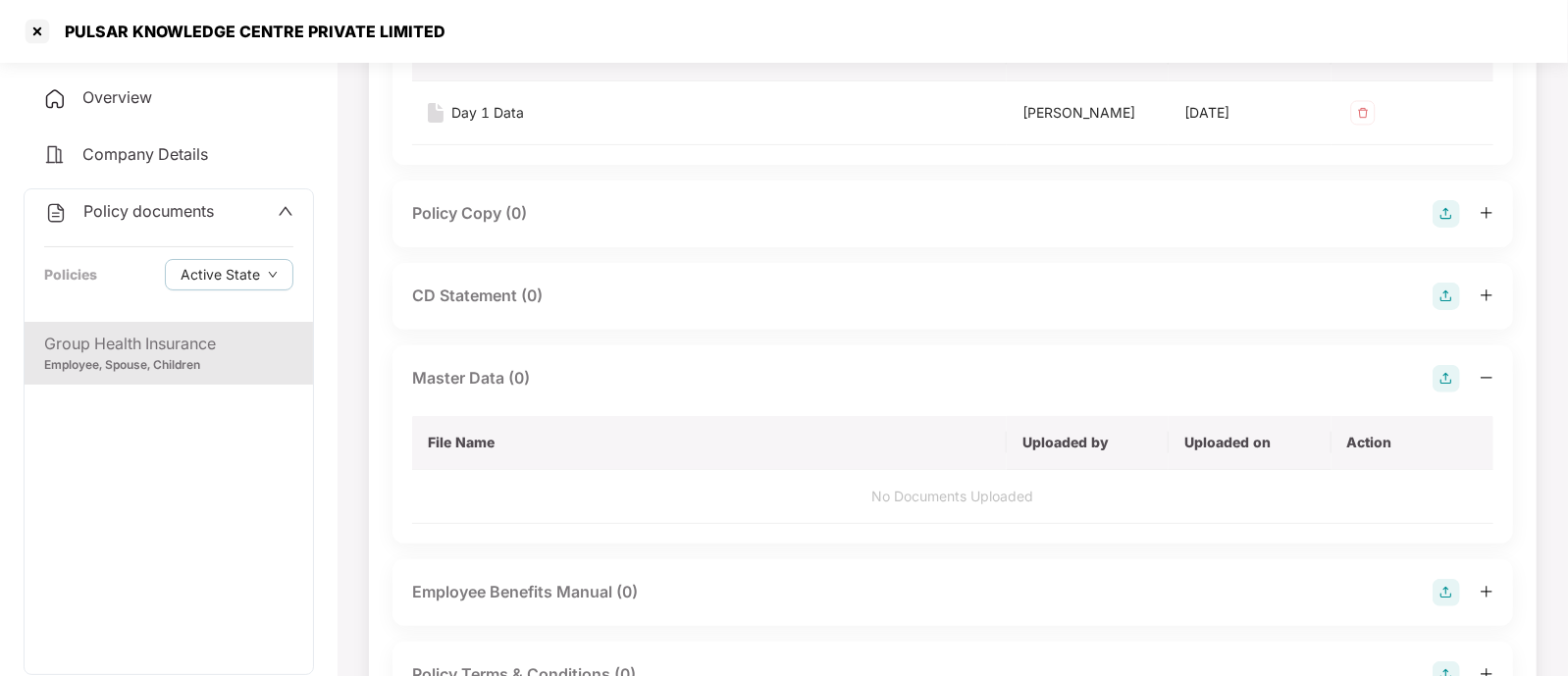
click at [1449, 383] on img at bounding box center [1447, 379] width 28 height 28
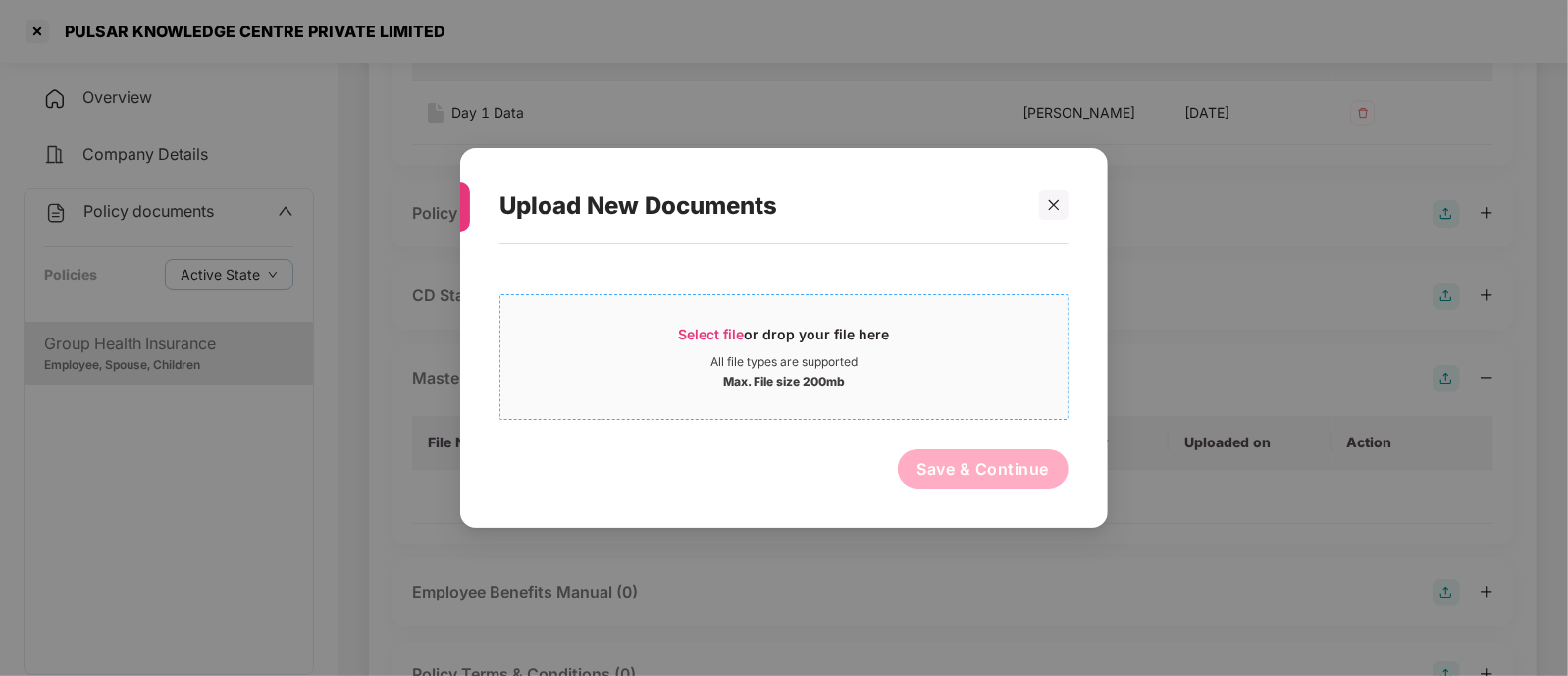
click at [771, 325] on div "Select file or drop your file here" at bounding box center [785, 339] width 211 height 30
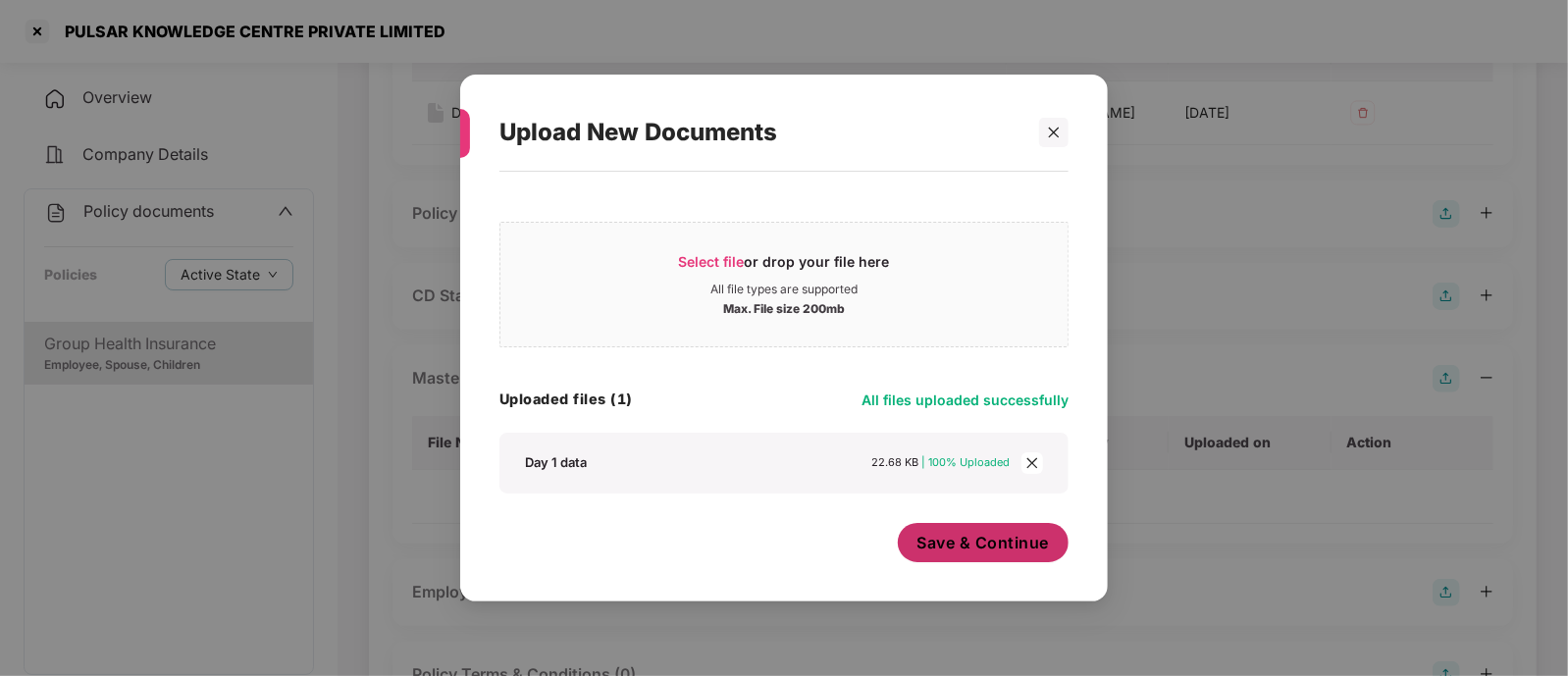
click at [953, 555] on button "Save & Continue" at bounding box center [983, 543] width 172 height 39
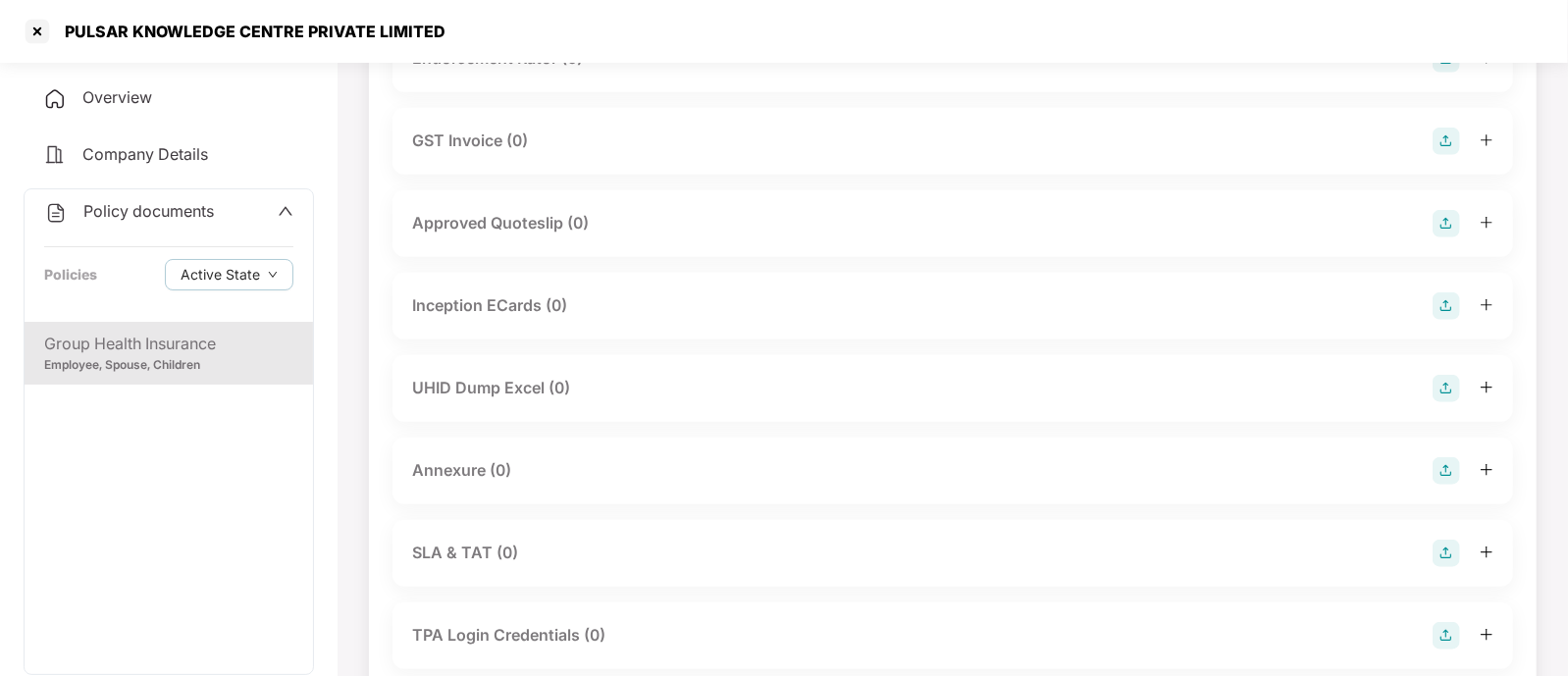
scroll to position [997, 0]
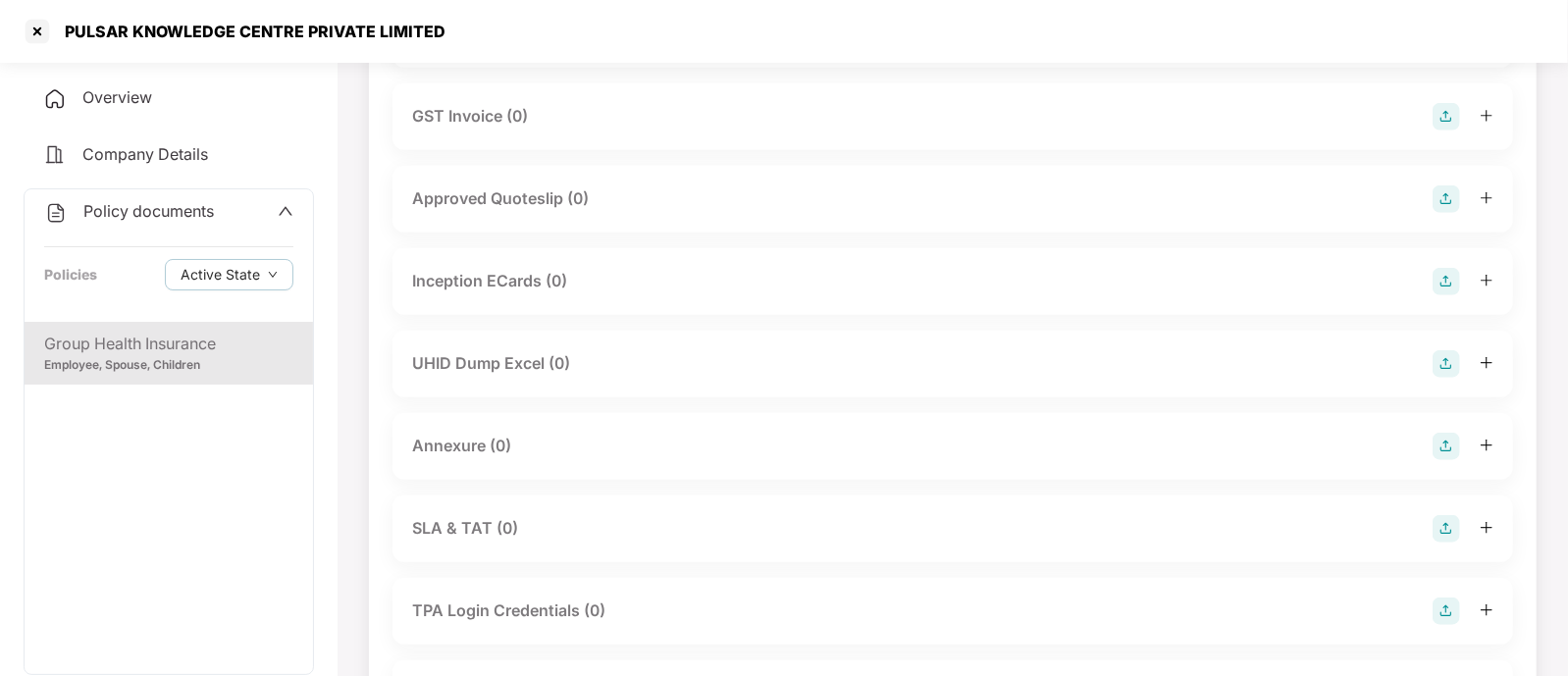
click at [528, 370] on div "UHID Dump Excel (0)" at bounding box center [491, 363] width 158 height 25
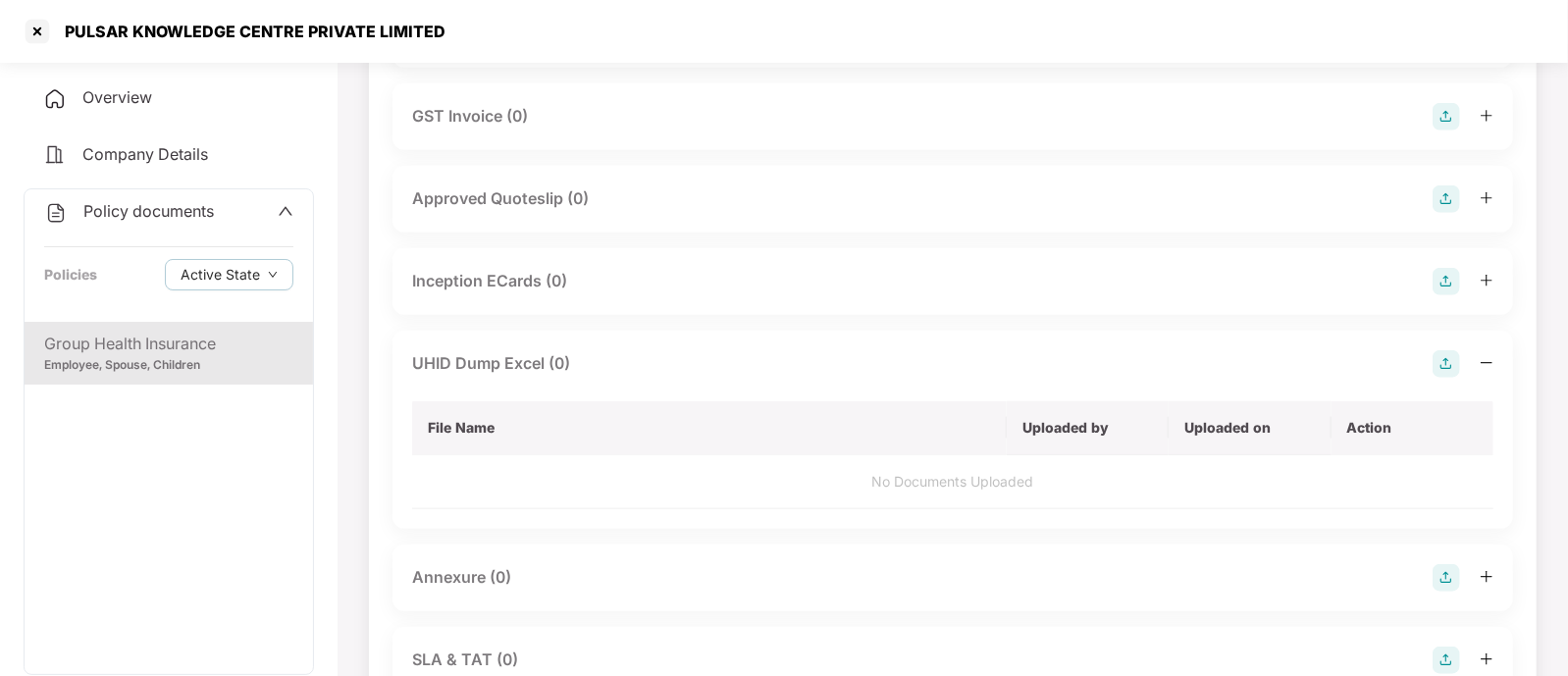
click at [1450, 363] on img at bounding box center [1447, 364] width 28 height 28
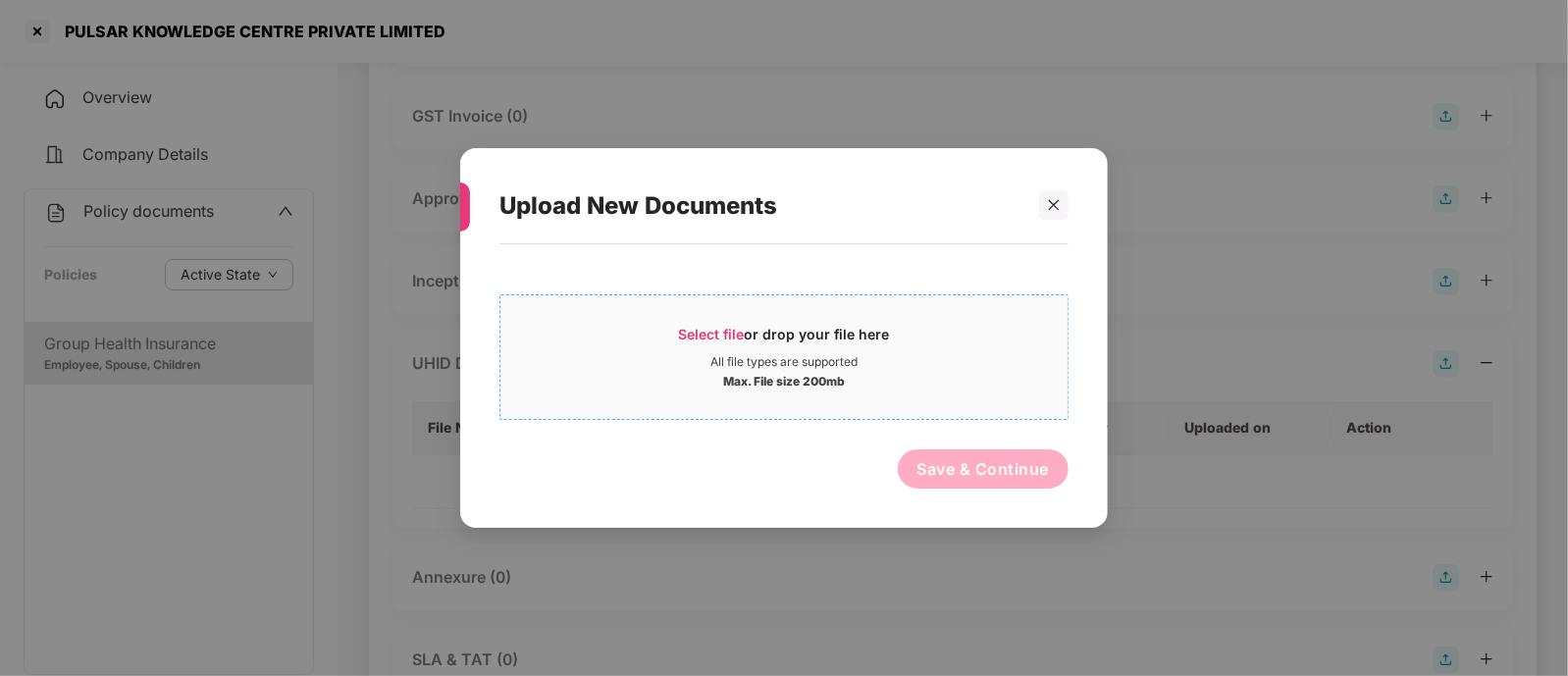
click at [830, 322] on span "Select file or drop your file here All file types are supported Max. File size …" at bounding box center [784, 356] width 567 height 94
click at [791, 364] on div "All file types are supported" at bounding box center [784, 362] width 147 height 16
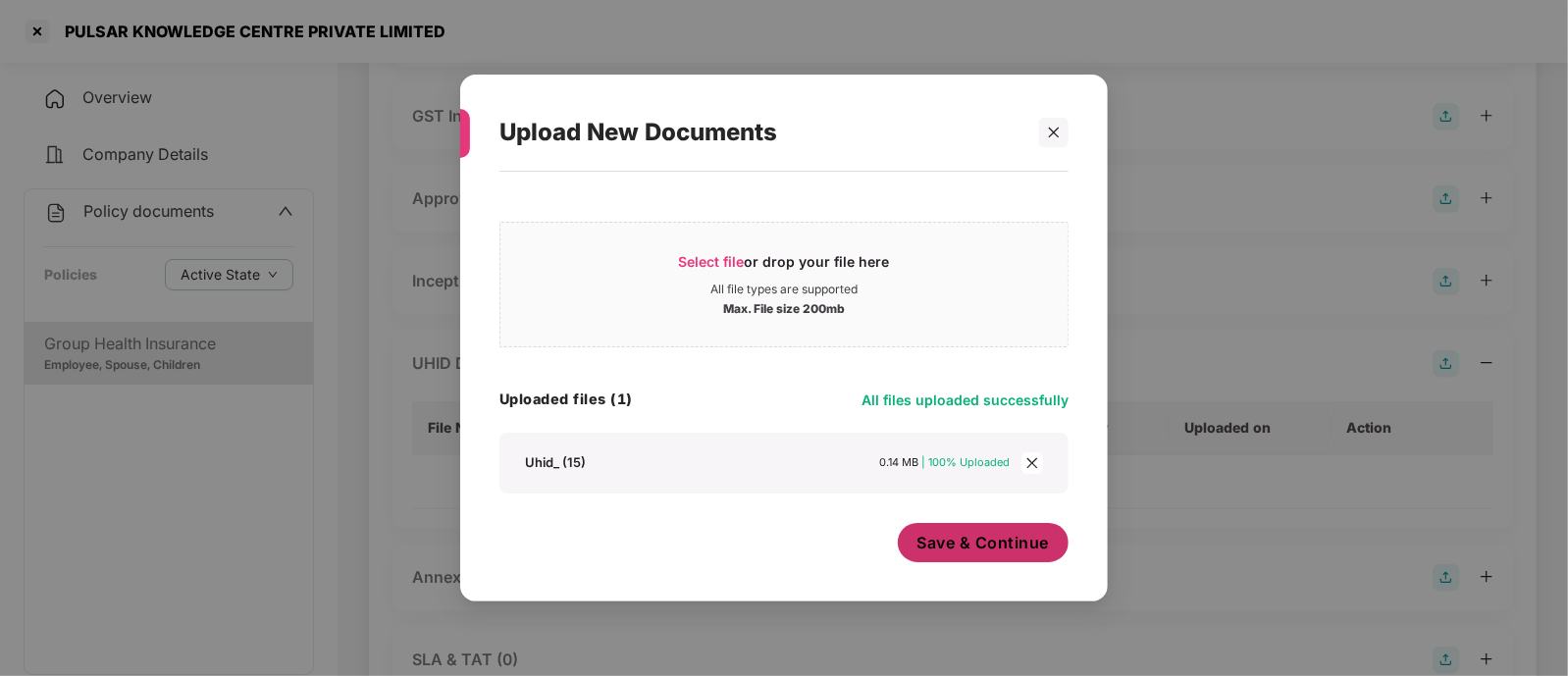
click at [972, 543] on span "Save & Continue" at bounding box center [983, 543] width 132 height 22
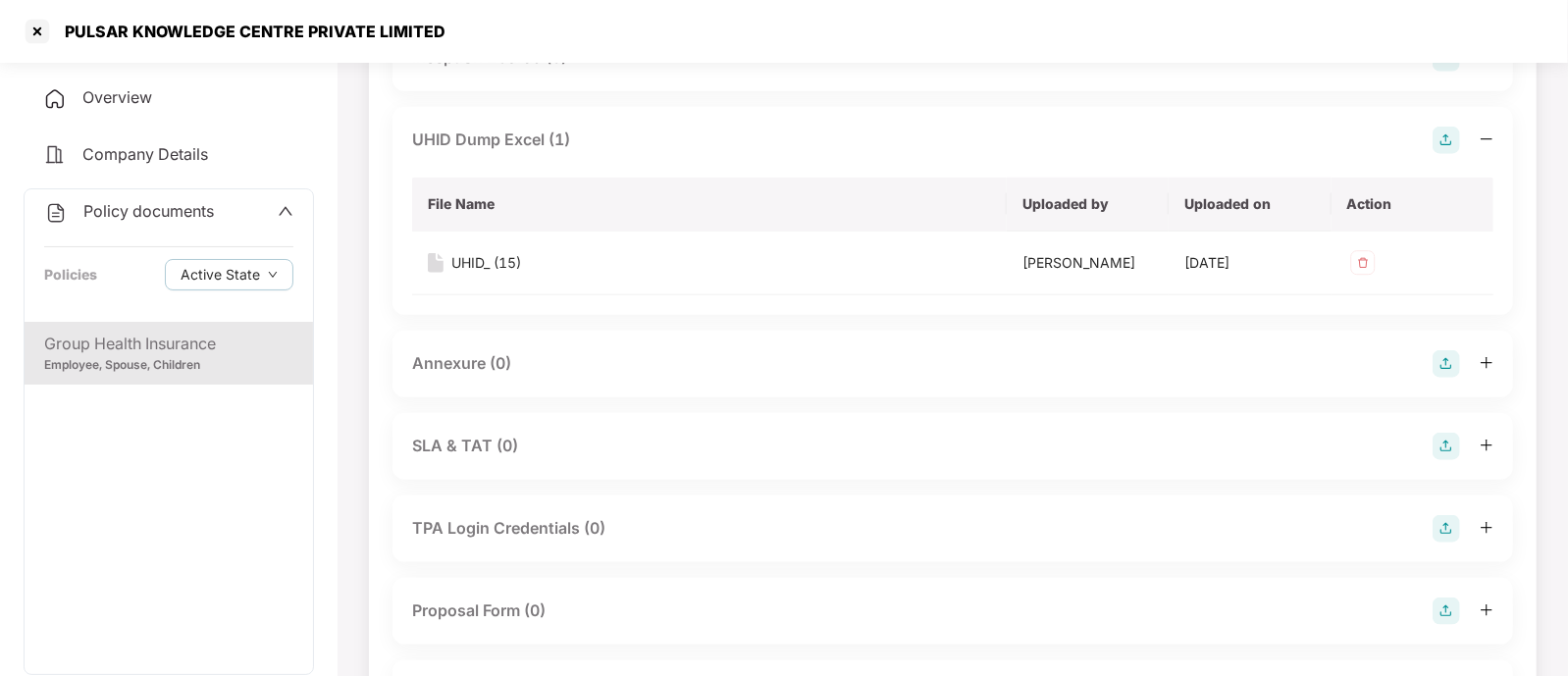
scroll to position [1291, 0]
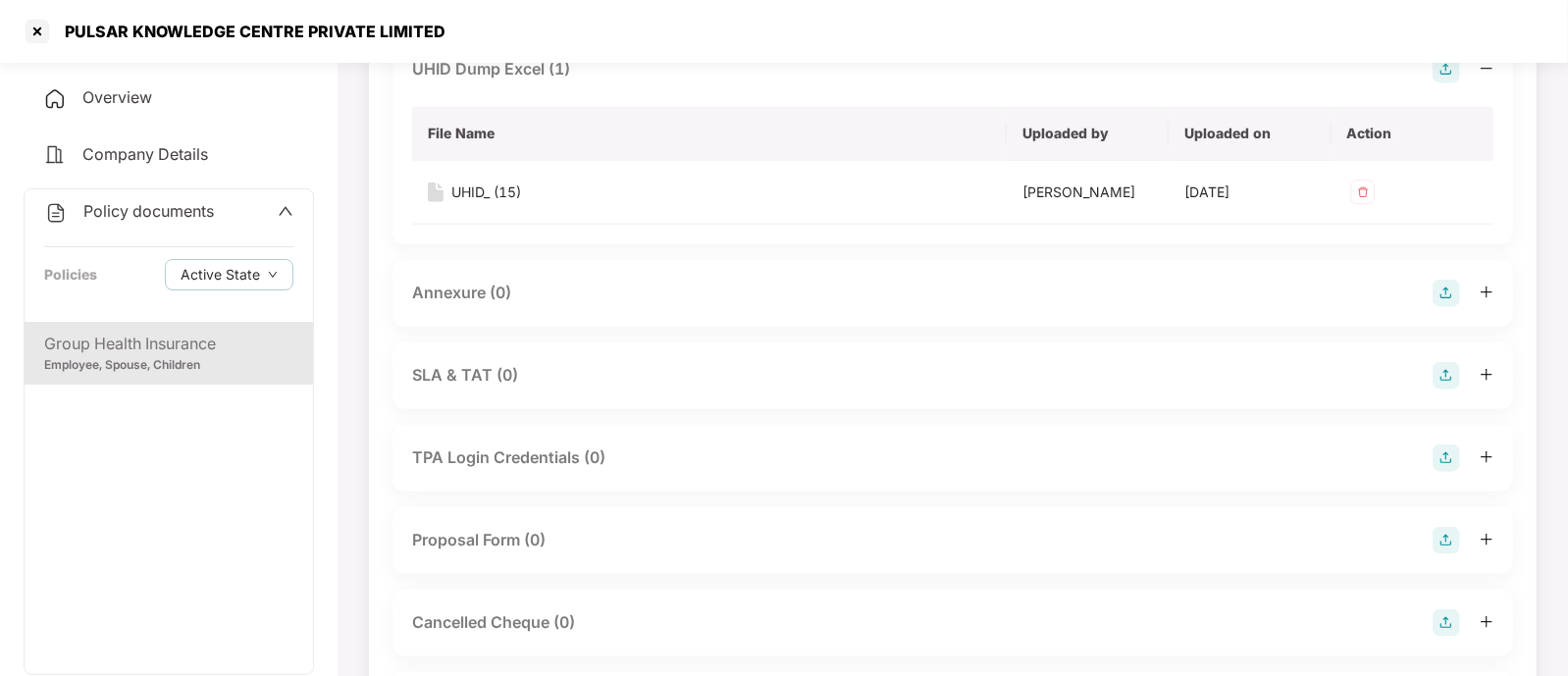
click at [838, 289] on div "Annexure (0)" at bounding box center [952, 293] width 1081 height 28
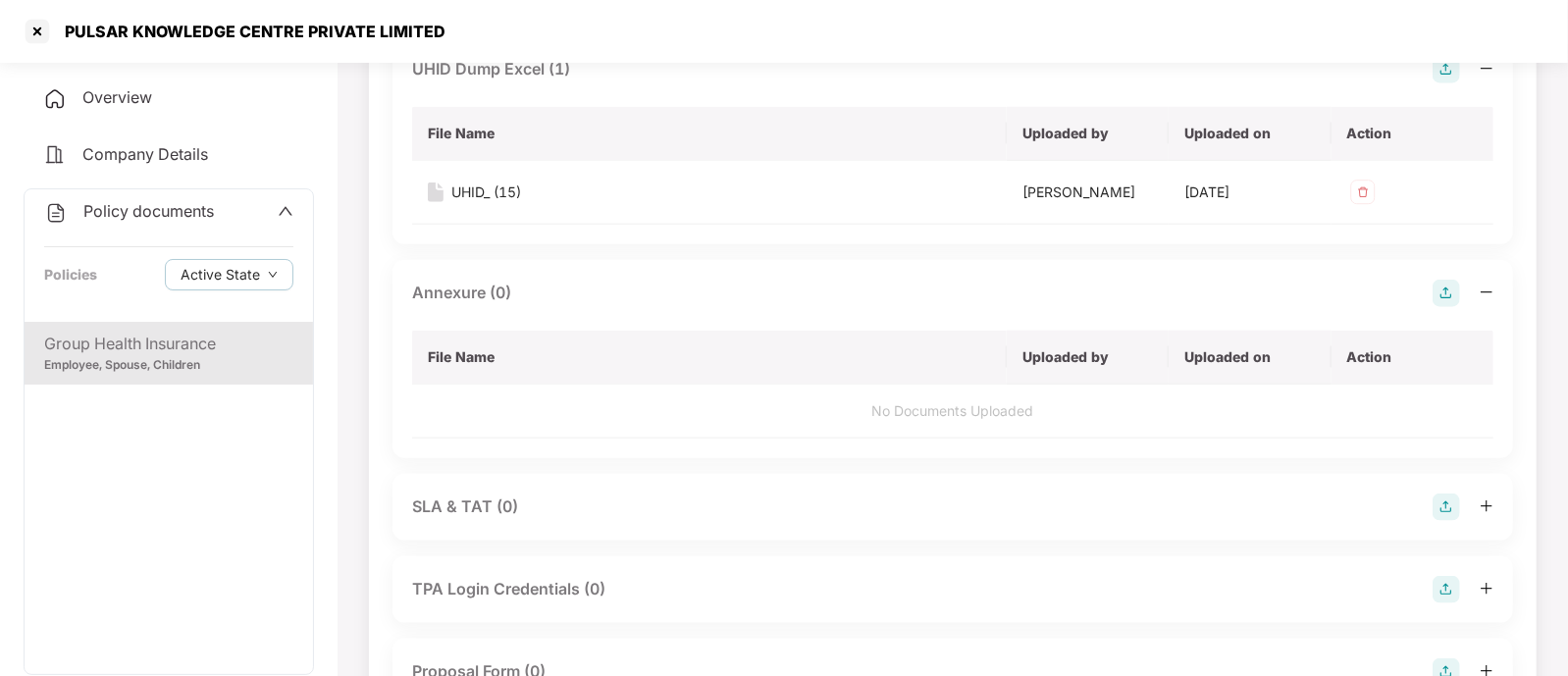
click at [1452, 295] on img at bounding box center [1447, 293] width 28 height 28
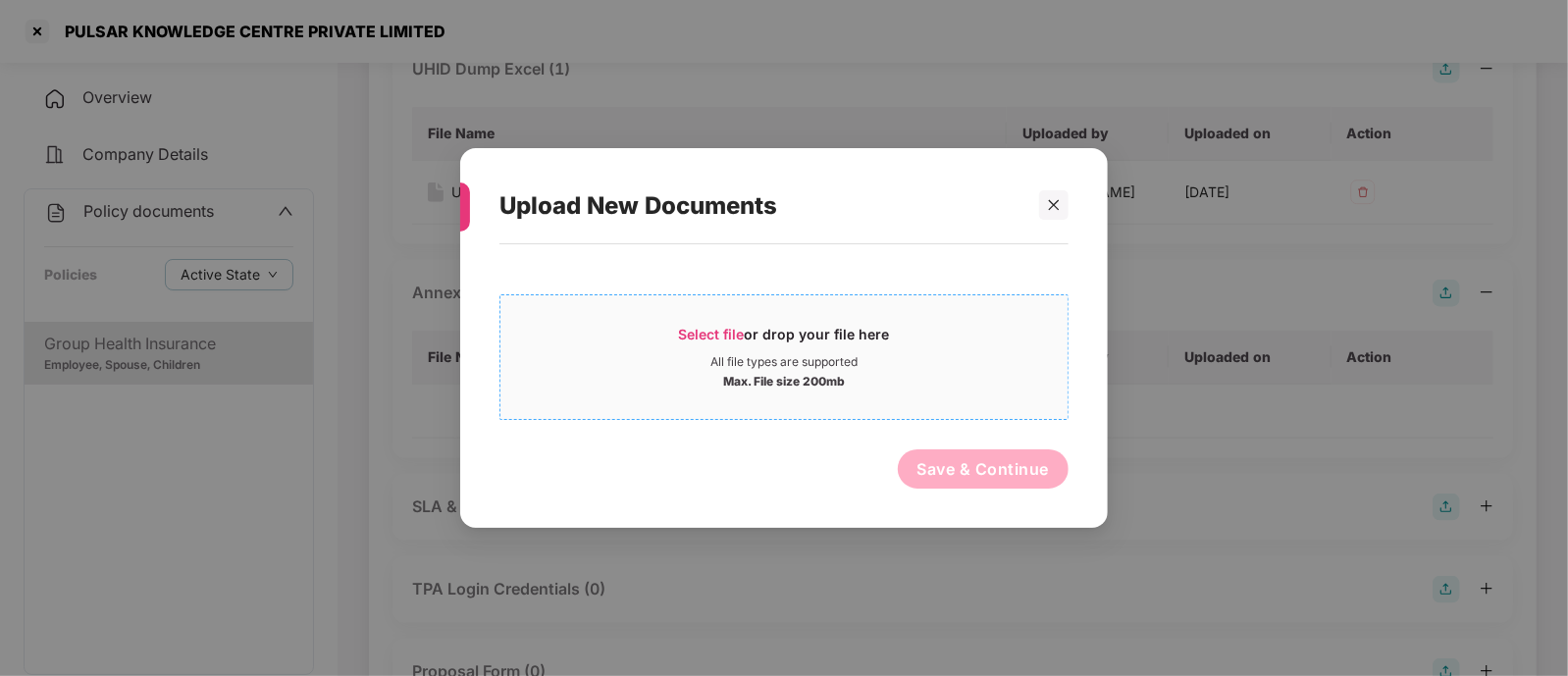
click at [734, 327] on span "Select file" at bounding box center [712, 334] width 66 height 17
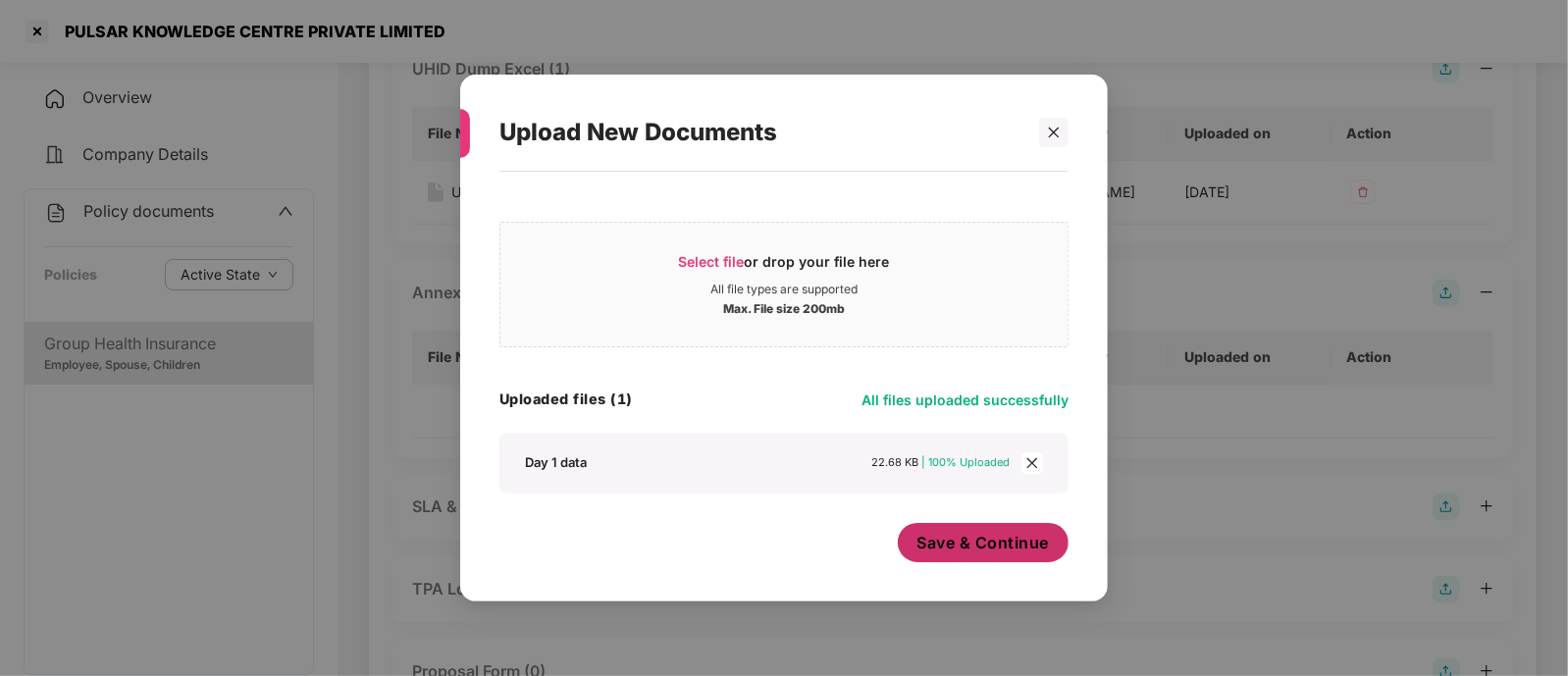
click at [999, 552] on span "Save & Continue" at bounding box center [983, 543] width 132 height 22
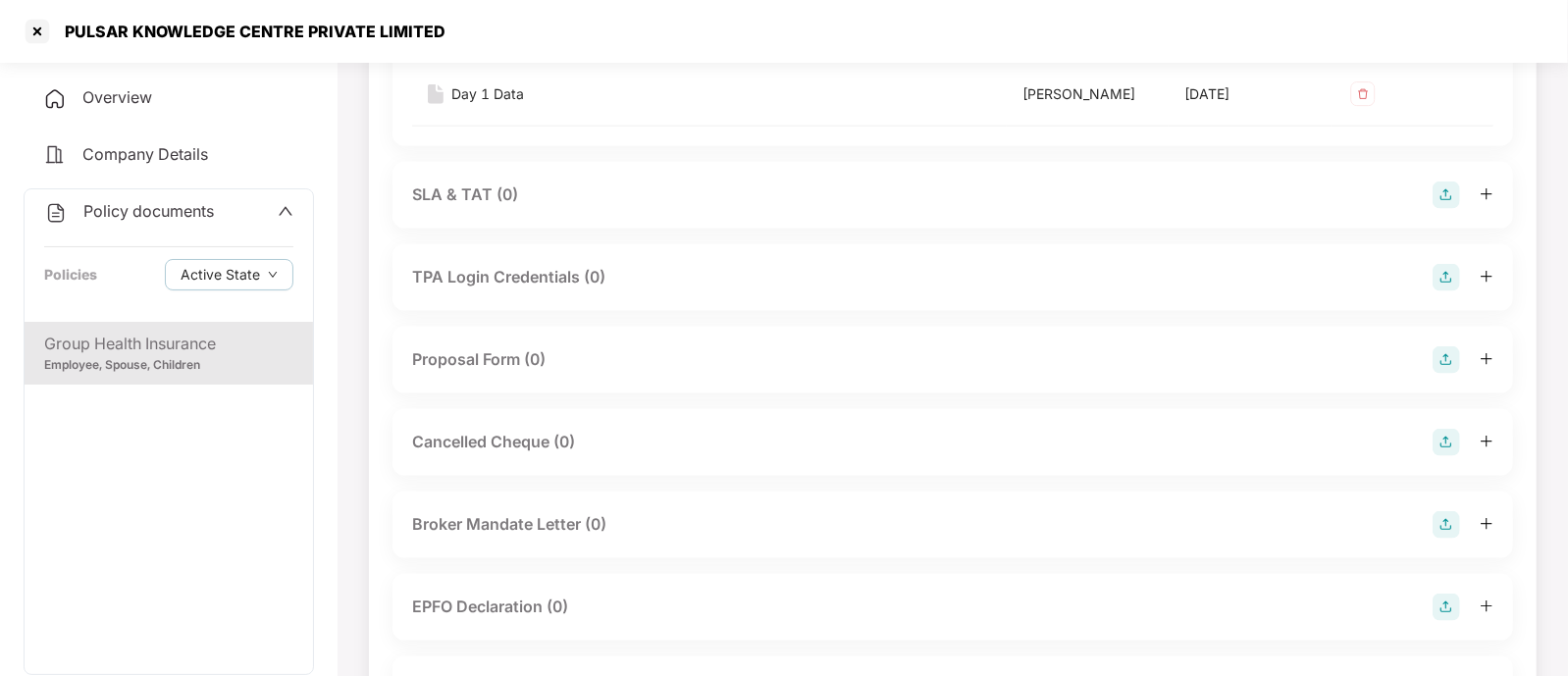
scroll to position [1615, 0]
click at [1001, 281] on div "TPA Login Credentials (0)" at bounding box center [952, 275] width 1081 height 28
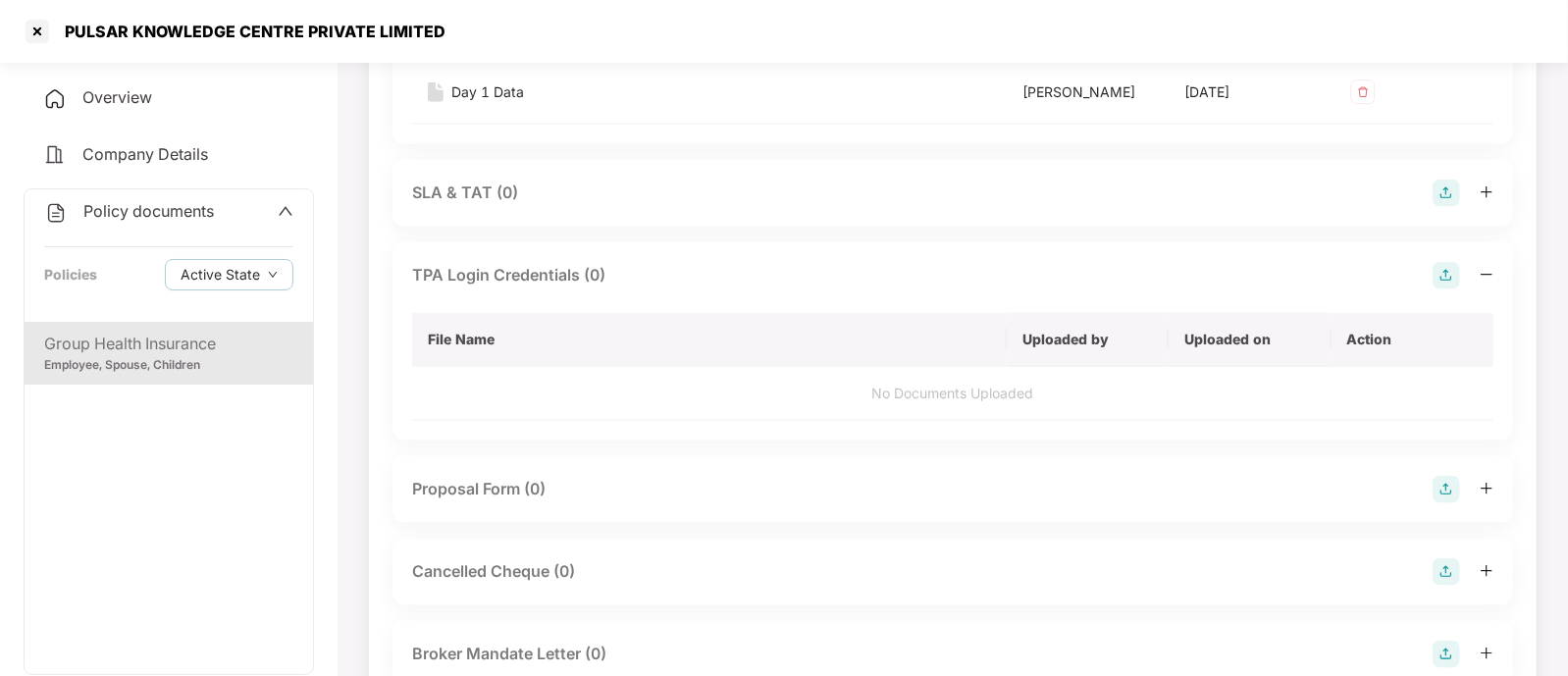
click at [1001, 281] on div "TPA Login Credentials (0)" at bounding box center [952, 275] width 1081 height 28
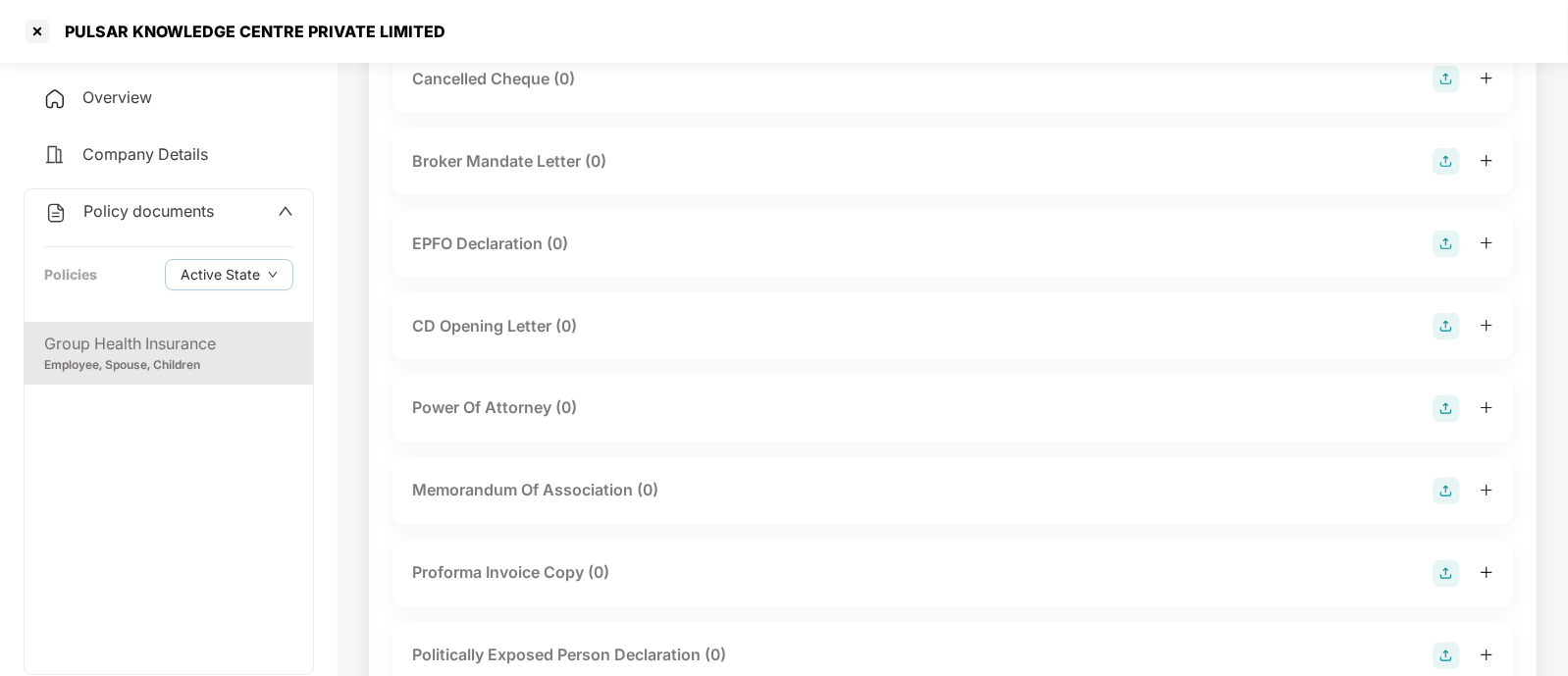
click at [942, 405] on div "Power Of Attorney (0)" at bounding box center [952, 410] width 1081 height 28
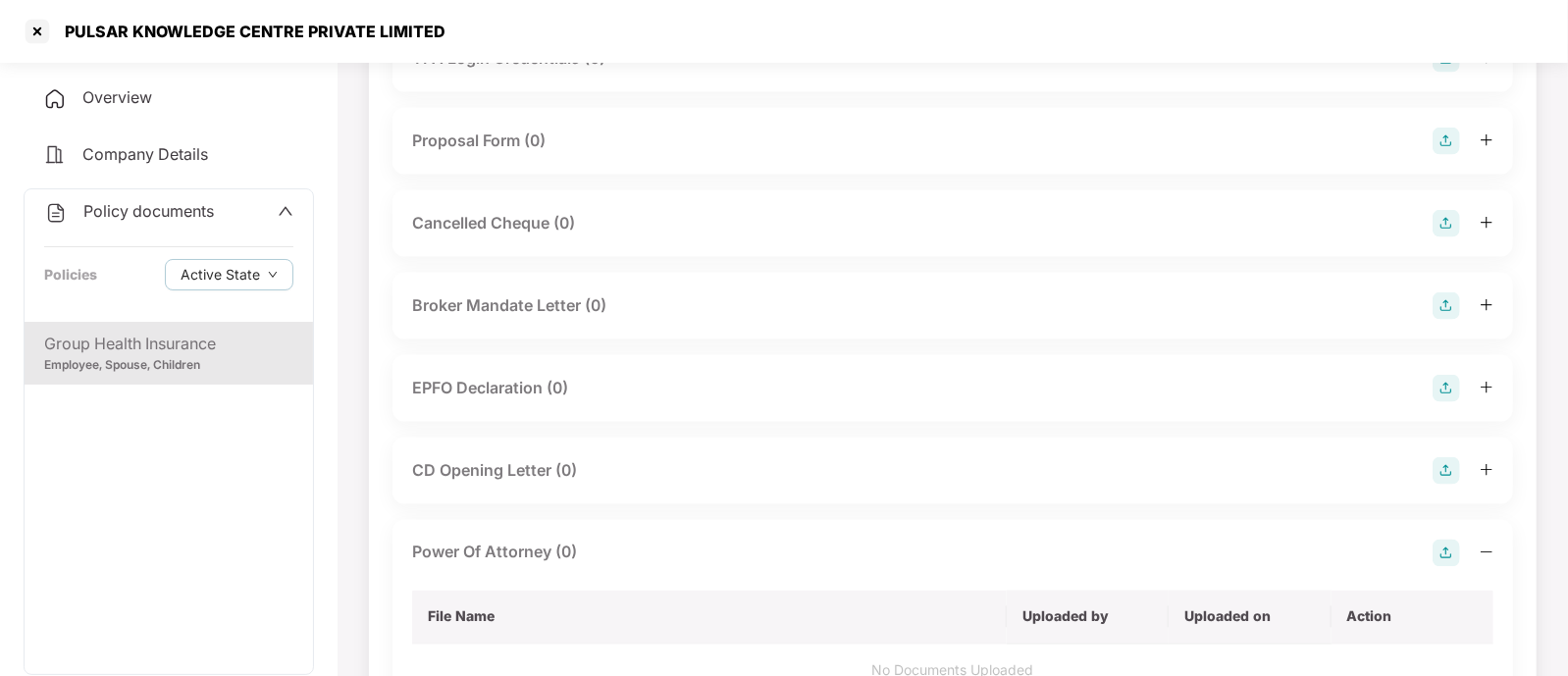
scroll to position [1807, 0]
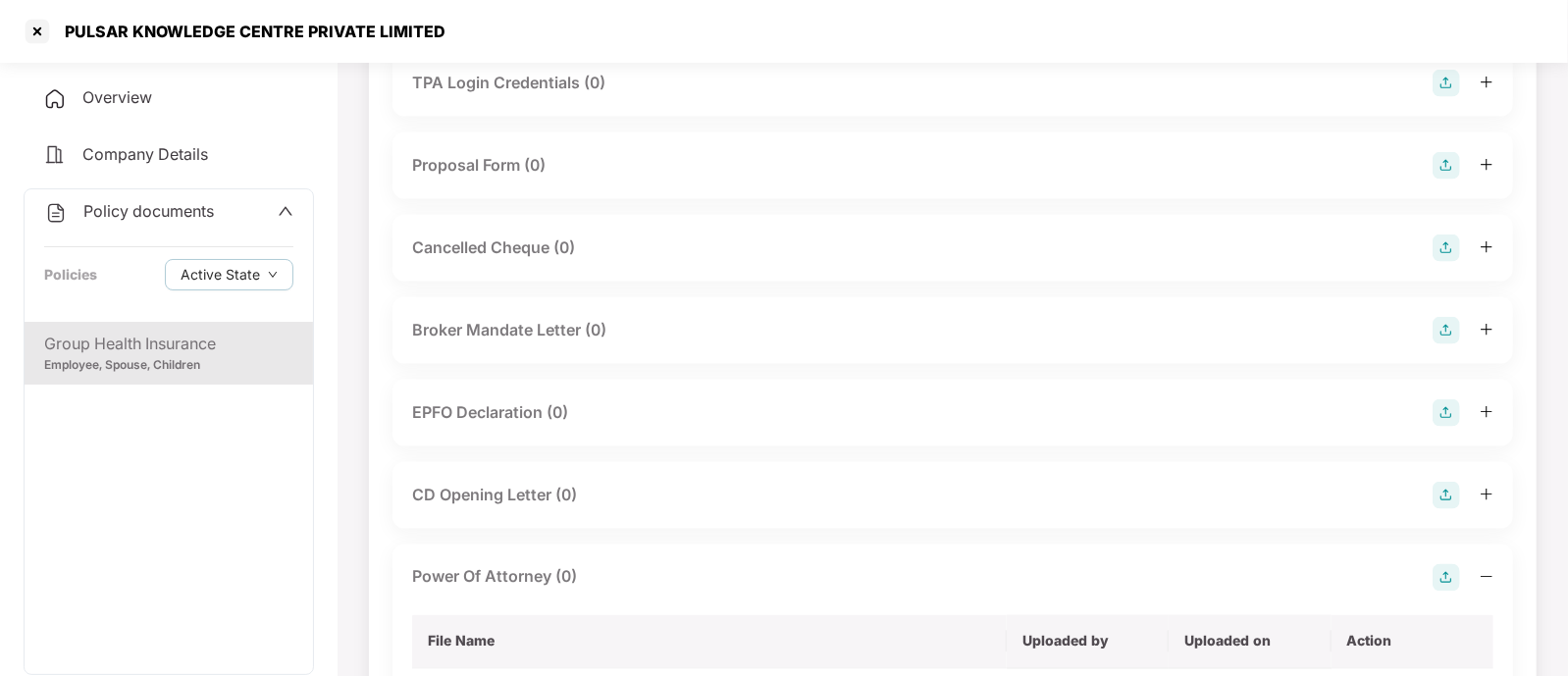
click at [710, 254] on div "Cancelled Cheque (0)" at bounding box center [952, 249] width 1081 height 28
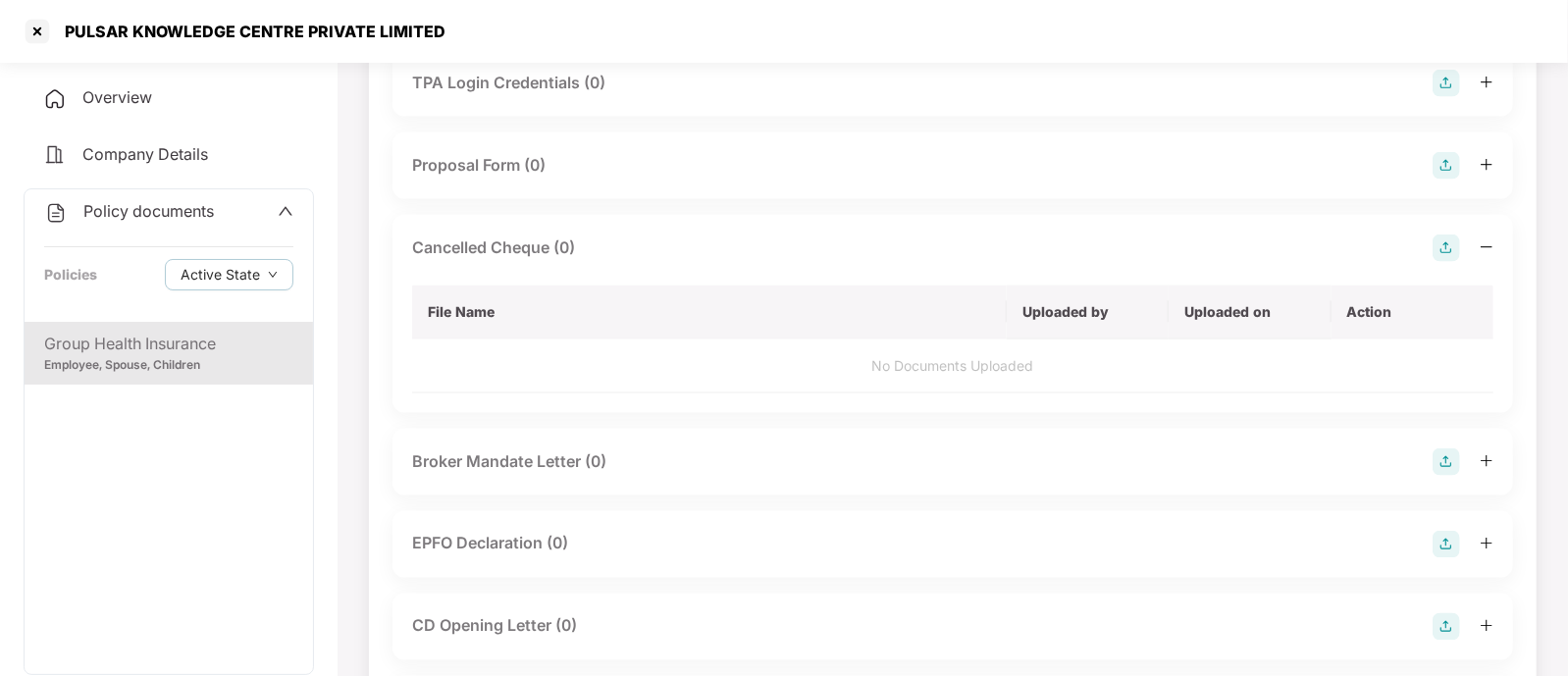
click at [1449, 255] on img at bounding box center [1447, 249] width 28 height 28
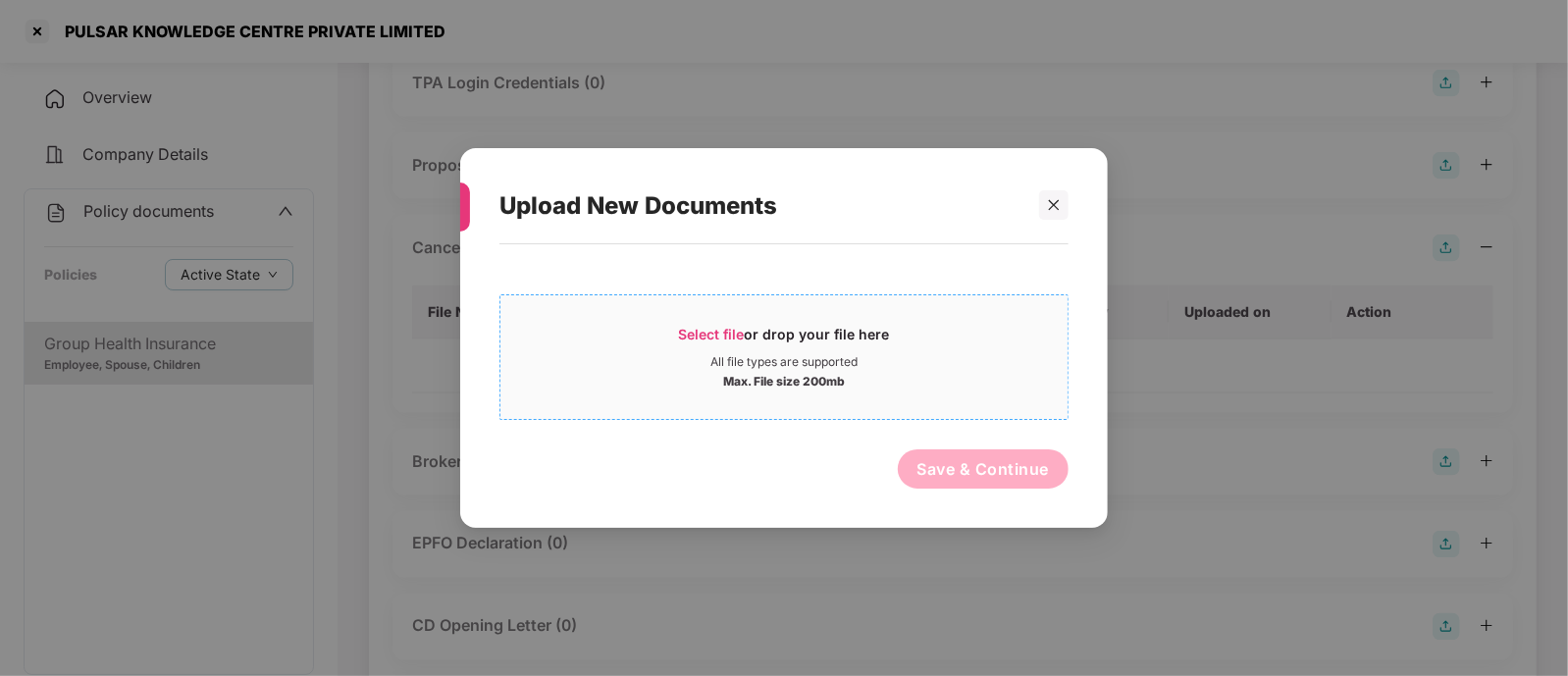
click at [812, 355] on div "All file types are supported" at bounding box center [784, 362] width 147 height 16
click at [1059, 196] on div at bounding box center [1055, 205] width 30 height 30
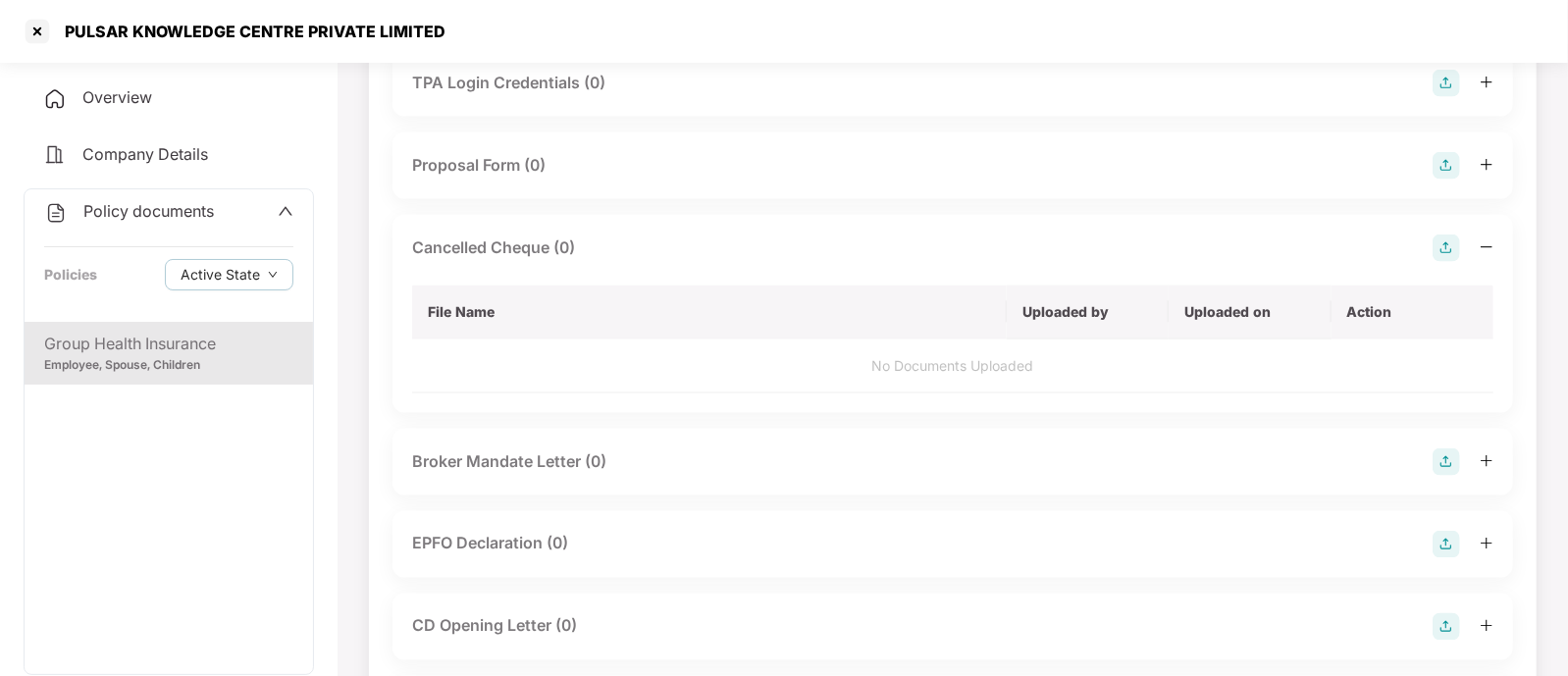
click at [771, 252] on div "Cancelled Cheque (0)" at bounding box center [952, 249] width 1081 height 28
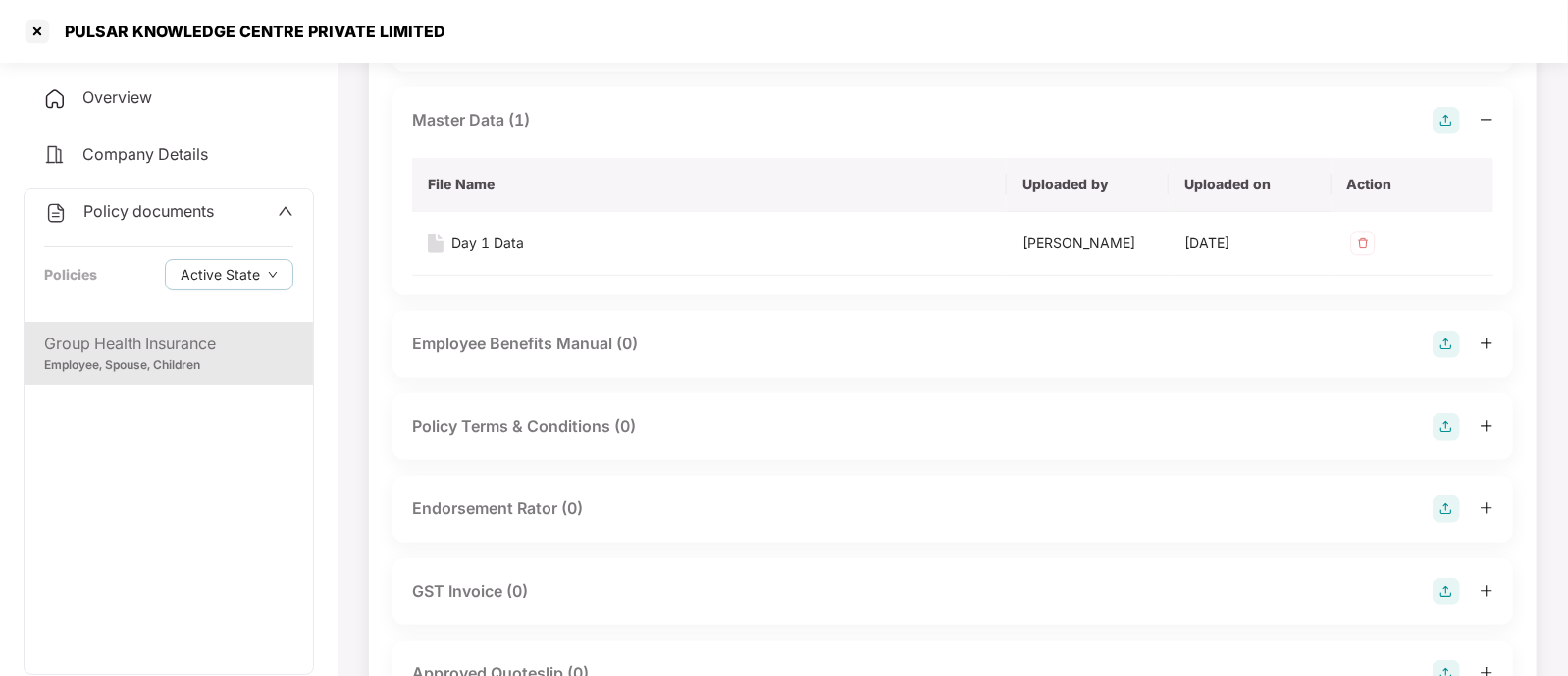
scroll to position [0, 0]
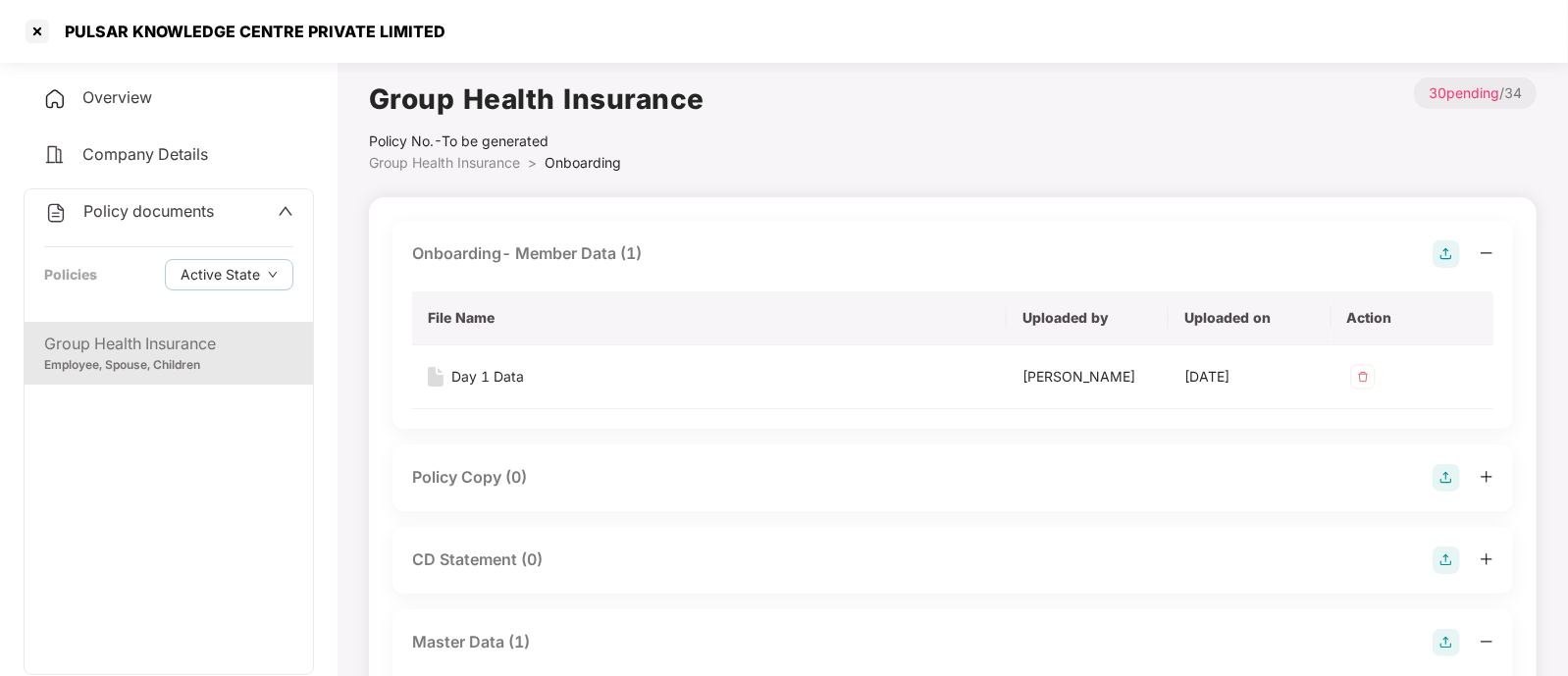
click at [942, 128] on div "Group Health Insurance Policy No.- To be generated Group Health Insurance > Onb…" at bounding box center [953, 125] width 1168 height 96
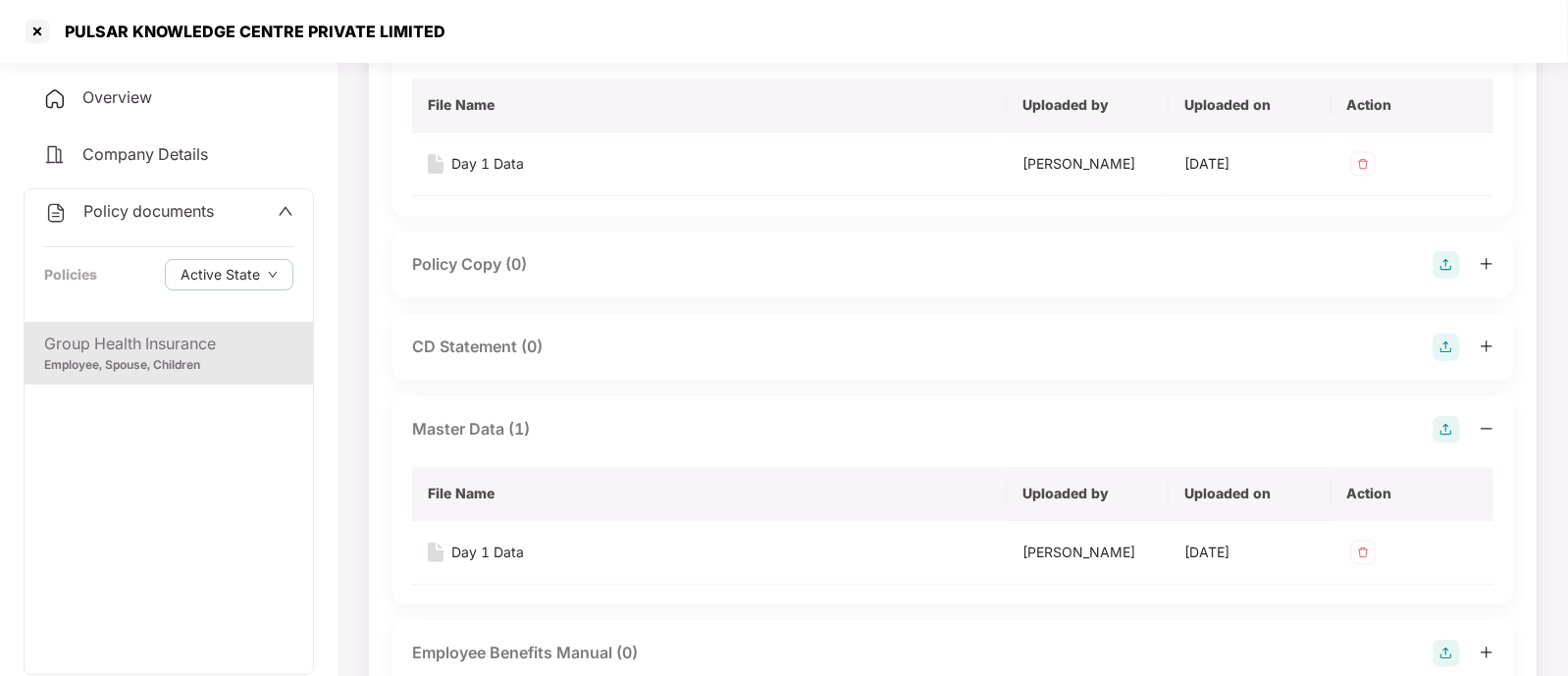
click at [741, 273] on div "Policy Copy (0)" at bounding box center [952, 264] width 1081 height 28
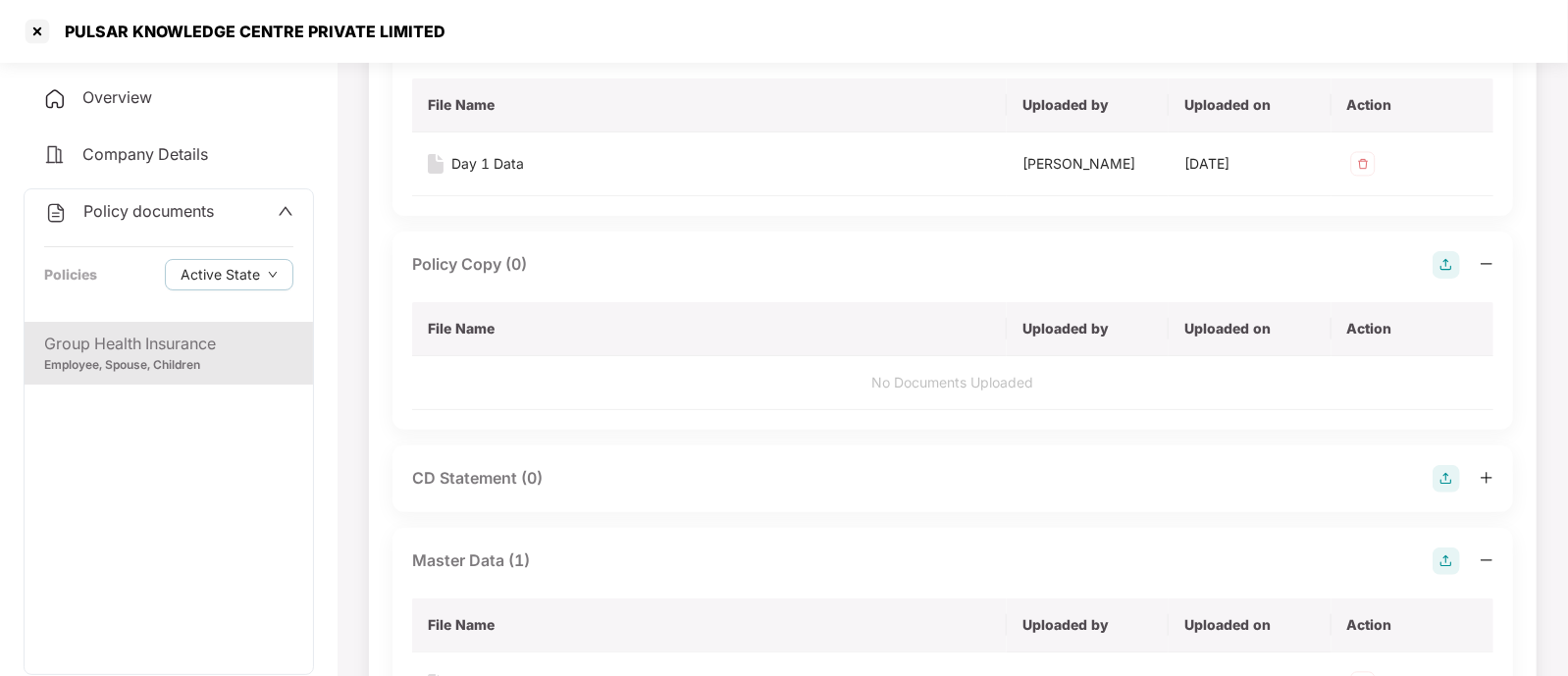
click at [1316, 257] on div "Policy Copy (0)" at bounding box center [952, 264] width 1081 height 28
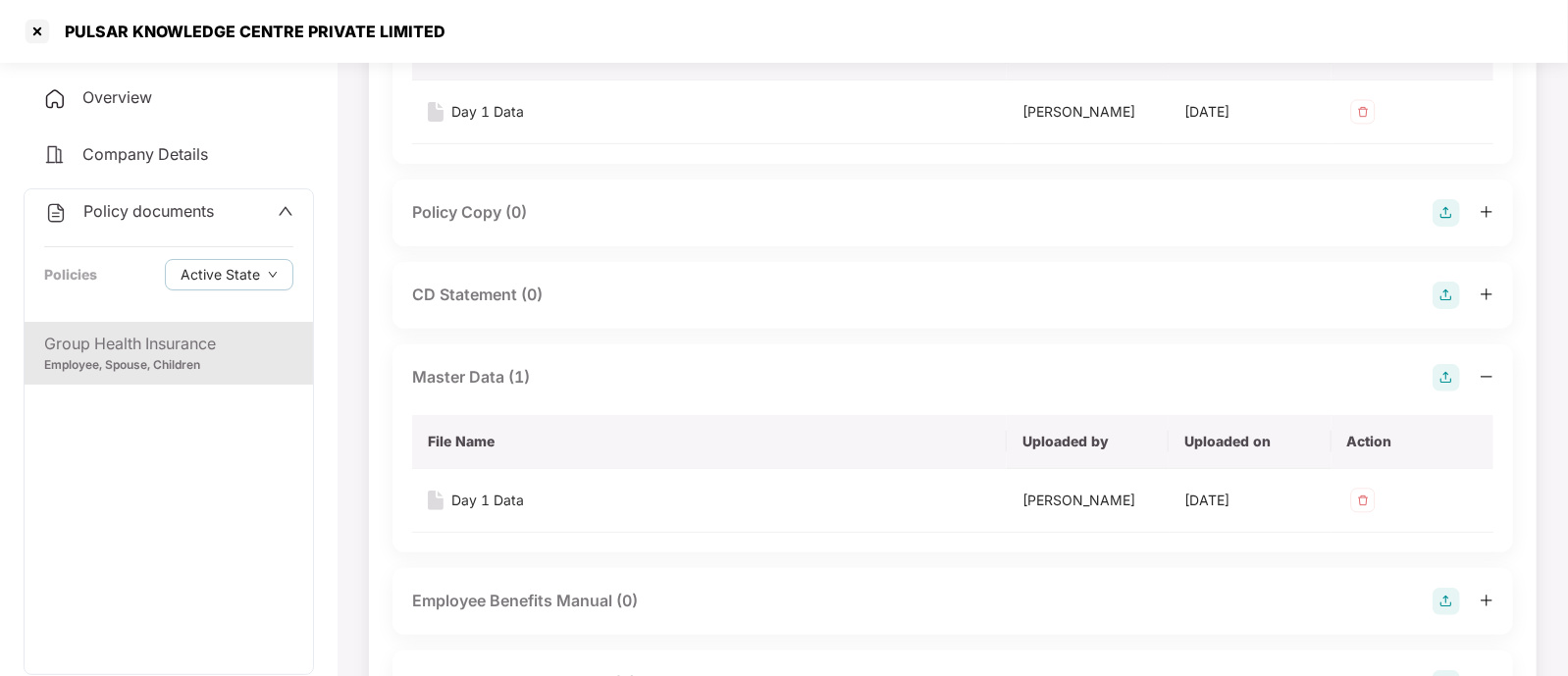
scroll to position [268, 0]
click at [1276, 290] on div "CD Statement (0)" at bounding box center [952, 291] width 1081 height 28
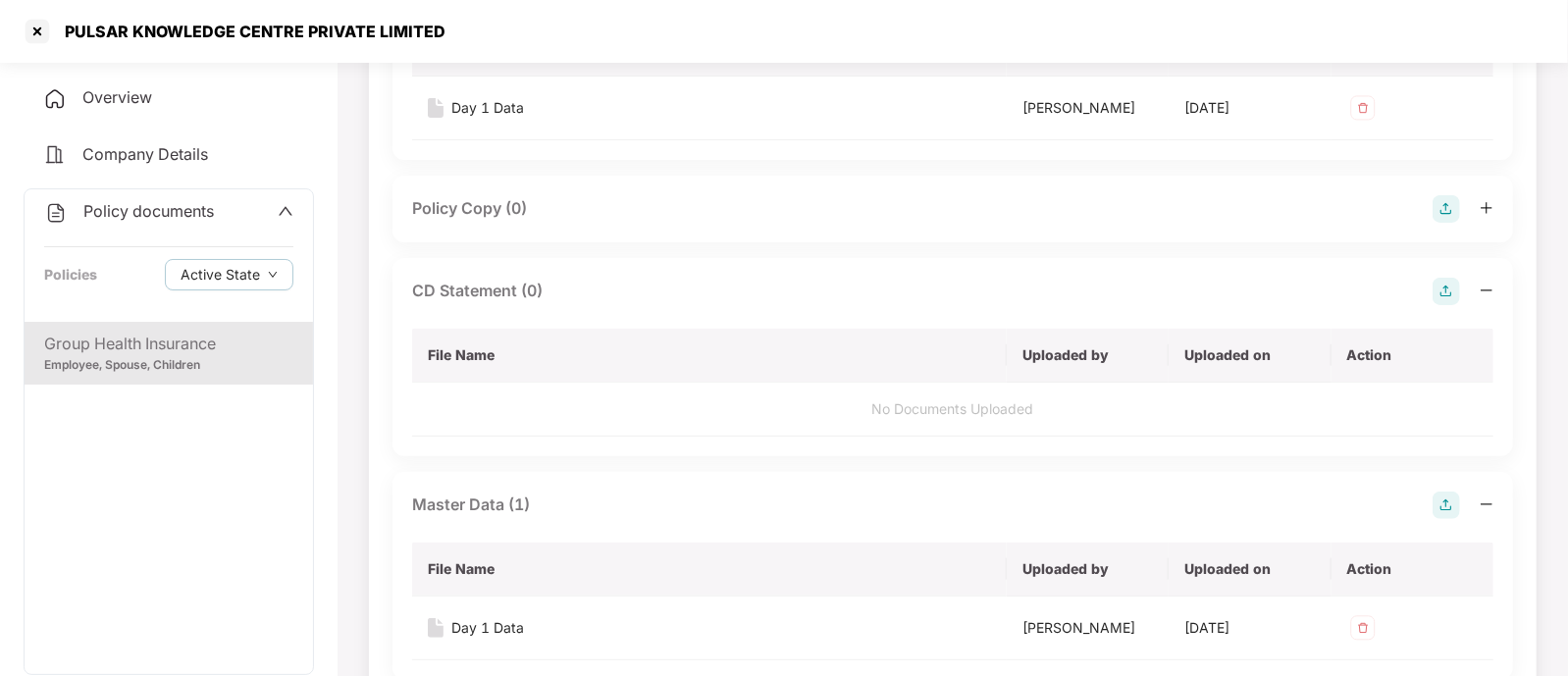
click at [1276, 290] on div "CD Statement (0)" at bounding box center [952, 291] width 1081 height 28
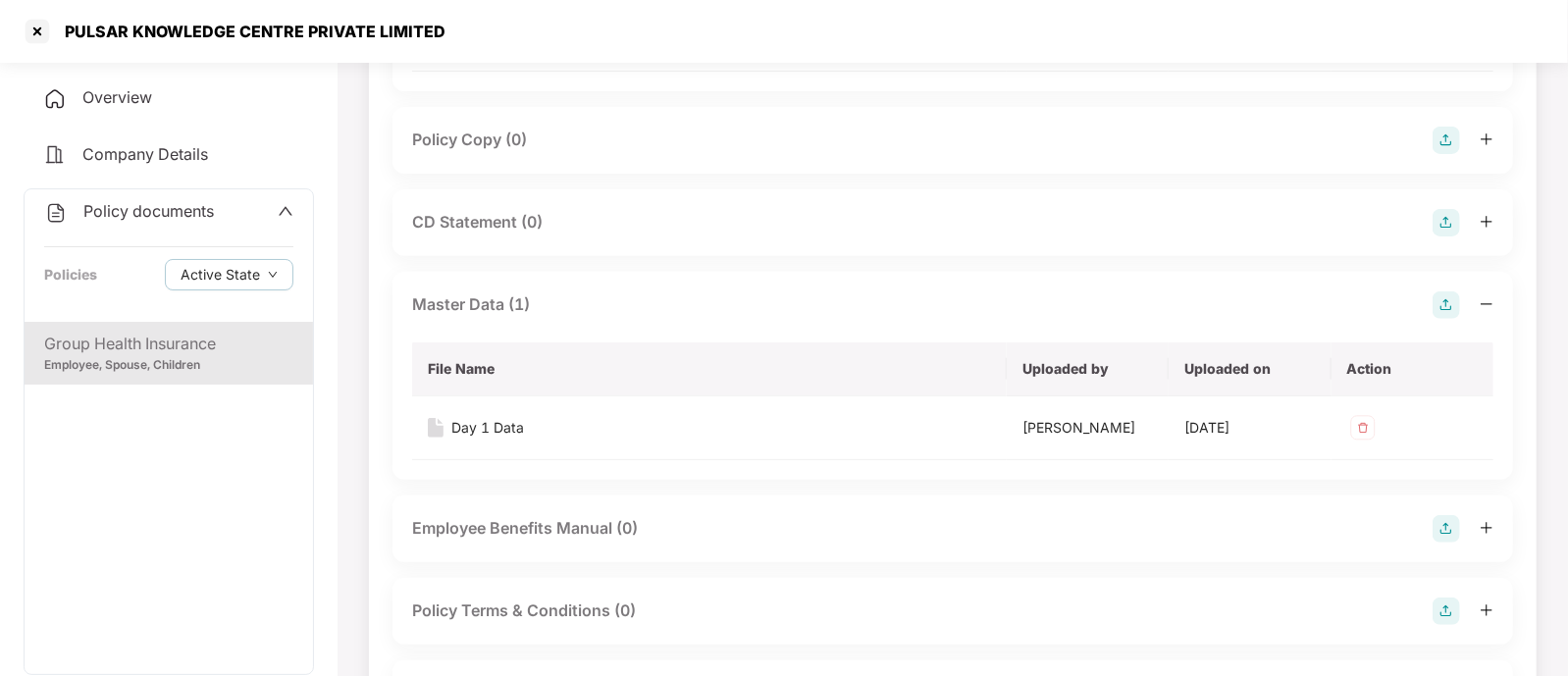
scroll to position [480, 0]
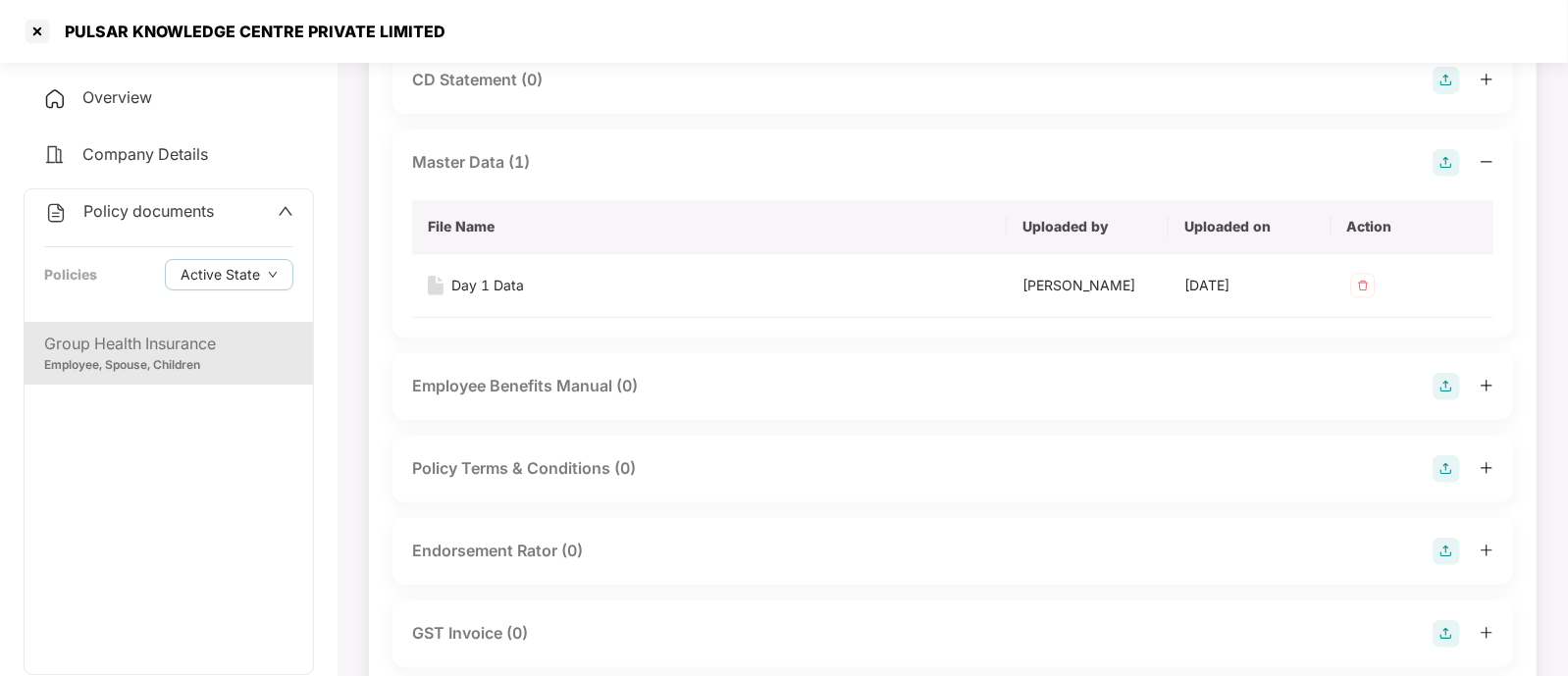
click at [625, 210] on th "File Name" at bounding box center [709, 227] width 594 height 54
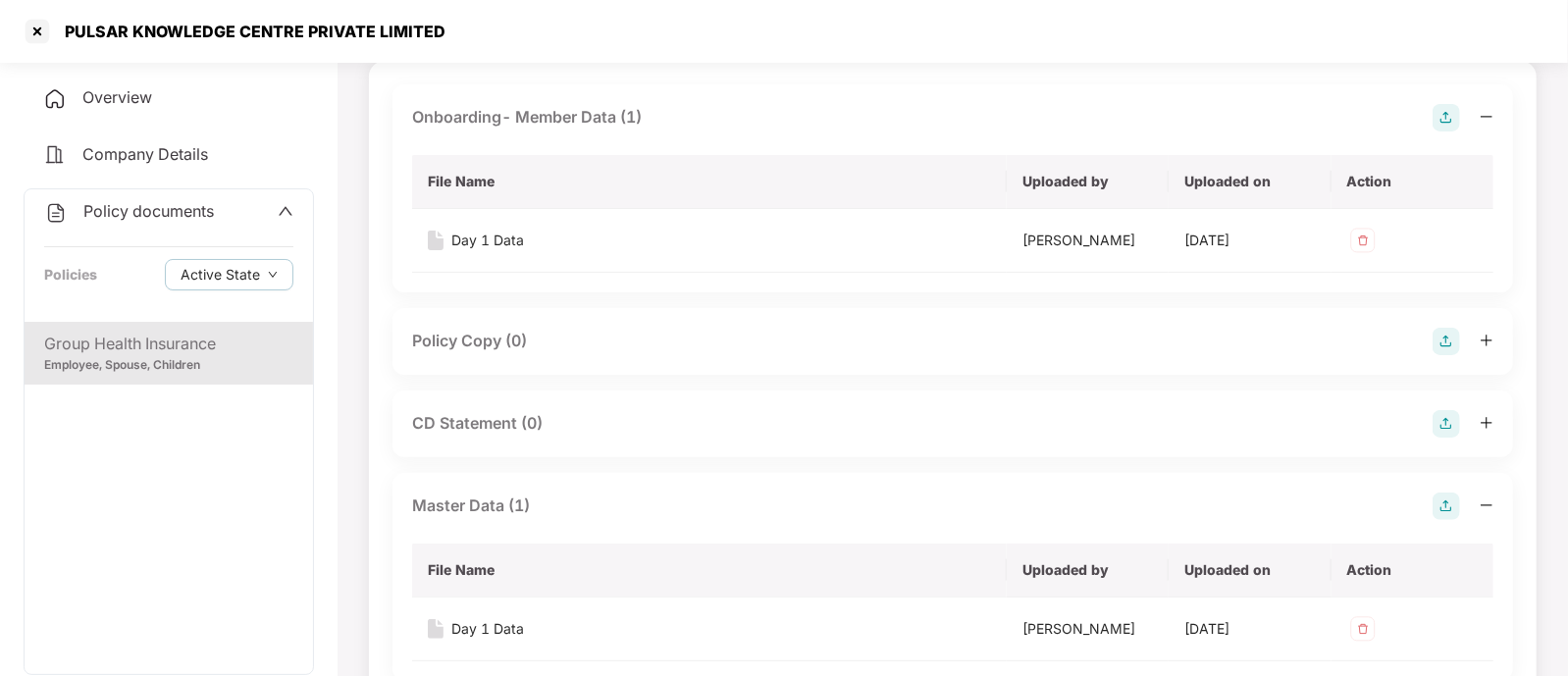
scroll to position [0, 0]
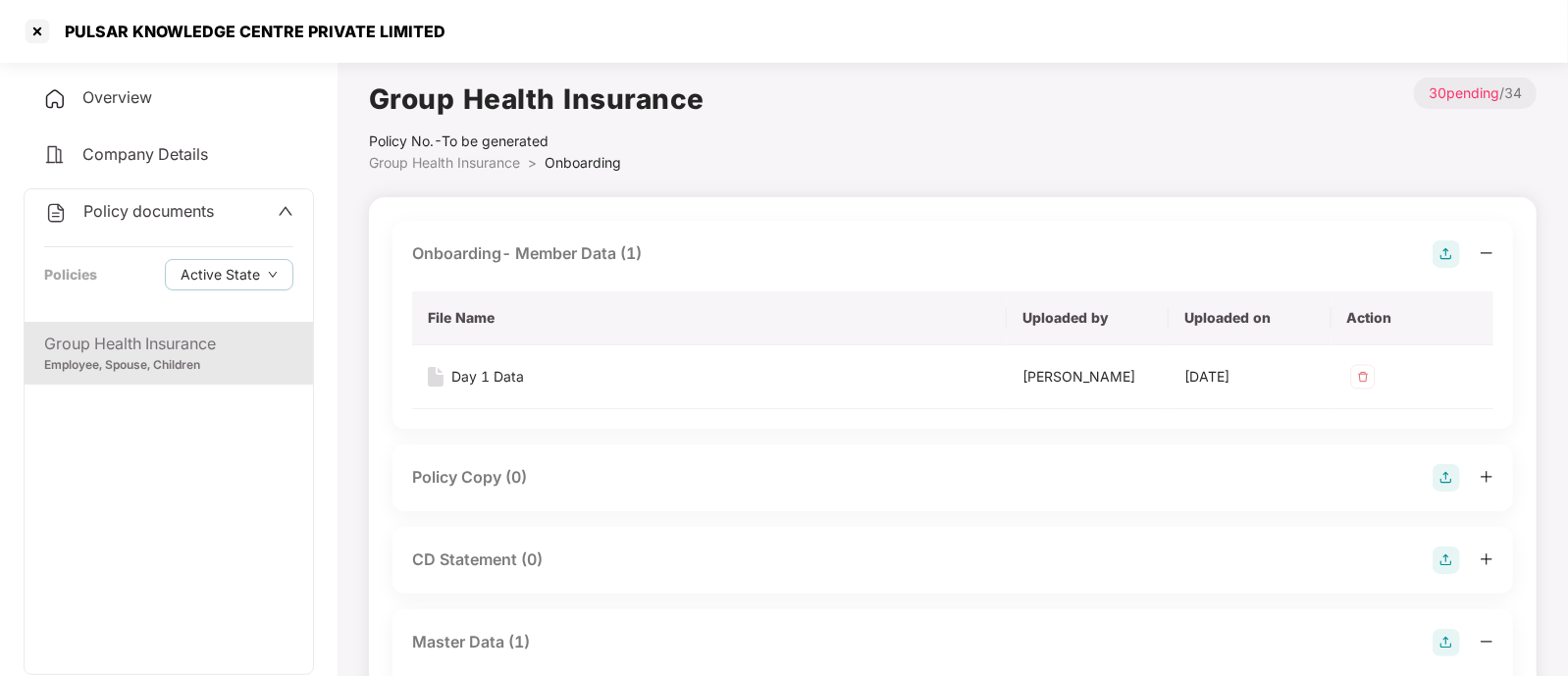
click at [642, 257] on div "Onboarding- Member Data (1)" at bounding box center [526, 253] width 230 height 25
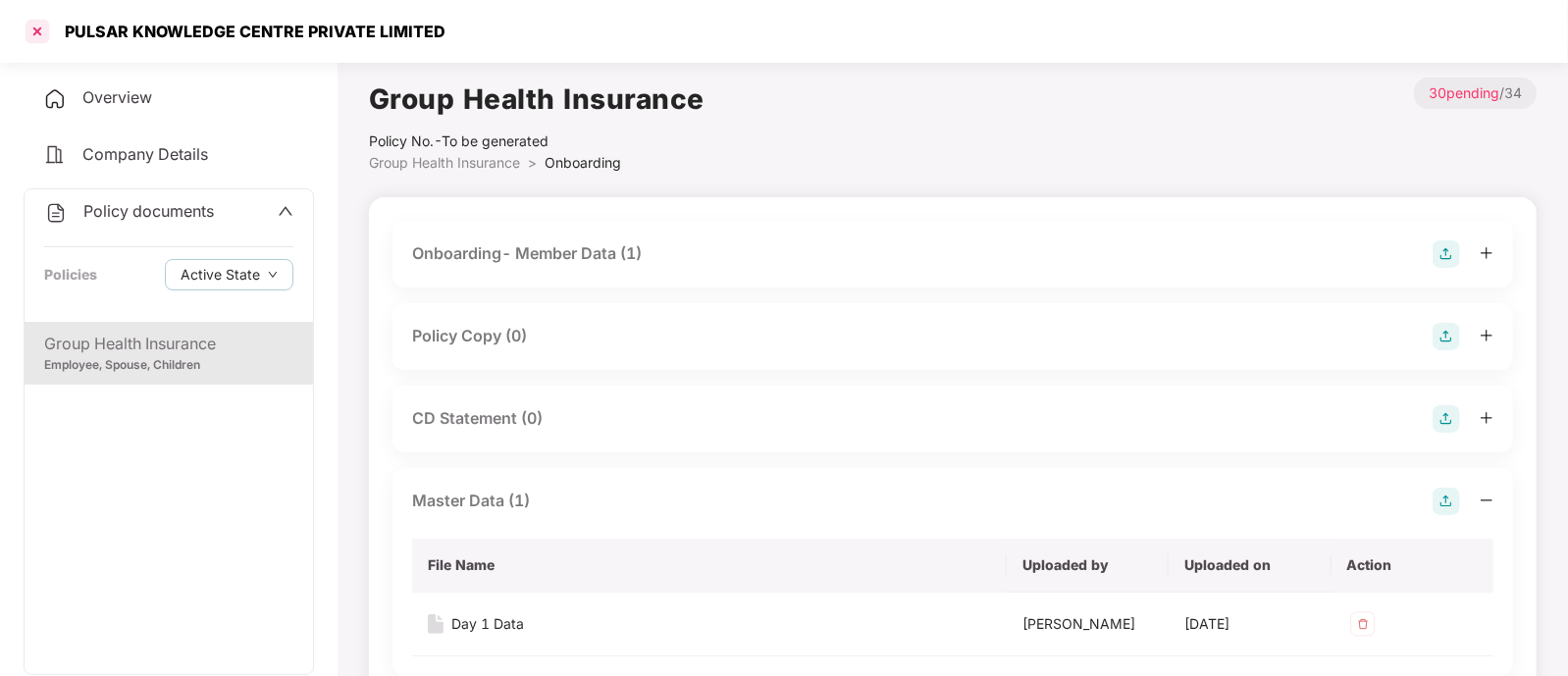
click at [42, 23] on div at bounding box center [38, 32] width 32 height 32
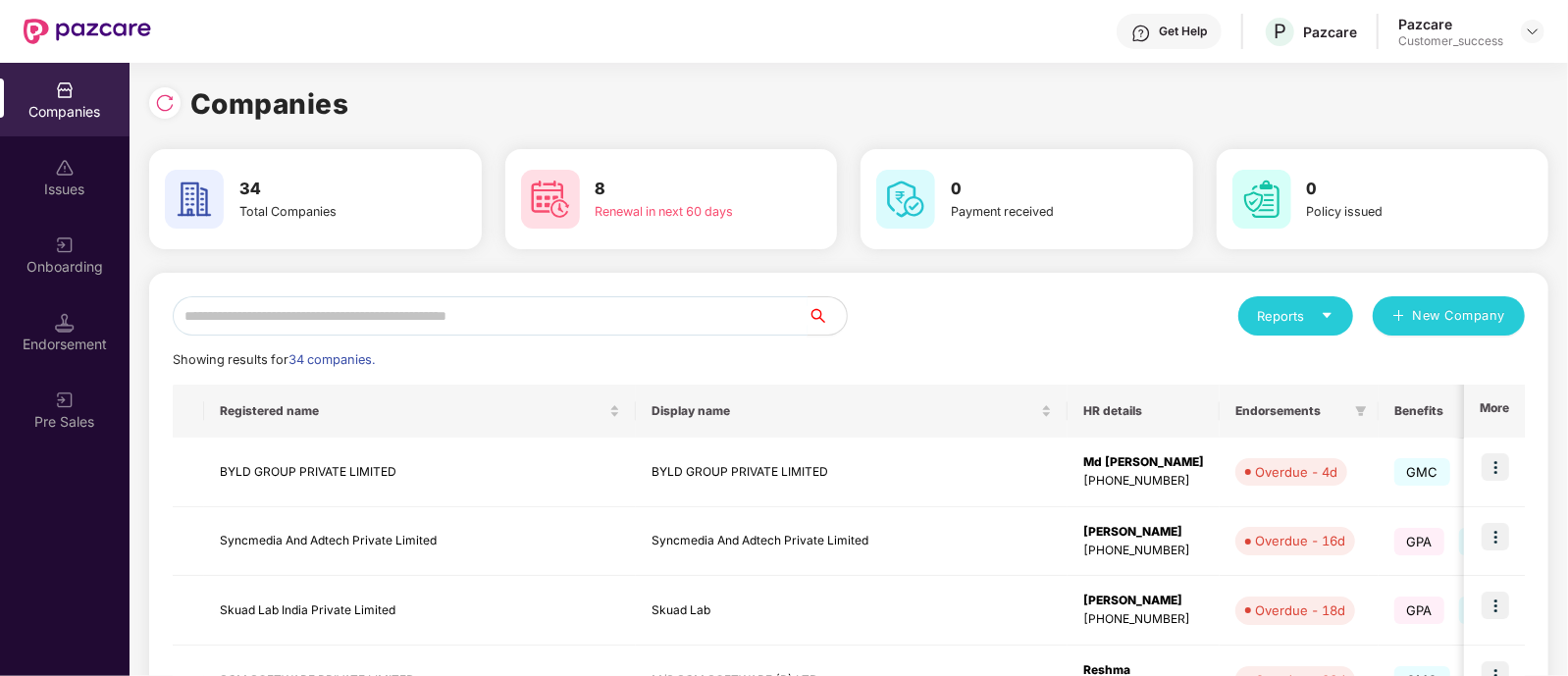
click at [603, 313] on input "text" at bounding box center [490, 316] width 635 height 39
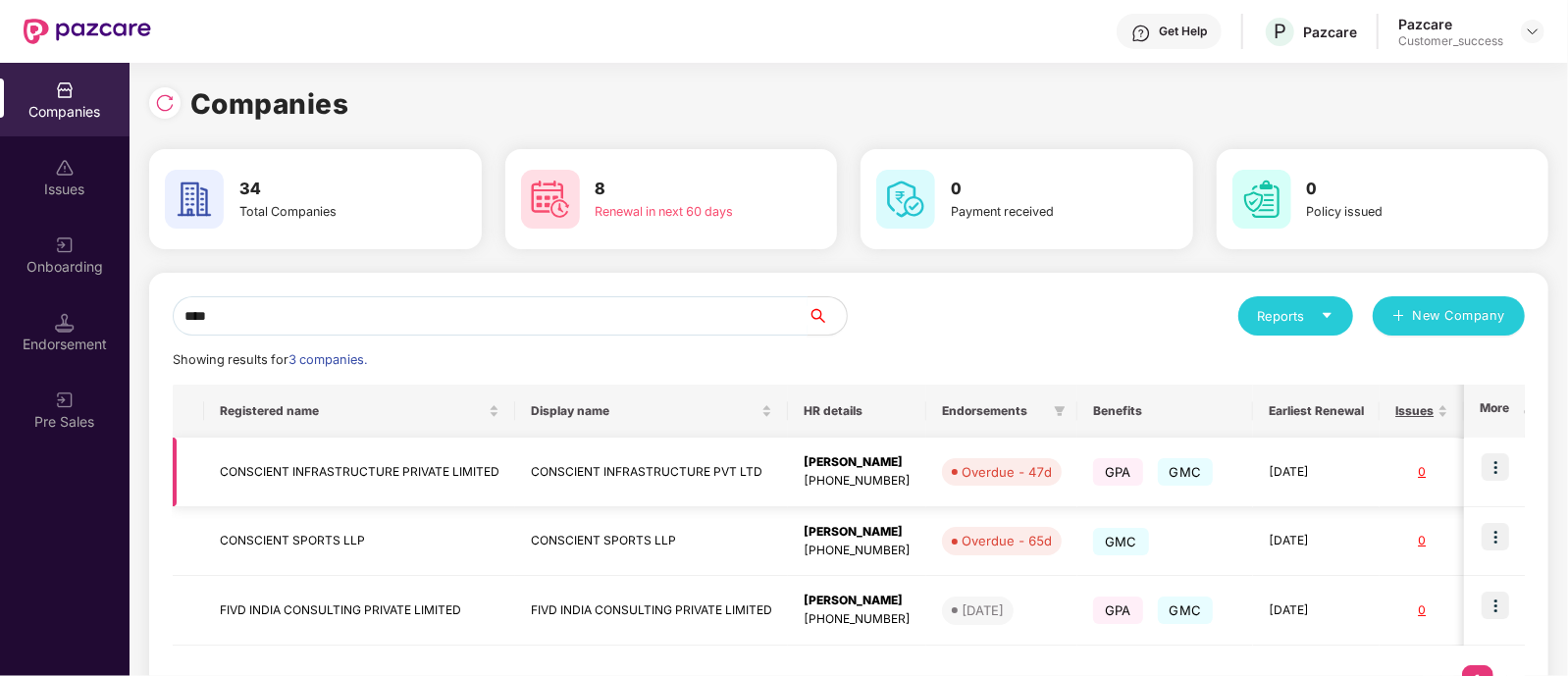
type input "****"
click at [1494, 471] on img at bounding box center [1496, 467] width 28 height 28
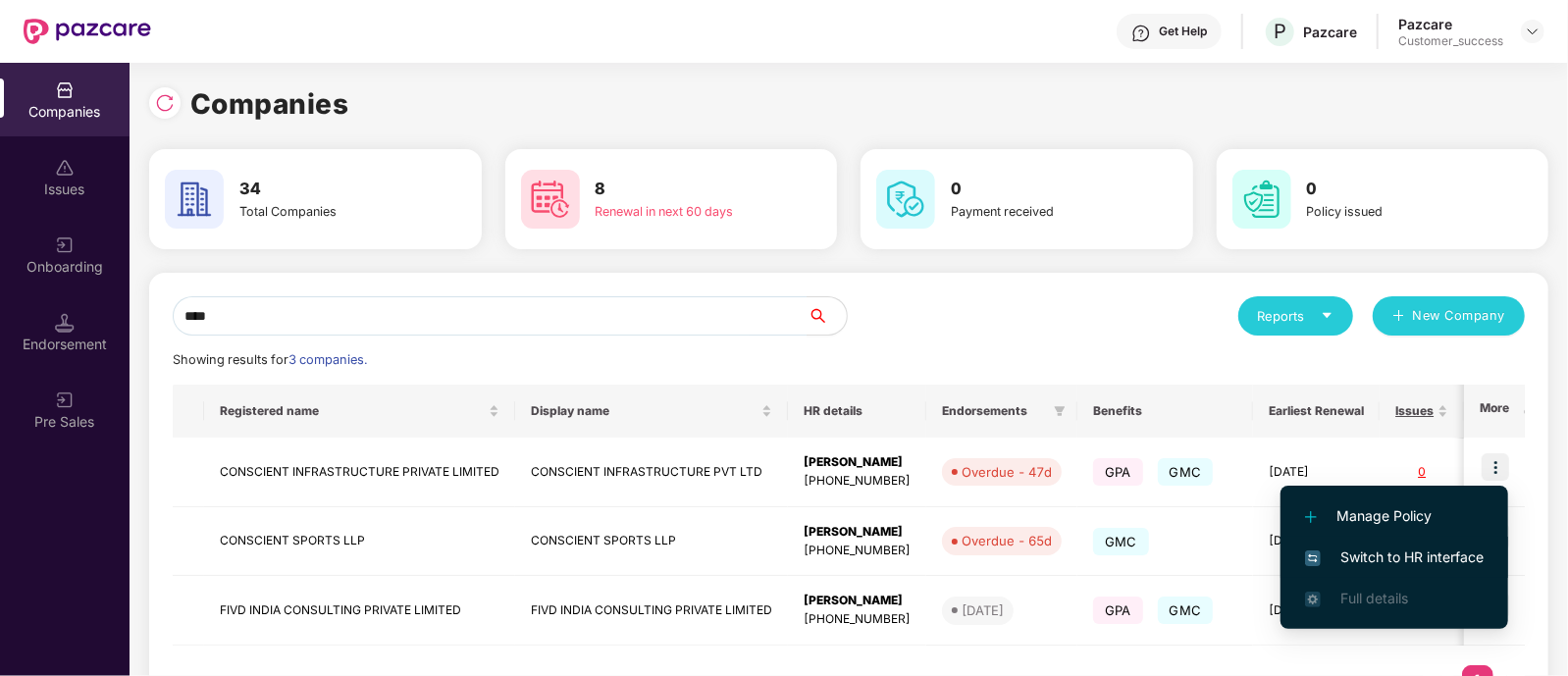
click at [1365, 562] on span "Switch to HR interface" at bounding box center [1394, 558] width 179 height 22
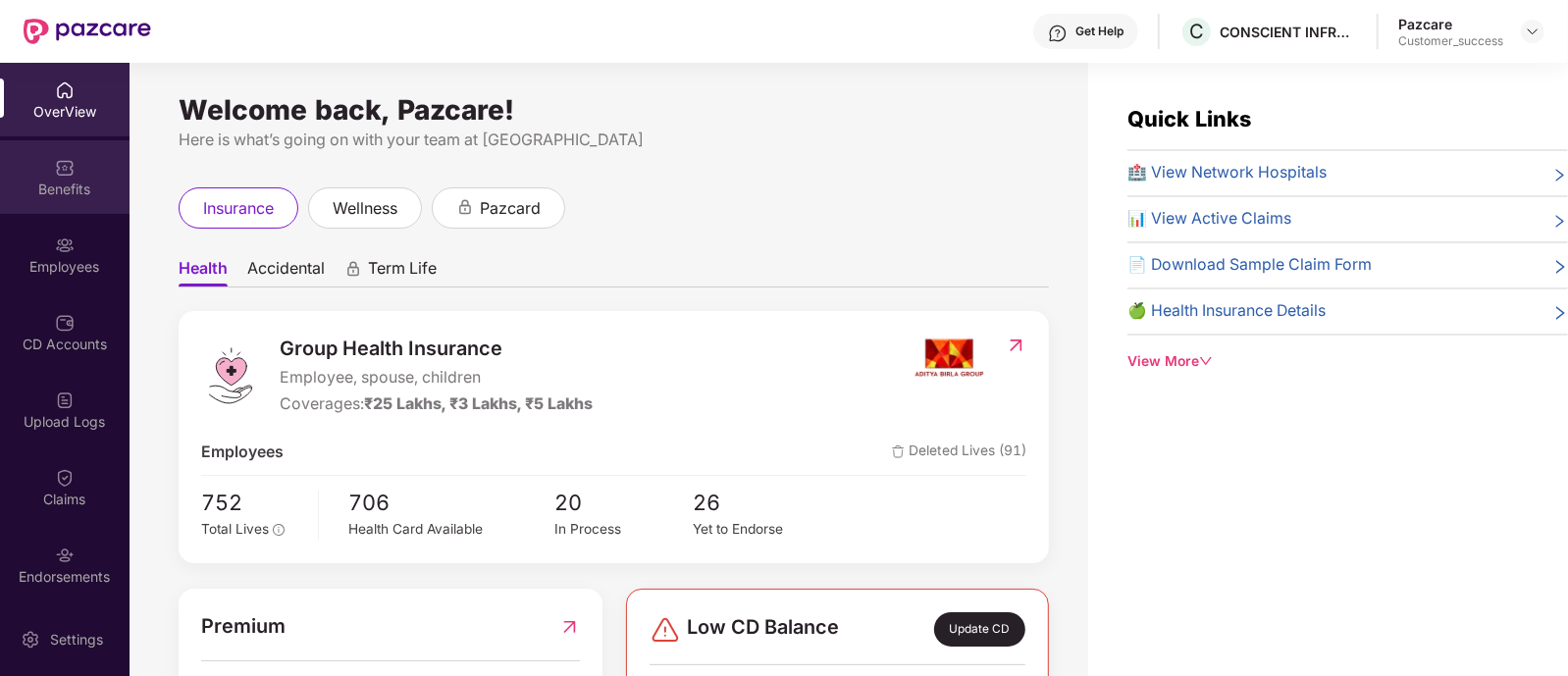
click at [69, 187] on div "Benefits" at bounding box center [64, 189] width 129 height 20
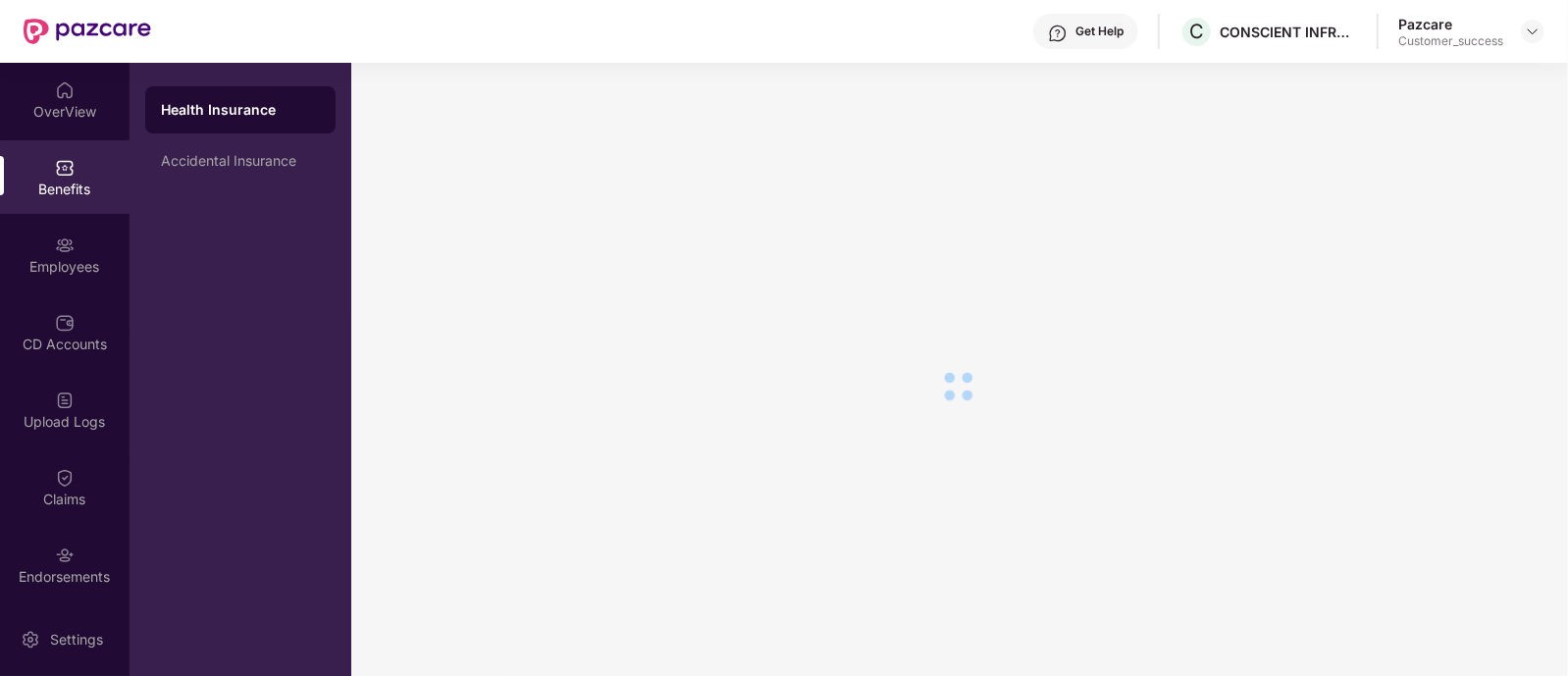
click at [69, 187] on div "Benefits" at bounding box center [64, 189] width 129 height 20
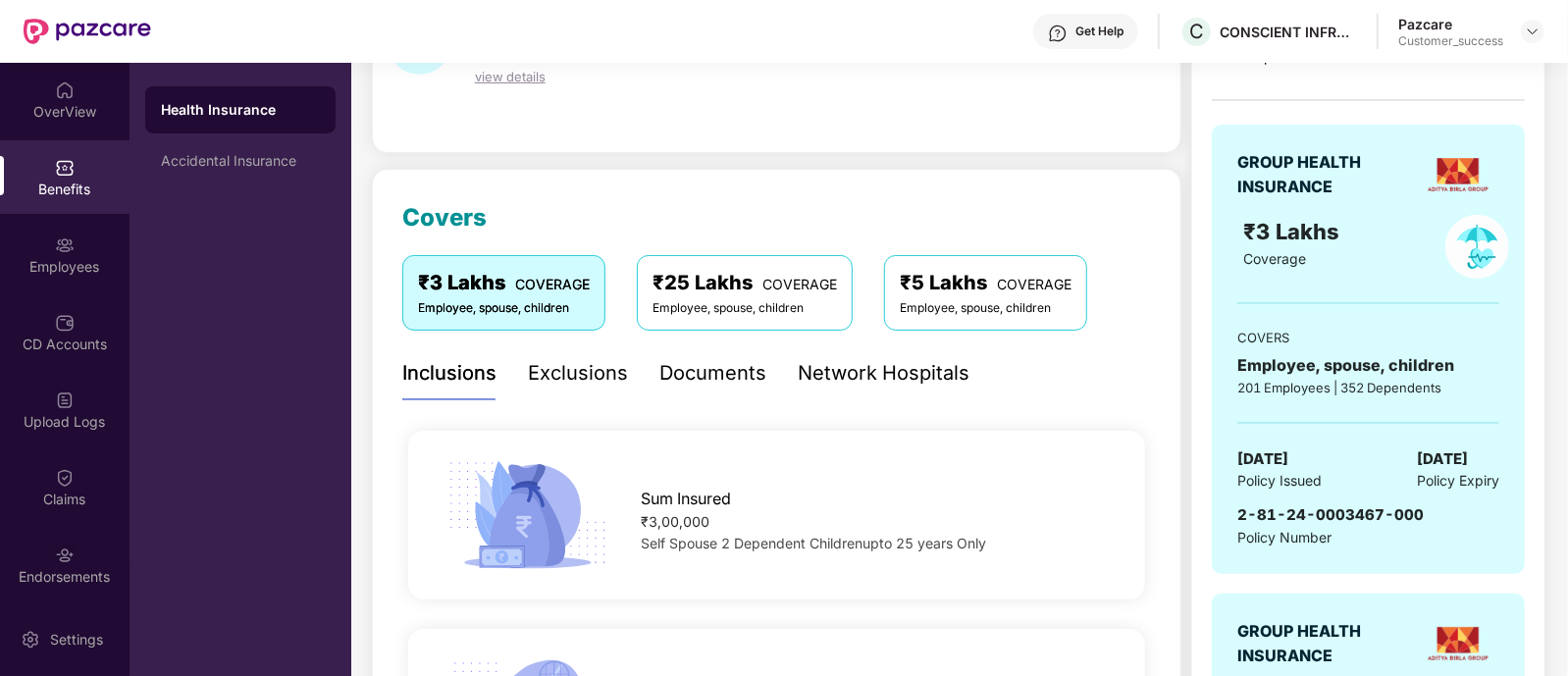
scroll to position [144, 0]
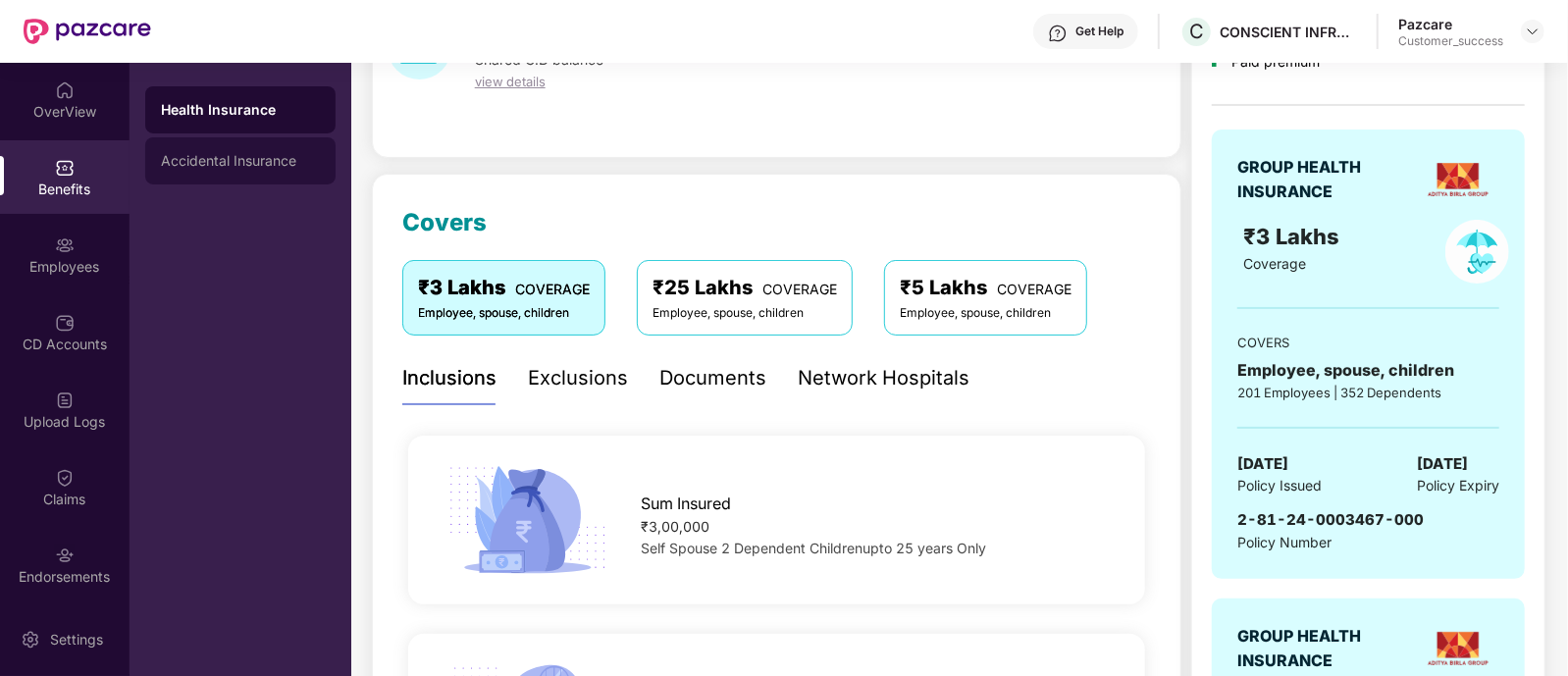
click at [269, 168] on div "Accidental Insurance" at bounding box center [240, 161] width 159 height 16
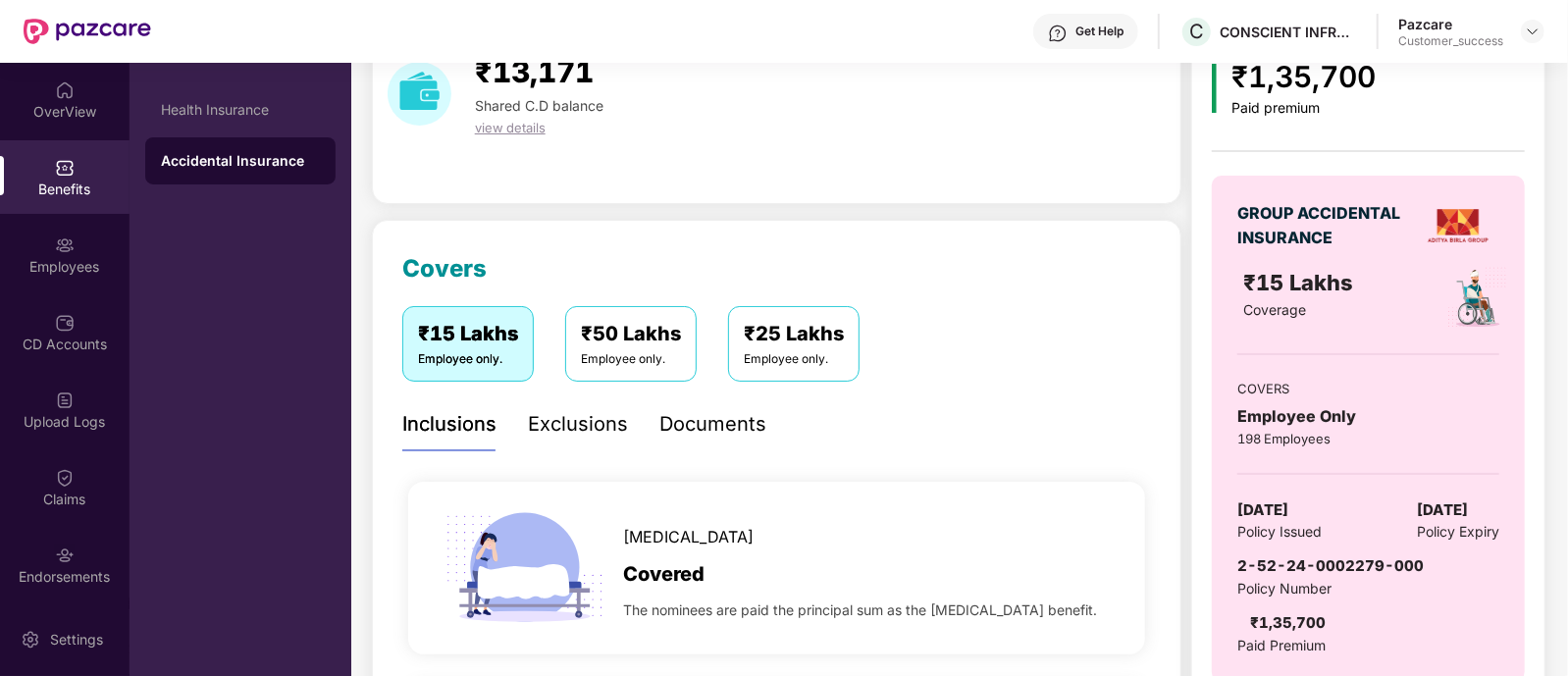
scroll to position [0, 0]
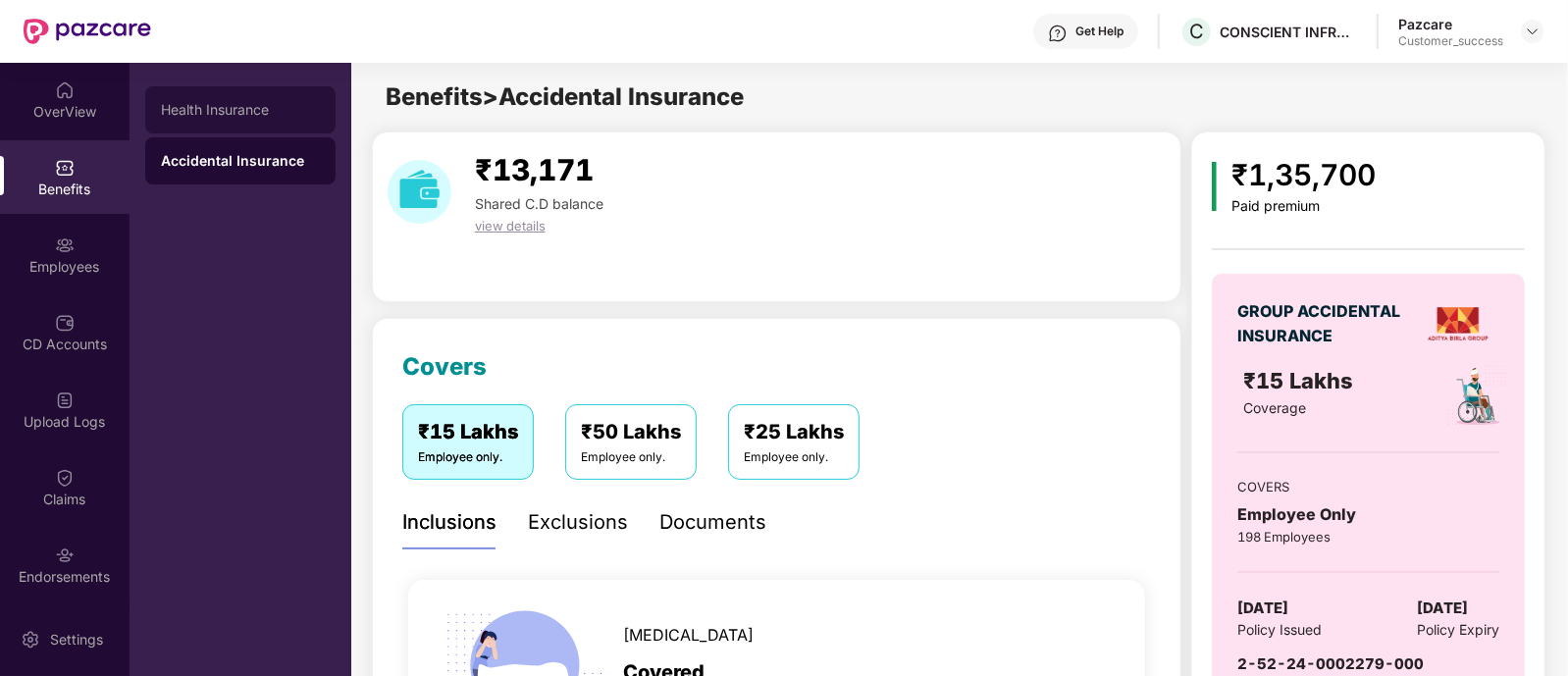
click at [195, 104] on div "Health Insurance" at bounding box center [240, 110] width 159 height 16
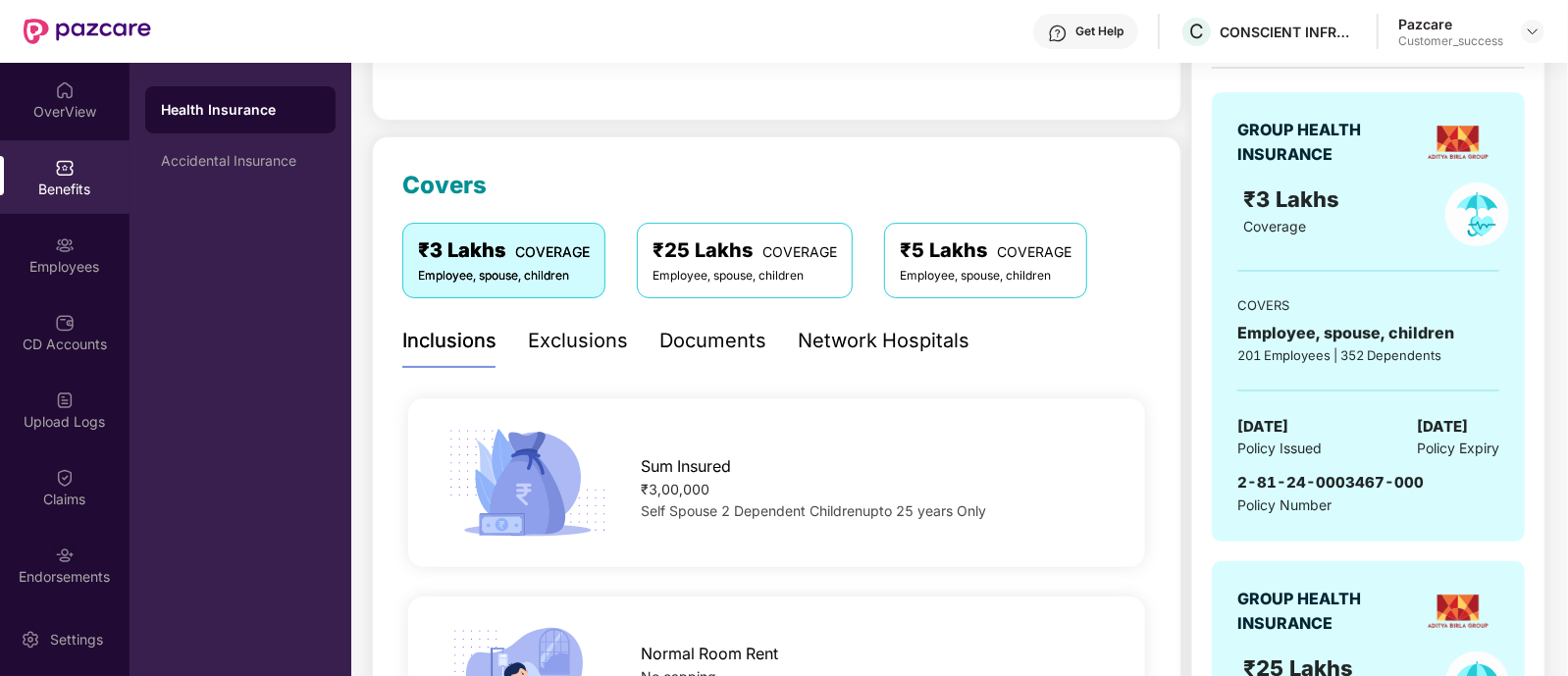
scroll to position [183, 0]
drag, startPoint x: 1231, startPoint y: 481, endPoint x: 1436, endPoint y: 479, distance: 205.0
click at [1436, 479] on div "GROUP HEALTH INSURANCE ₹3 Lakhs Coverage COVERS Employee, spouse, children 201 …" at bounding box center [1368, 315] width 313 height 449
copy span "2-81-24-0003467-000"
click at [113, 134] on div "OverView" at bounding box center [64, 100] width 129 height 74
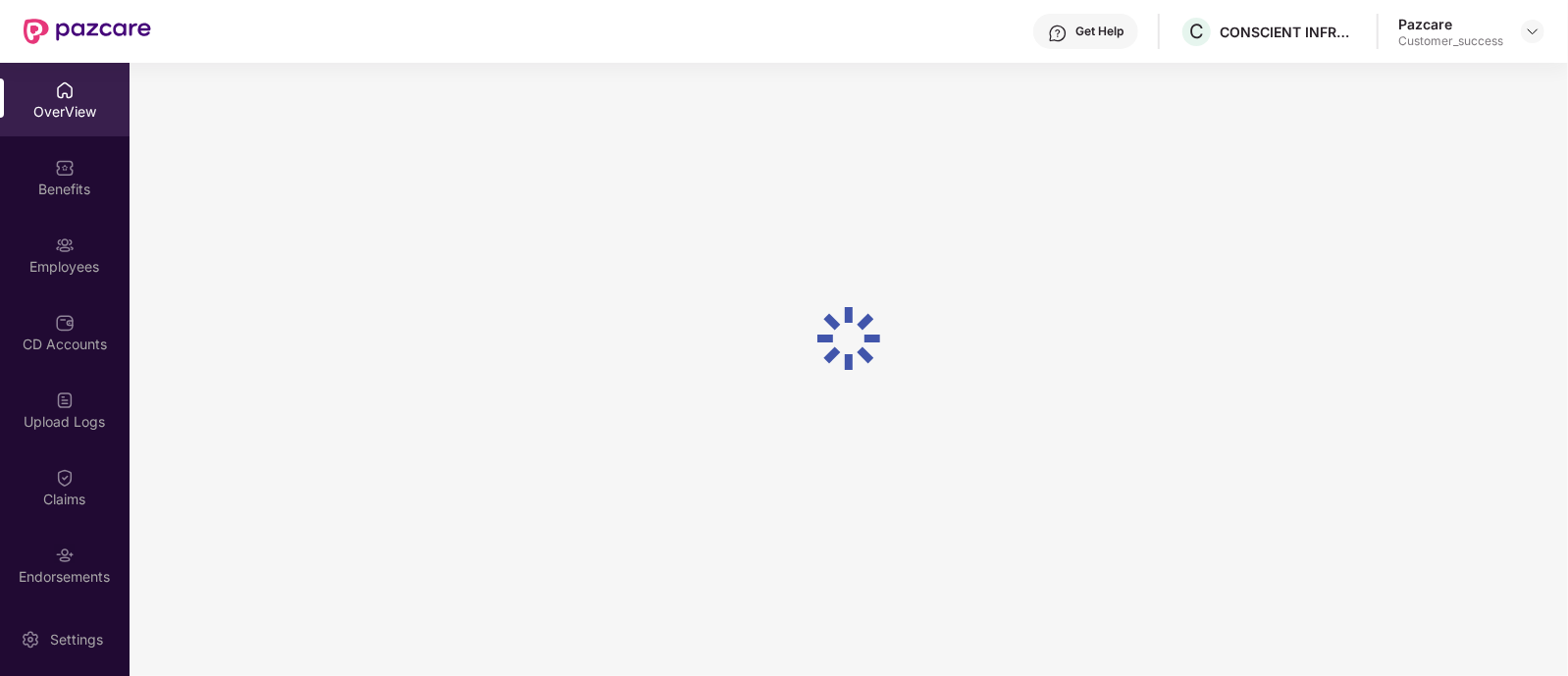
scroll to position [63, 0]
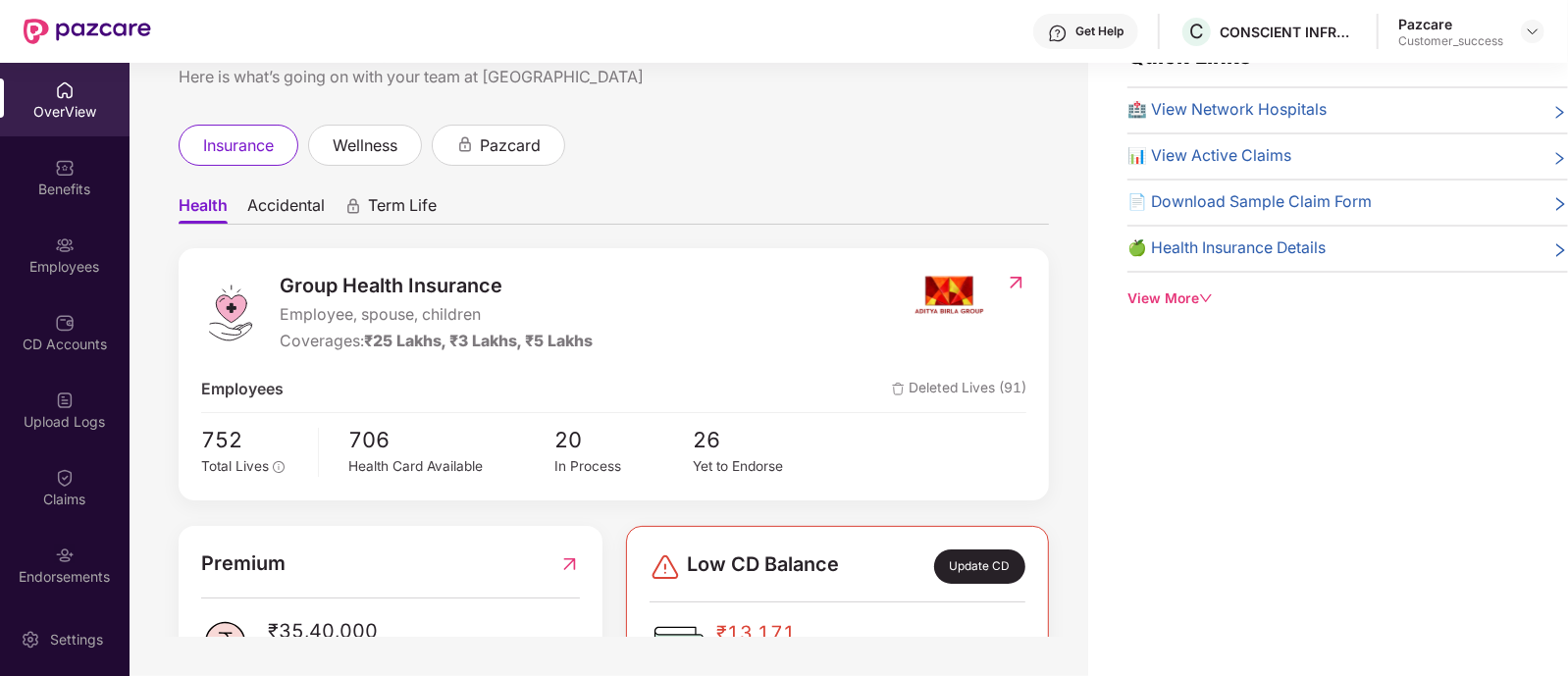
click at [1521, 31] on div "Pazcare Customer_success" at bounding box center [1471, 32] width 146 height 35
click at [1529, 31] on img at bounding box center [1533, 32] width 16 height 16
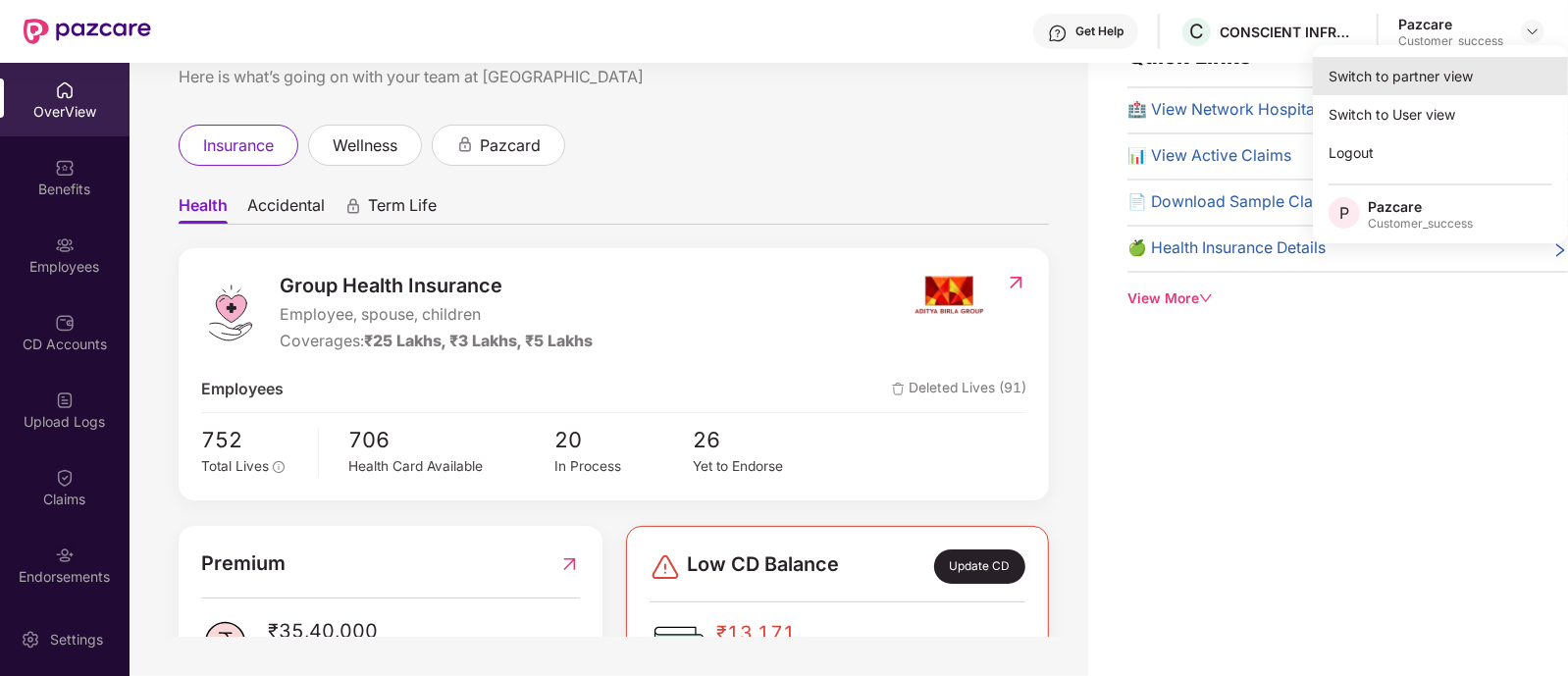
click at [1419, 76] on div "Switch to partner view" at bounding box center [1441, 76] width 255 height 38
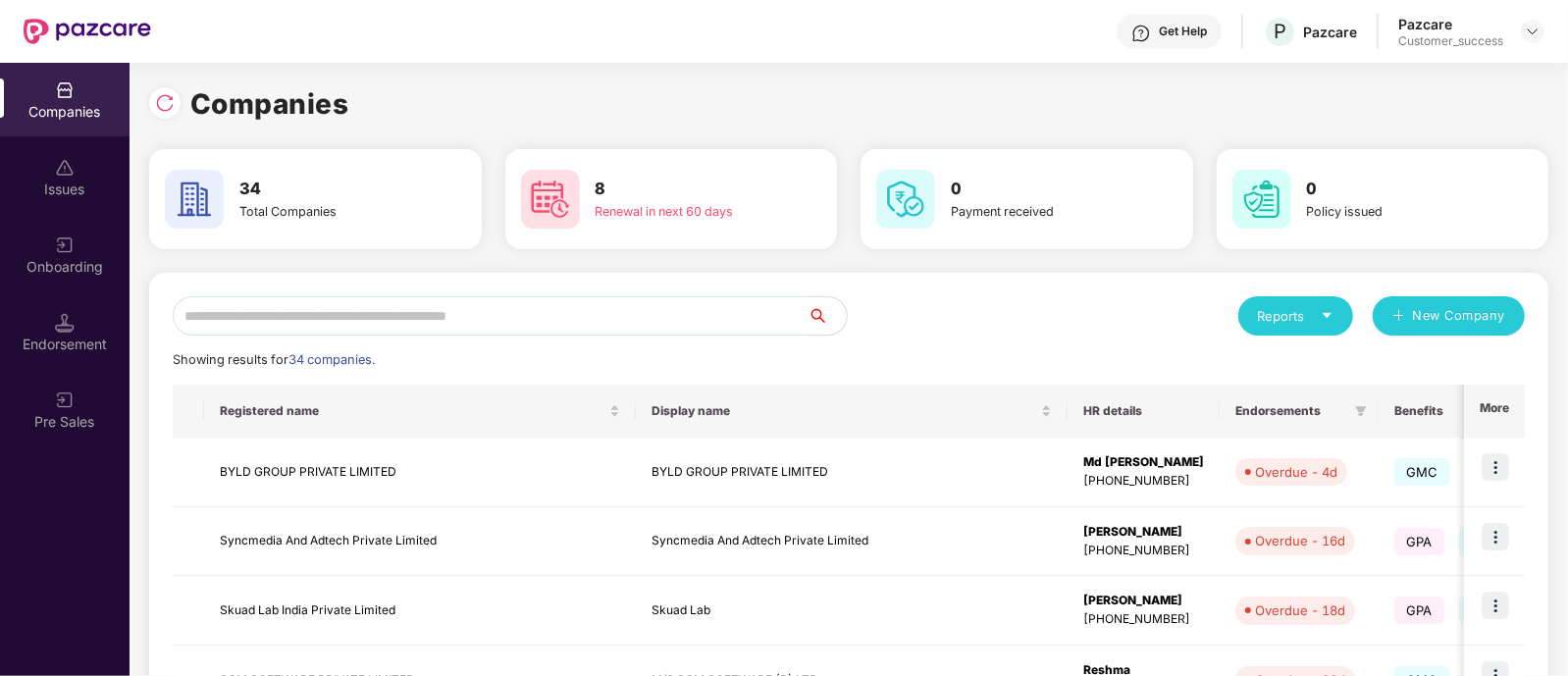
click at [672, 317] on input "text" at bounding box center [490, 316] width 635 height 39
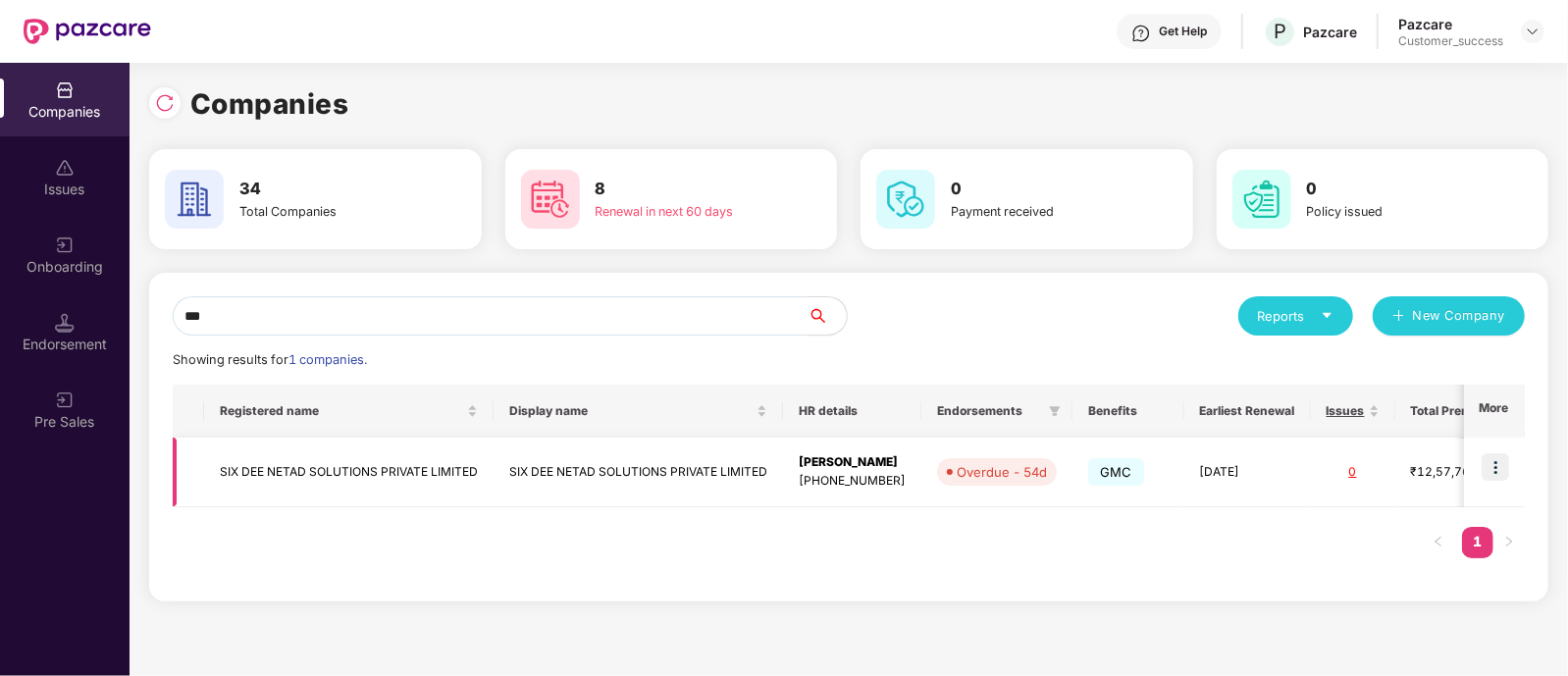
type input "***"
click at [1502, 473] on img at bounding box center [1496, 467] width 28 height 28
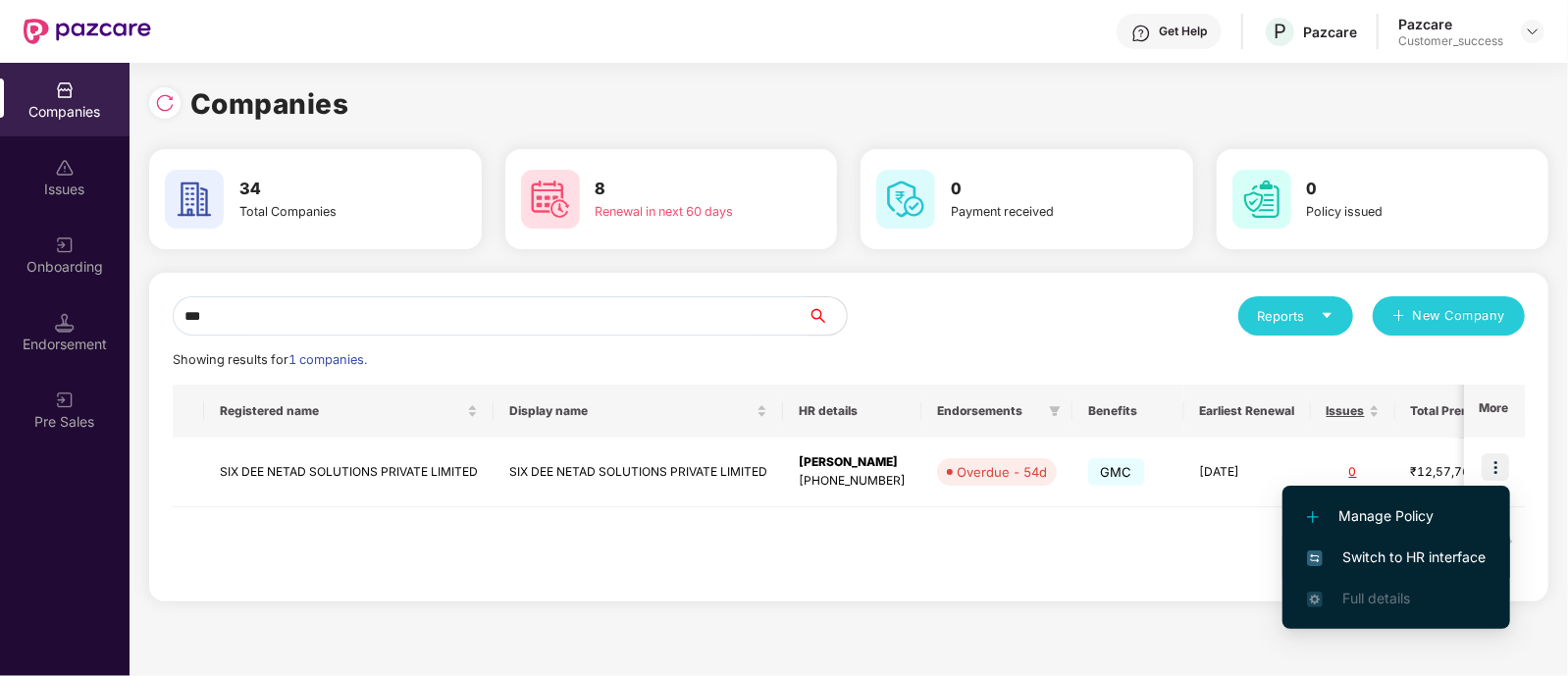
click at [1365, 550] on span "Switch to HR interface" at bounding box center [1396, 558] width 179 height 22
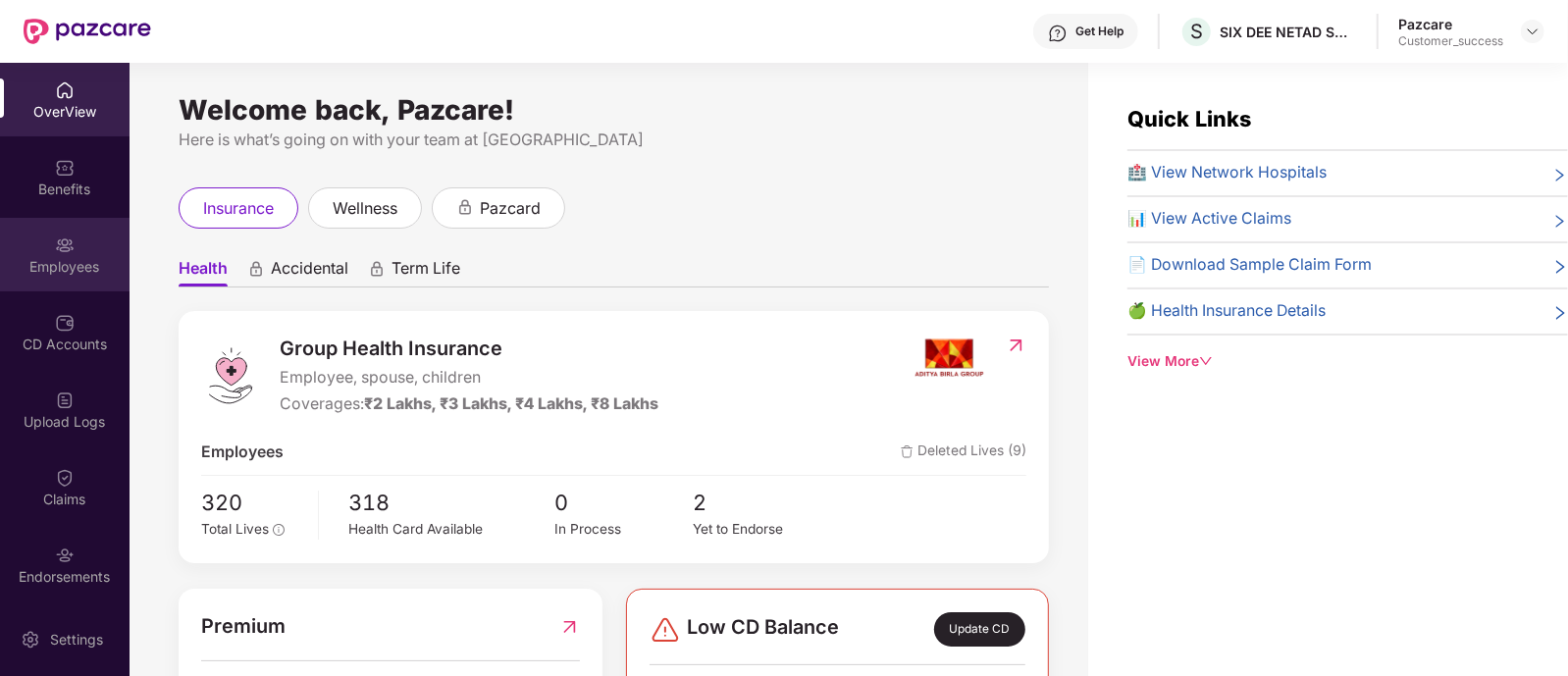
click at [64, 269] on div "Employees" at bounding box center [64, 266] width 129 height 20
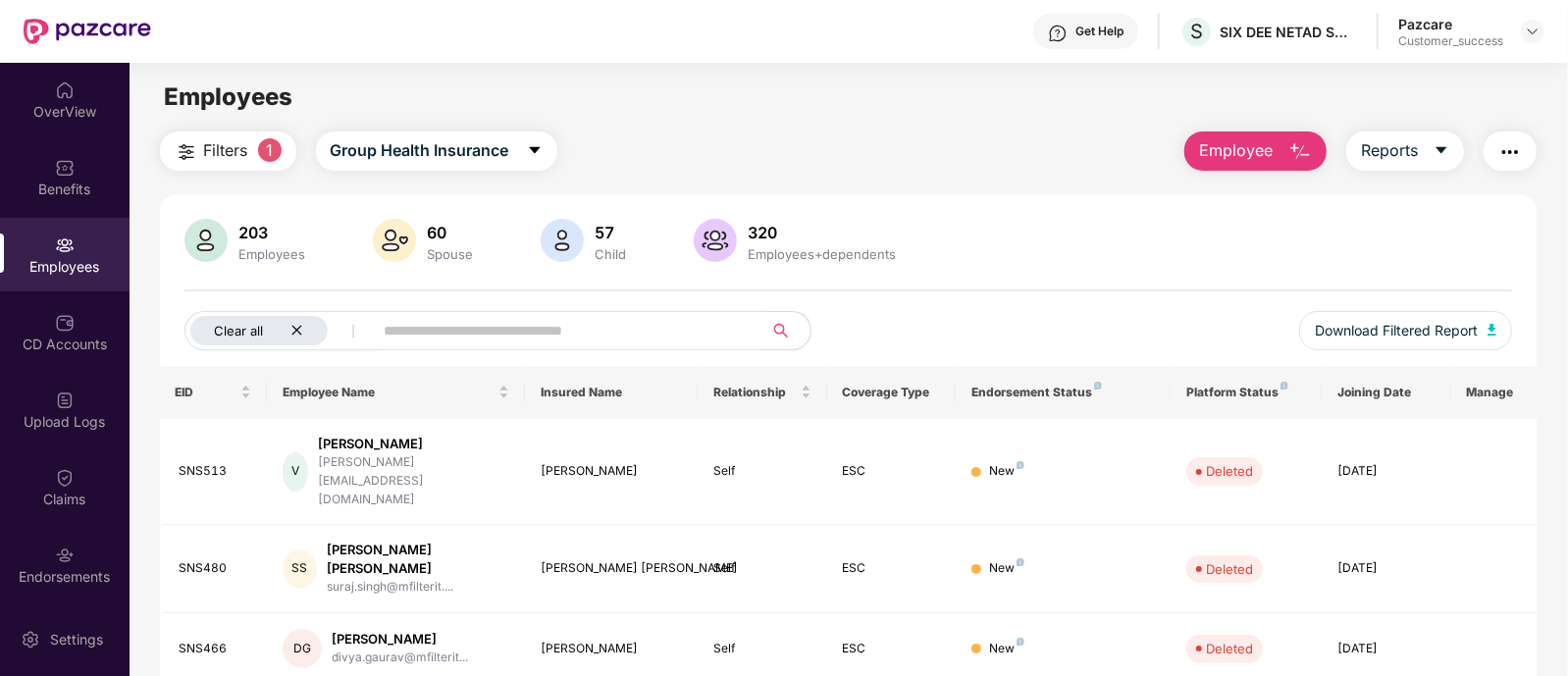
click at [290, 345] on button "Clear all" at bounding box center [282, 331] width 196 height 39
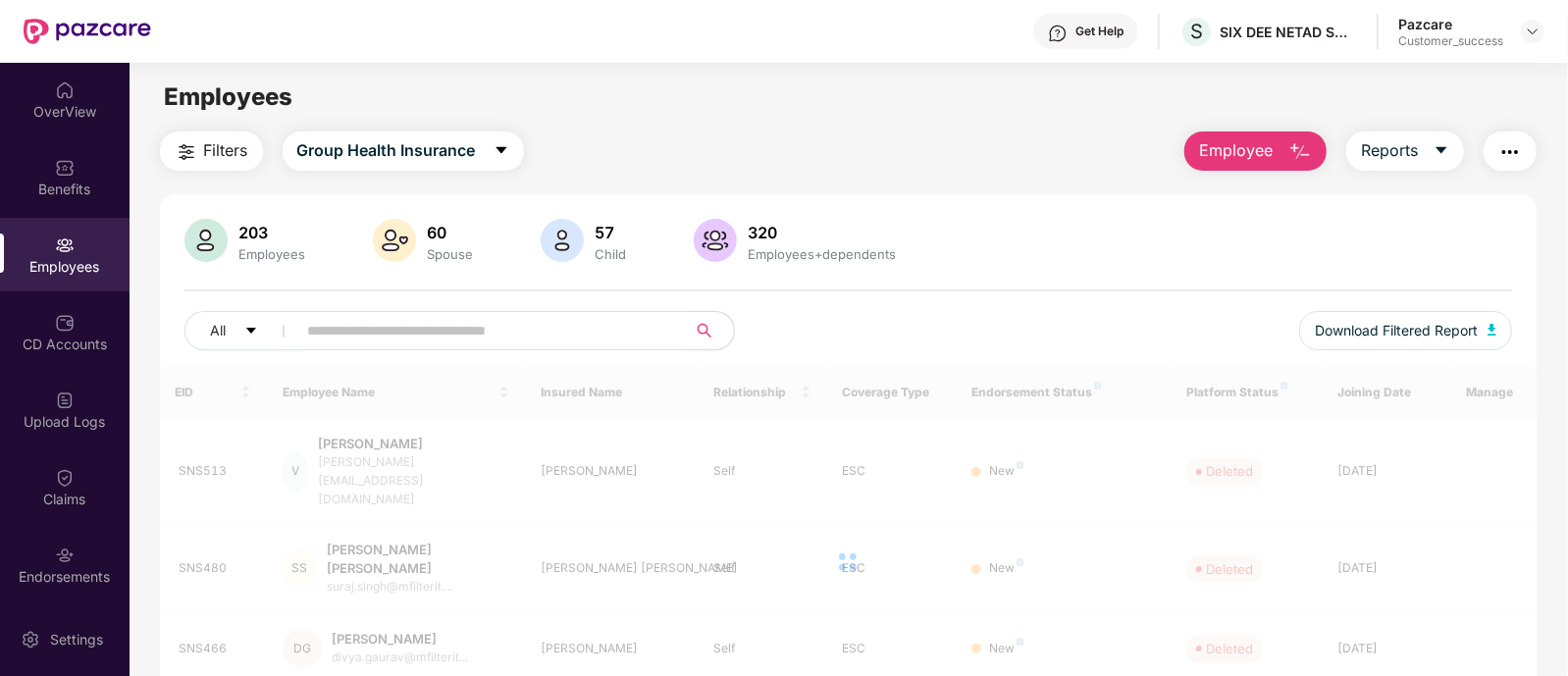
click at [350, 331] on input "text" at bounding box center [484, 331] width 353 height 30
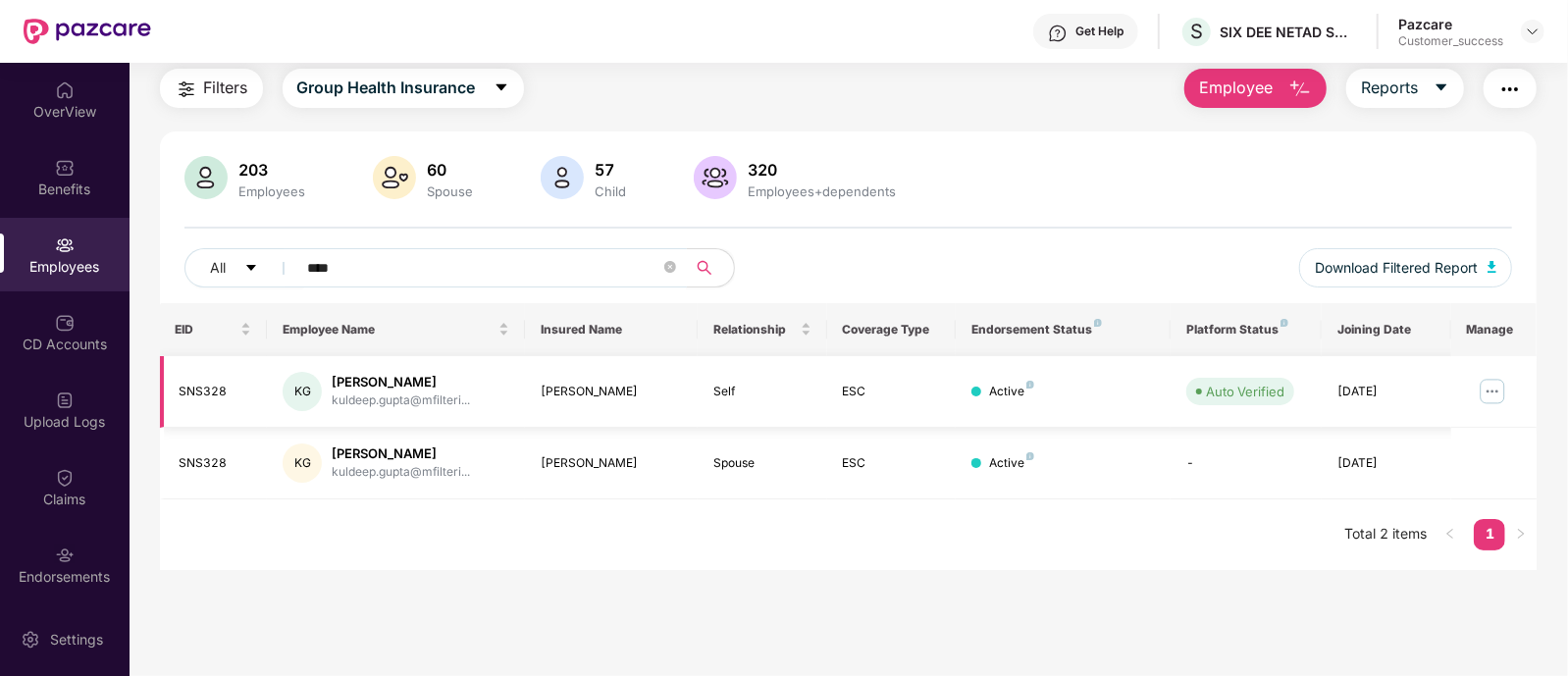
type input "****"
click at [1487, 387] on img at bounding box center [1493, 392] width 32 height 32
click at [1088, 528] on div "EID Employee Name Insured Name Relationship Coverage Type Endorsement Status Pl…" at bounding box center [848, 436] width 1377 height 266
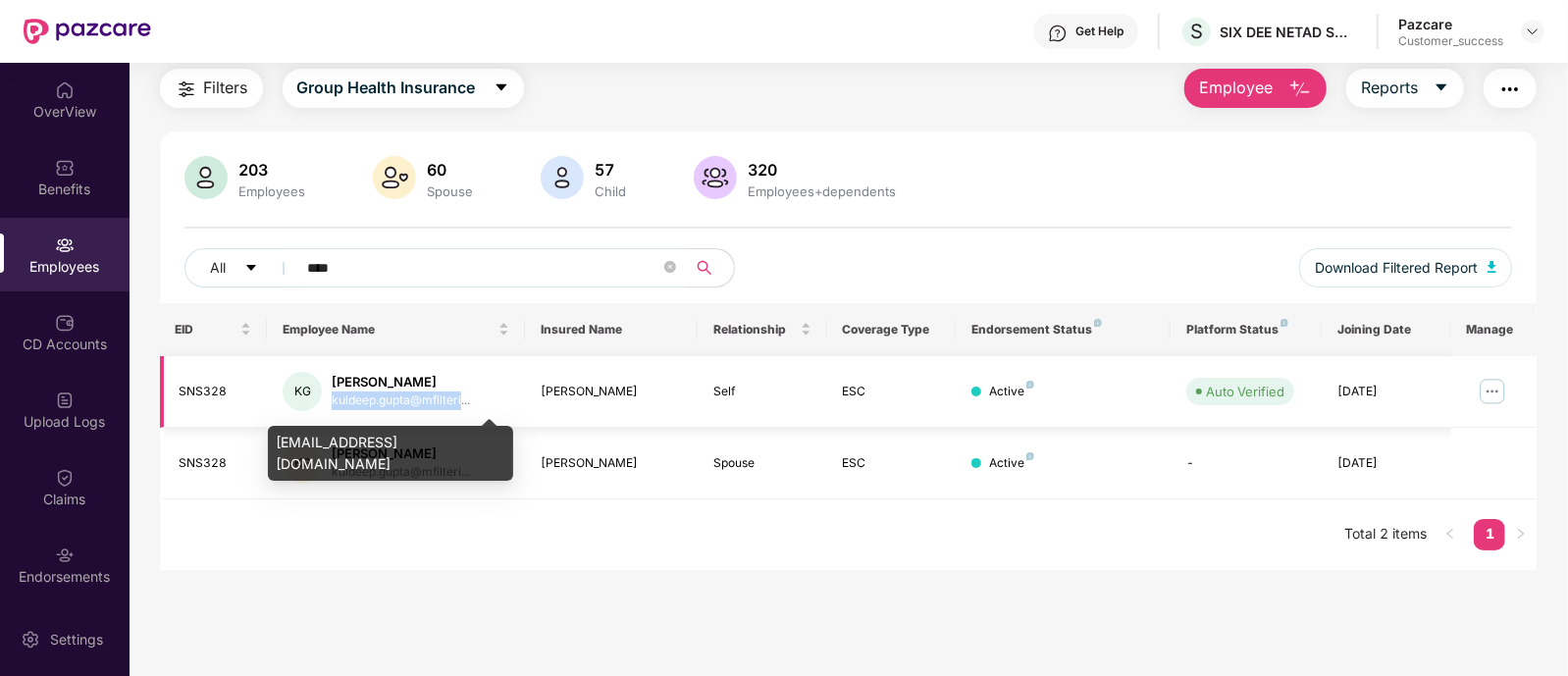
drag, startPoint x: 334, startPoint y: 401, endPoint x: 461, endPoint y: 402, distance: 127.0
click at [461, 402] on div "kuldeep.gupta@mfilteri..." at bounding box center [401, 401] width 138 height 19
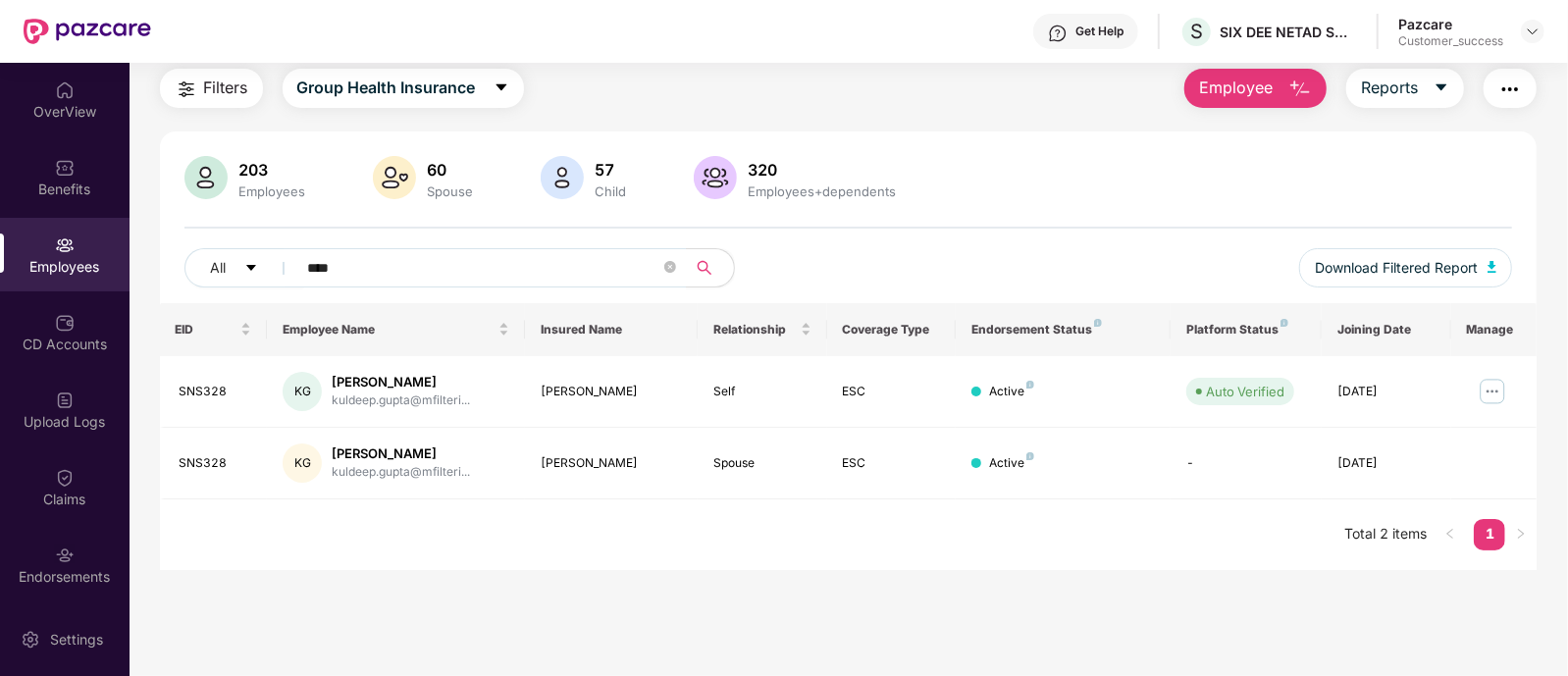
click at [486, 519] on div "EID Employee Name Insured Name Relationship Coverage Type Endorsement Status Pl…" at bounding box center [848, 436] width 1377 height 266
click at [1527, 90] on button "button" at bounding box center [1511, 89] width 53 height 39
click at [1121, 153] on div "203 Employees 60 Spouse 57 Child 320 Employees+dependents All **** Download Fil…" at bounding box center [848, 350] width 1377 height 438
click at [1539, 30] on img at bounding box center [1533, 32] width 16 height 16
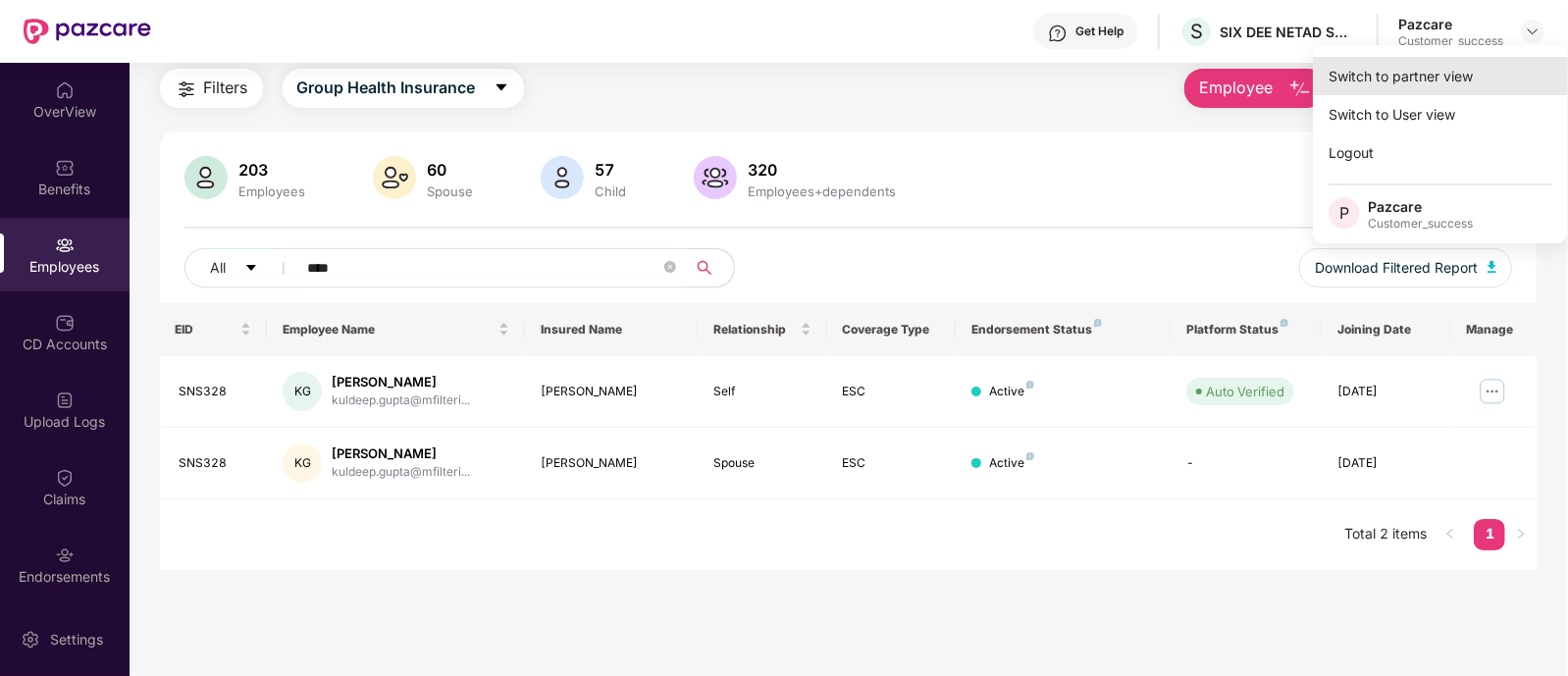
click at [1454, 78] on div "Switch to partner view" at bounding box center [1441, 76] width 255 height 38
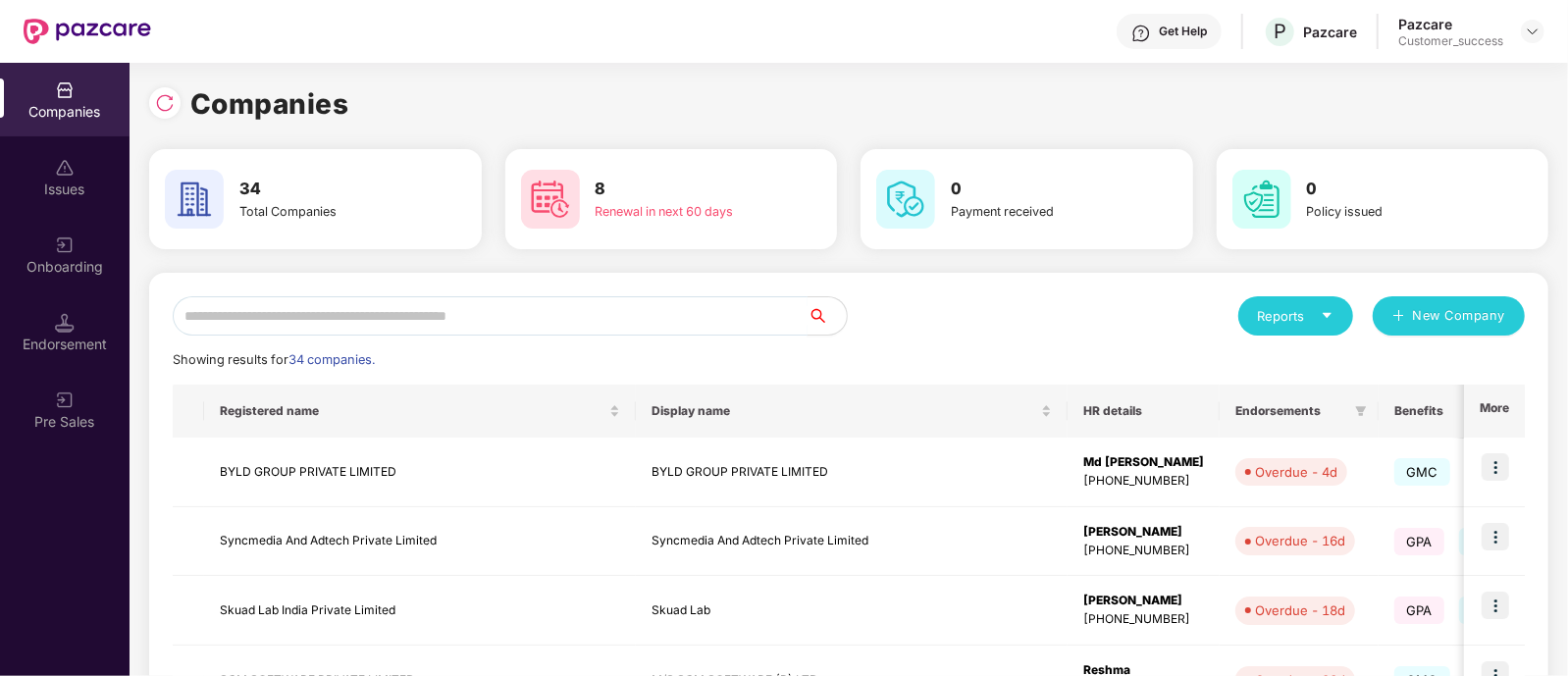
click at [520, 297] on input "text" at bounding box center [490, 316] width 635 height 39
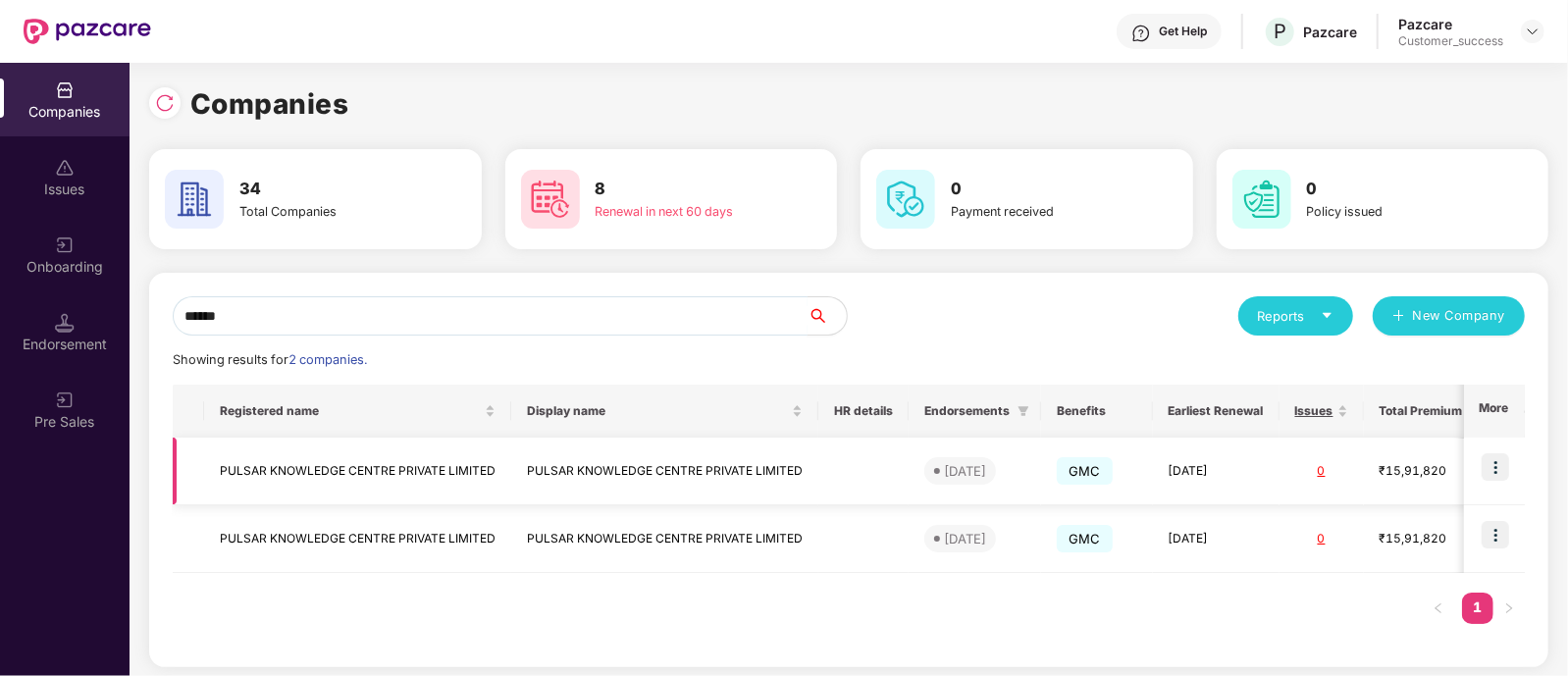
type input "******"
click at [1482, 464] on img at bounding box center [1496, 467] width 28 height 28
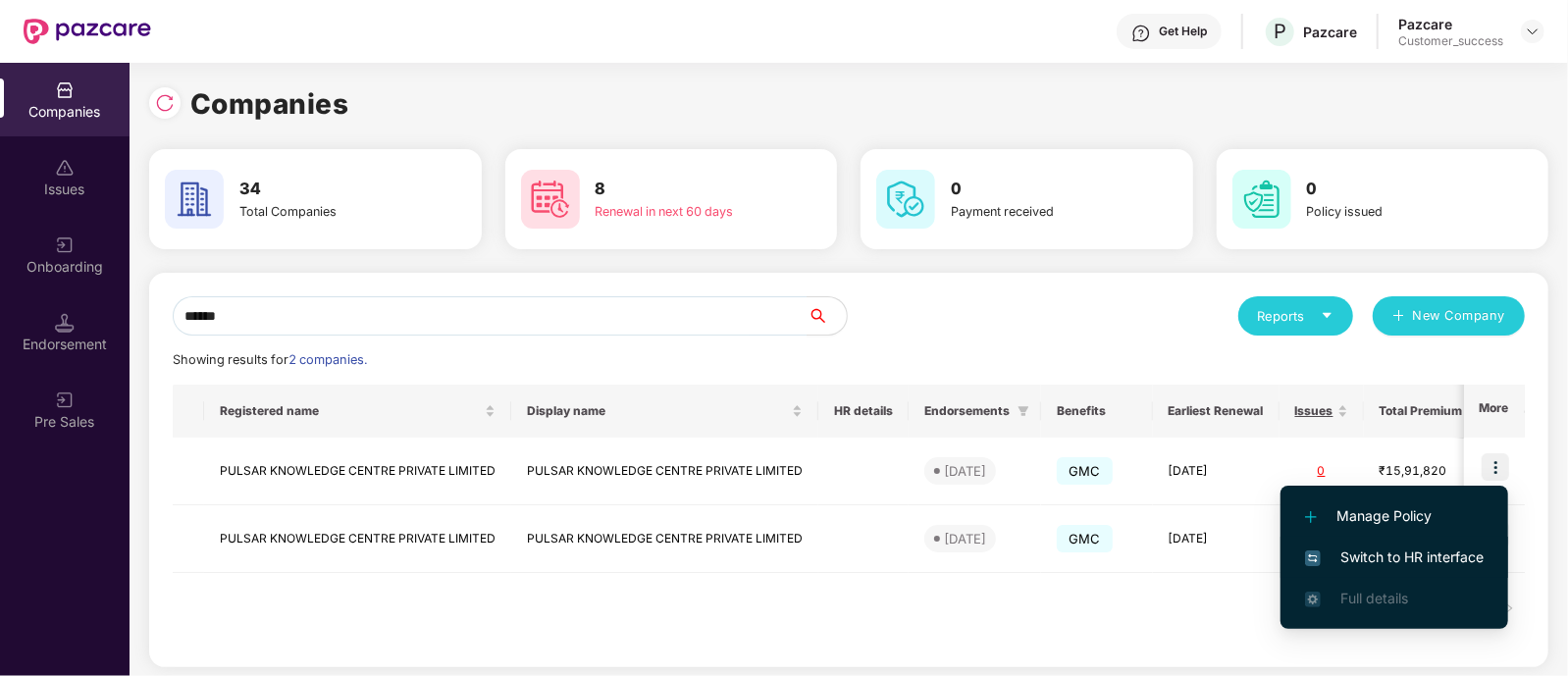
click at [1357, 564] on span "Switch to HR interface" at bounding box center [1394, 558] width 179 height 22
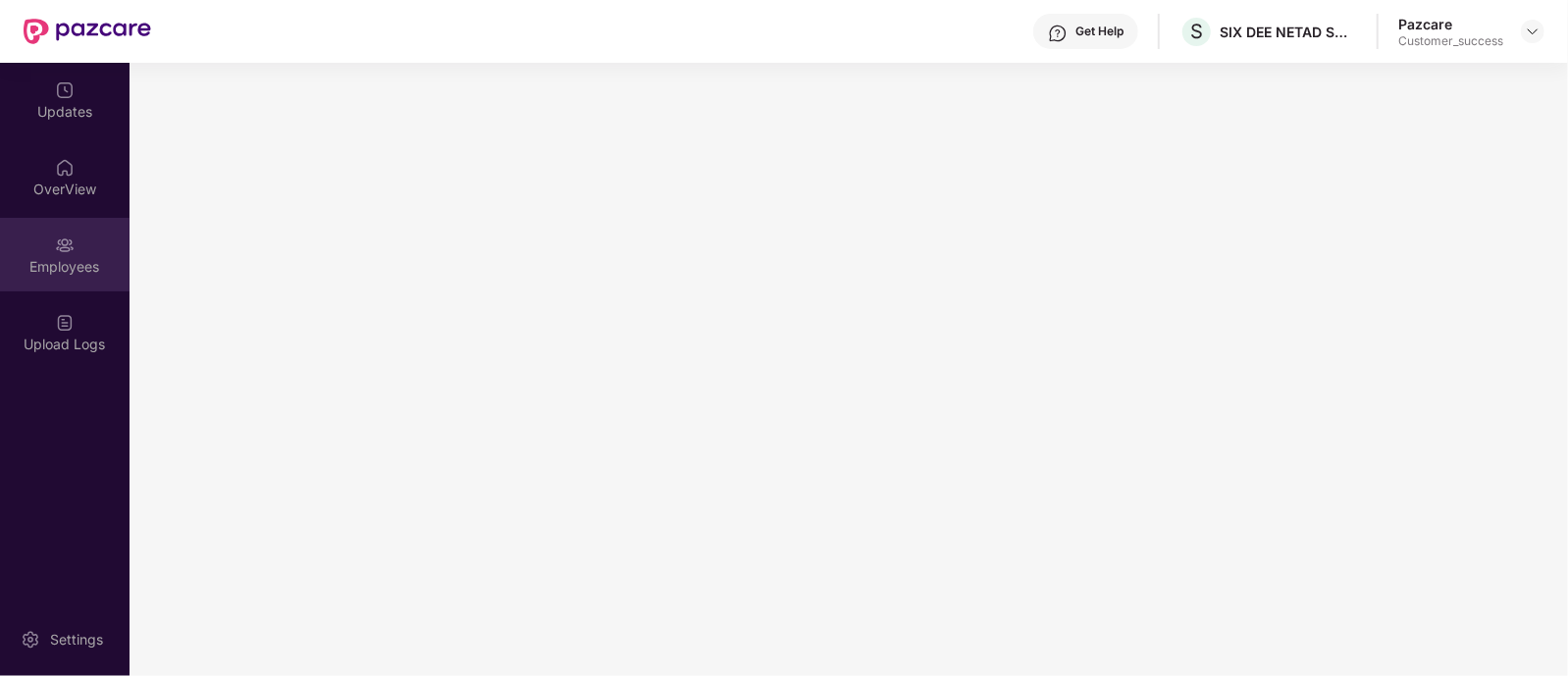
click at [73, 261] on div "Employees" at bounding box center [64, 266] width 129 height 20
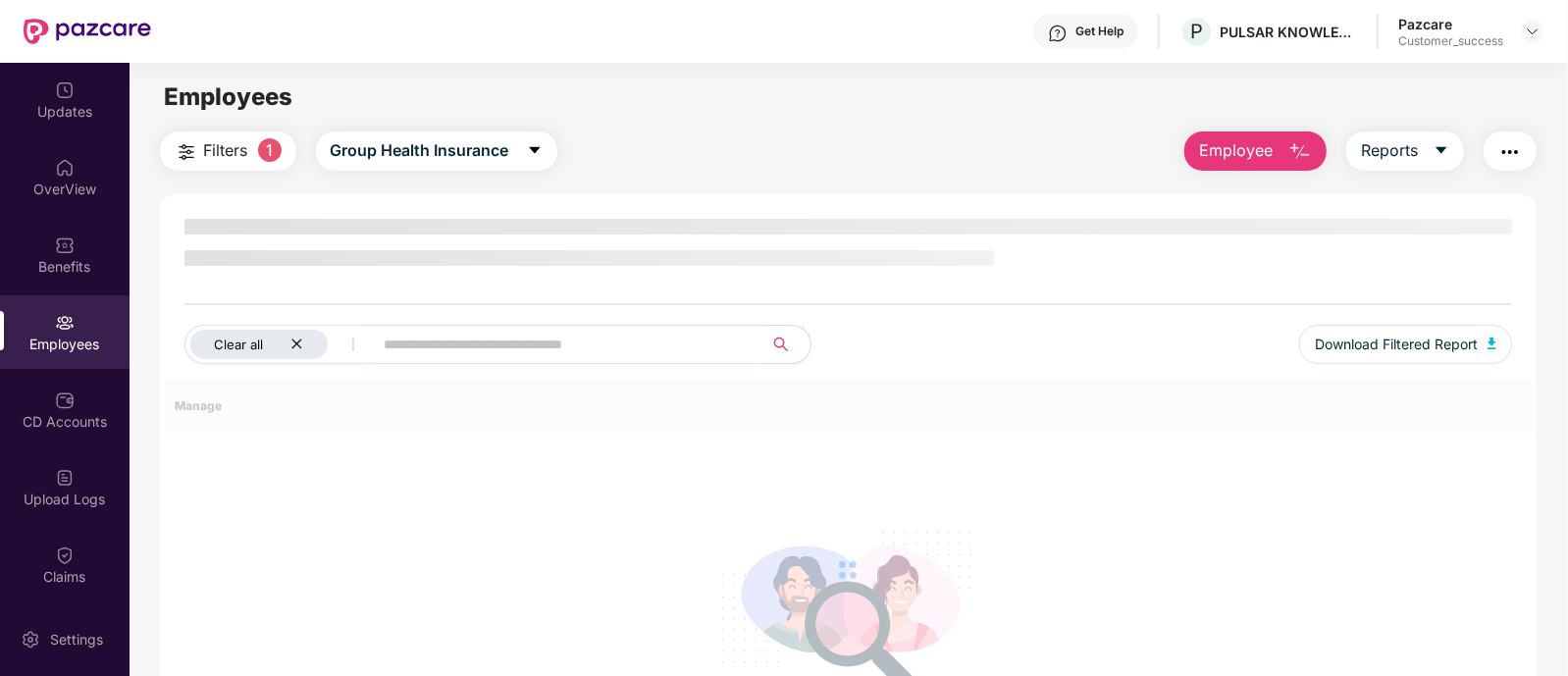
click at [294, 336] on div "Clear all" at bounding box center [259, 344] width 137 height 30
click at [326, 340] on div "All Download Filtered Report" at bounding box center [848, 299] width 1377 height 161
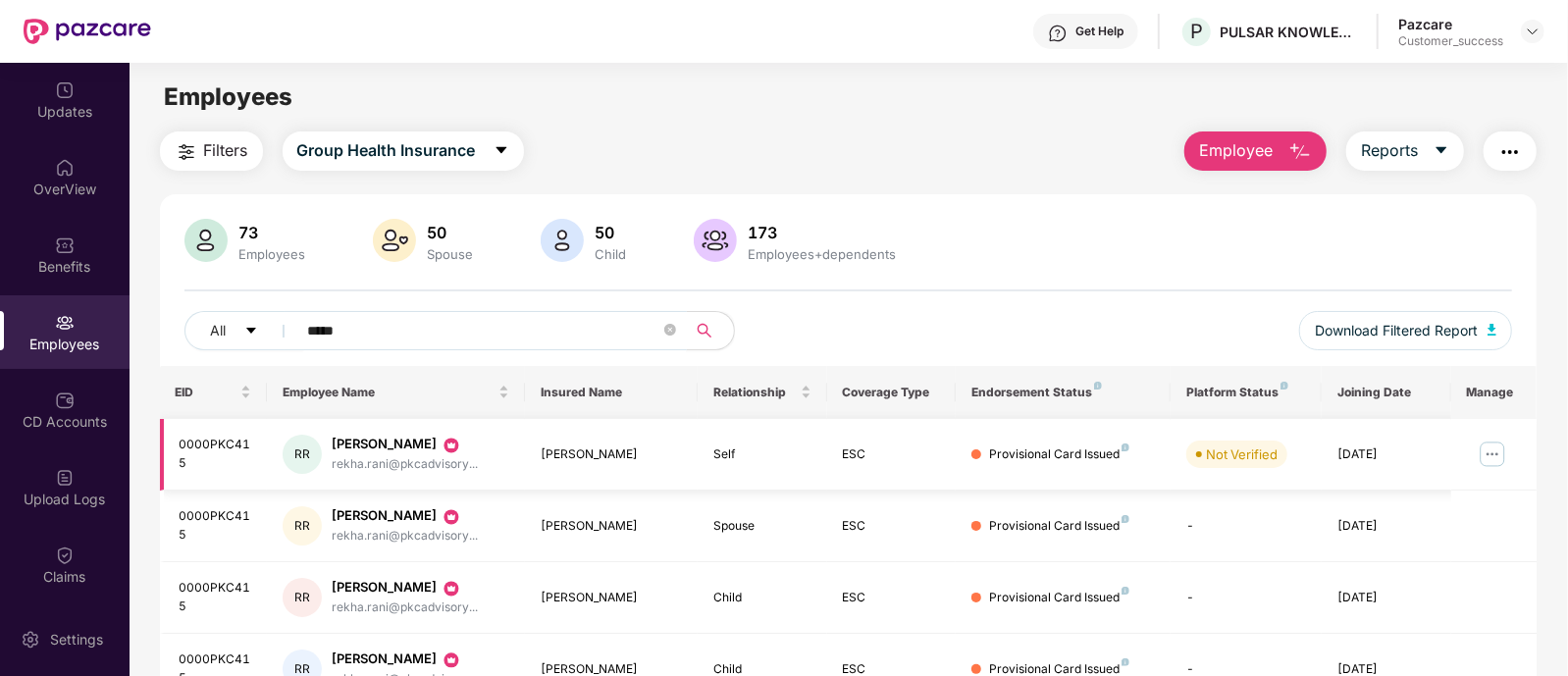
scroll to position [98, 0]
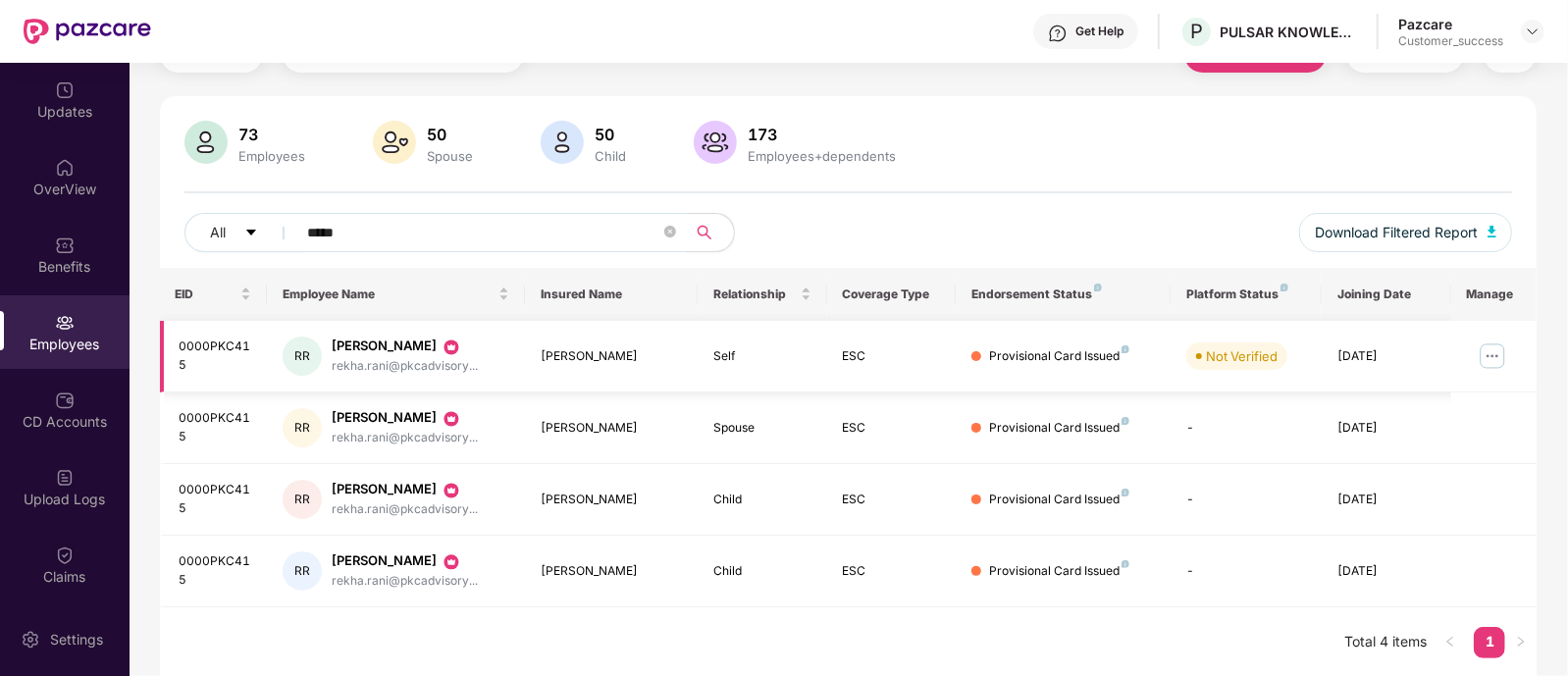
type input "*****"
click at [1497, 354] on img at bounding box center [1493, 356] width 32 height 32
click at [791, 625] on div "EID Employee Name Insured Name Relationship Coverage Type Endorsement Status Pl…" at bounding box center [848, 472] width 1377 height 410
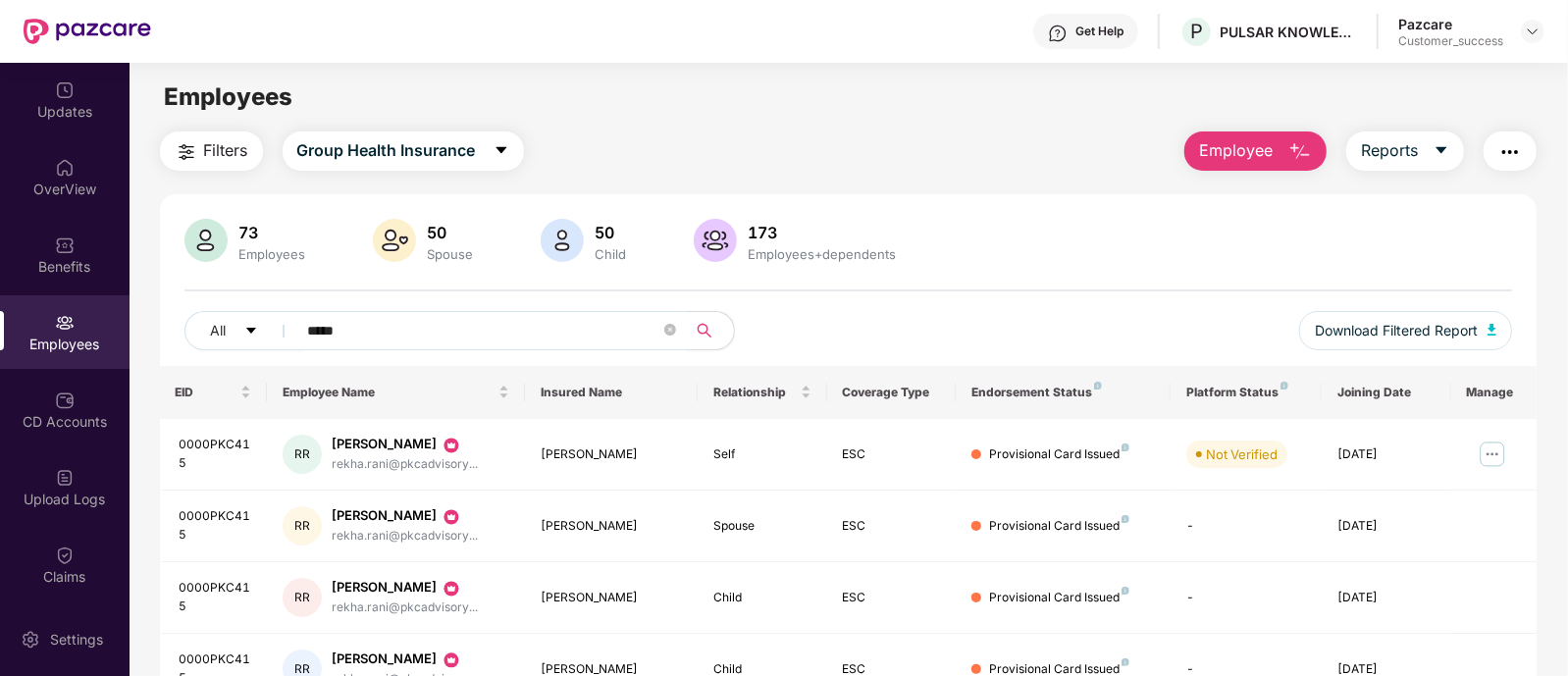
click at [1500, 132] on button "button" at bounding box center [1511, 151] width 53 height 39
click at [1115, 290] on div at bounding box center [849, 290] width 1329 height 2
click at [1177, 235] on div "73 Employees 50 Spouse 50 Child 173 Employees+dependents" at bounding box center [849, 243] width 1329 height 47
click at [1512, 153] on img "button" at bounding box center [1511, 152] width 24 height 24
click at [1042, 169] on div "Filters Group Health Insurance Employee Reports" at bounding box center [848, 151] width 1377 height 39
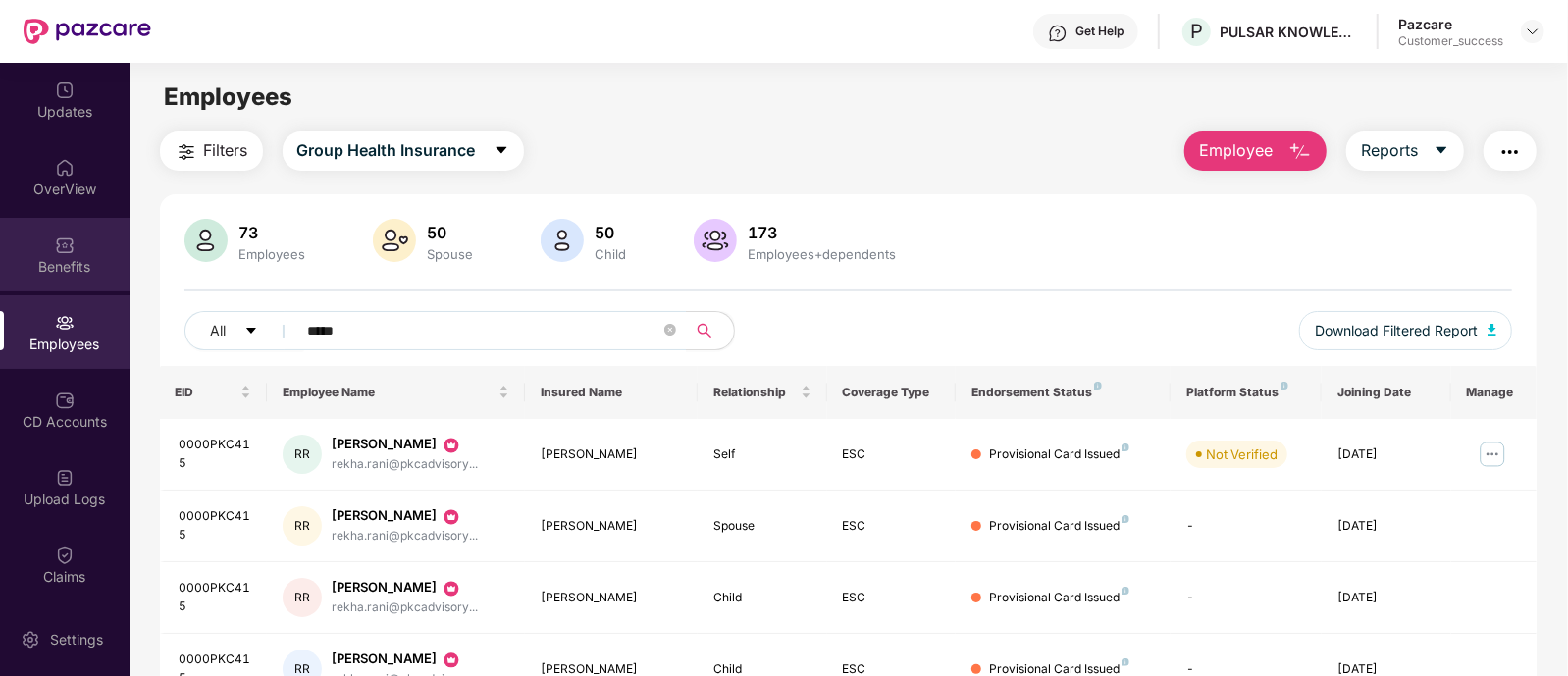
click at [71, 252] on img at bounding box center [65, 246] width 20 height 20
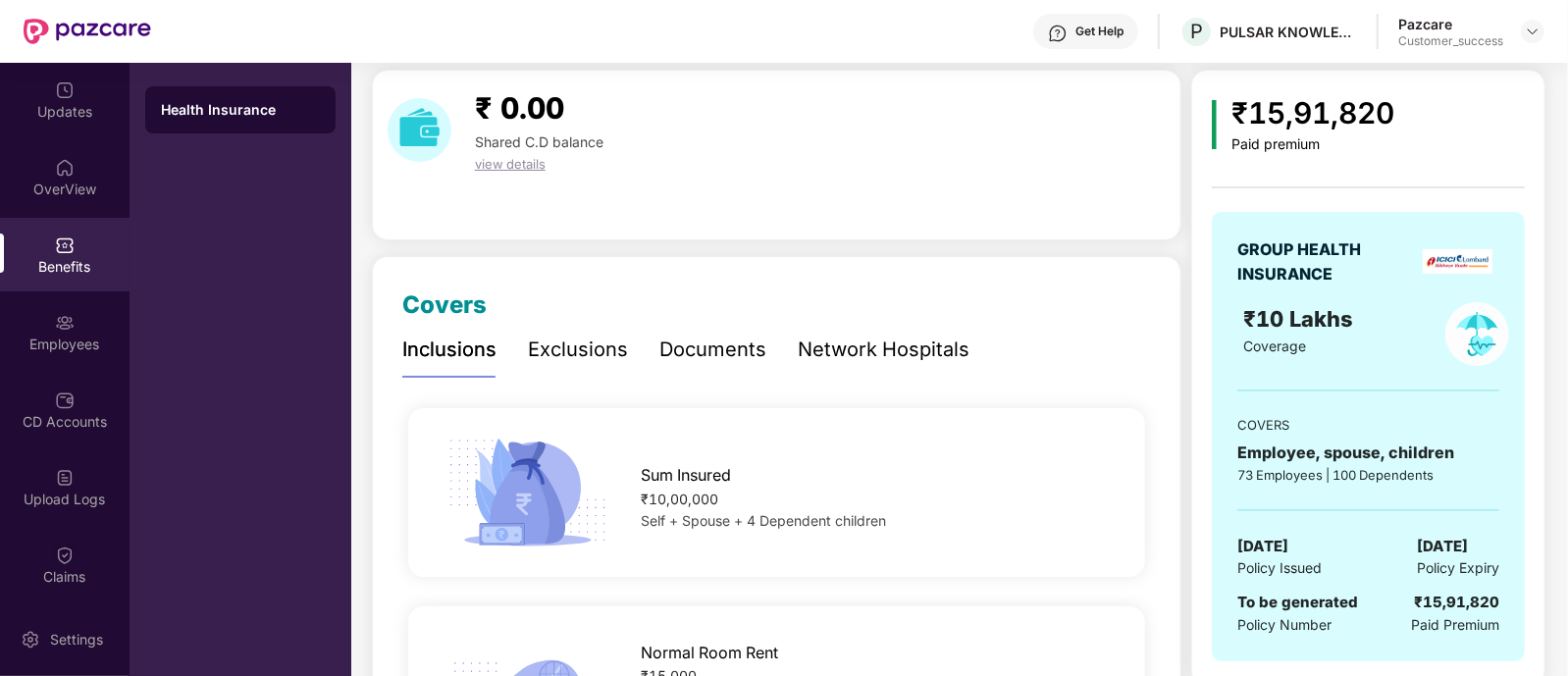
scroll to position [58, 0]
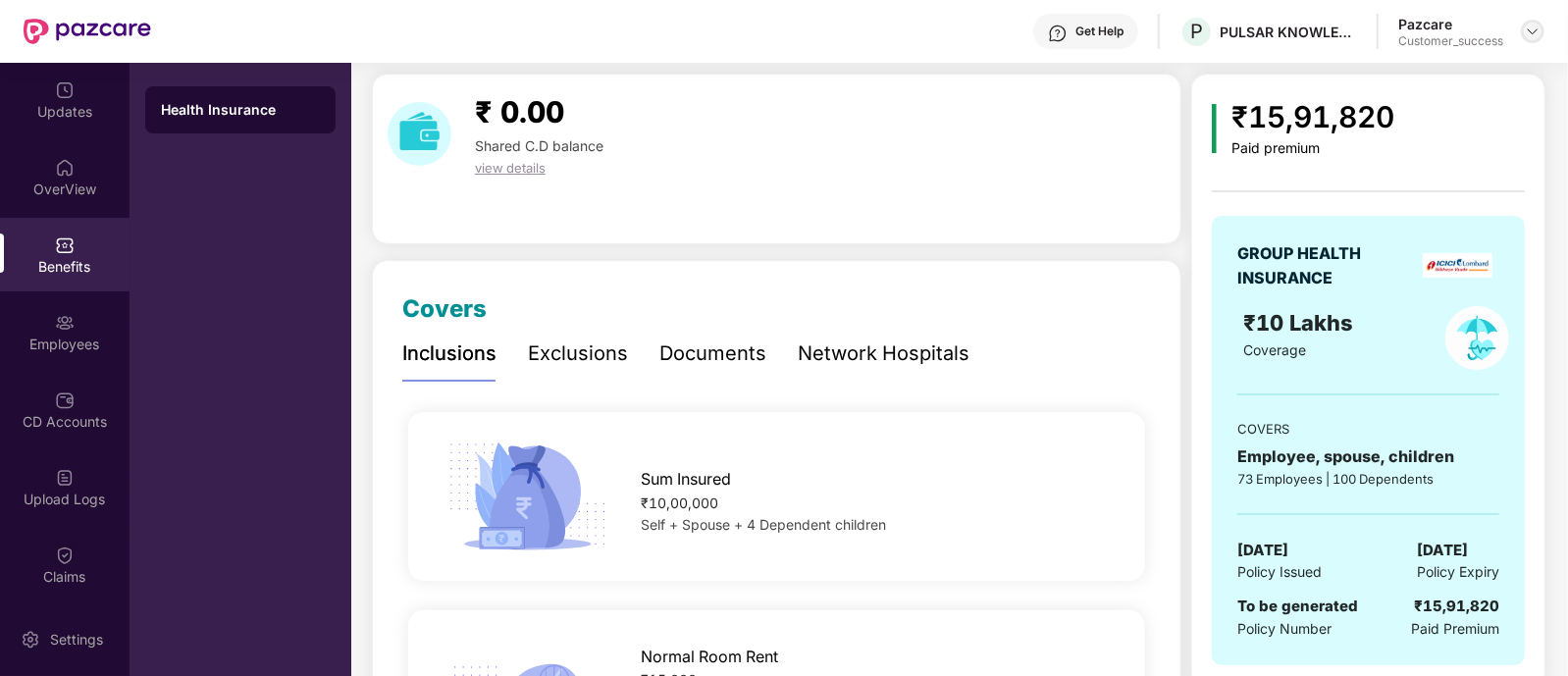
click at [1526, 28] on img at bounding box center [1533, 32] width 16 height 16
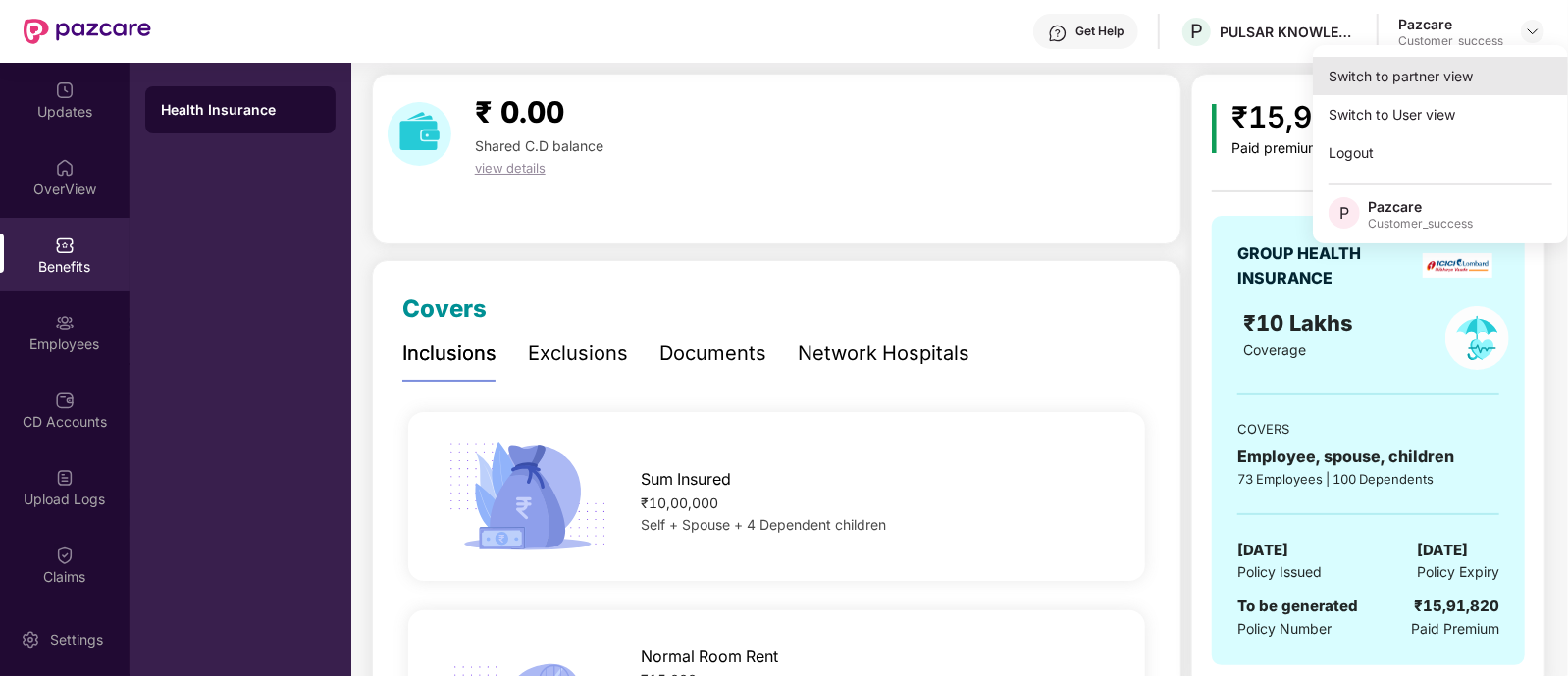
click at [1394, 85] on div "Switch to partner view" at bounding box center [1441, 76] width 255 height 38
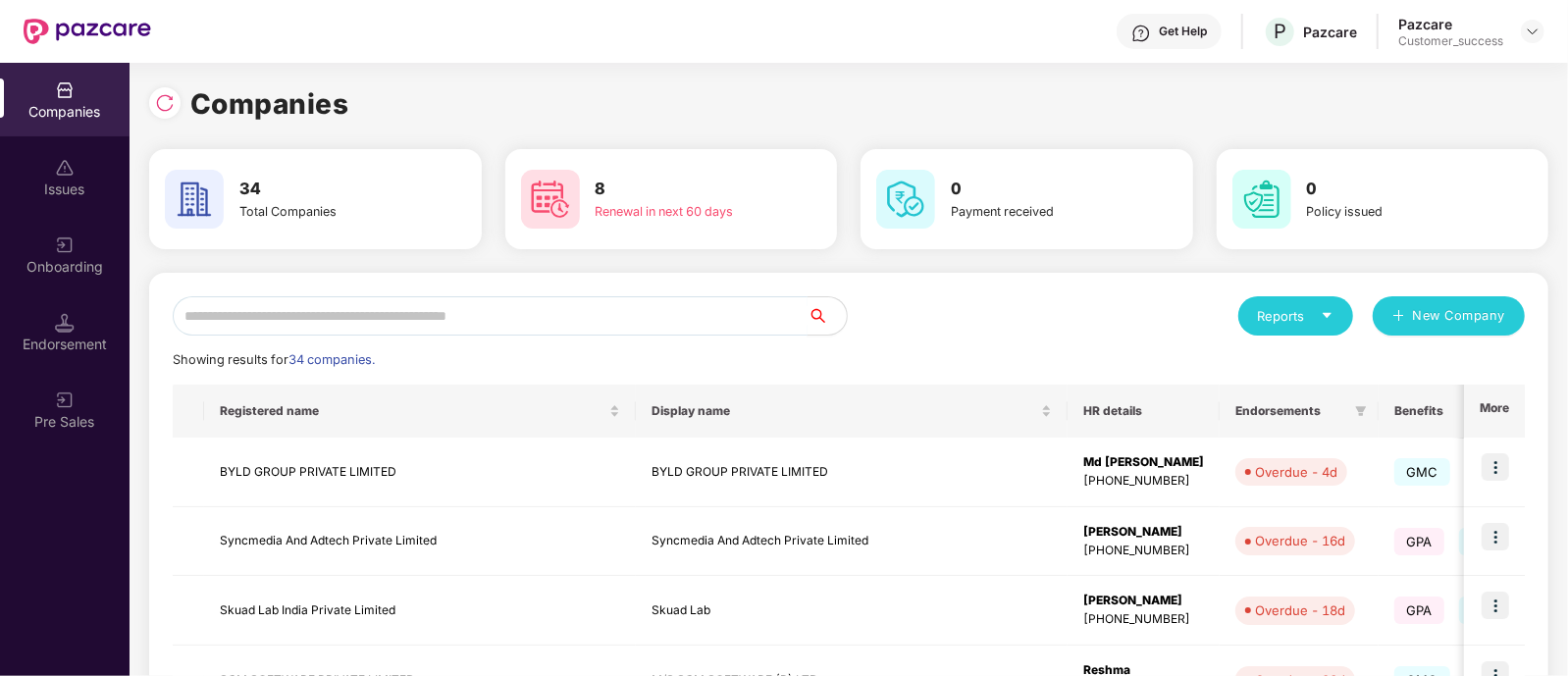
click at [508, 296] on input "text" at bounding box center [490, 316] width 635 height 39
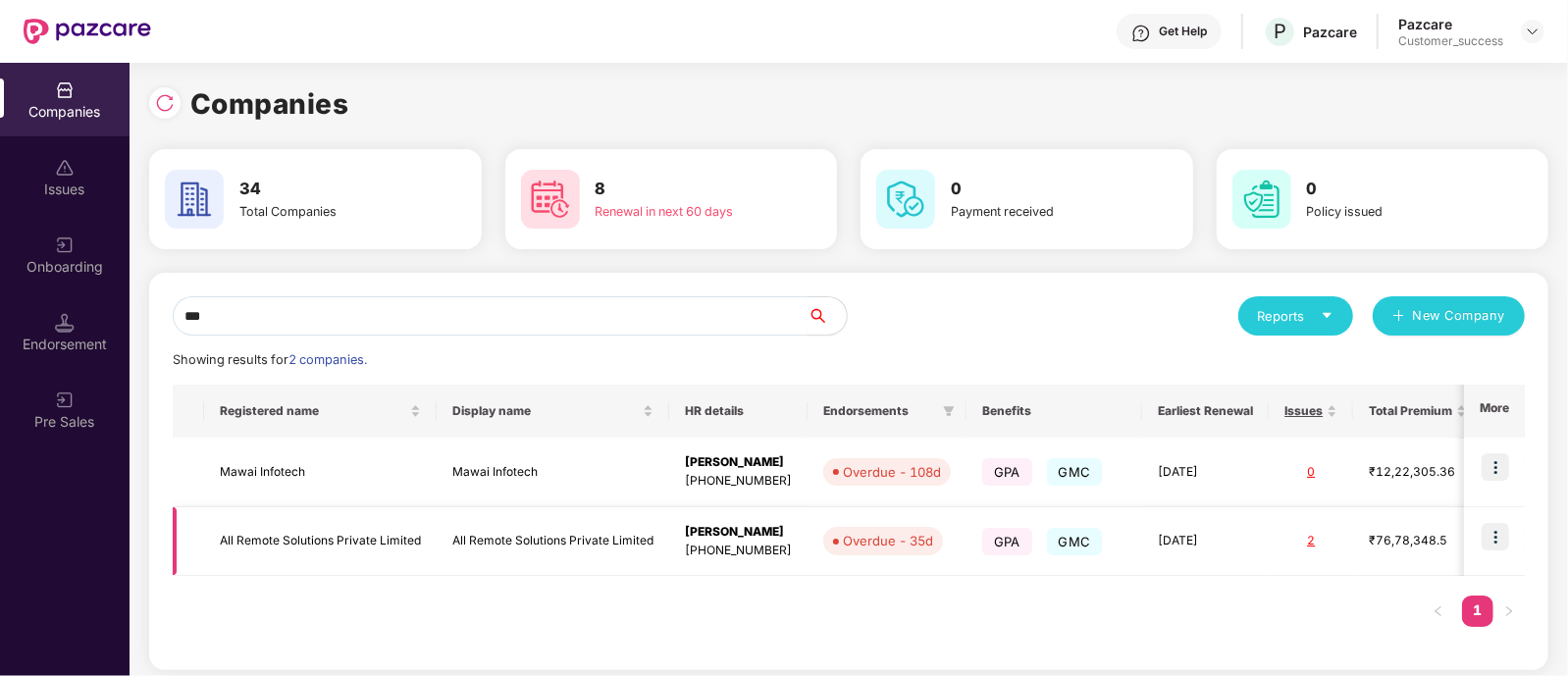
type input "***"
click at [1492, 531] on img at bounding box center [1496, 537] width 28 height 28
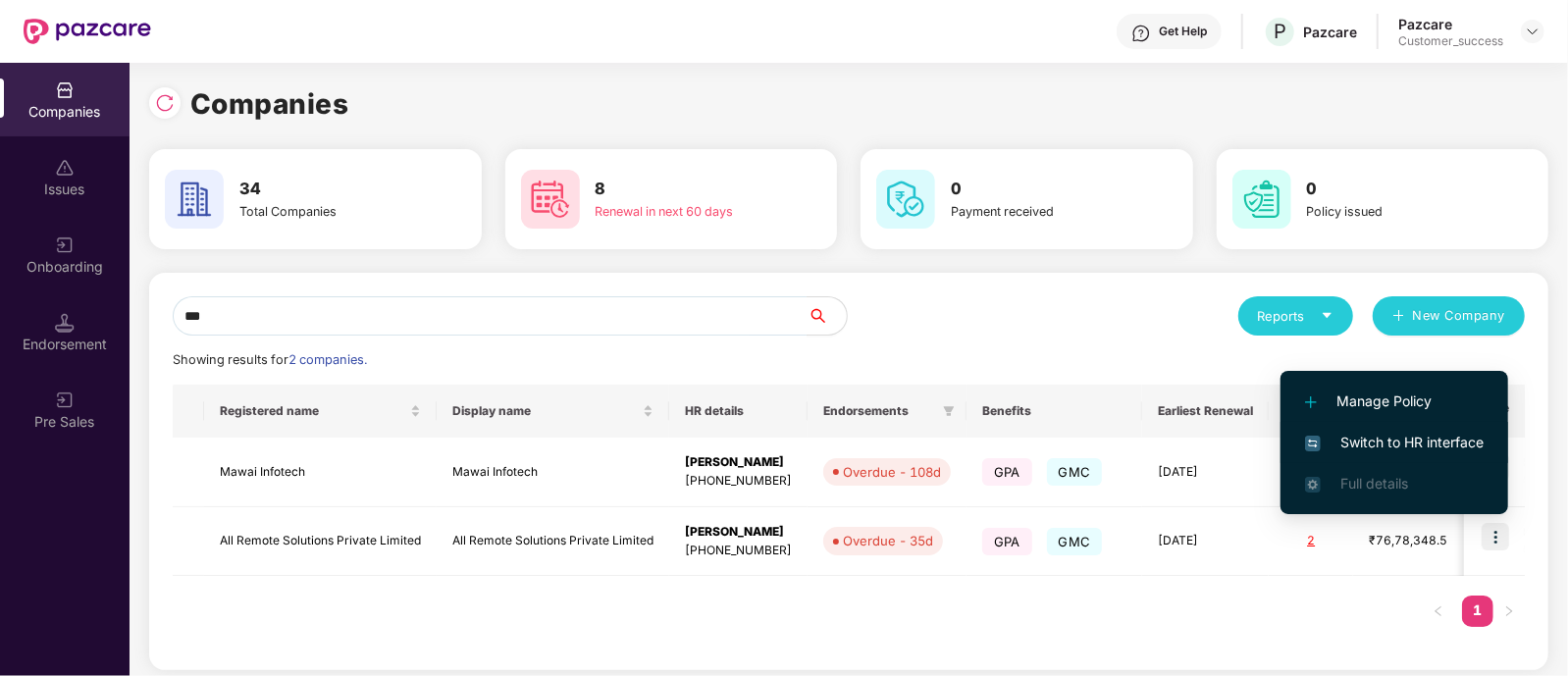
click at [1358, 431] on span "Switch to HR interface" at bounding box center [1394, 442] width 179 height 22
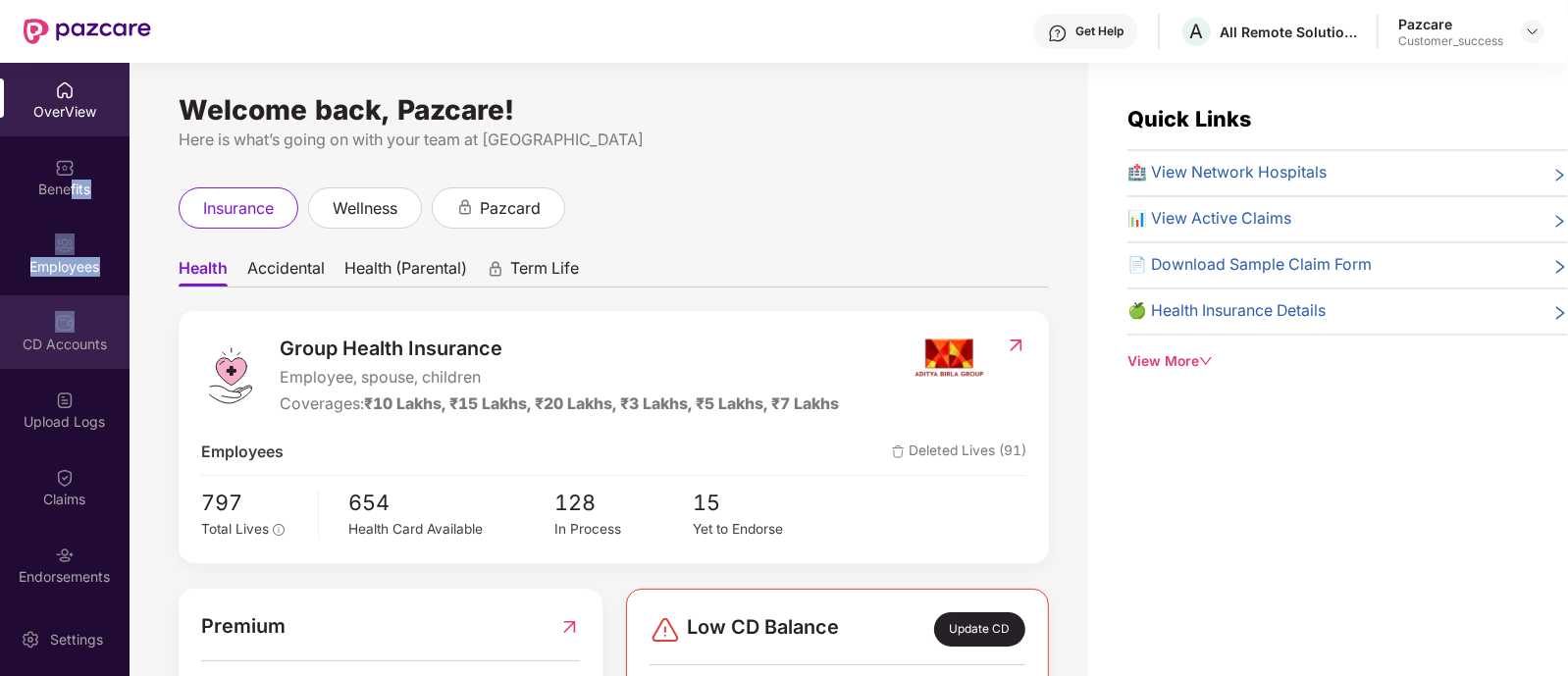
drag, startPoint x: 70, startPoint y: 188, endPoint x: 72, endPoint y: 308, distance: 120.0
click at [72, 308] on div "OverView Benefits Employees CD Accounts Upload Logs Claims Endorsements My Orde…" at bounding box center [64, 333] width 129 height 540
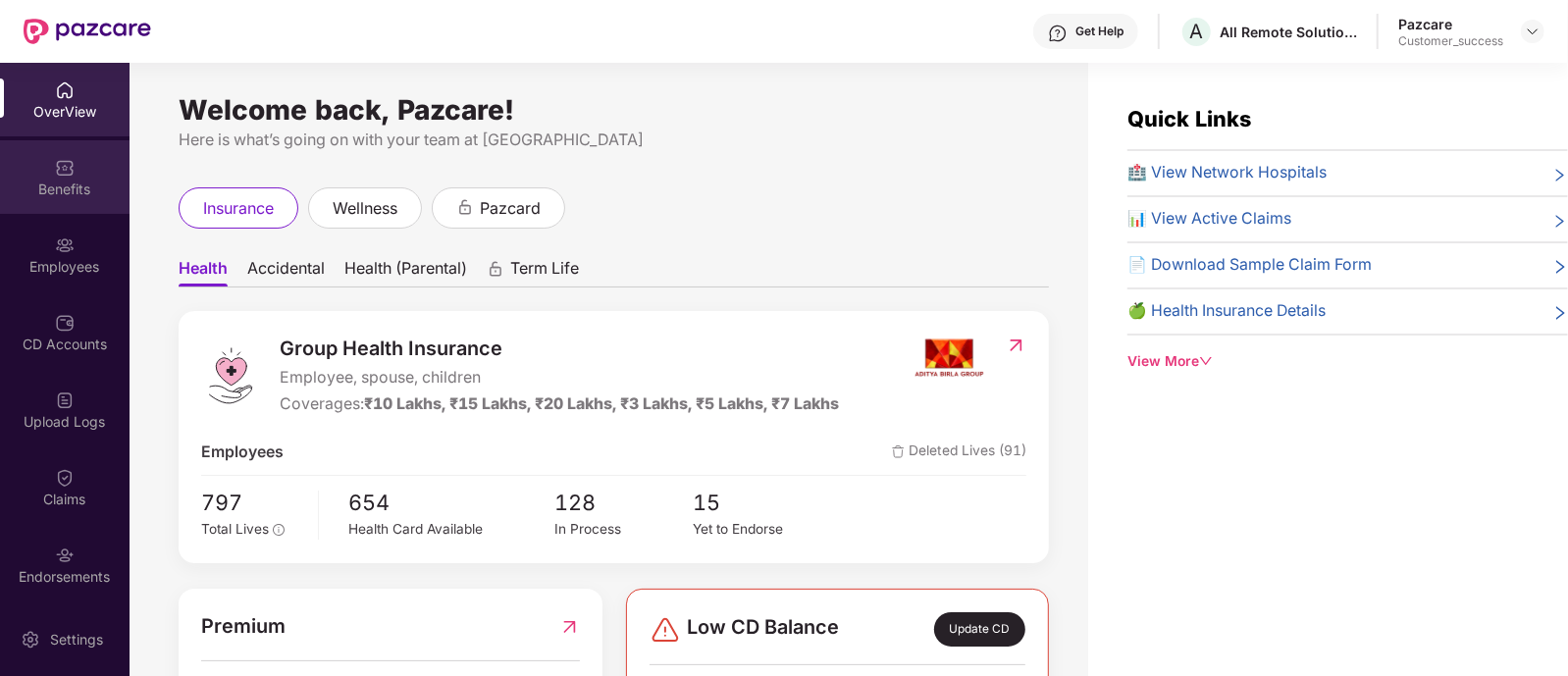
click at [54, 193] on div "Benefits" at bounding box center [64, 189] width 129 height 20
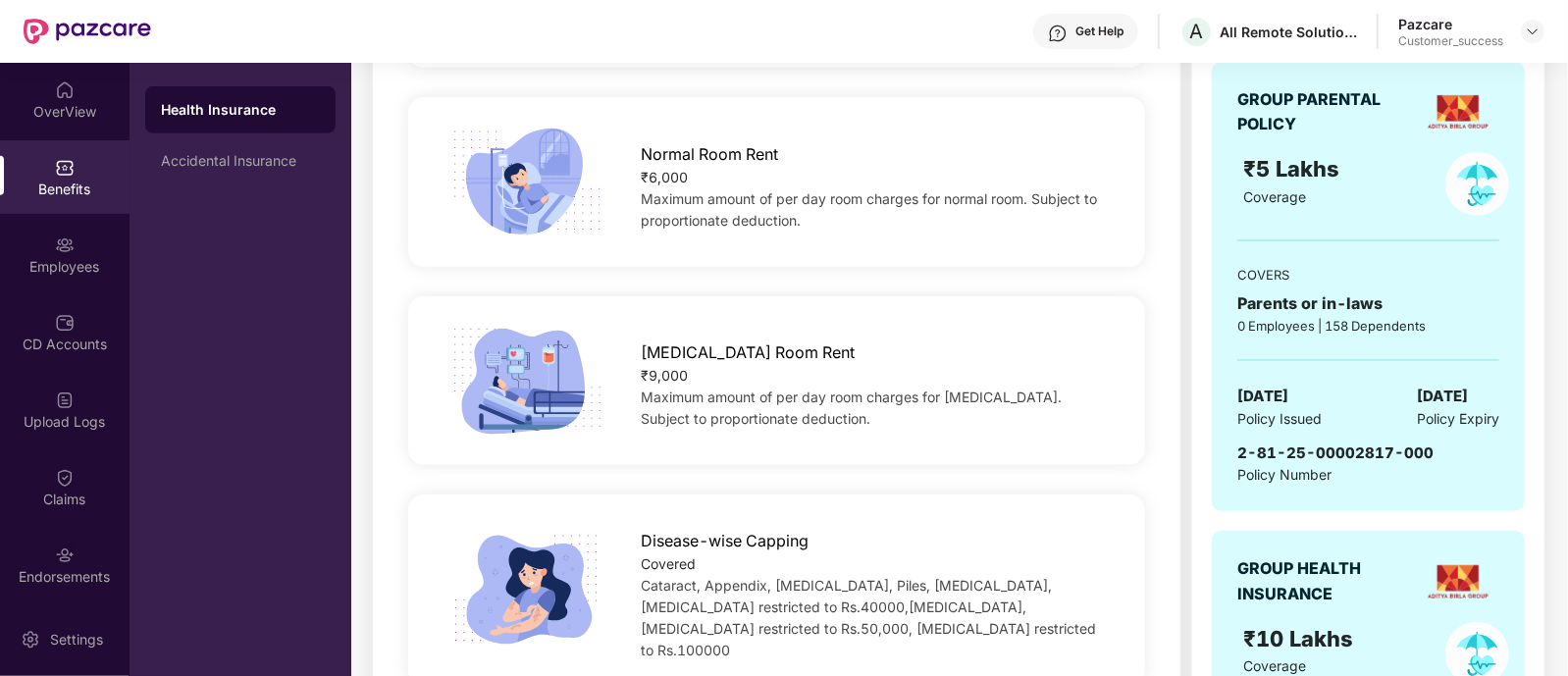
scroll to position [1107, 0]
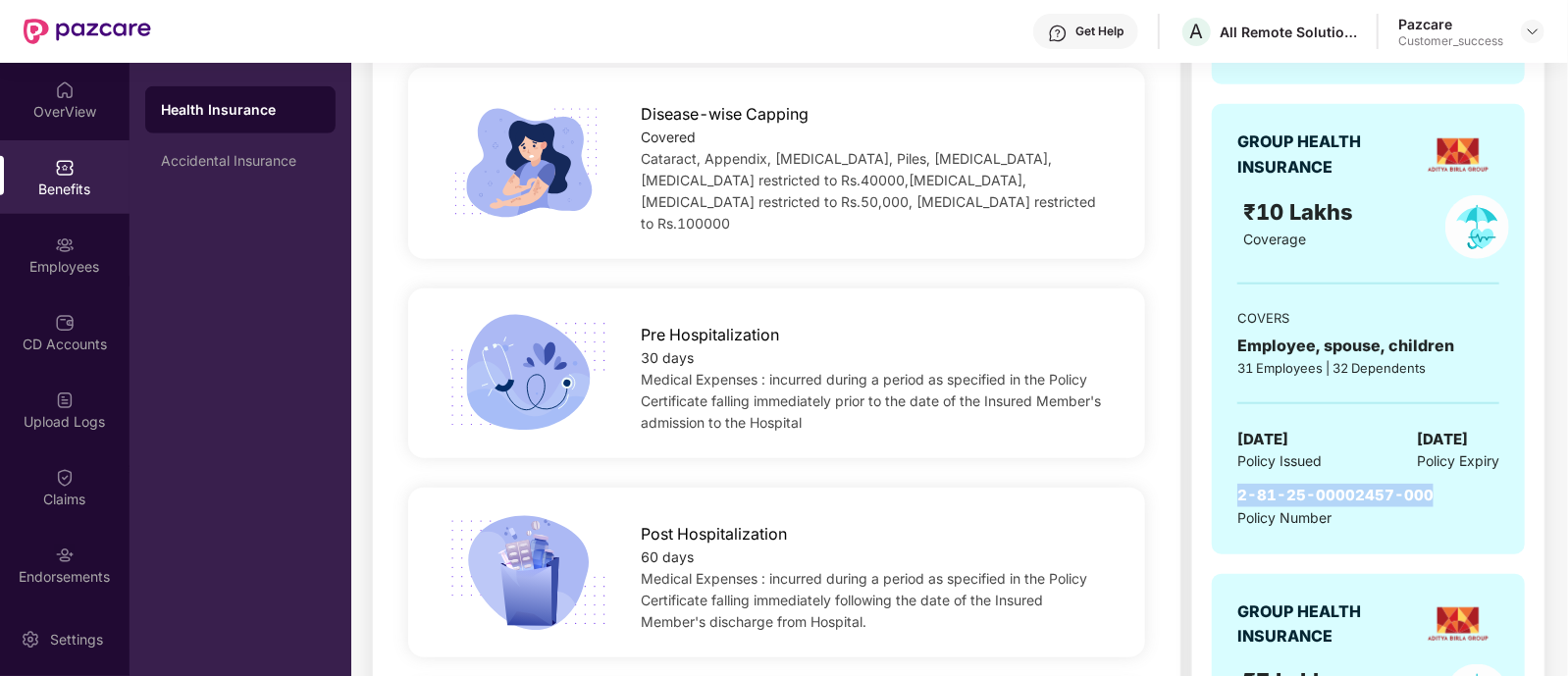
drag, startPoint x: 1231, startPoint y: 489, endPoint x: 1430, endPoint y: 492, distance: 199.0
click at [1430, 492] on div "GROUP HEALTH INSURANCE ₹10 Lakhs Coverage COVERS Employee, spouse, children 31 …" at bounding box center [1368, 328] width 313 height 449
copy span "2-81-25-00002457-000"
click at [1533, 37] on img at bounding box center [1533, 32] width 16 height 16
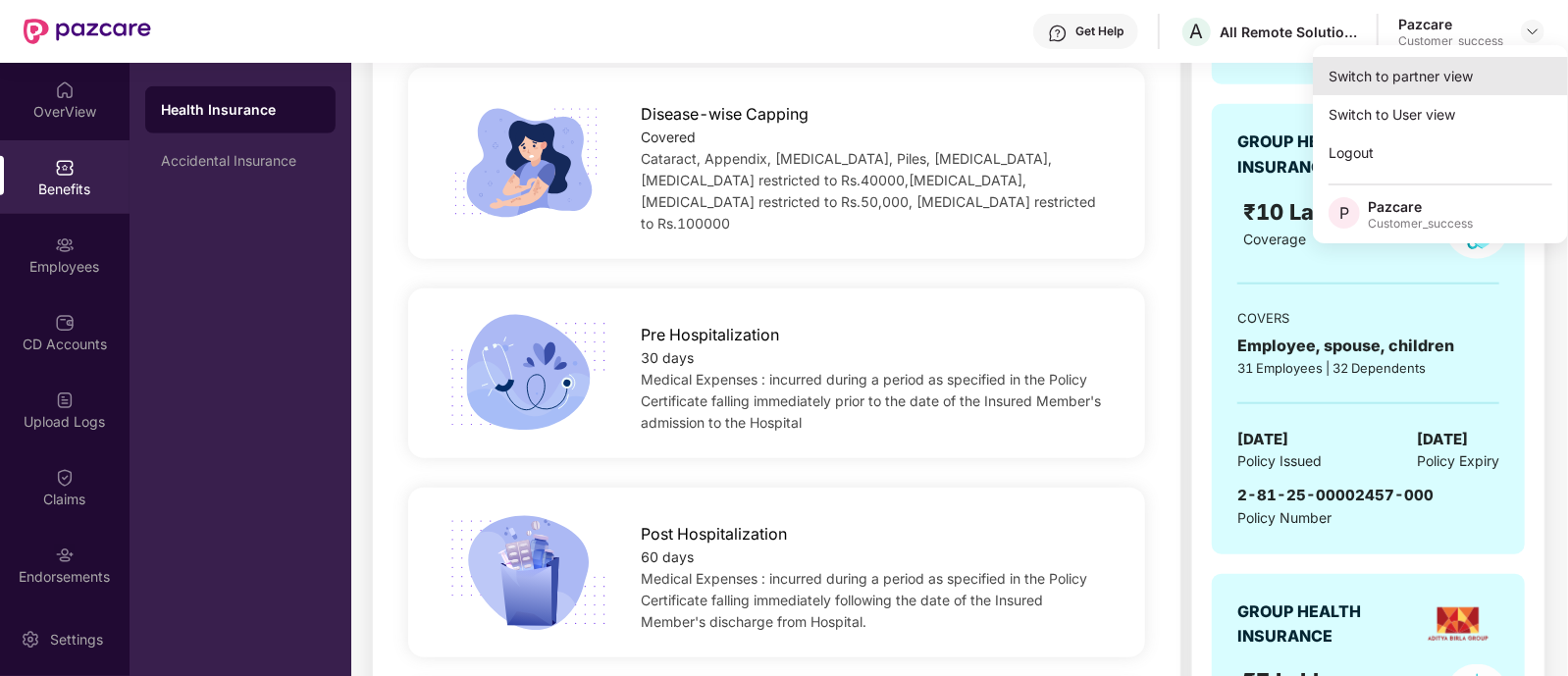
click at [1462, 69] on div "Switch to partner view" at bounding box center [1441, 76] width 255 height 38
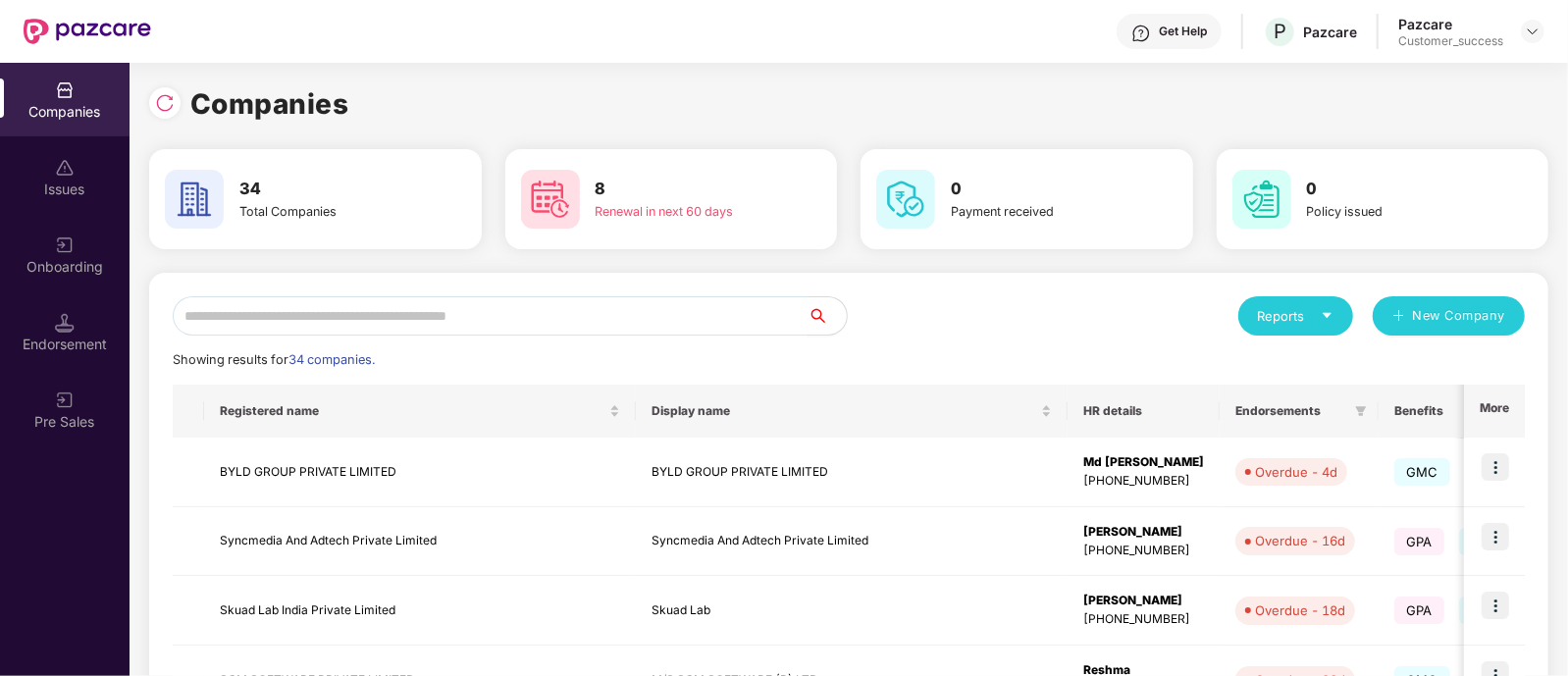
click at [351, 304] on input "text" at bounding box center [490, 316] width 635 height 39
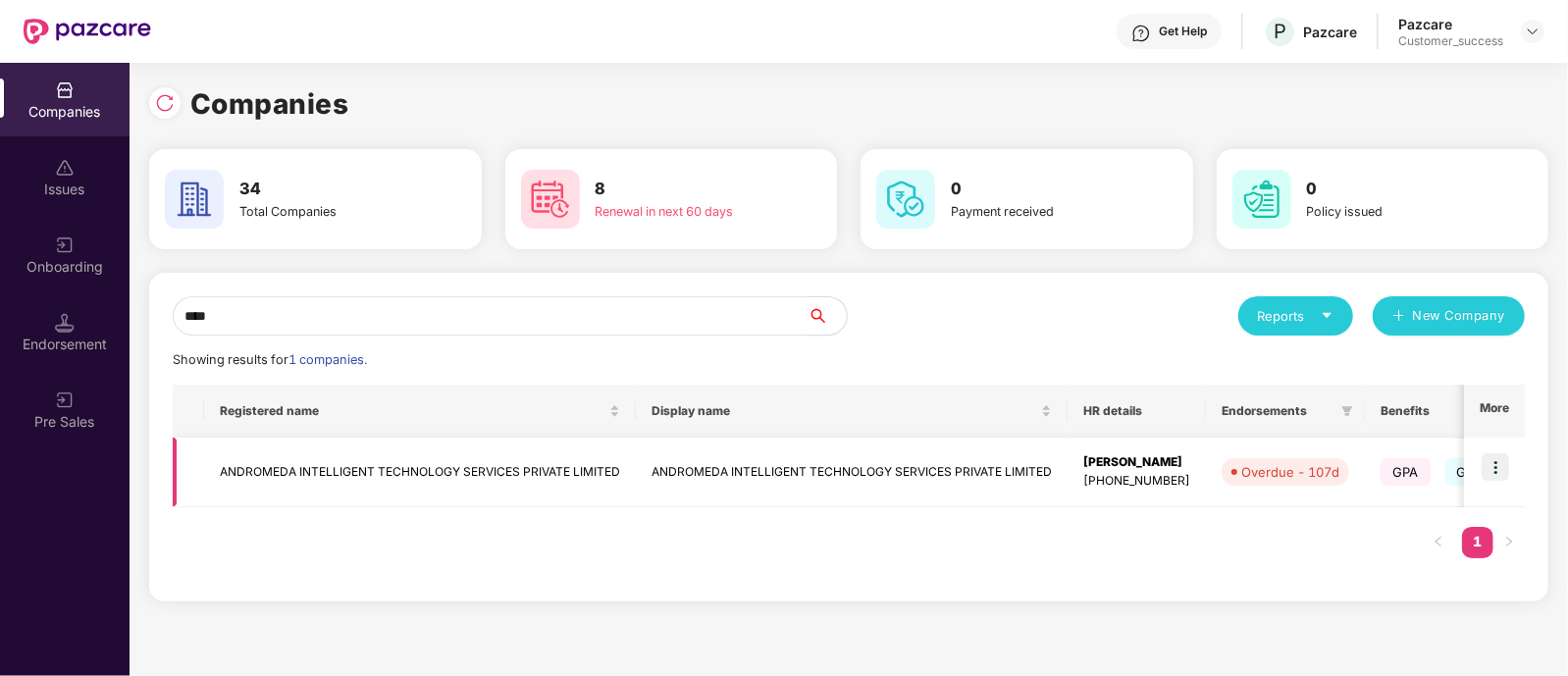
type input "****"
click at [1506, 469] on img at bounding box center [1496, 467] width 28 height 28
click at [1193, 570] on div "Registered name Display name HR details Endorsements Benefits Earliest Renewal …" at bounding box center [849, 482] width 1353 height 193
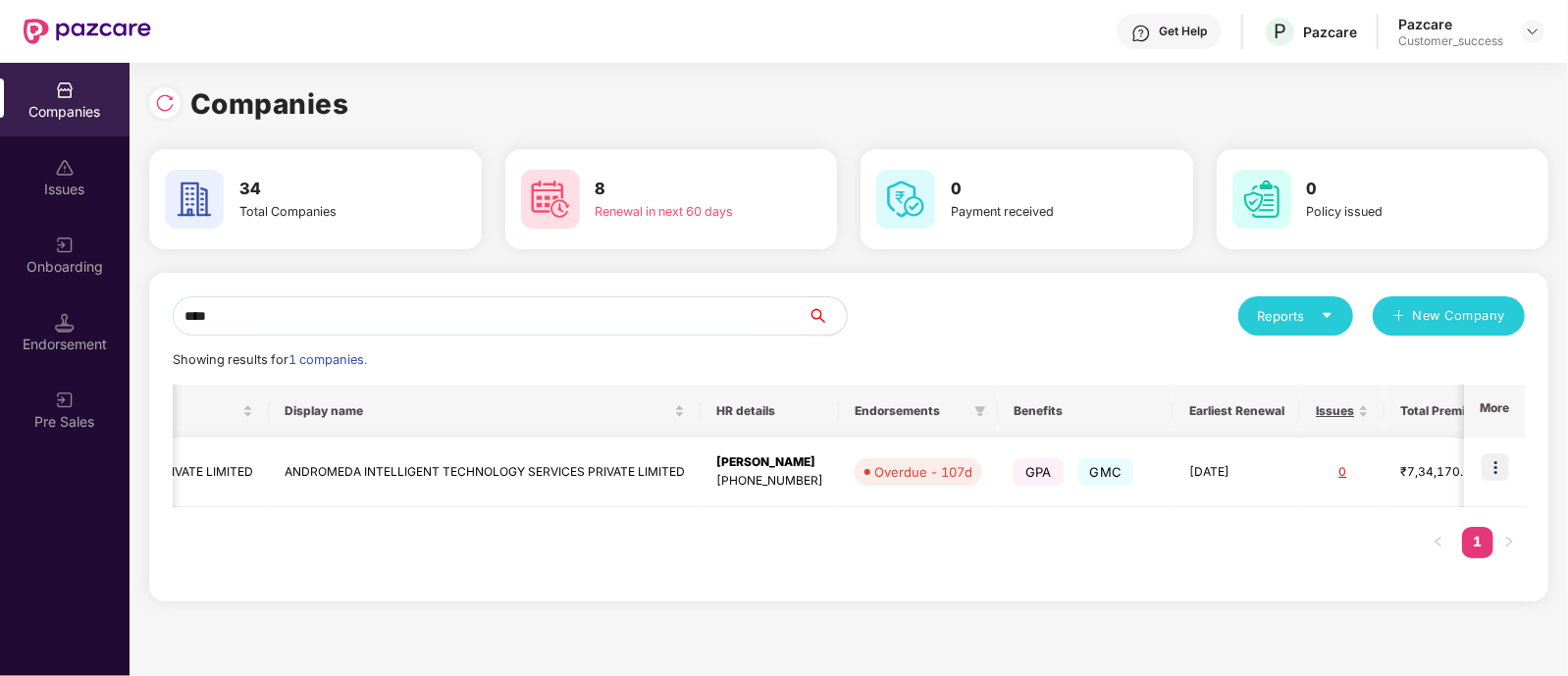
scroll to position [0, 368]
click at [1507, 459] on img at bounding box center [1496, 467] width 28 height 28
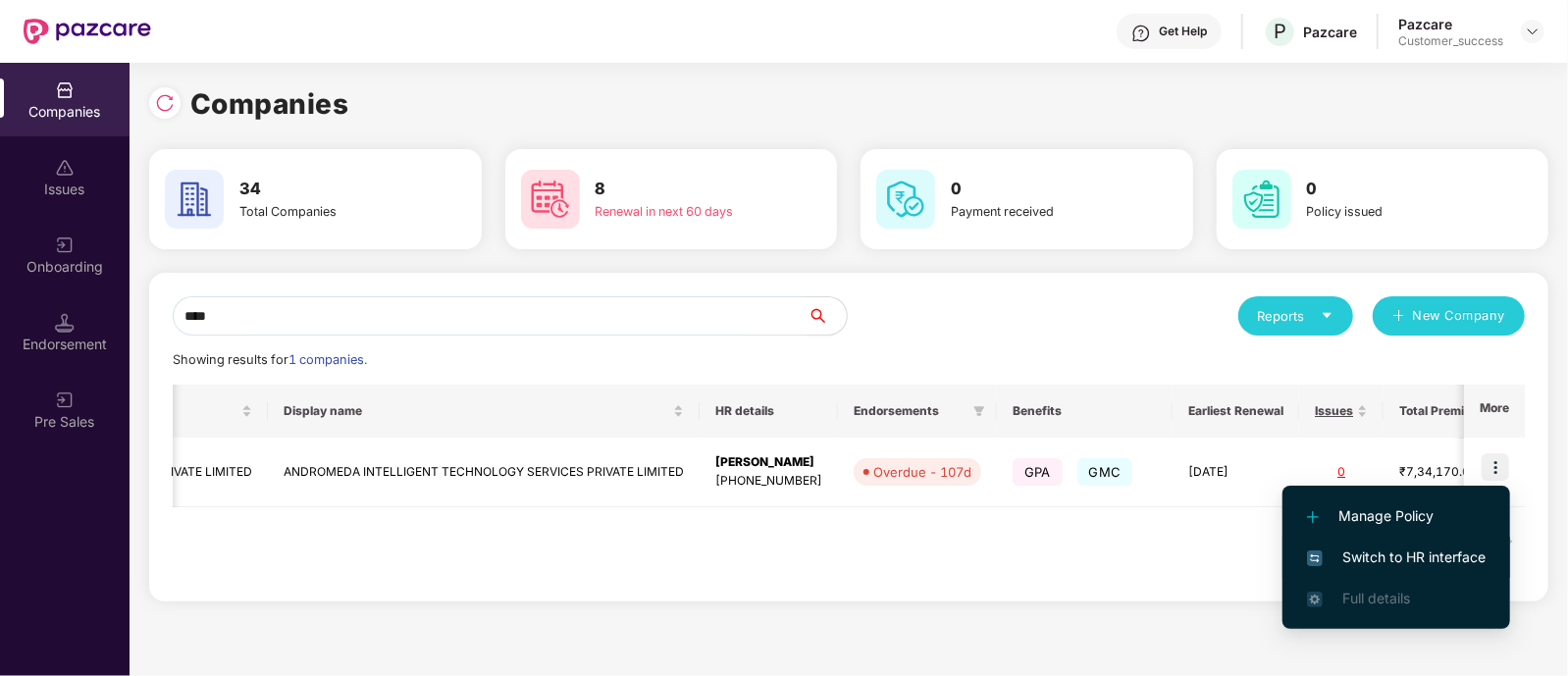
click at [1421, 555] on span "Switch to HR interface" at bounding box center [1396, 558] width 179 height 22
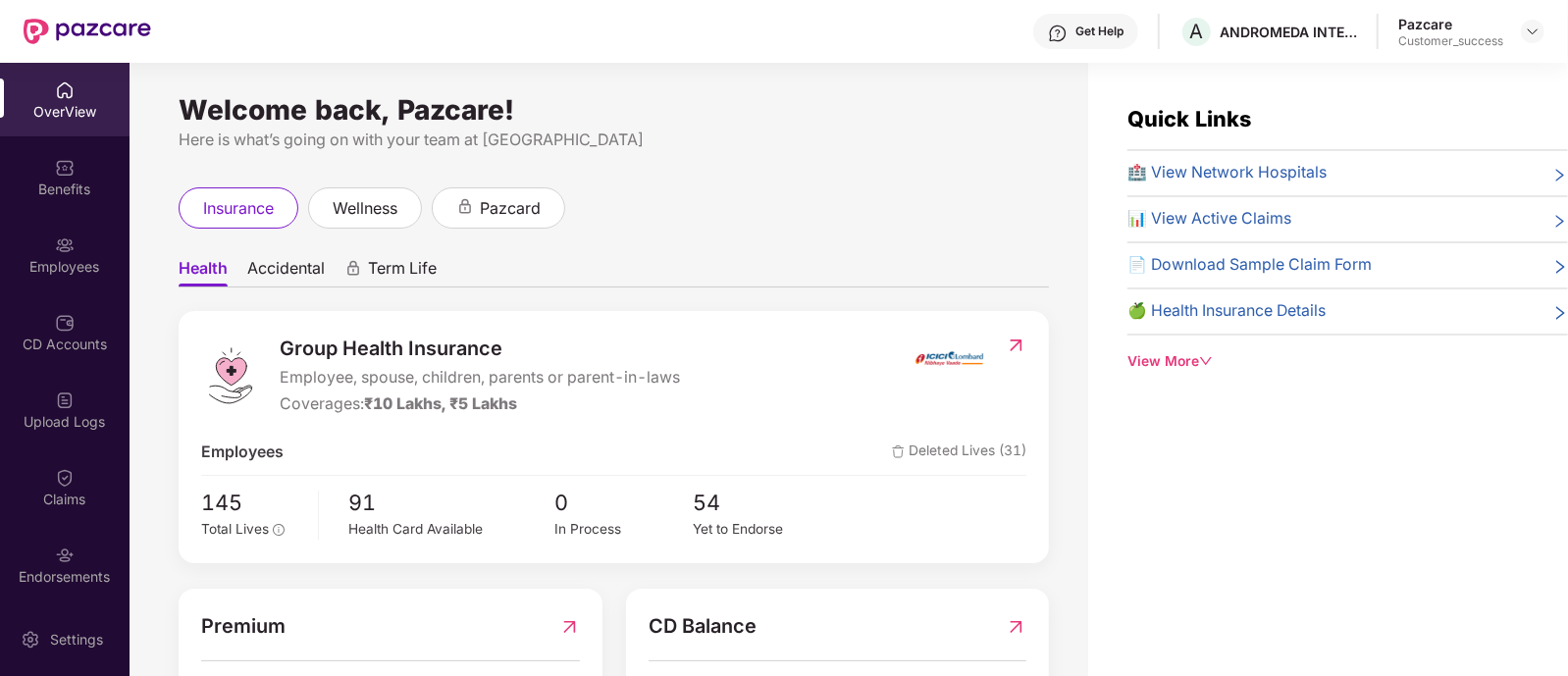
click at [90, 257] on div "Employees" at bounding box center [64, 266] width 129 height 20
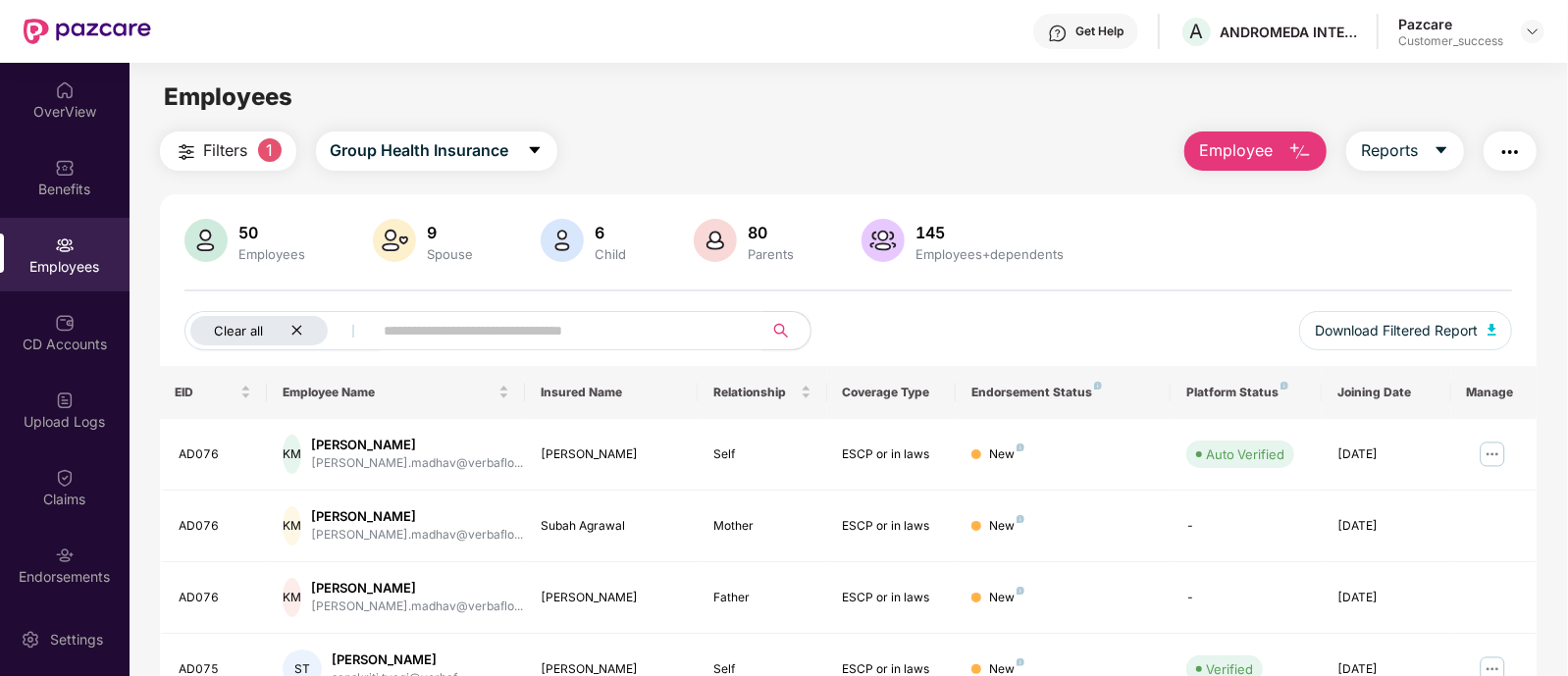
click at [302, 329] on icon "close" at bounding box center [296, 330] width 13 height 13
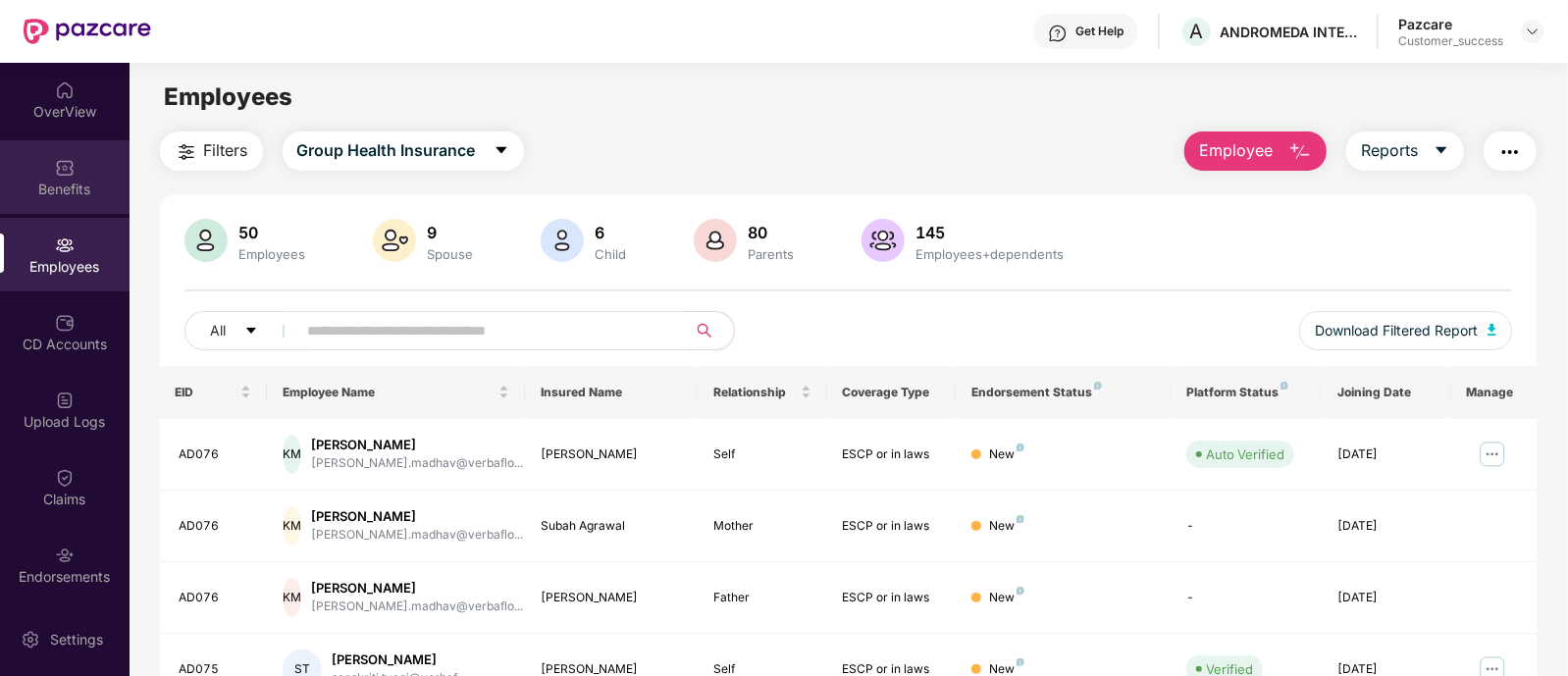
click at [47, 171] on div "Benefits" at bounding box center [64, 177] width 129 height 74
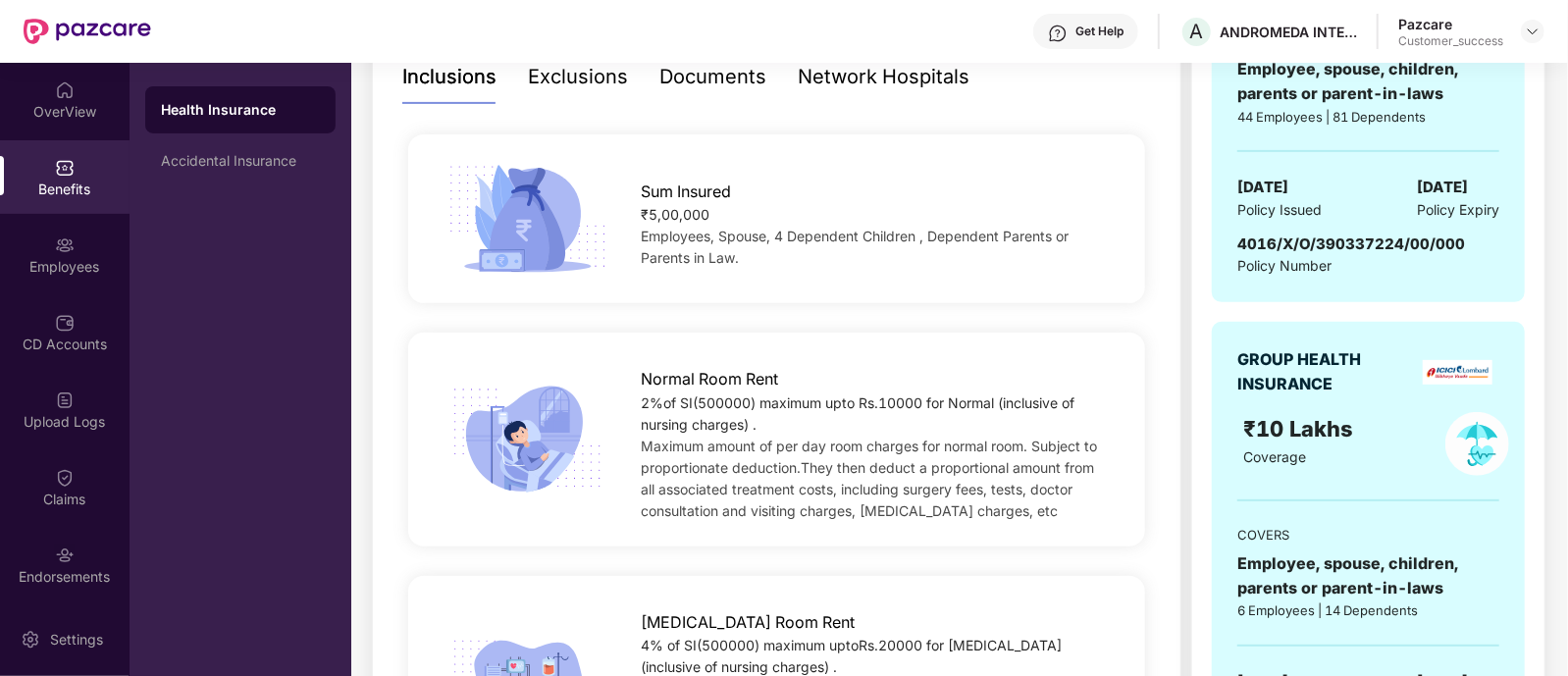
scroll to position [445, 0]
drag, startPoint x: 1241, startPoint y: 240, endPoint x: 1484, endPoint y: 244, distance: 243.0
click at [1484, 244] on div "4016/X/O/390337224/00/000 Policy Number" at bounding box center [1368, 256] width 262 height 45
drag, startPoint x: 1460, startPoint y: 238, endPoint x: 1238, endPoint y: 231, distance: 222.1
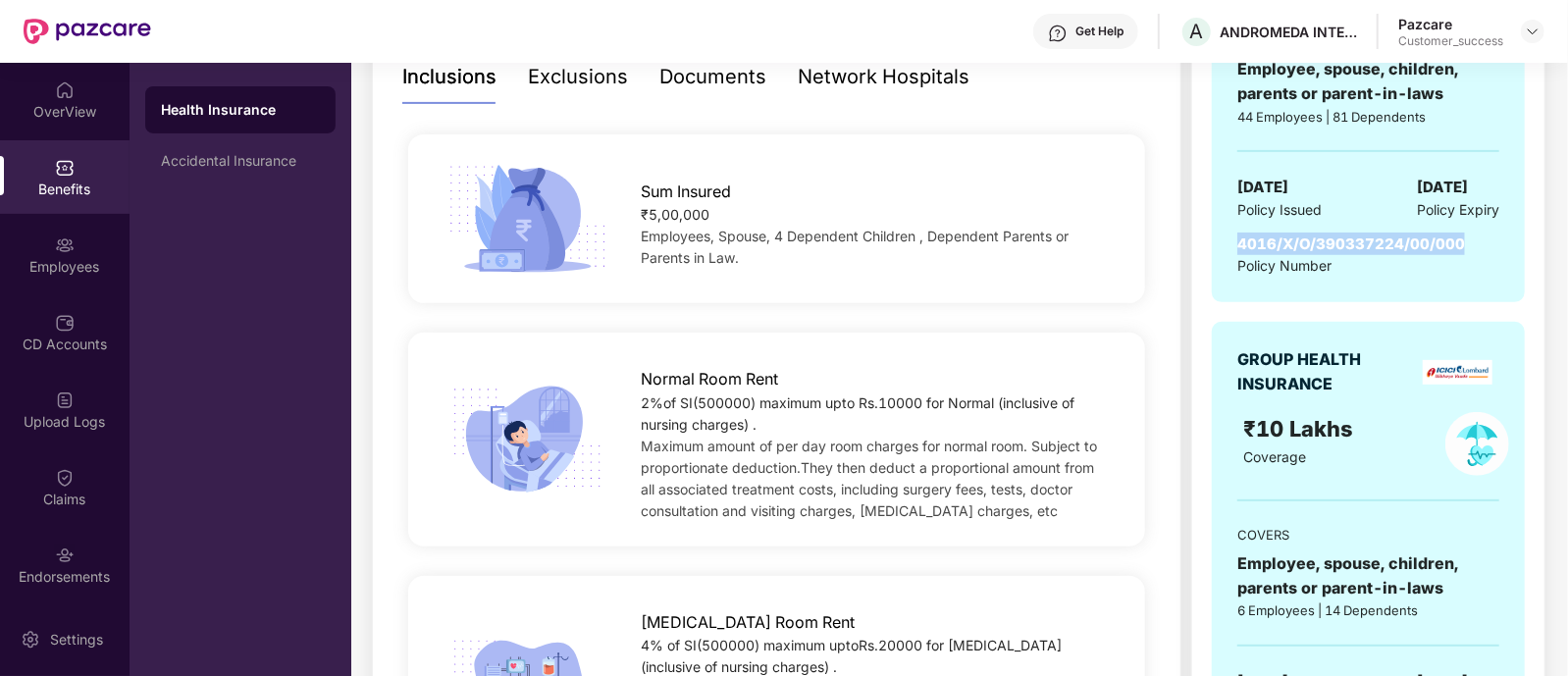
click at [1238, 233] on div "4016/X/O/390337224/00/000 Policy Number" at bounding box center [1368, 256] width 262 height 45
copy span "4016/X/O/390337224/00/000"
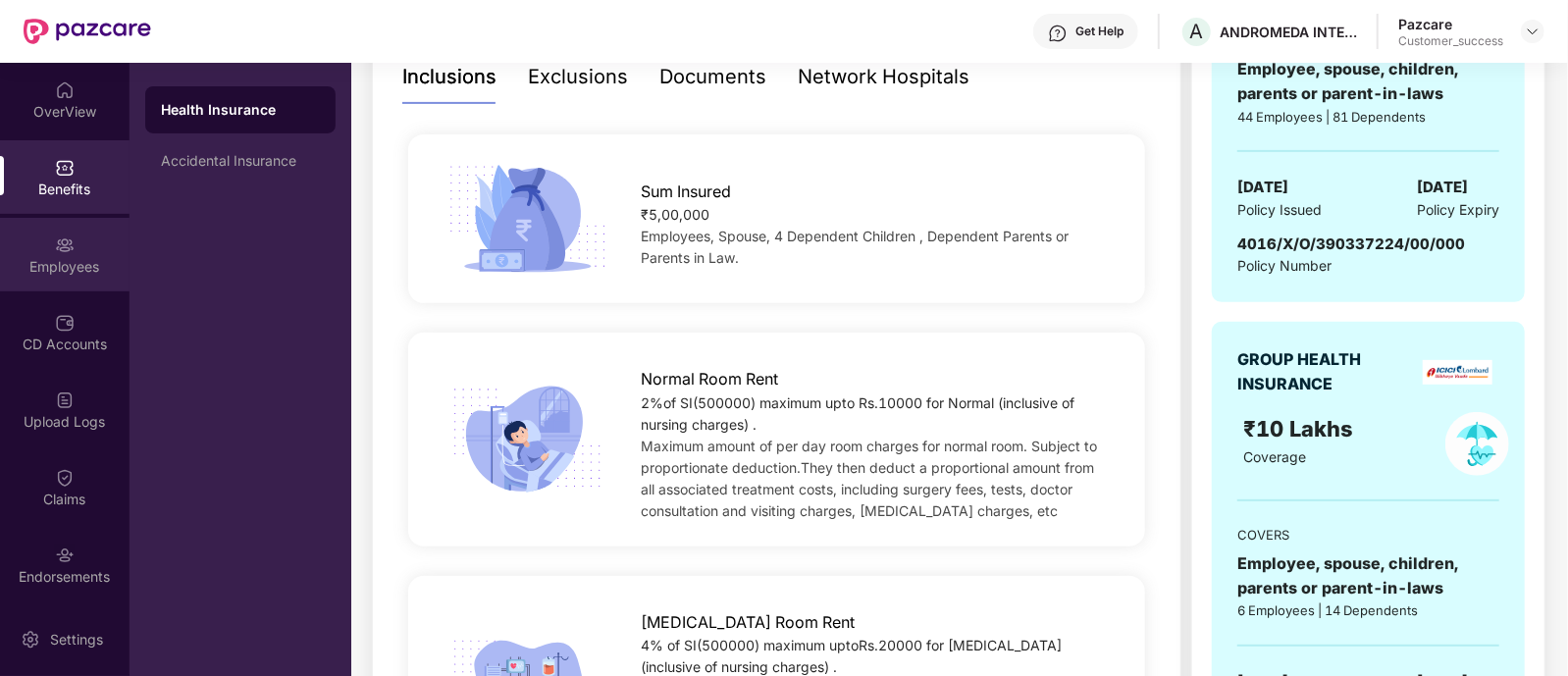
click at [75, 253] on div "Employees" at bounding box center [64, 255] width 129 height 74
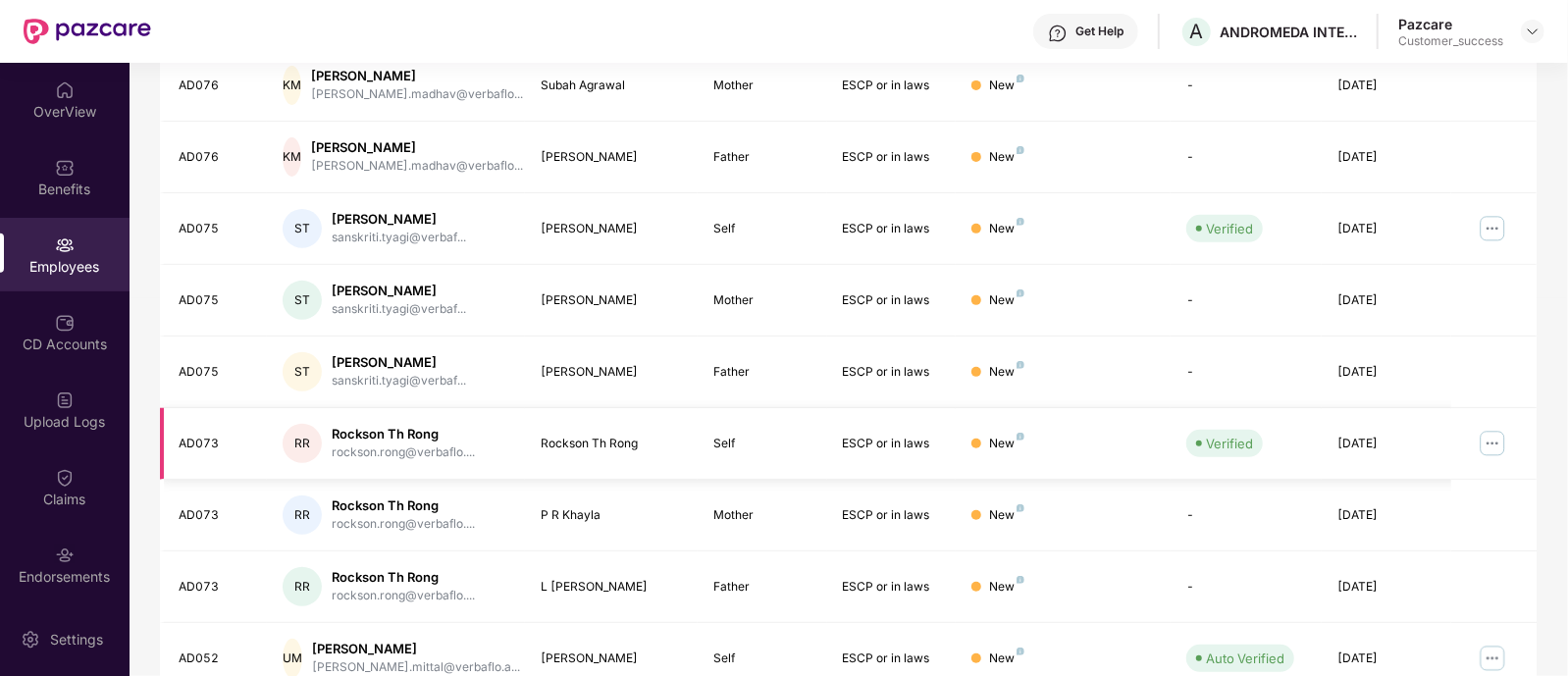
scroll to position [527, 0]
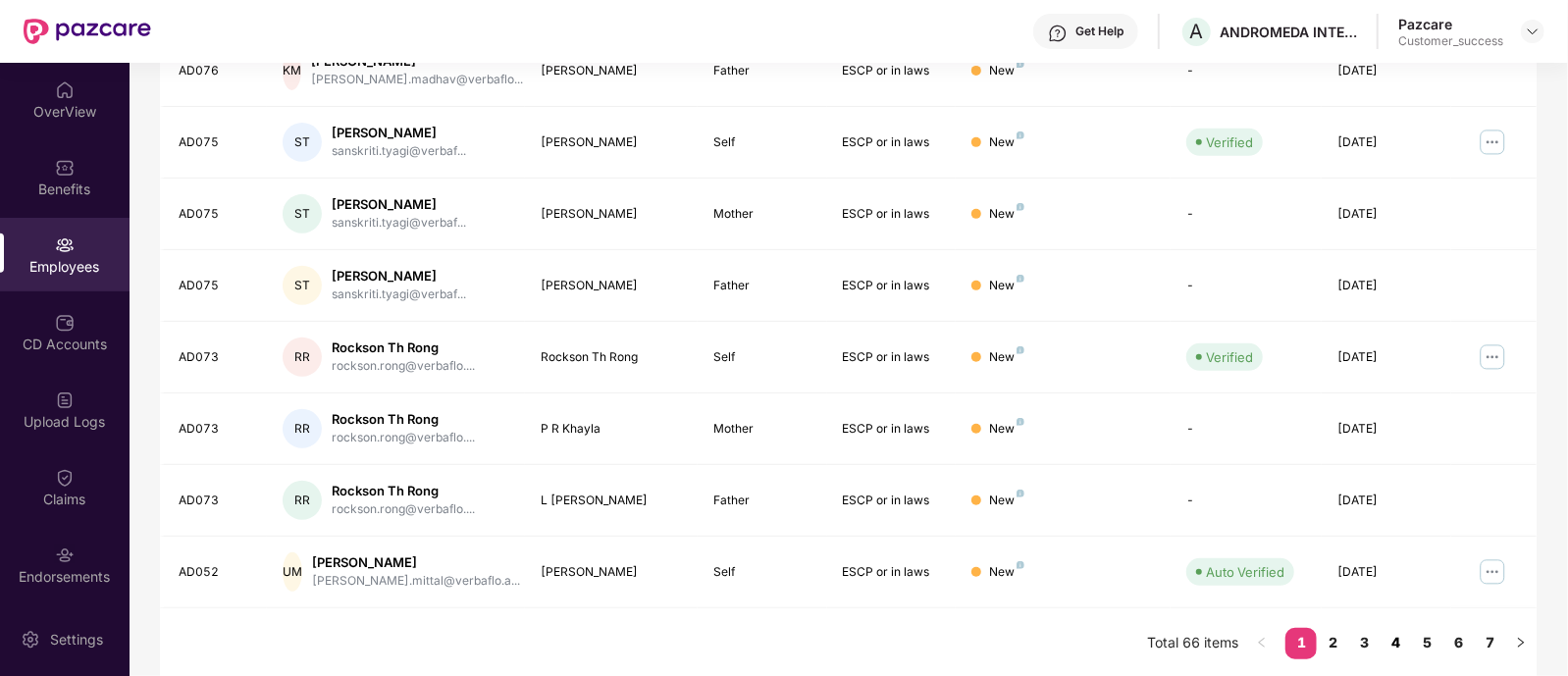
click at [1385, 647] on link "4" at bounding box center [1395, 642] width 32 height 30
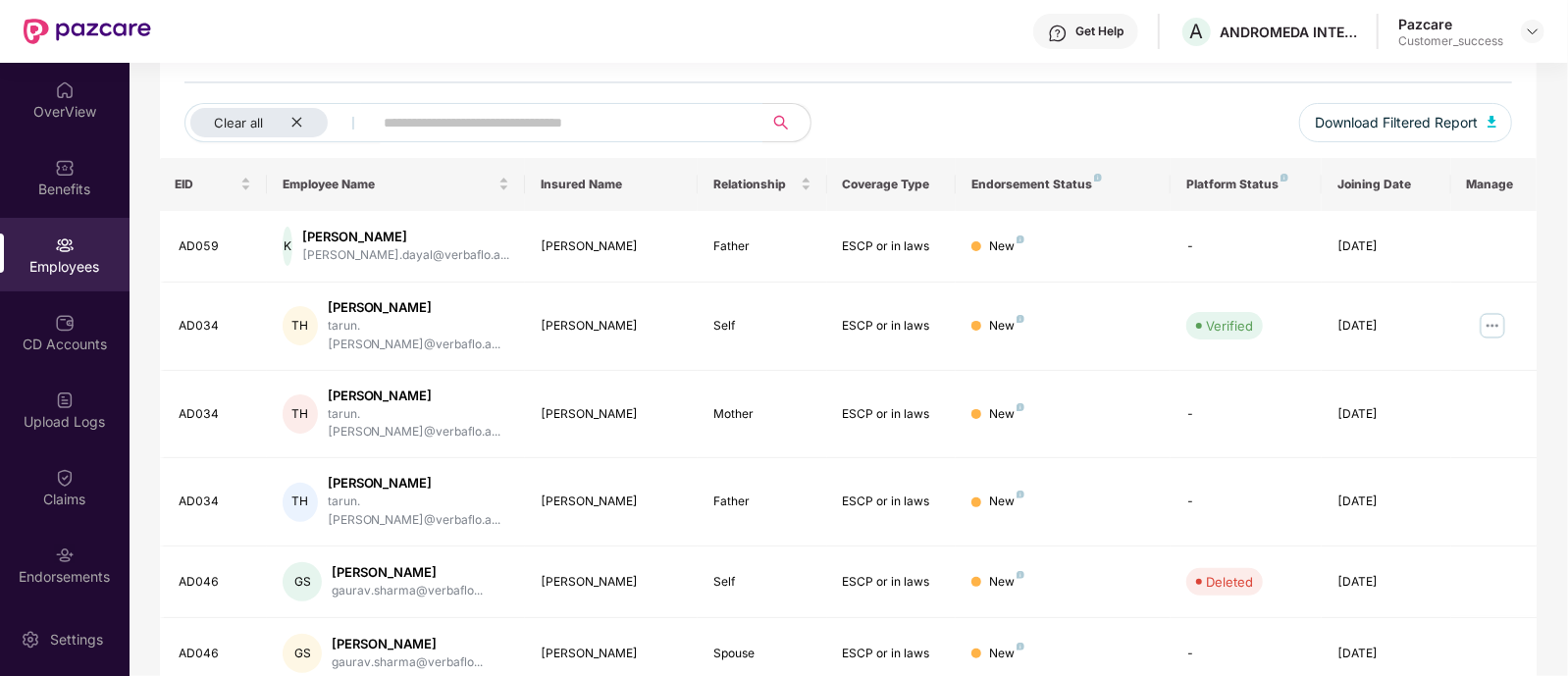
scroll to position [0, 0]
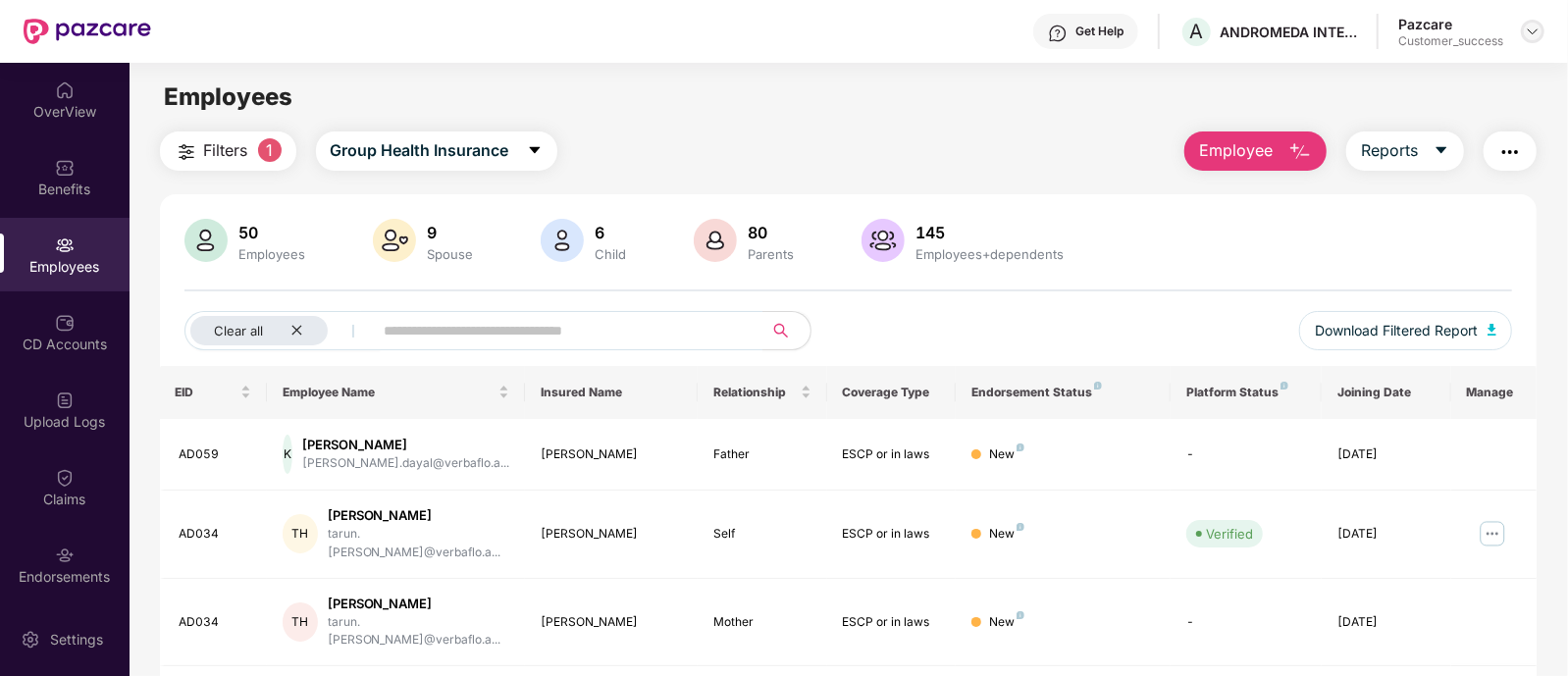
click at [1537, 32] on img at bounding box center [1533, 32] width 16 height 16
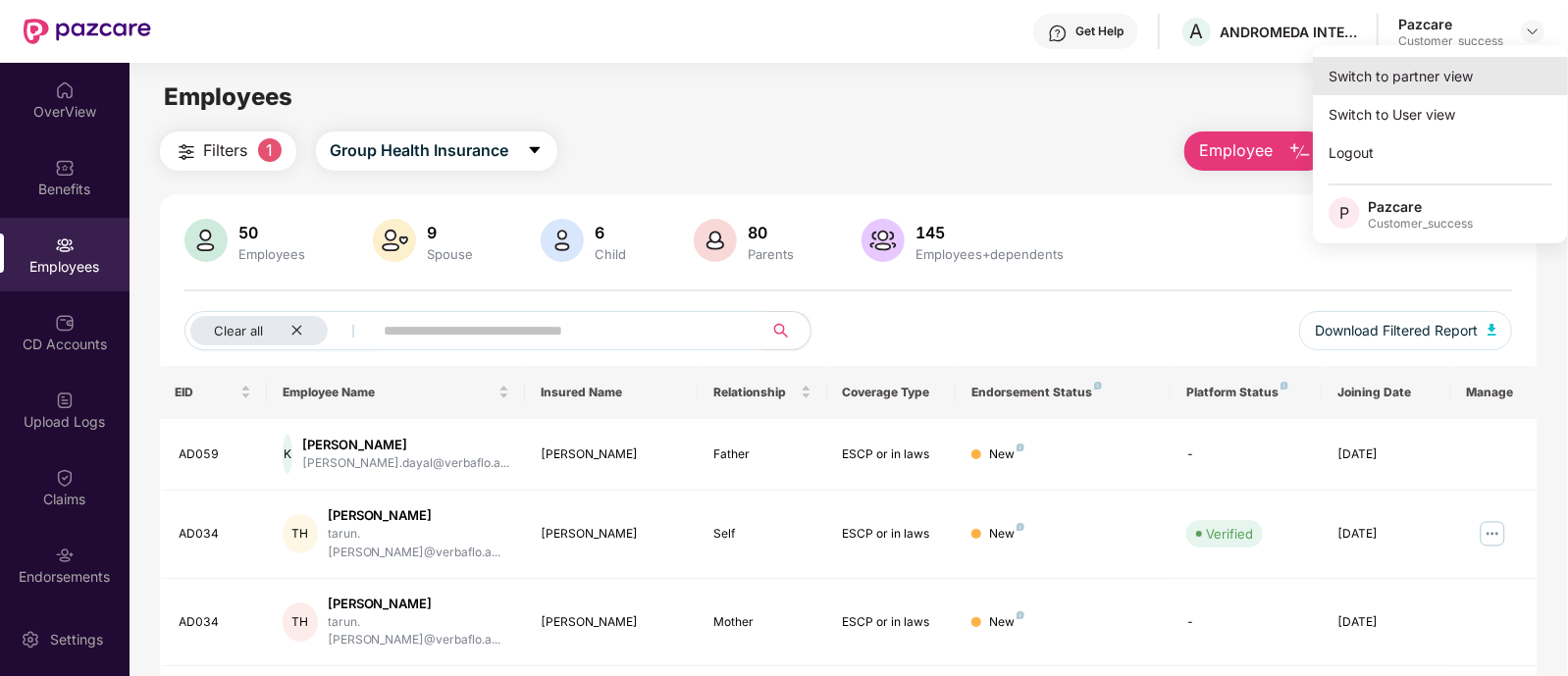
click at [1464, 66] on div "Switch to partner view" at bounding box center [1441, 76] width 255 height 38
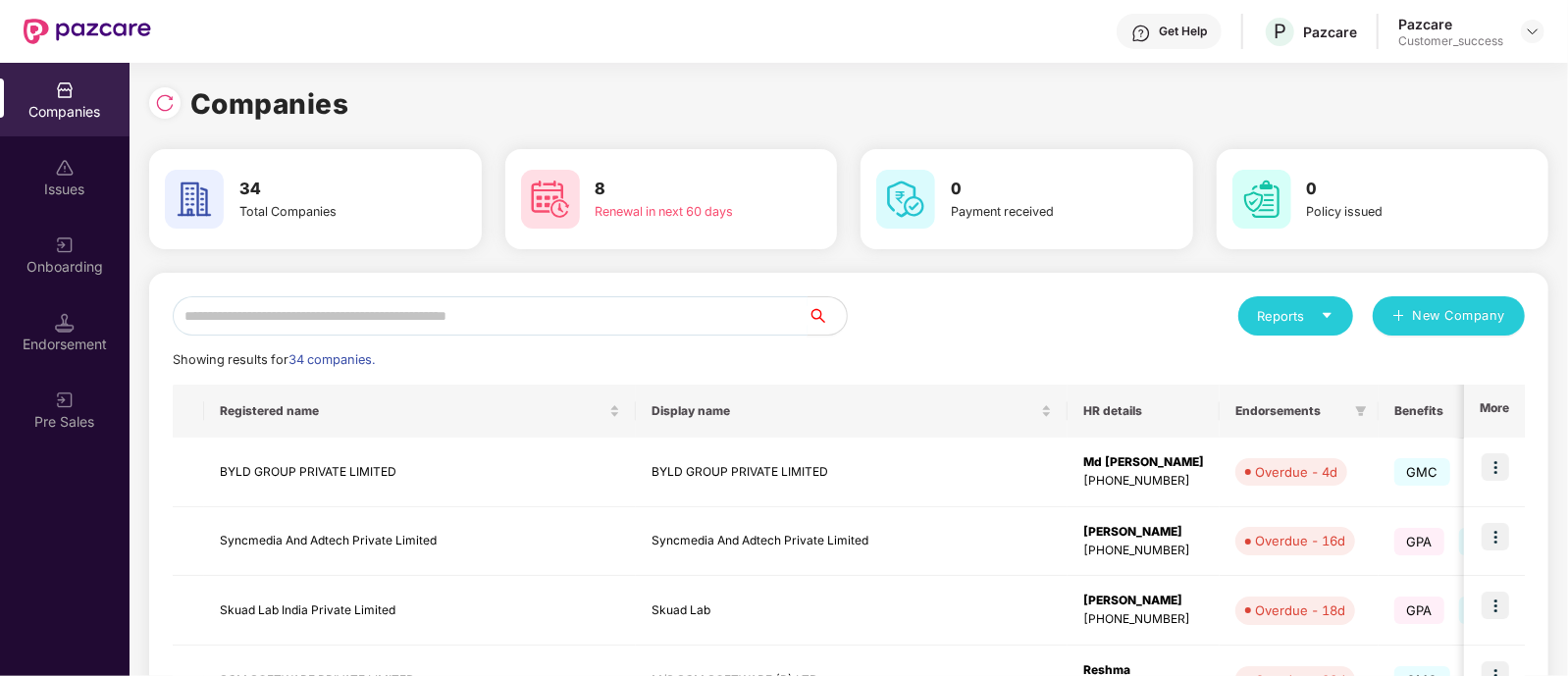
click at [553, 300] on input "text" at bounding box center [490, 316] width 635 height 39
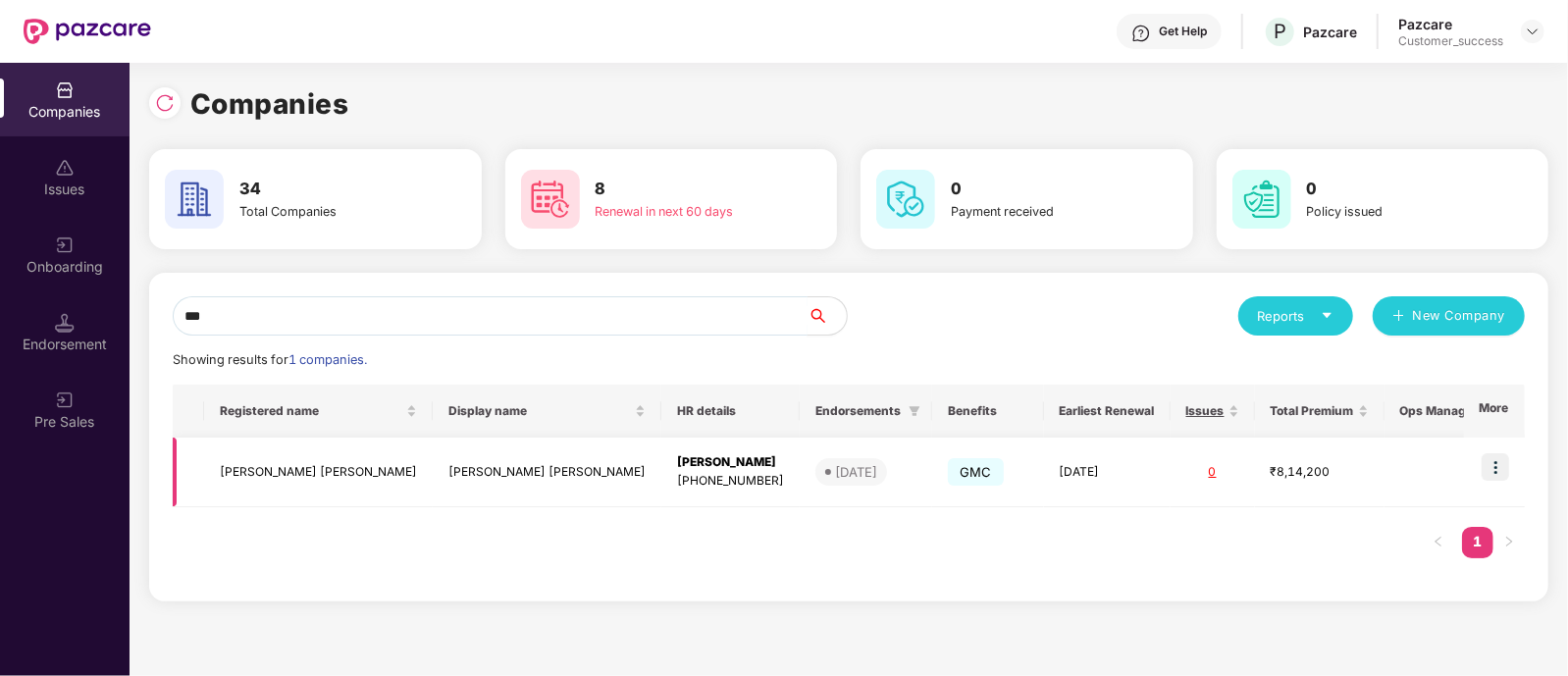
type input "***"
click at [1502, 471] on img at bounding box center [1496, 467] width 28 height 28
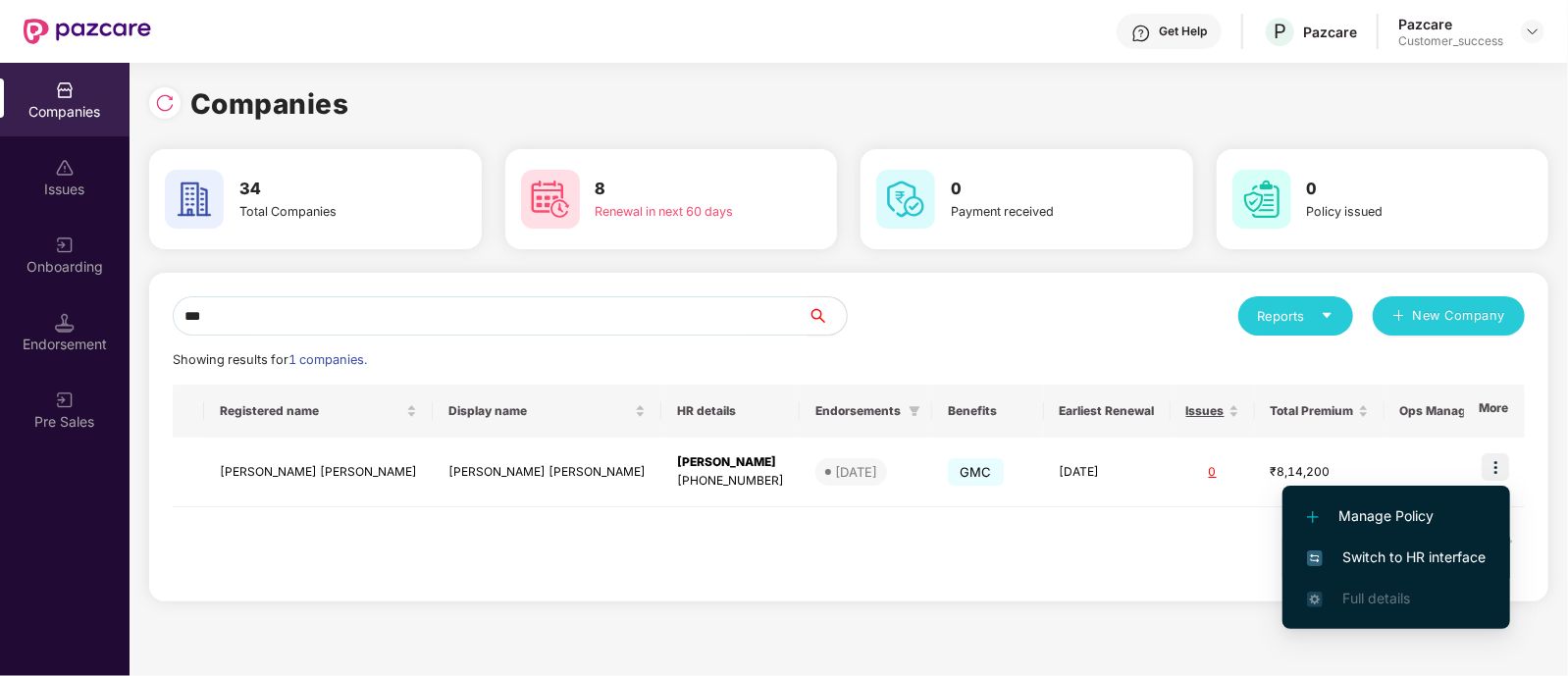
click at [1380, 558] on span "Switch to HR interface" at bounding box center [1396, 558] width 179 height 22
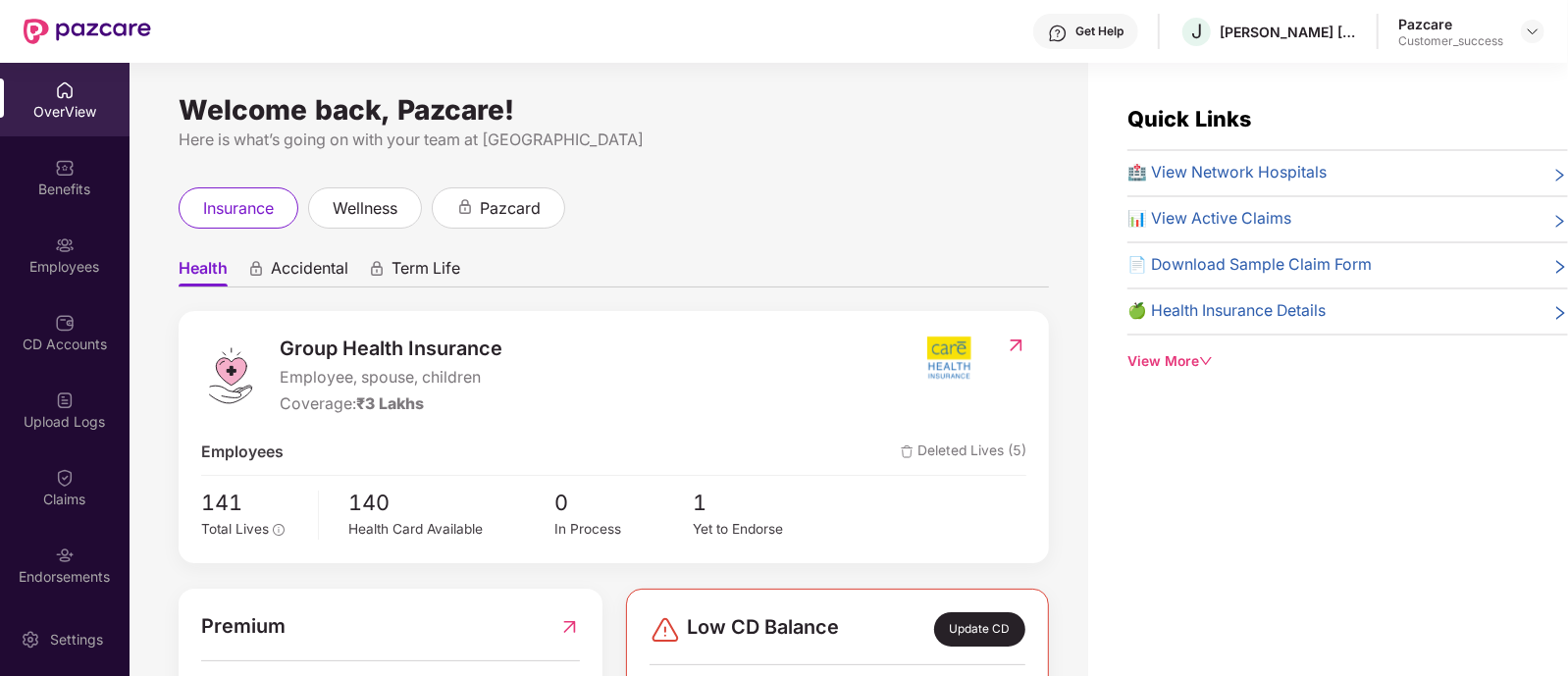
click at [74, 261] on div "Employees" at bounding box center [64, 266] width 129 height 20
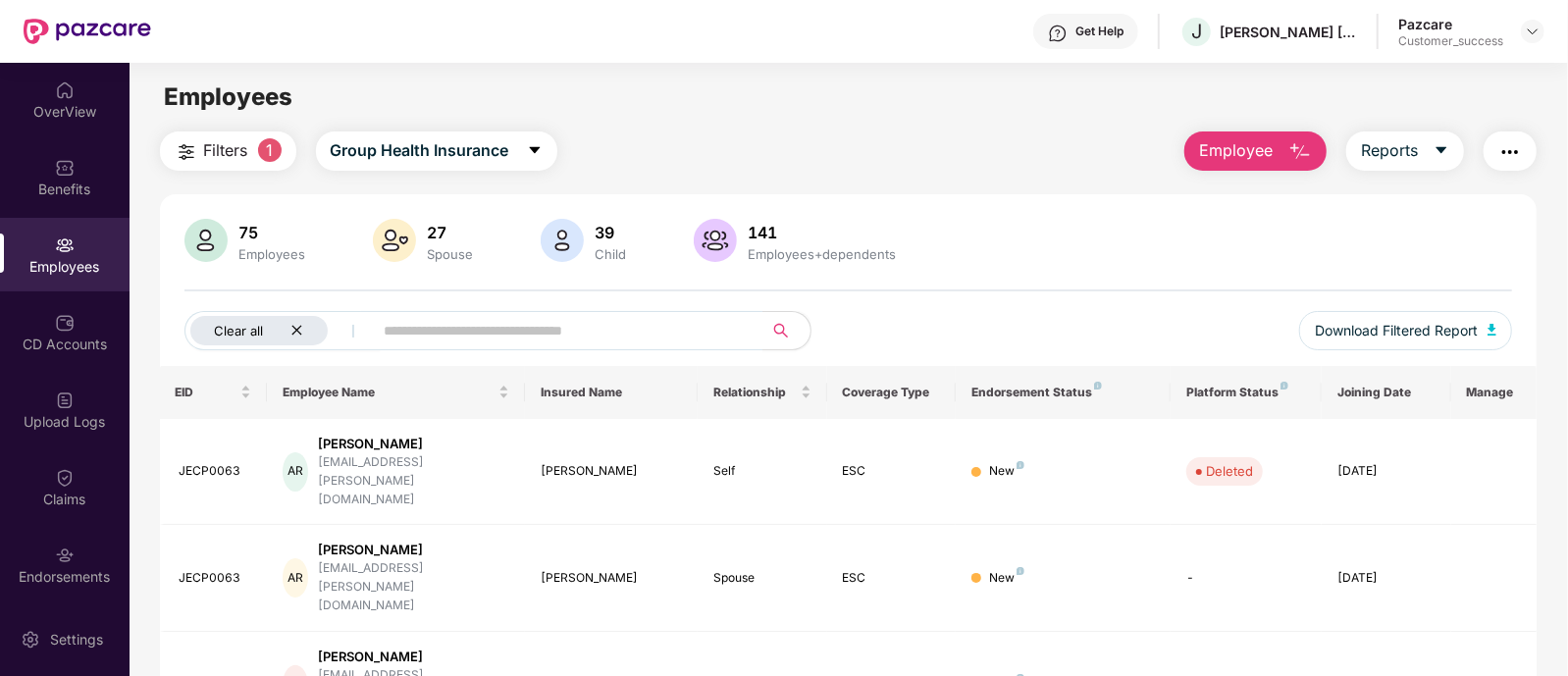
click at [299, 329] on icon "close" at bounding box center [296, 330] width 13 height 13
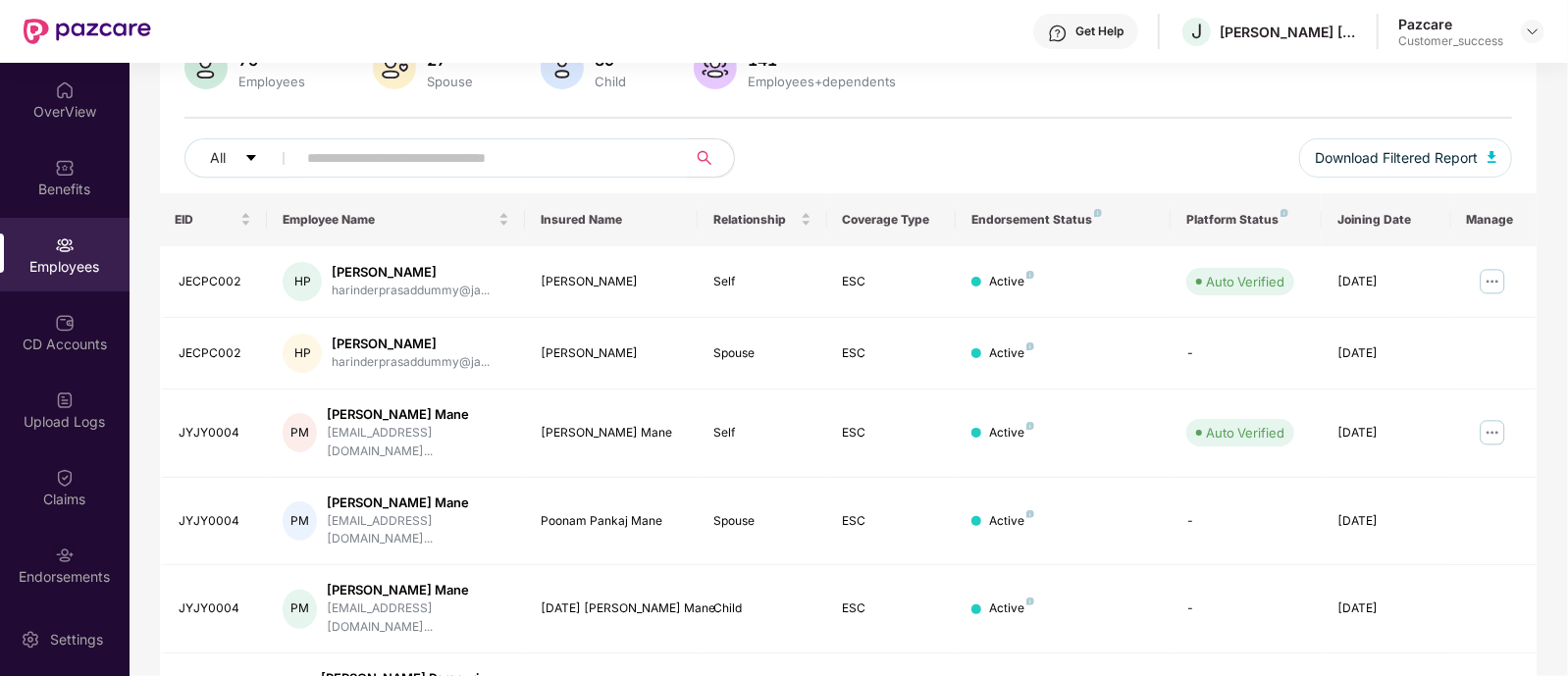
scroll to position [174, 0]
click at [447, 163] on input "text" at bounding box center [484, 157] width 353 height 30
paste input "**********"
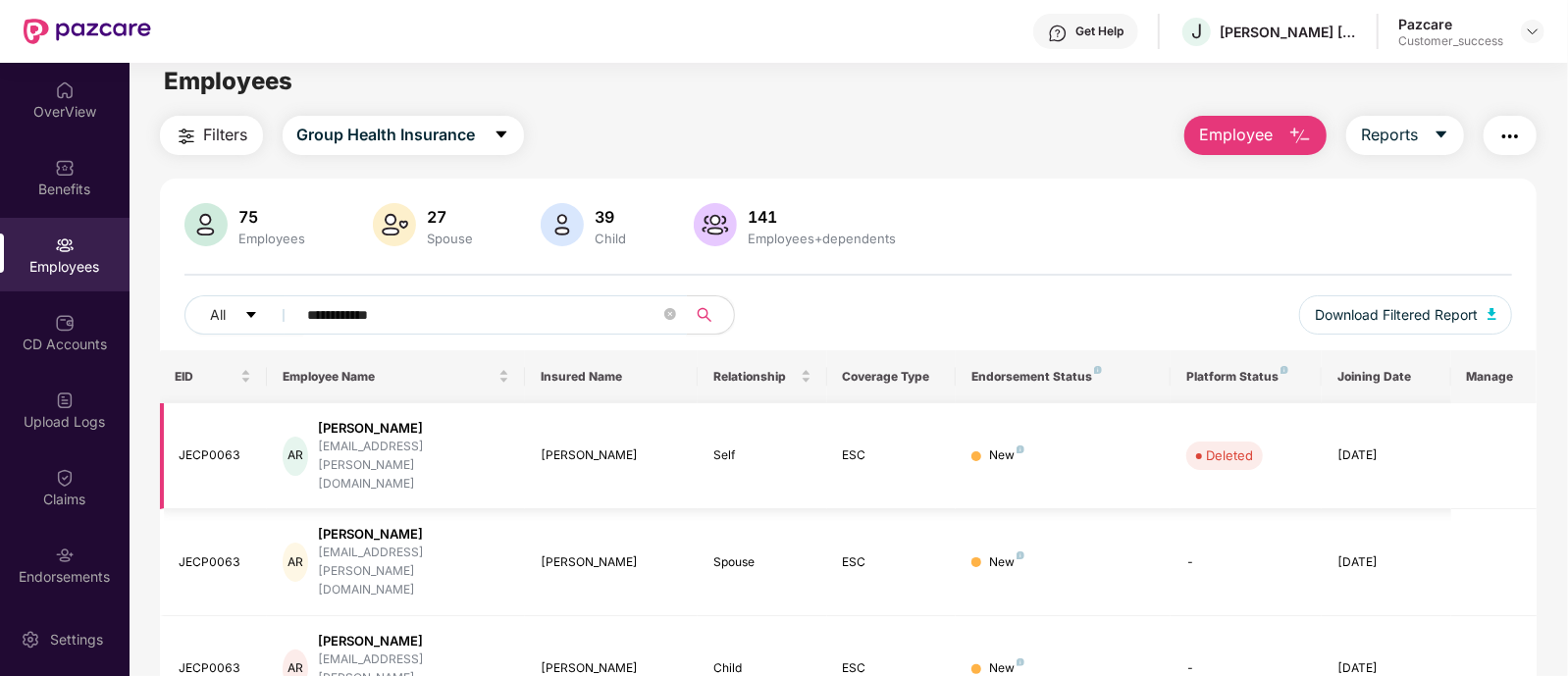
scroll to position [0, 0]
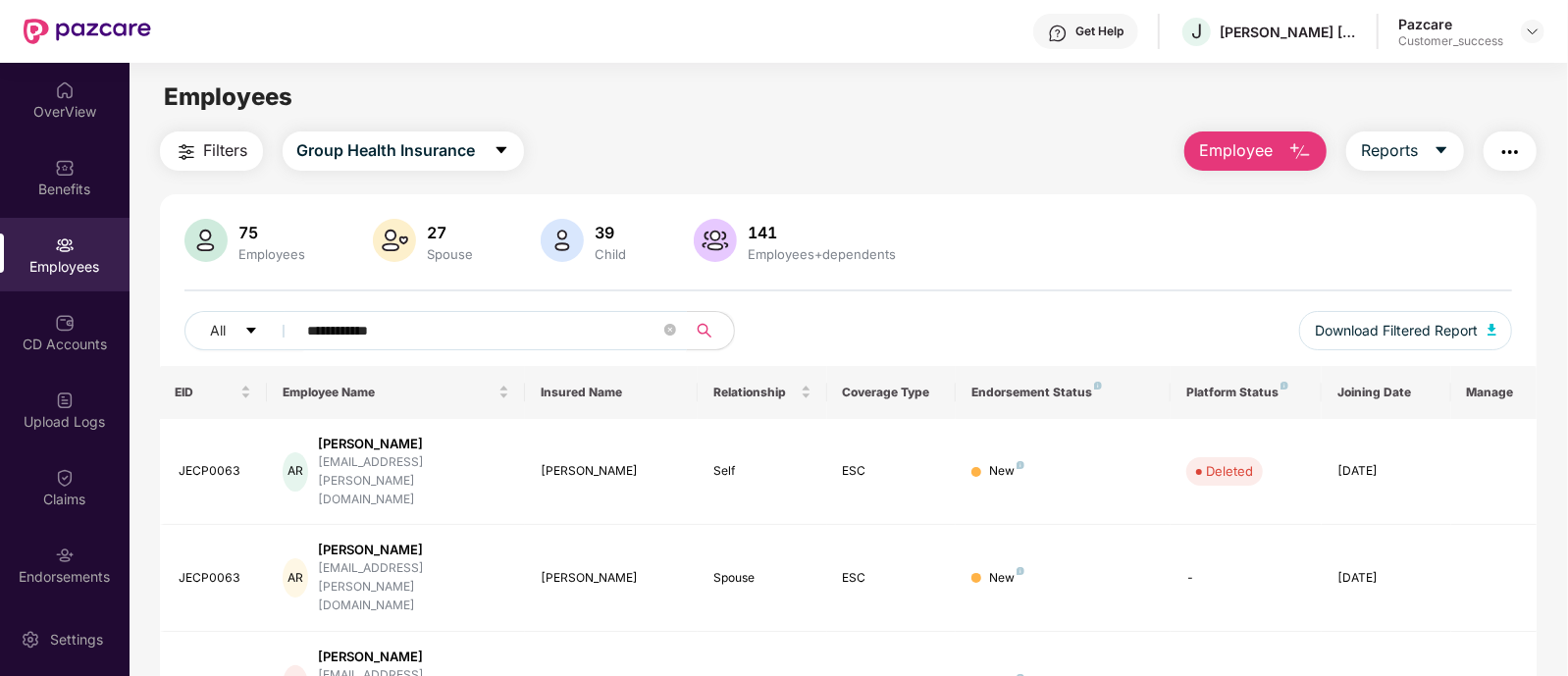
type input "**********"
